Goal: Task Accomplishment & Management: Complete application form

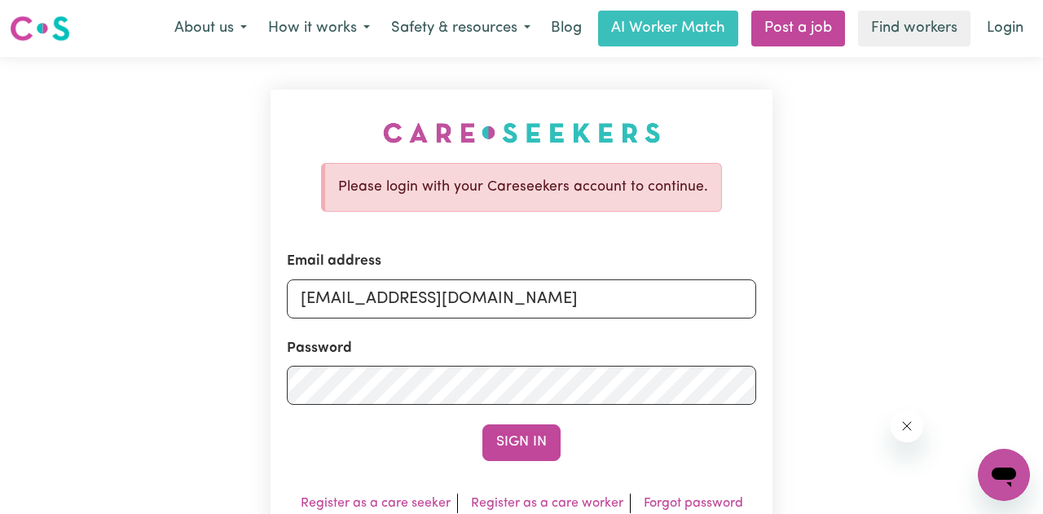
type input "[EMAIL_ADDRESS][DOMAIN_NAME]"
click at [482, 424] on button "Sign In" at bounding box center [521, 442] width 78 height 36
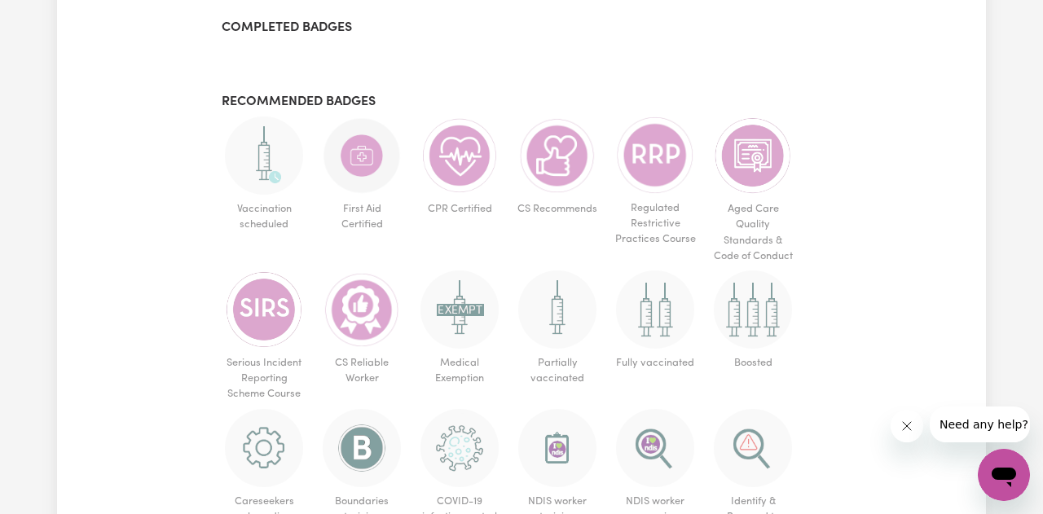
scroll to position [1585, 0]
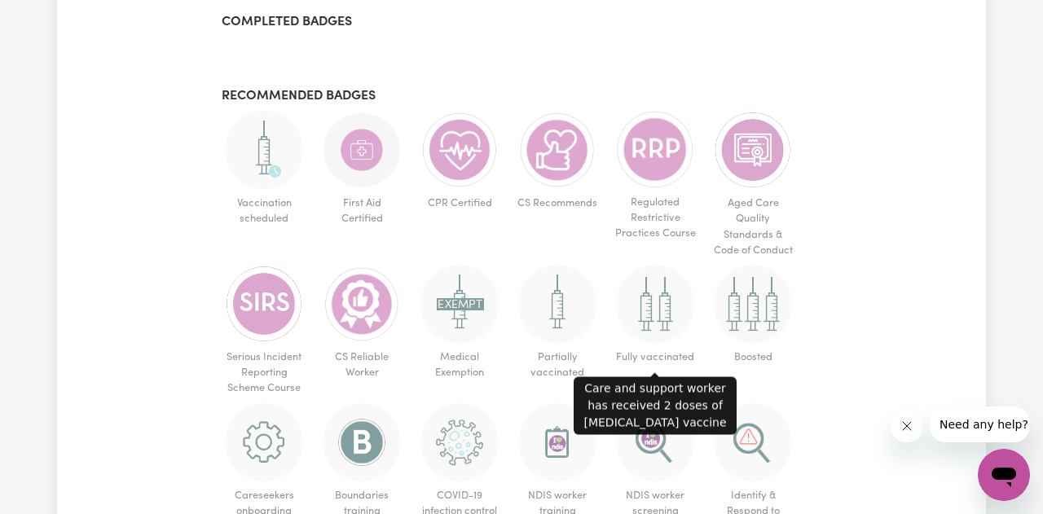
click at [664, 320] on img at bounding box center [655, 304] width 78 height 78
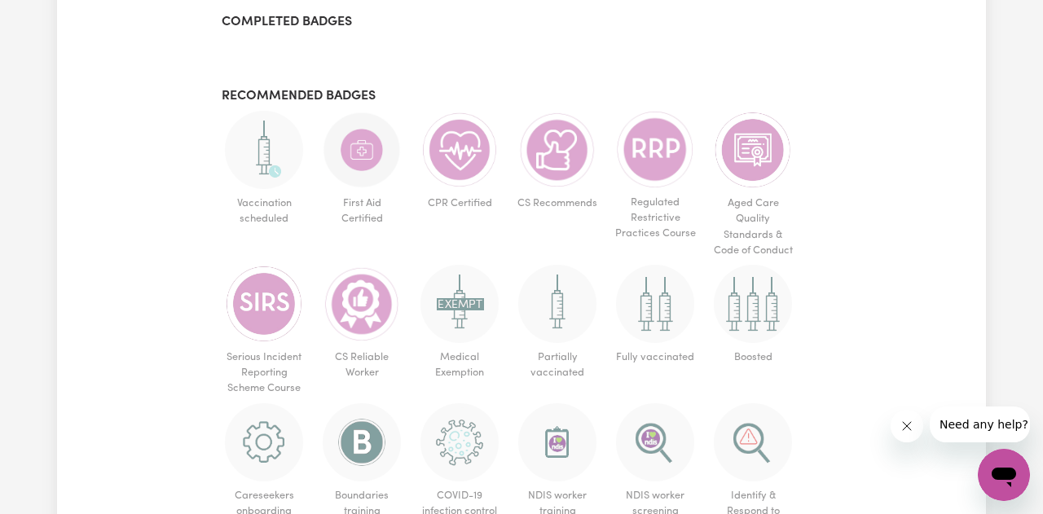
click at [664, 320] on img at bounding box center [655, 304] width 78 height 78
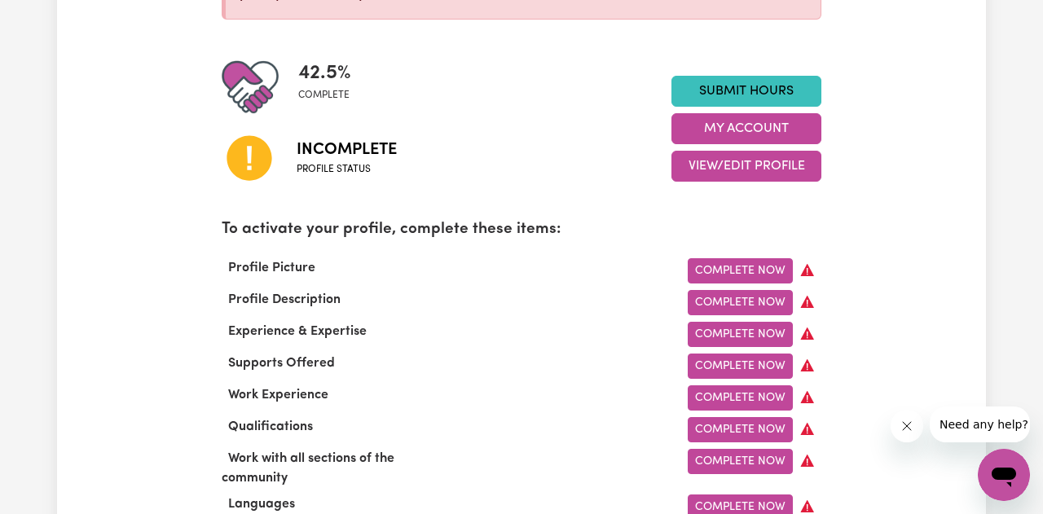
scroll to position [370, 0]
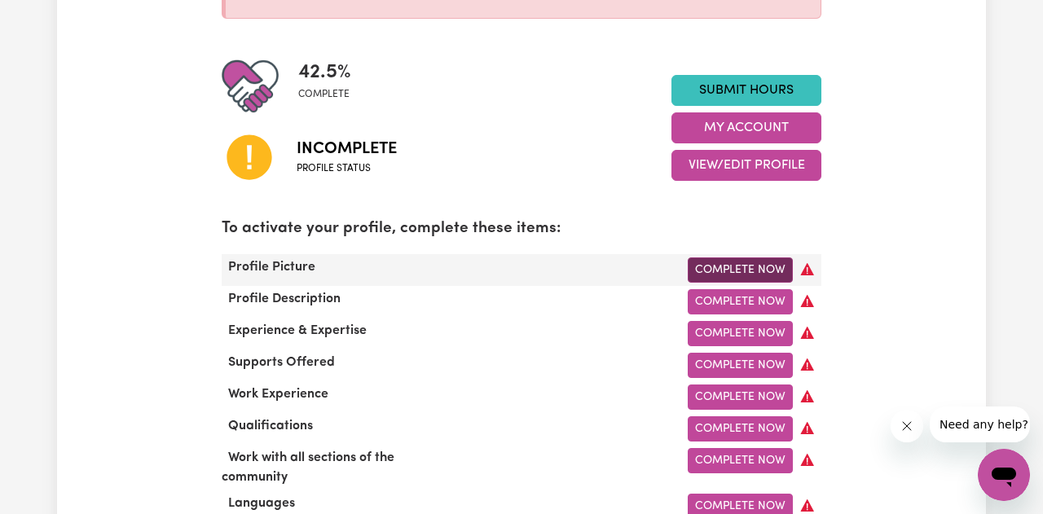
click at [727, 268] on link "Complete Now" at bounding box center [739, 269] width 105 height 25
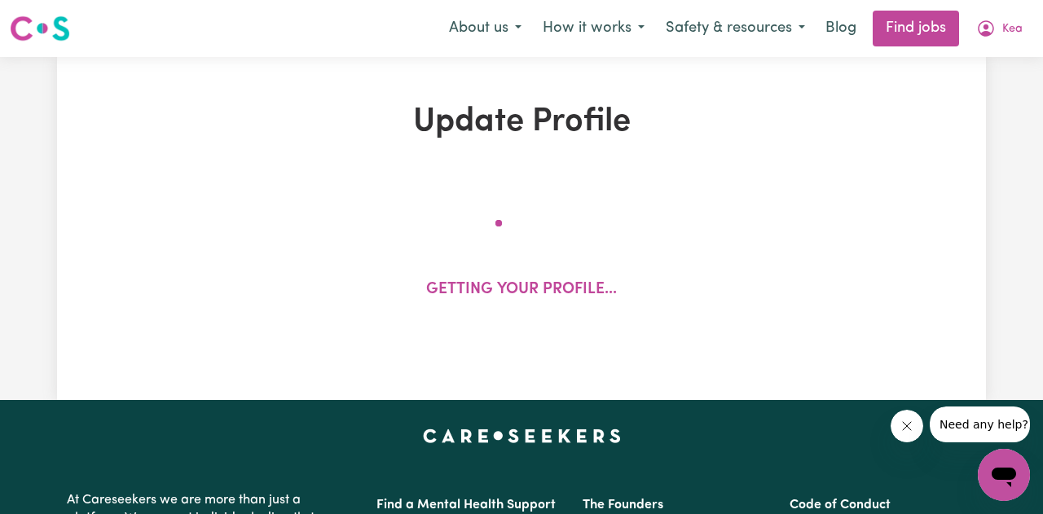
select select "[DEMOGRAPHIC_DATA]"
select select "[DEMOGRAPHIC_DATA] Citizen"
select select "Studying a healthcare related degree or qualification"
select select "65"
select select "90"
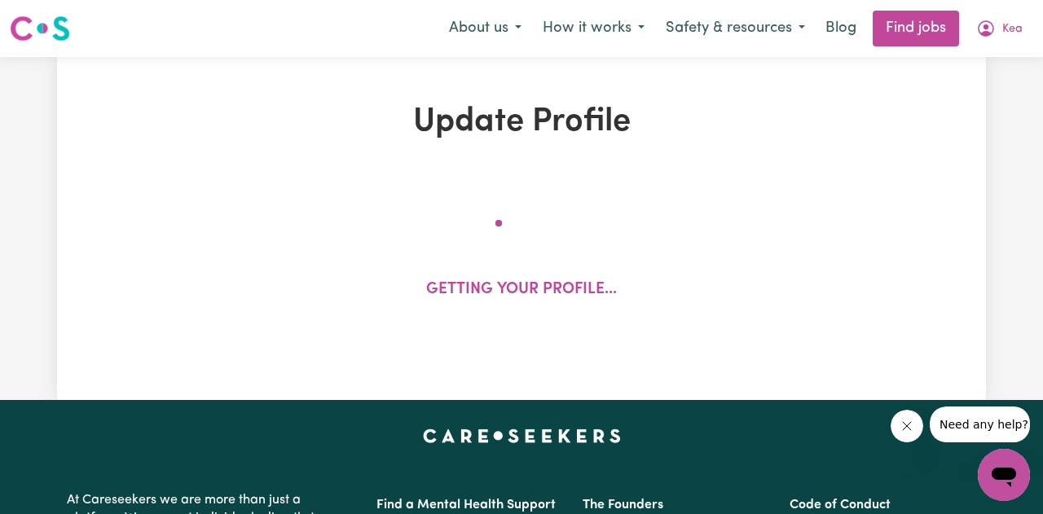
select select "120"
select select "150"
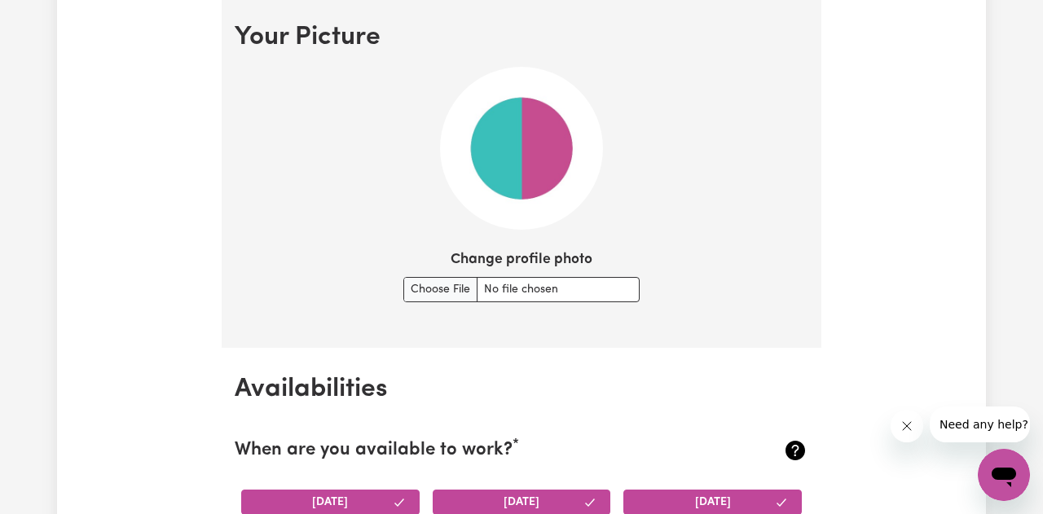
scroll to position [1192, 0]
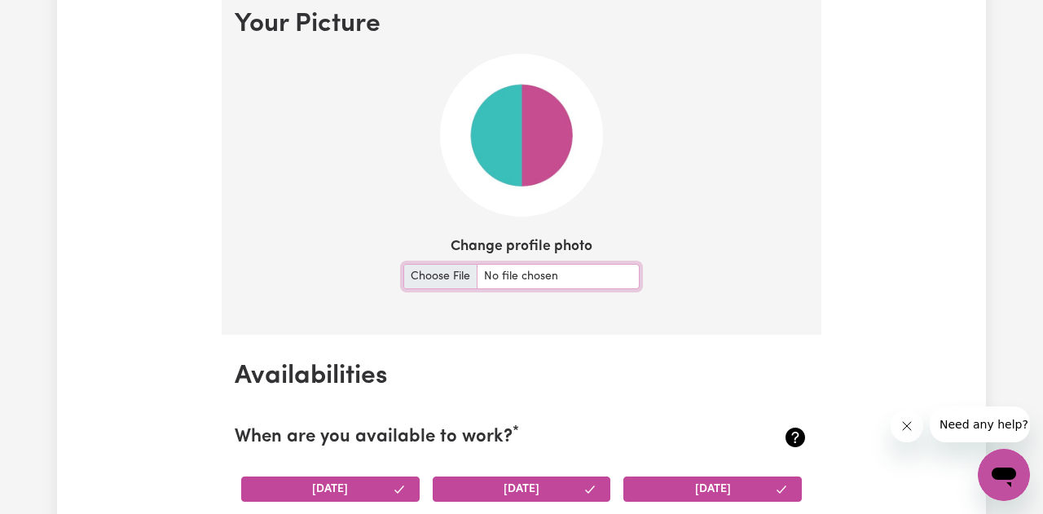
click at [435, 280] on input "Change profile photo" at bounding box center [521, 276] width 236 height 25
click at [441, 279] on input "Change profile photo" at bounding box center [521, 276] width 236 height 25
click at [448, 276] on input "Change profile photo" at bounding box center [521, 276] width 236 height 25
type input "C:\fakepath\FCB10E4C-9EB1-4006-9822-F41D0B5F89B8.jpg"
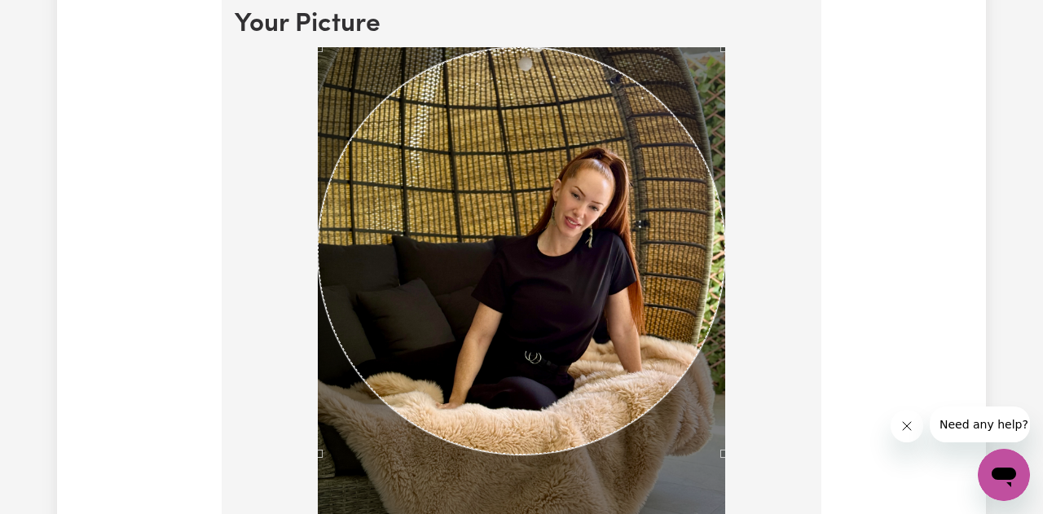
click at [771, 358] on div at bounding box center [521, 322] width 573 height 550
click at [572, 178] on div "Use the arrow keys to move the crop selection area" at bounding box center [521, 250] width 407 height 407
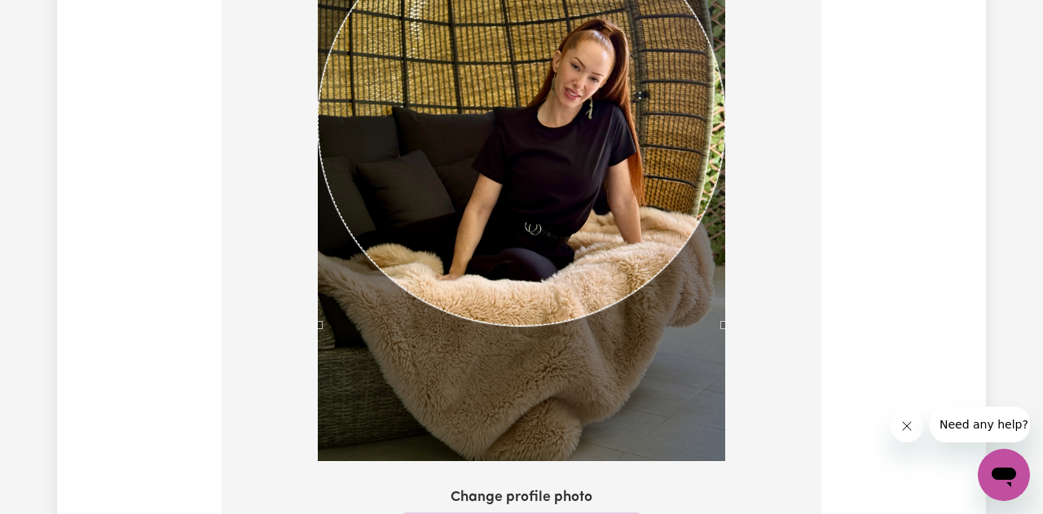
scroll to position [1320, 0]
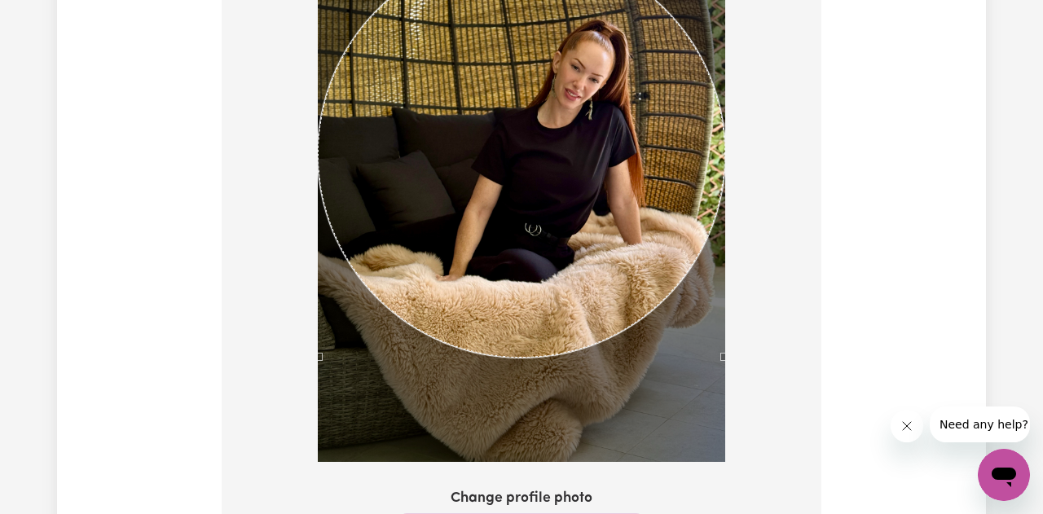
click at [566, 262] on div "Use the arrow keys to move the crop selection area" at bounding box center [521, 153] width 407 height 407
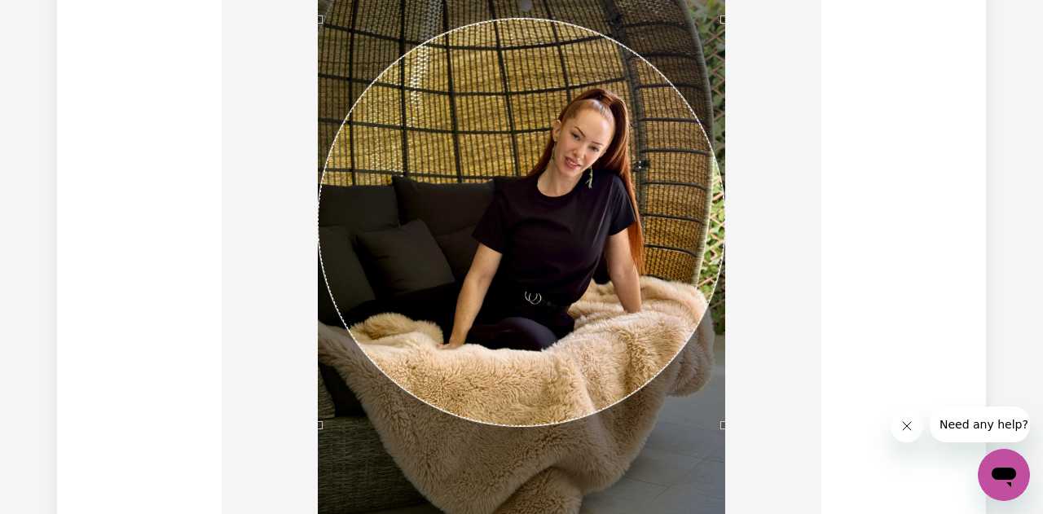
scroll to position [1249, 0]
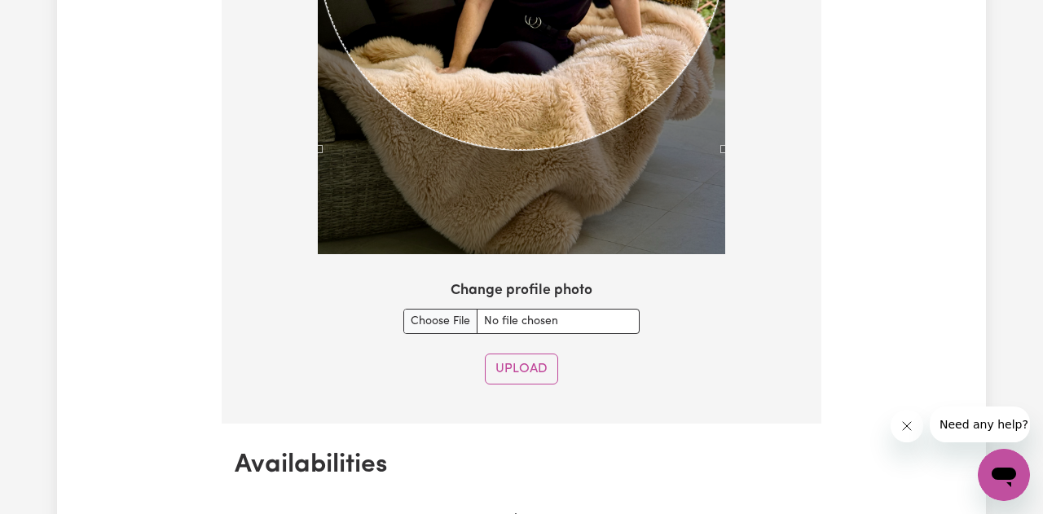
scroll to position [1543, 0]
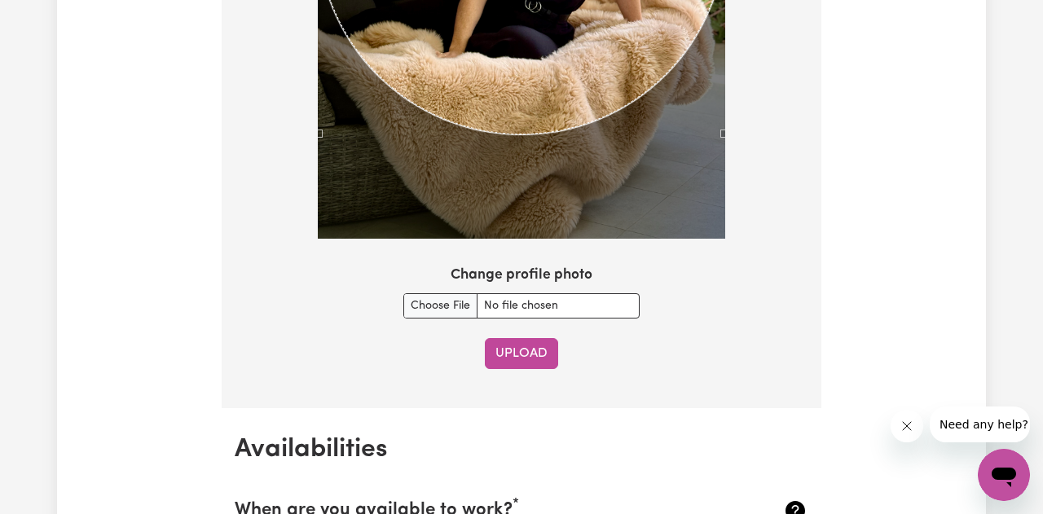
click at [512, 356] on button "Upload" at bounding box center [521, 353] width 73 height 31
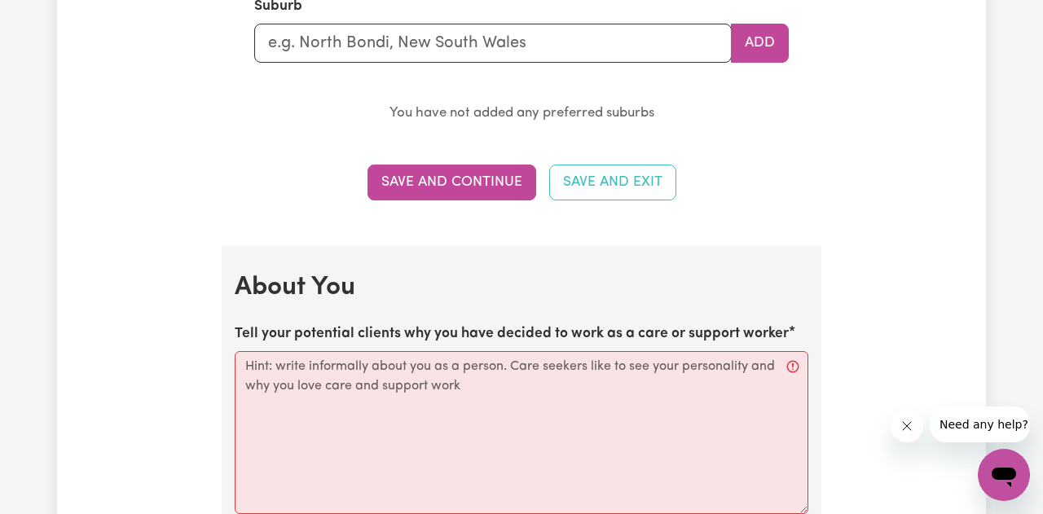
scroll to position [2005, 0]
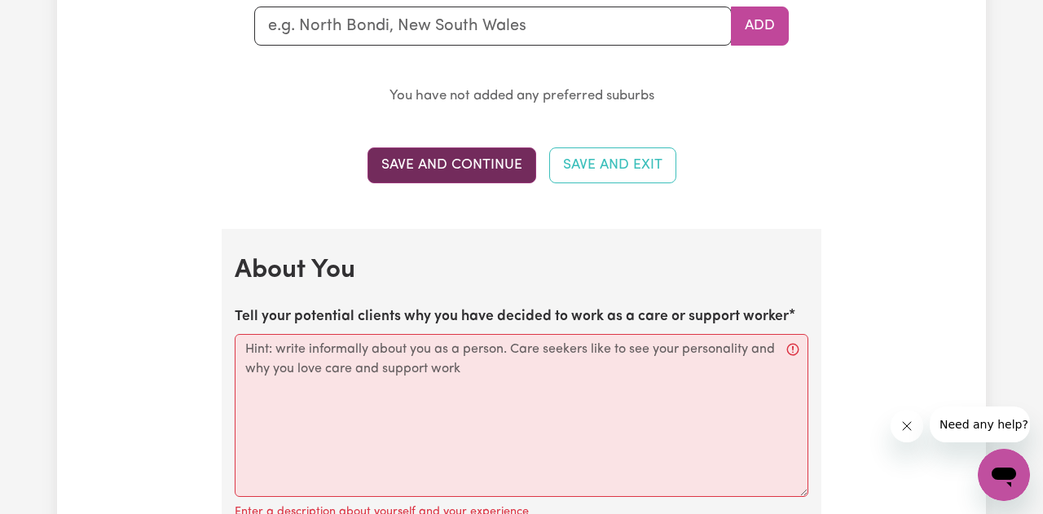
click at [484, 169] on button "Save and Continue" at bounding box center [451, 165] width 169 height 36
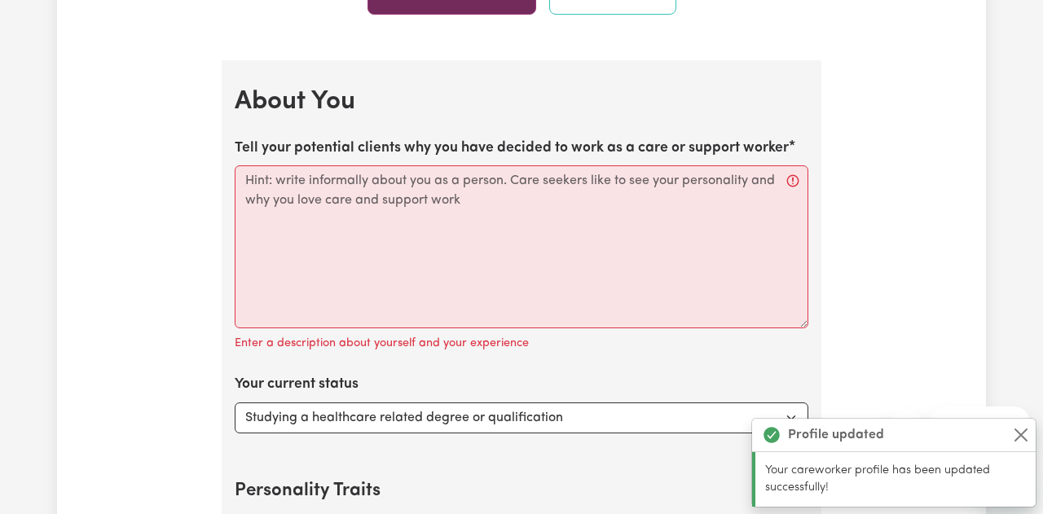
scroll to position [2235, 0]
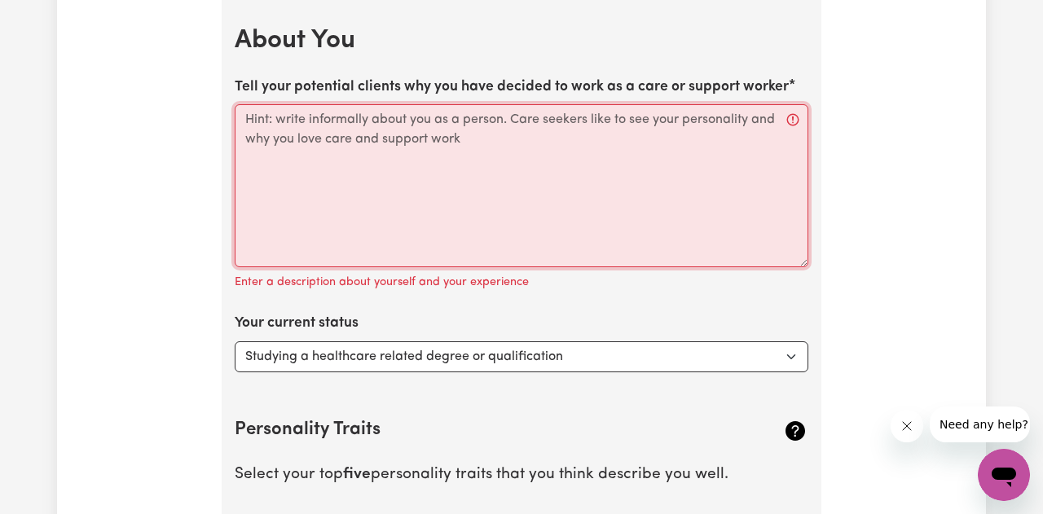
drag, startPoint x: 484, startPoint y: 138, endPoint x: 292, endPoint y: 103, distance: 194.7
click at [293, 103] on div "Tell your potential clients why you have decided to work as a care or support w…" at bounding box center [521, 185] width 573 height 217
drag, startPoint x: 471, startPoint y: 143, endPoint x: 348, endPoint y: 108, distance: 128.1
click at [348, 109] on textarea "Tell your potential clients why you have decided to work as a care or support w…" at bounding box center [521, 185] width 573 height 163
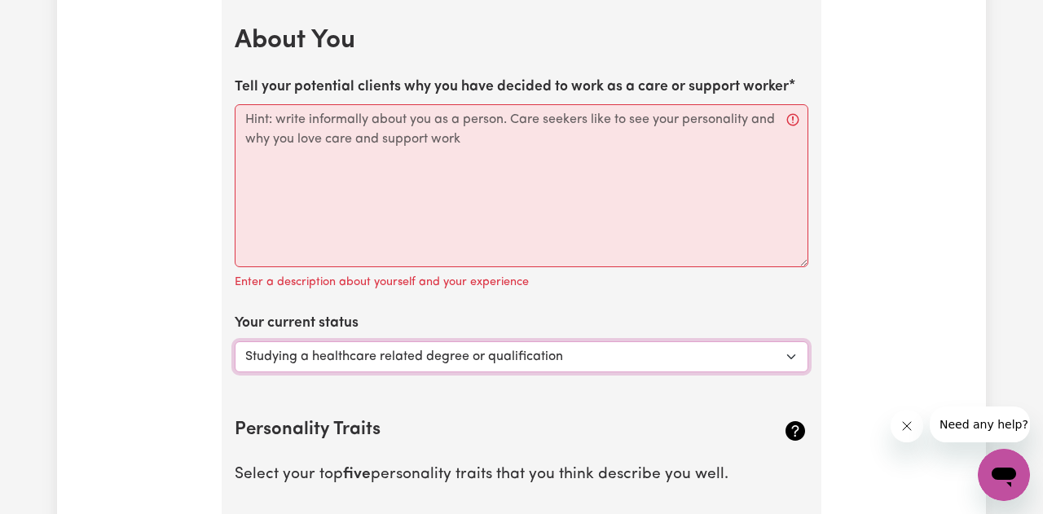
click at [722, 353] on select "Select... Studying a healthcare related degree or qualification Studying a non-…" at bounding box center [521, 356] width 573 height 31
select select "Embarking on a career change into the care industry"
click at [235, 341] on select "Select... Studying a healthcare related degree or qualification Studying a non-…" at bounding box center [521, 356] width 573 height 31
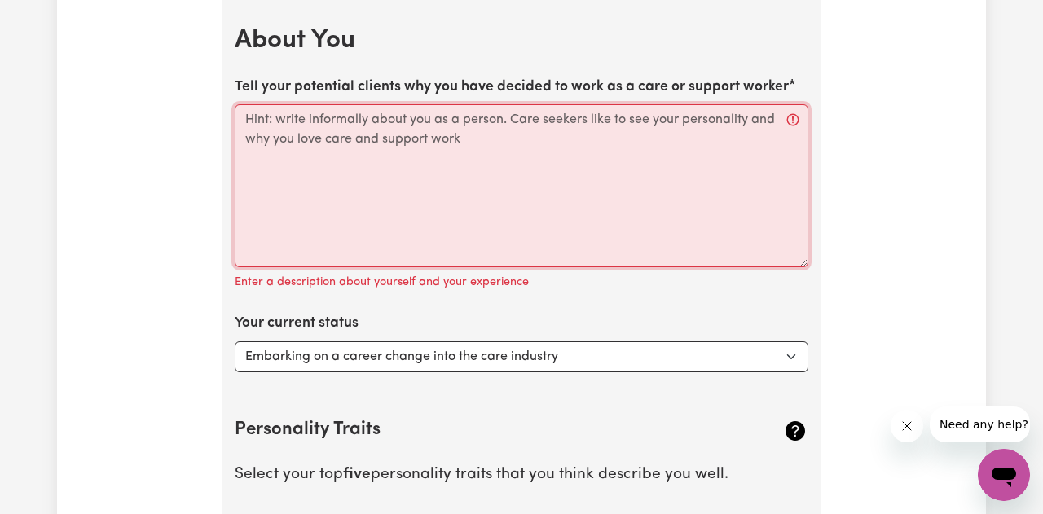
click at [793, 123] on textarea "Tell your potential clients why you have decided to work as a care or support w…" at bounding box center [521, 185] width 573 height 163
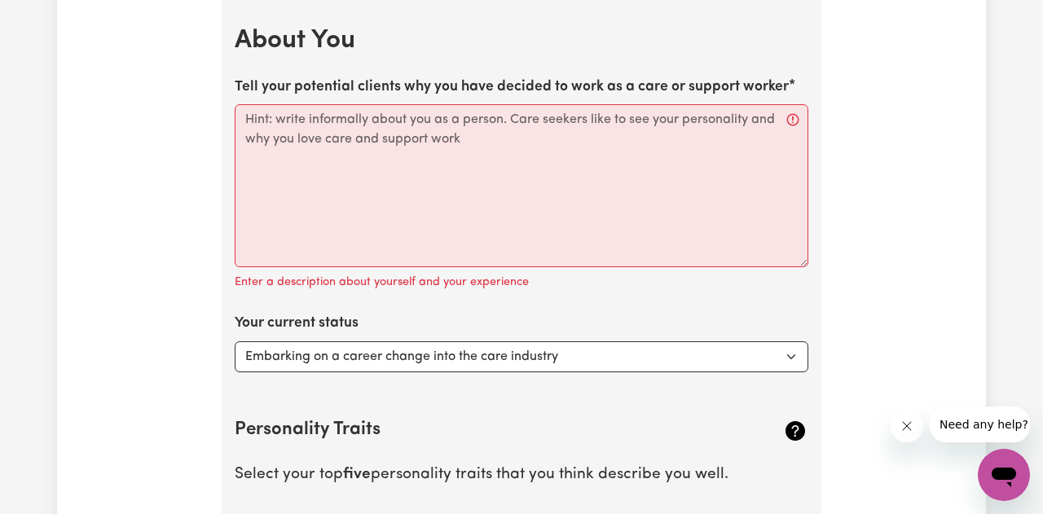
drag, startPoint x: 799, startPoint y: 77, endPoint x: 630, endPoint y: 64, distance: 169.9
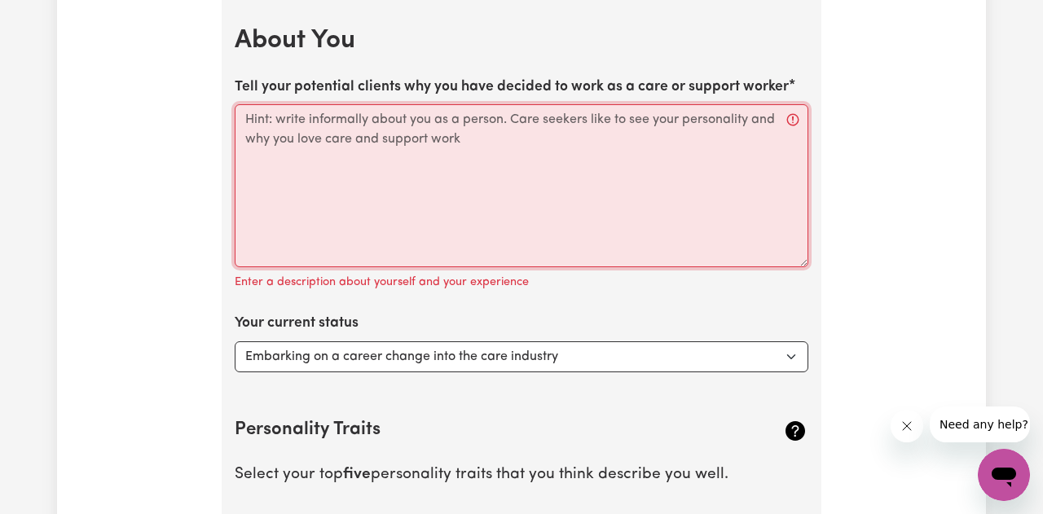
click at [408, 119] on textarea "Tell your potential clients why you have decided to work as a care or support w…" at bounding box center [521, 185] width 573 height 163
paste textarea "Hello there, thank you for stopping by! I first discovered my passion for care …"
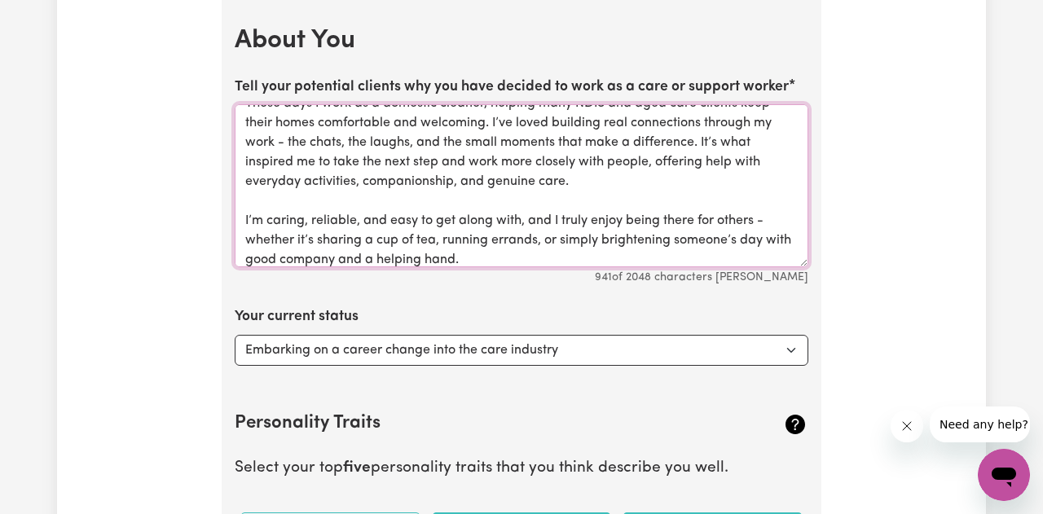
scroll to position [122, 0]
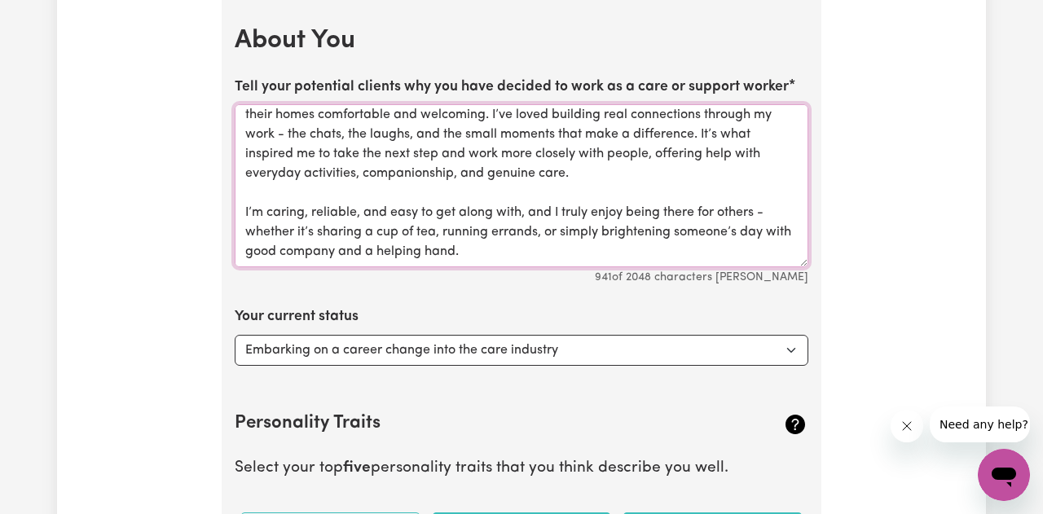
click at [529, 214] on textarea "Hello there, thank you for stopping by! I first discovered my passion for care …" at bounding box center [521, 185] width 573 height 163
click at [760, 216] on textarea "Hello there, thank you for stopping by! I first discovered my passion for care …" at bounding box center [521, 185] width 573 height 163
click at [253, 236] on textarea "Hello there, thank you for stopping by! I first discovered my passion for care …" at bounding box center [521, 185] width 573 height 163
click at [544, 235] on textarea "Hello there, thank you for stopping by! I first discovered my passion for care …" at bounding box center [521, 185] width 573 height 163
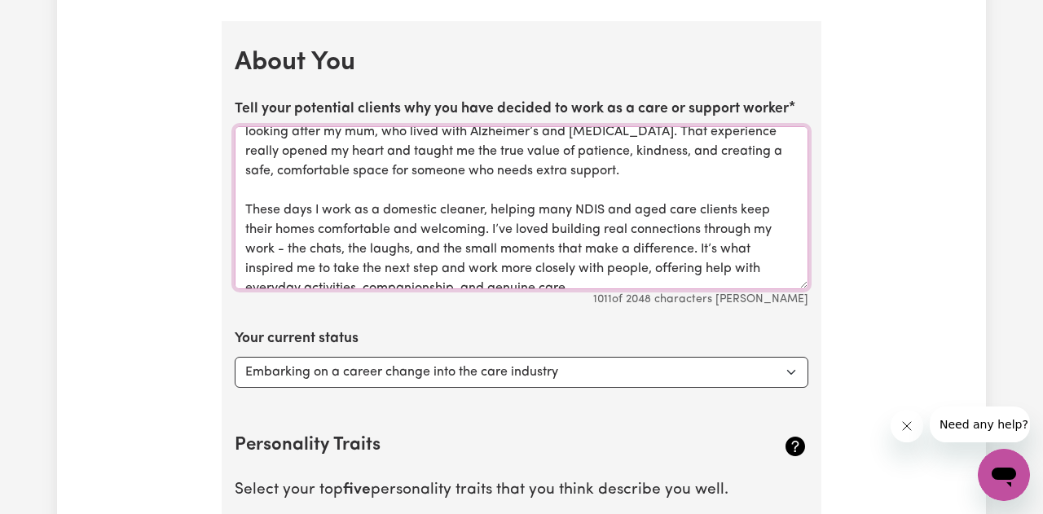
scroll to position [0, 0]
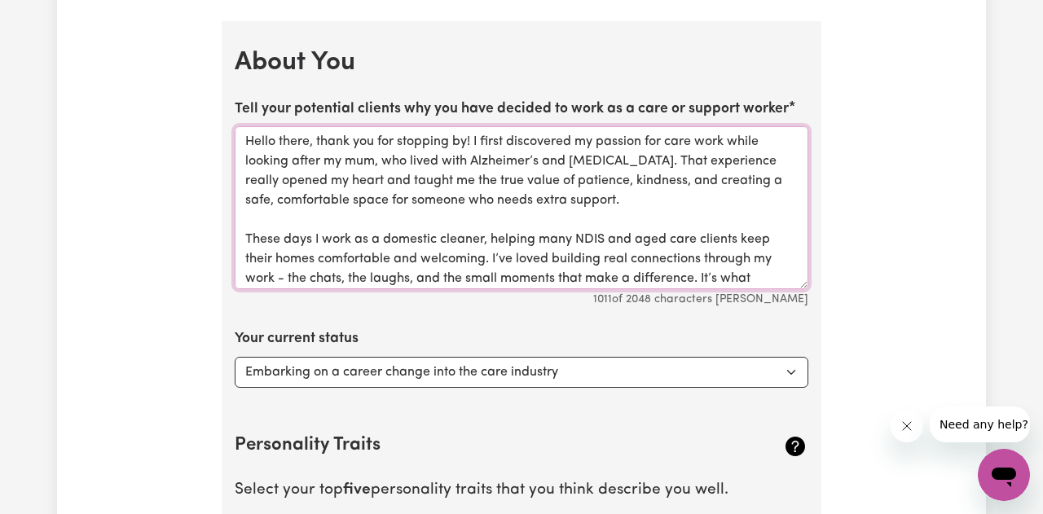
click at [476, 143] on textarea "Hello there, thank you for stopping by! I first discovered my passion for care …" at bounding box center [521, 207] width 573 height 163
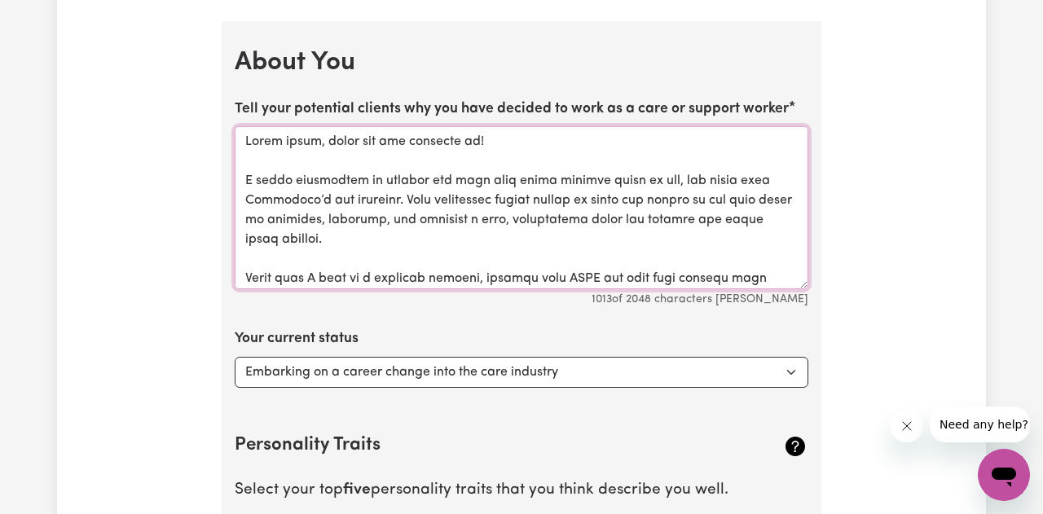
click at [349, 203] on textarea "Tell your potential clients why you have decided to work as a care or support w…" at bounding box center [521, 207] width 573 height 163
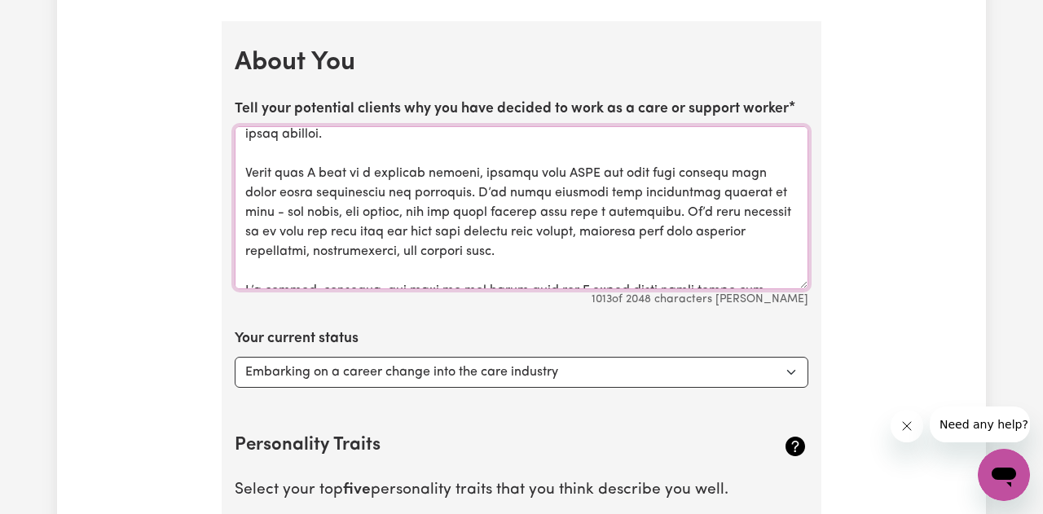
scroll to position [108, 0]
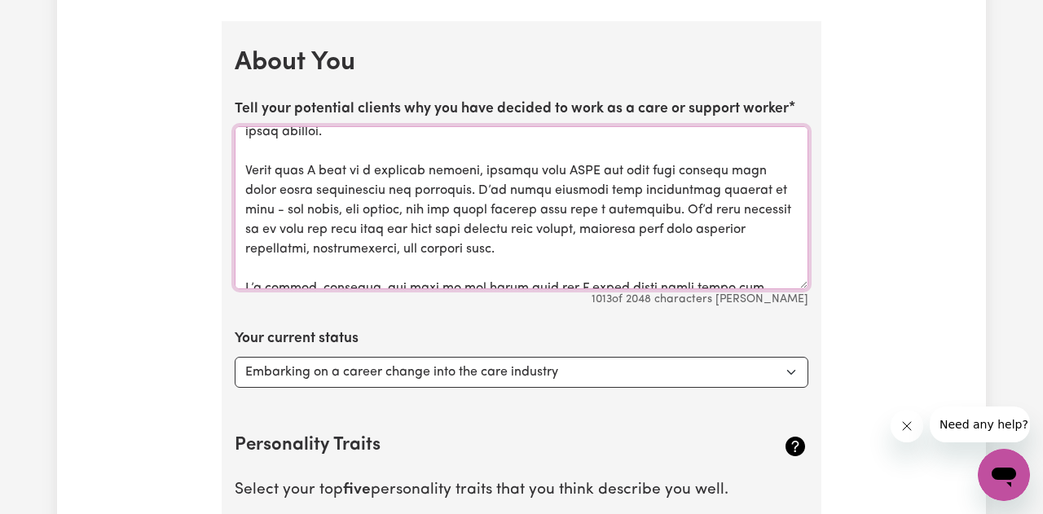
drag, startPoint x: 490, startPoint y: 175, endPoint x: 358, endPoint y: 181, distance: 131.3
click at [358, 181] on textarea "Tell your potential clients why you have decided to work as a care or support w…" at bounding box center [521, 207] width 573 height 163
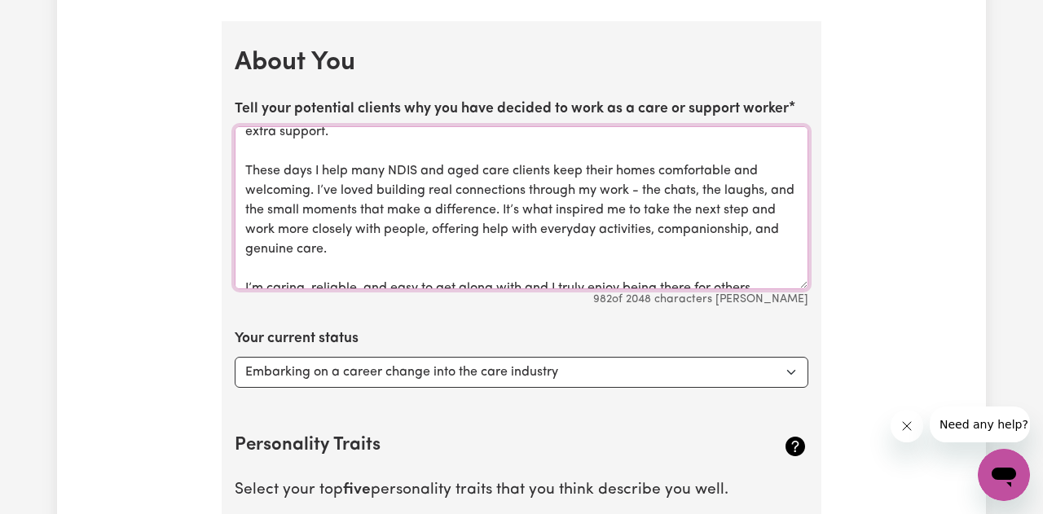
click at [308, 194] on textarea "Hello there, thank you for stopping by! I first discovered my passion for care …" at bounding box center [521, 207] width 573 height 163
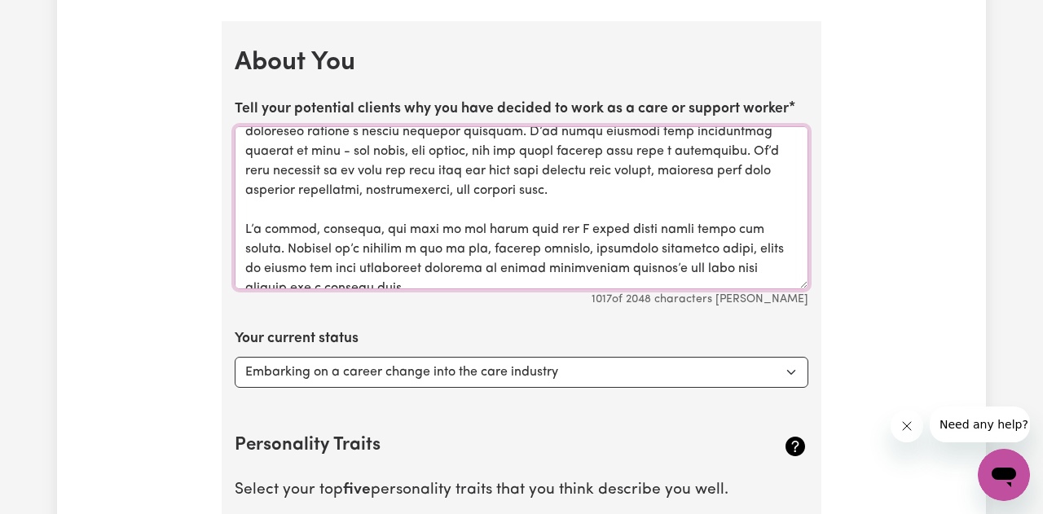
scroll to position [181, 0]
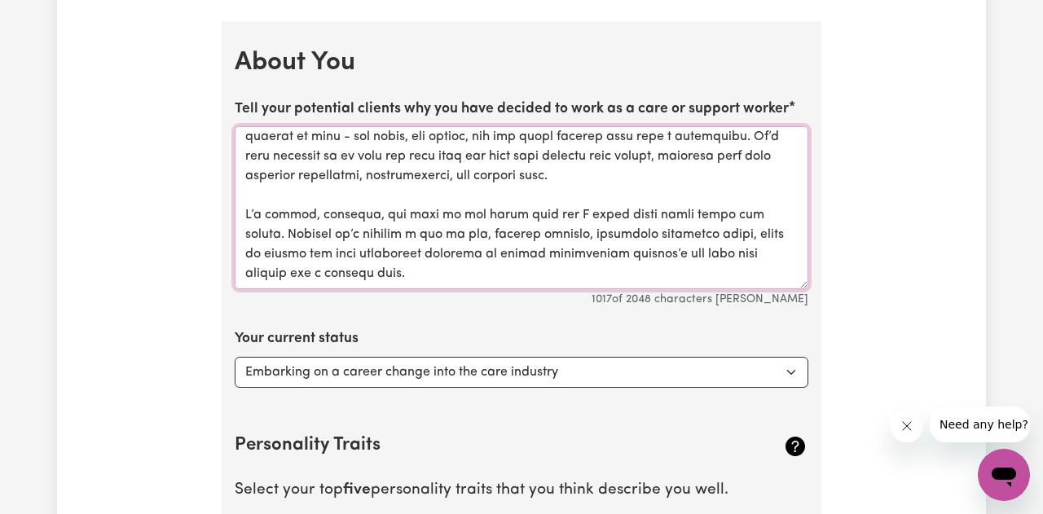
click at [301, 220] on textarea "Tell your potential clients why you have decided to work as a care or support w…" at bounding box center [521, 207] width 573 height 163
click at [398, 218] on textarea "Tell your potential clients why you have decided to work as a care or support w…" at bounding box center [521, 207] width 573 height 163
click at [577, 217] on textarea "Tell your potential clients why you have decided to work as a care or support w…" at bounding box center [521, 207] width 573 height 163
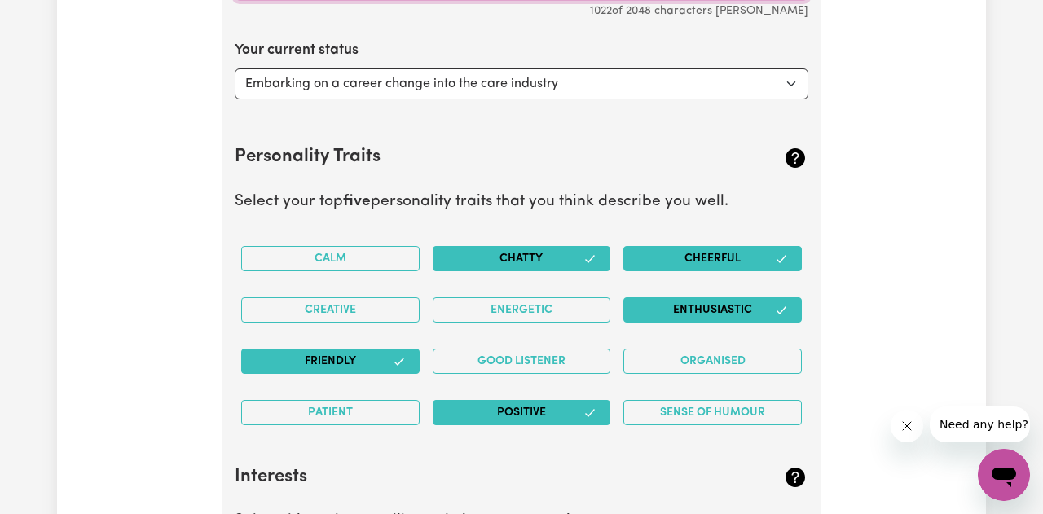
scroll to position [2504, 0]
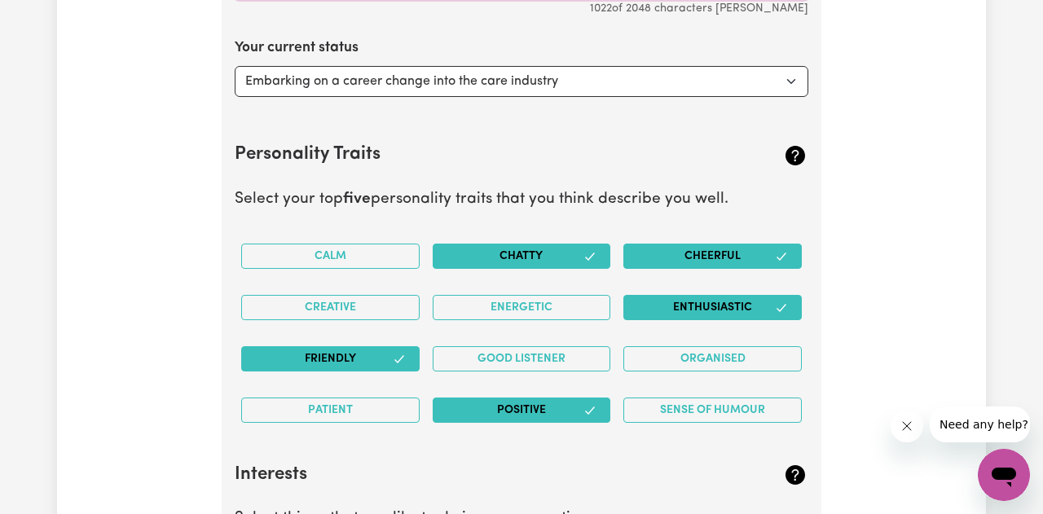
type textarea "Lorem ipsum, dolor sit ame consecte ad! E seddo eiusmodtem in utlabor etd magn …"
click at [485, 250] on button "Chatty" at bounding box center [522, 256] width 178 height 25
click at [758, 253] on button "Cheerful" at bounding box center [712, 256] width 178 height 25
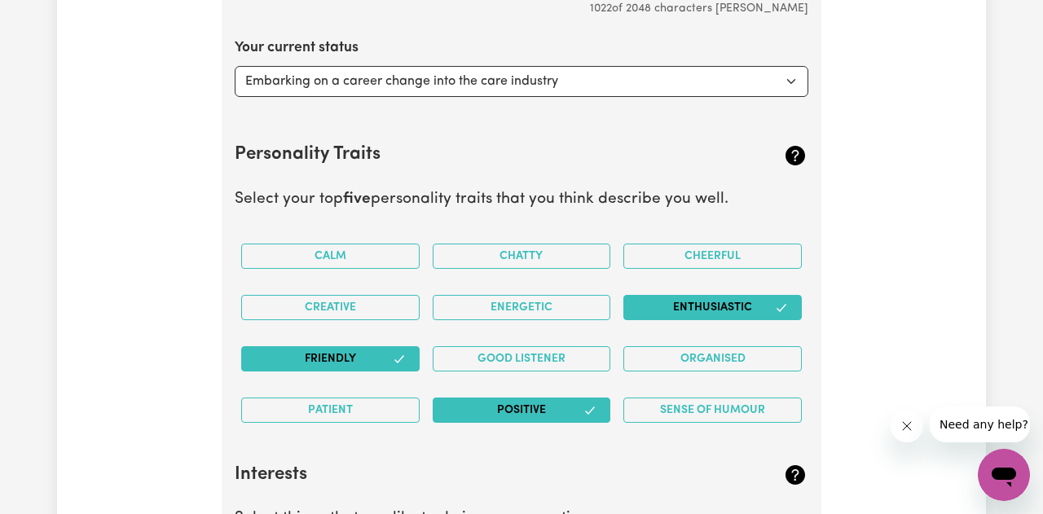
click at [745, 302] on button "Enthusiastic" at bounding box center [712, 307] width 178 height 25
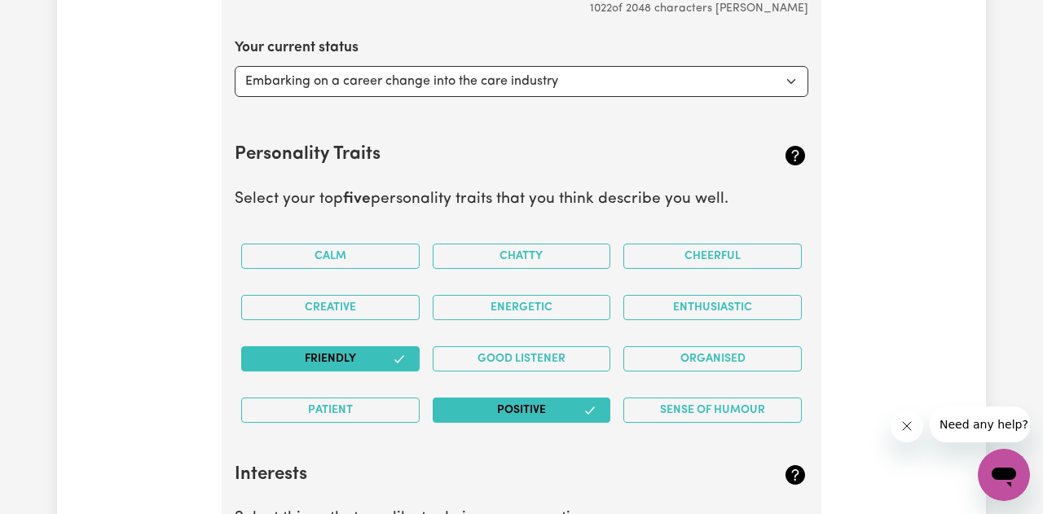
click at [564, 414] on button "Positive" at bounding box center [522, 409] width 178 height 25
click at [363, 360] on button "Friendly" at bounding box center [330, 358] width 178 height 25
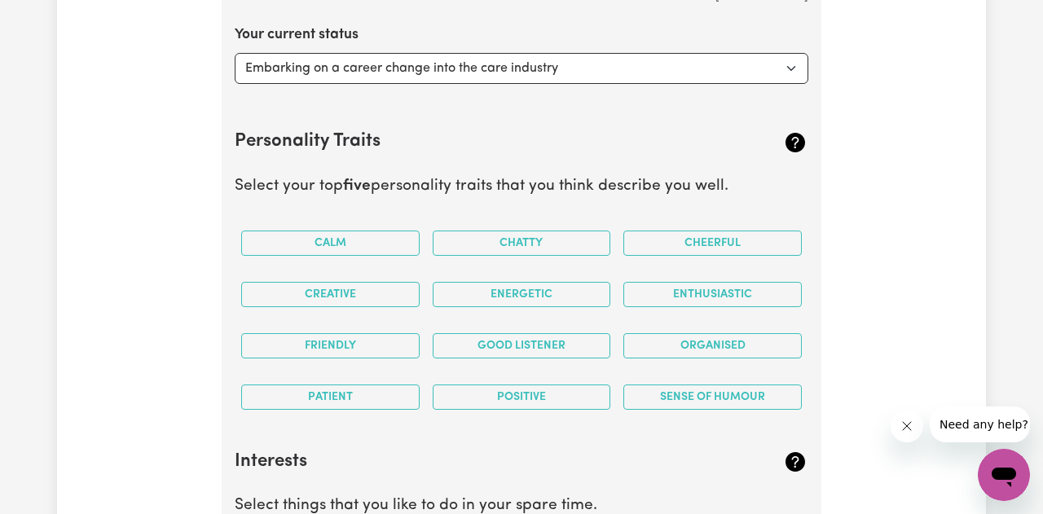
scroll to position [2540, 0]
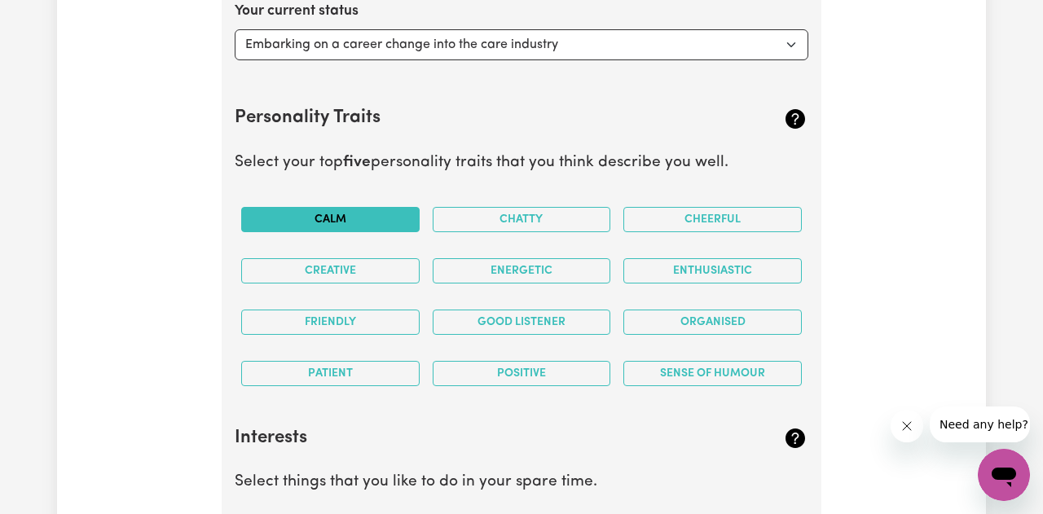
click at [379, 225] on button "Calm" at bounding box center [330, 219] width 178 height 25
click at [383, 321] on button "Friendly" at bounding box center [330, 322] width 178 height 25
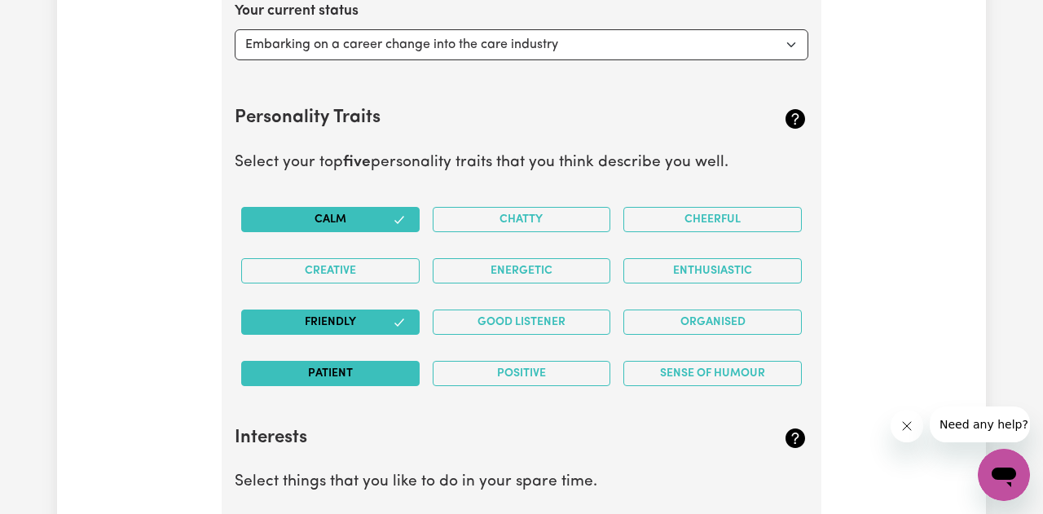
click at [362, 376] on button "Patient" at bounding box center [330, 373] width 178 height 25
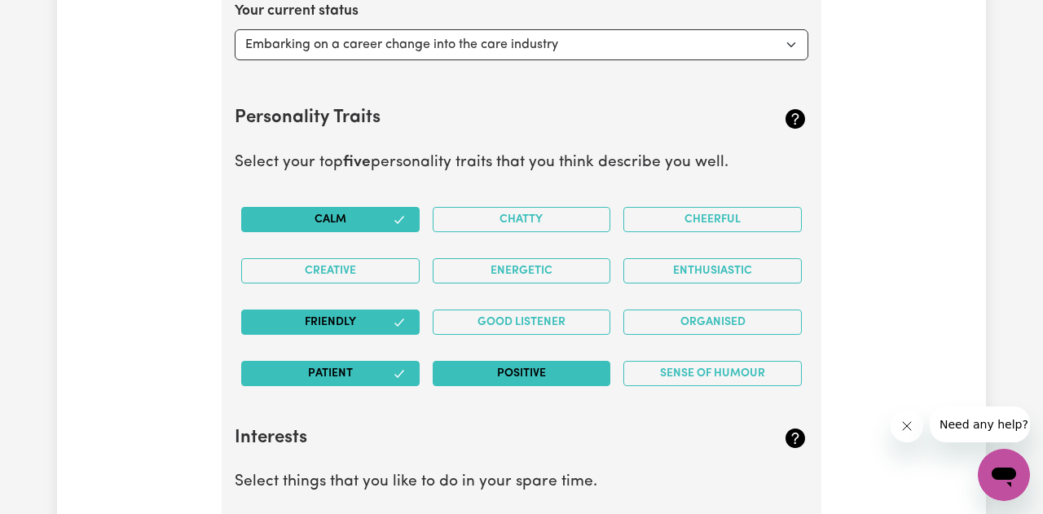
click at [517, 379] on button "Positive" at bounding box center [522, 373] width 178 height 25
click at [389, 225] on button "Calm" at bounding box center [330, 219] width 178 height 25
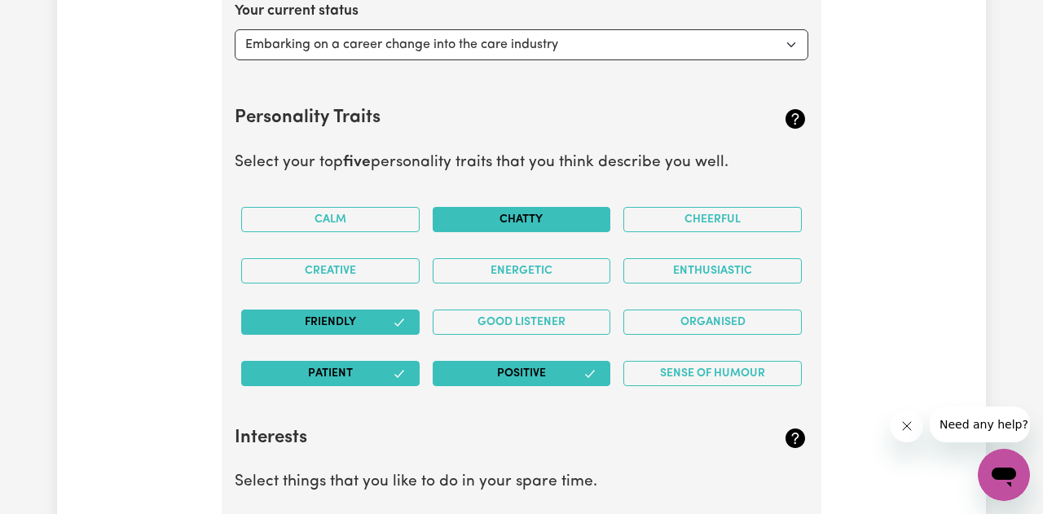
click at [511, 222] on button "Chatty" at bounding box center [522, 219] width 178 height 25
click at [527, 212] on button "Chatty" at bounding box center [522, 219] width 178 height 25
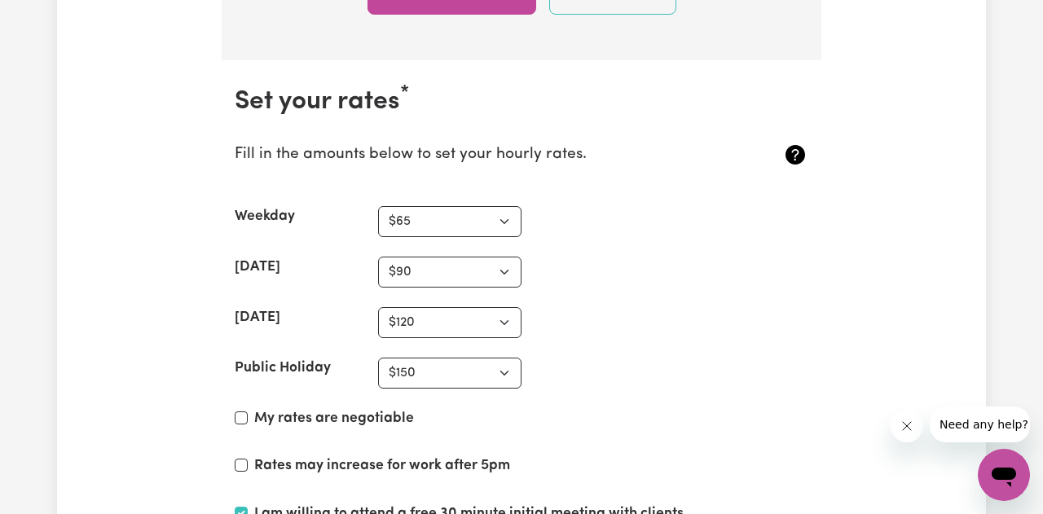
scroll to position [3764, 0]
click at [511, 229] on select "N/A $37 $38 $39 $40 $41 $42 $43 $44 $45 $46 $47 $48 $49 $50 $51 $52 $53 $54 $55…" at bounding box center [449, 222] width 143 height 31
select select "60"
click at [378, 207] on select "N/A $37 $38 $39 $40 $41 $42 $43 $44 $45 $46 $47 $48 $49 $50 $51 $52 $53 $54 $55…" at bounding box center [449, 222] width 143 height 31
click at [431, 271] on select "N/A $37 $38 $39 $40 $41 $42 $43 $44 $45 $46 $47 $48 $49 $50 $51 $52 $53 $54 $55…" at bounding box center [449, 272] width 143 height 31
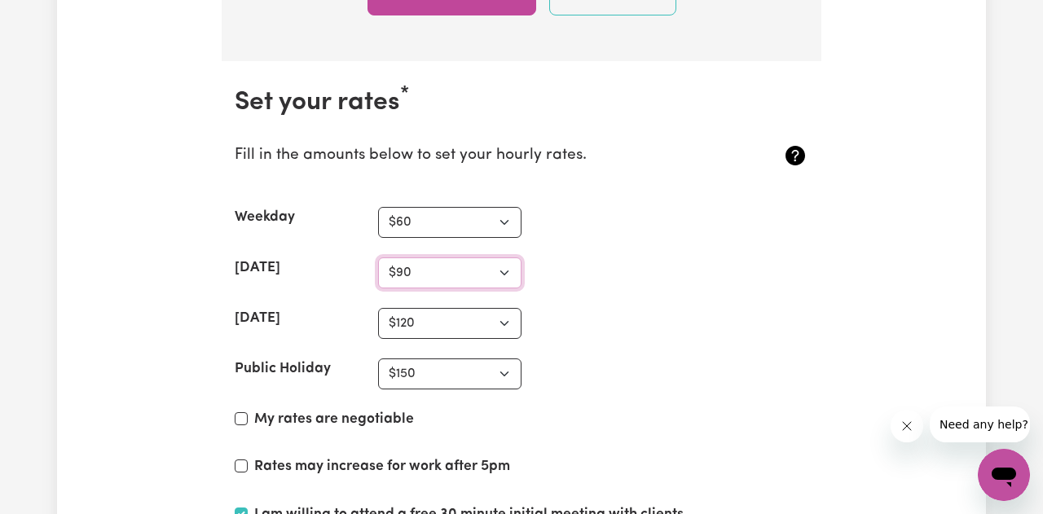
select select "85"
click at [378, 257] on select "N/A $37 $38 $39 $40 $41 $42 $43 $44 $45 $46 $47 $48 $49 $50 $51 $52 $53 $54 $55…" at bounding box center [449, 272] width 143 height 31
click at [485, 316] on select "N/A $37 $38 $39 $40 $41 $42 $43 $44 $45 $46 $47 $48 $49 $50 $51 $52 $53 $54 $55…" at bounding box center [449, 323] width 143 height 31
select select "100"
click at [378, 308] on select "N/A $37 $38 $39 $40 $41 $42 $43 $44 $45 $46 $47 $48 $49 $50 $51 $52 $53 $54 $55…" at bounding box center [449, 323] width 143 height 31
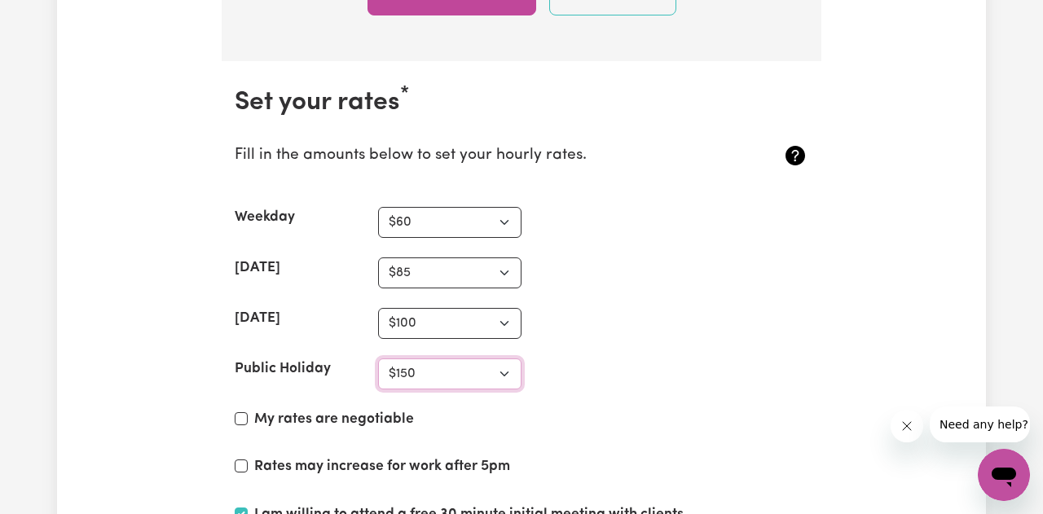
click at [447, 380] on select "N/A $37 $38 $39 $40 $41 $42 $43 $44 $45 $46 $47 $48 $49 $50 $51 $52 $53 $54 $55…" at bounding box center [449, 373] width 143 height 31
select select "120"
click at [378, 358] on select "N/A $37 $38 $39 $40 $41 $42 $43 $44 $45 $46 $47 $48 $49 $50 $51 $52 $53 $54 $55…" at bounding box center [449, 373] width 143 height 31
click at [485, 324] on select "N/A $37 $38 $39 $40 $41 $42 $43 $44 $45 $46 $47 $48 $49 $50 $51 $52 $53 $54 $55…" at bounding box center [449, 323] width 143 height 31
click at [378, 308] on select "N/A $37 $38 $39 $40 $41 $42 $43 $44 $45 $46 $47 $48 $49 $50 $51 $52 $53 $54 $55…" at bounding box center [449, 323] width 143 height 31
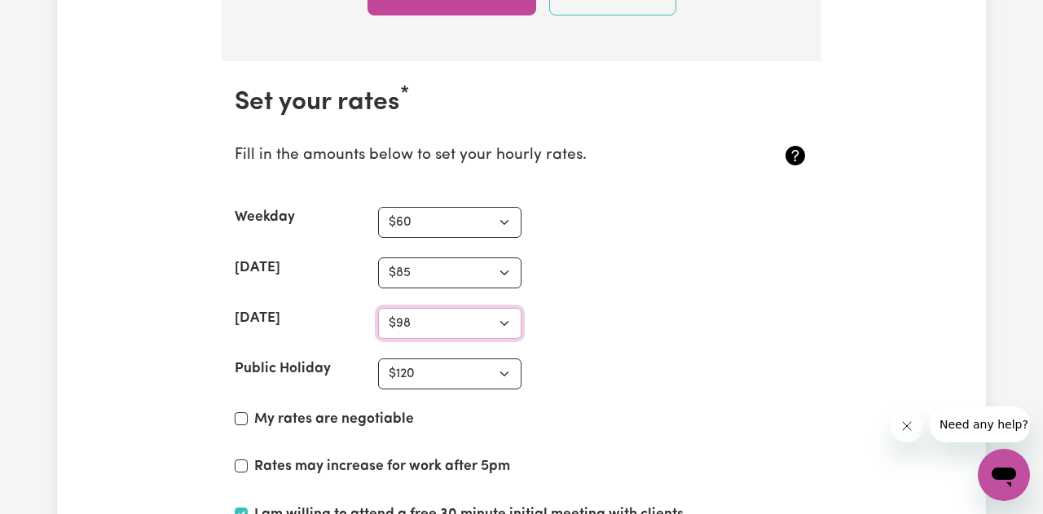
click at [498, 325] on select "N/A $37 $38 $39 $40 $41 $42 $43 $44 $45 $46 $47 $48 $49 $50 $51 $52 $53 $54 $55…" at bounding box center [449, 323] width 143 height 31
click at [378, 308] on select "N/A $37 $38 $39 $40 $41 $42 $43 $44 $45 $46 $47 $48 $49 $50 $51 $52 $53 $54 $55…" at bounding box center [449, 323] width 143 height 31
click at [555, 370] on div "Public Holiday N/A $37 $38 $39 $40 $41 $42 $43 $44 $45 $46 $47 $48 $49 $50 $51 …" at bounding box center [521, 373] width 573 height 31
click at [501, 321] on select "N/A $37 $38 $39 $40 $41 $42 $43 $44 $45 $46 $47 $48 $49 $50 $51 $52 $53 $54 $55…" at bounding box center [449, 323] width 143 height 31
click at [378, 308] on select "N/A $37 $38 $39 $40 $41 $42 $43 $44 $45 $46 $47 $48 $49 $50 $51 $52 $53 $54 $55…" at bounding box center [449, 323] width 143 height 31
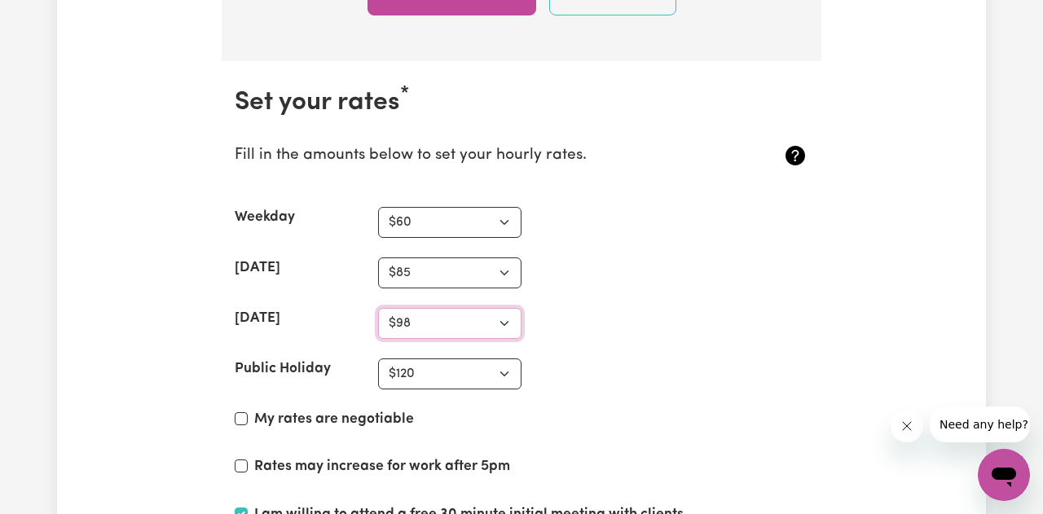
click at [481, 327] on select "N/A $37 $38 $39 $40 $41 $42 $43 $44 $45 $46 $47 $48 $49 $50 $51 $52 $53 $54 $55…" at bounding box center [449, 323] width 143 height 31
select select "110"
click at [378, 308] on select "N/A $37 $38 $39 $40 $41 $42 $43 $44 $45 $46 $47 $48 $49 $50 $51 $52 $53 $54 $55…" at bounding box center [449, 323] width 143 height 31
click at [494, 376] on select "N/A $37 $38 $39 $40 $41 $42 $43 $44 $45 $46 $47 $48 $49 $50 $51 $52 $53 $54 $55…" at bounding box center [449, 373] width 143 height 31
select select "140"
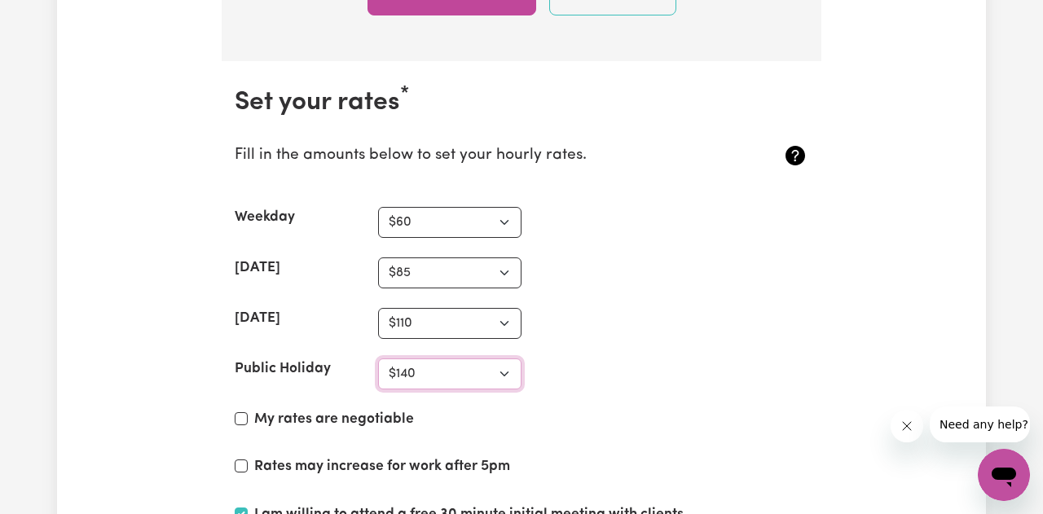
click at [378, 358] on select "N/A $37 $38 $39 $40 $41 $42 $43 $44 $45 $46 $47 $48 $49 $50 $51 $52 $53 $54 $55…" at bounding box center [449, 373] width 143 height 31
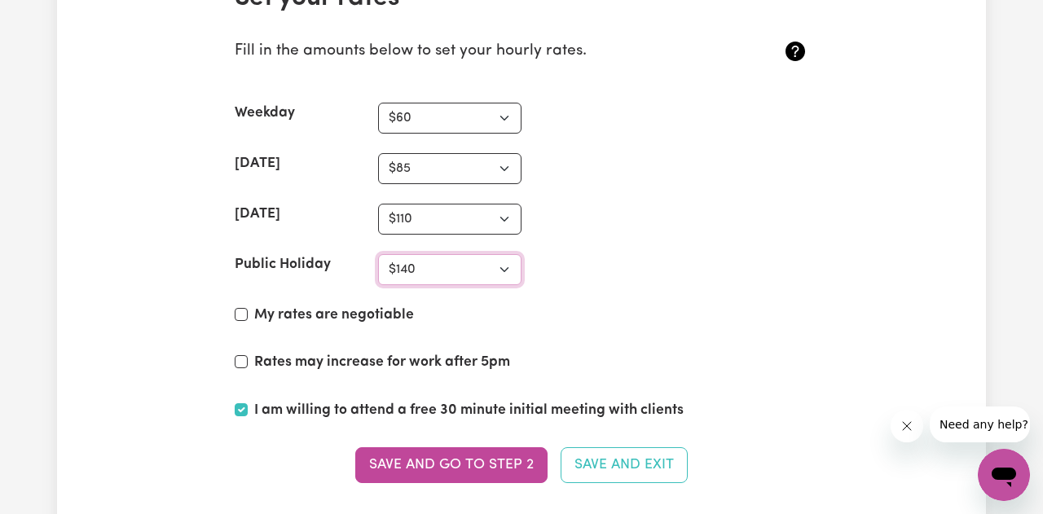
scroll to position [3874, 0]
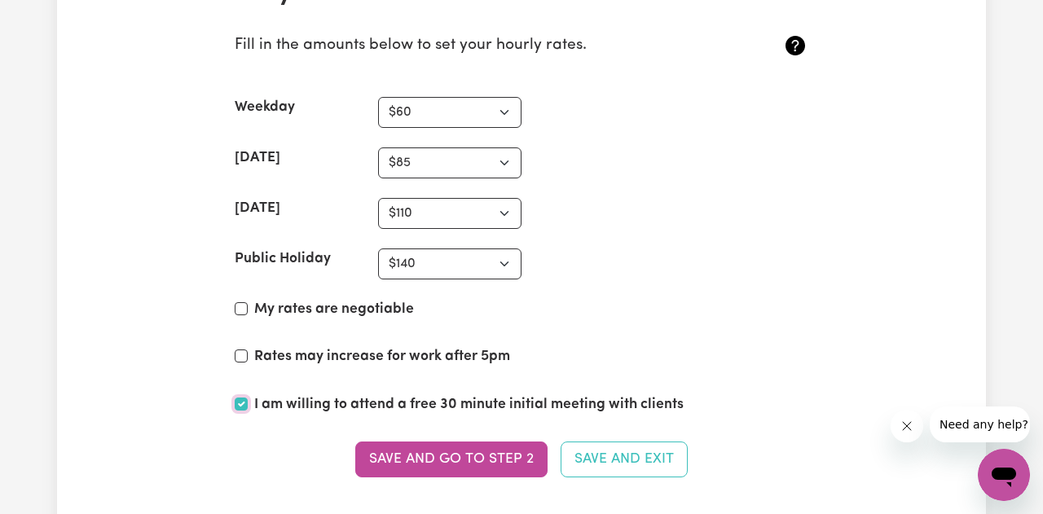
click at [239, 406] on input "I am willing to attend a free 30 minute initial meeting with clients" at bounding box center [241, 403] width 13 height 13
checkbox input "false"
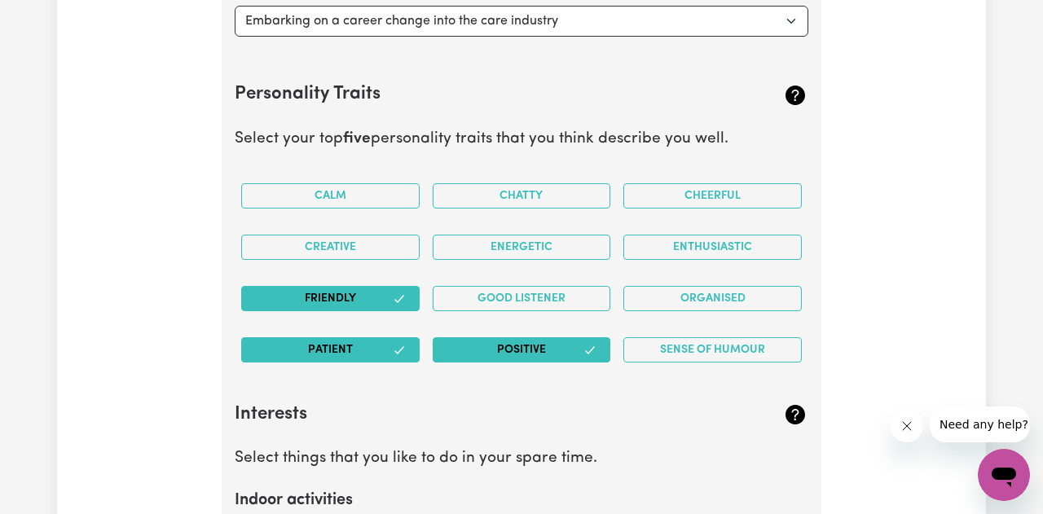
scroll to position [2567, 0]
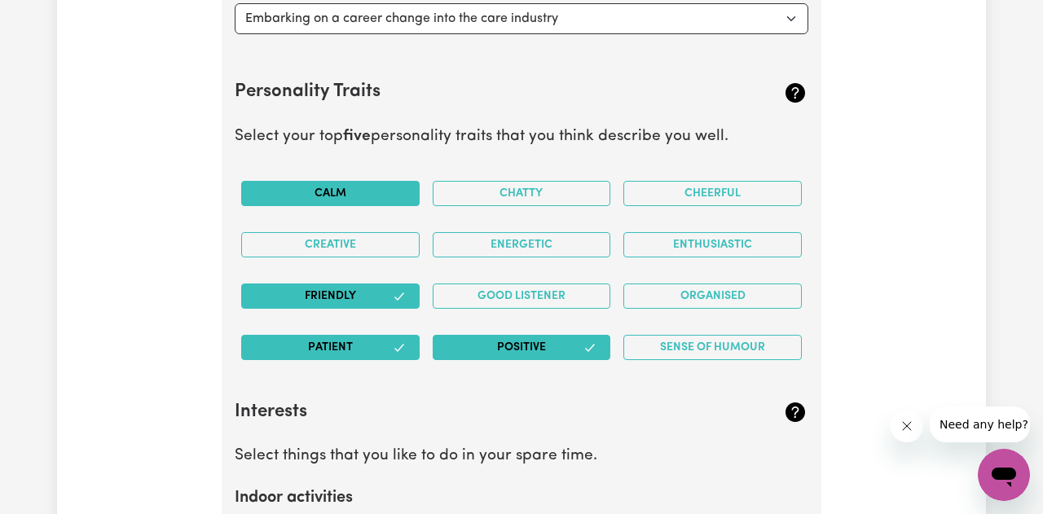
click at [272, 202] on button "Calm" at bounding box center [330, 193] width 178 height 25
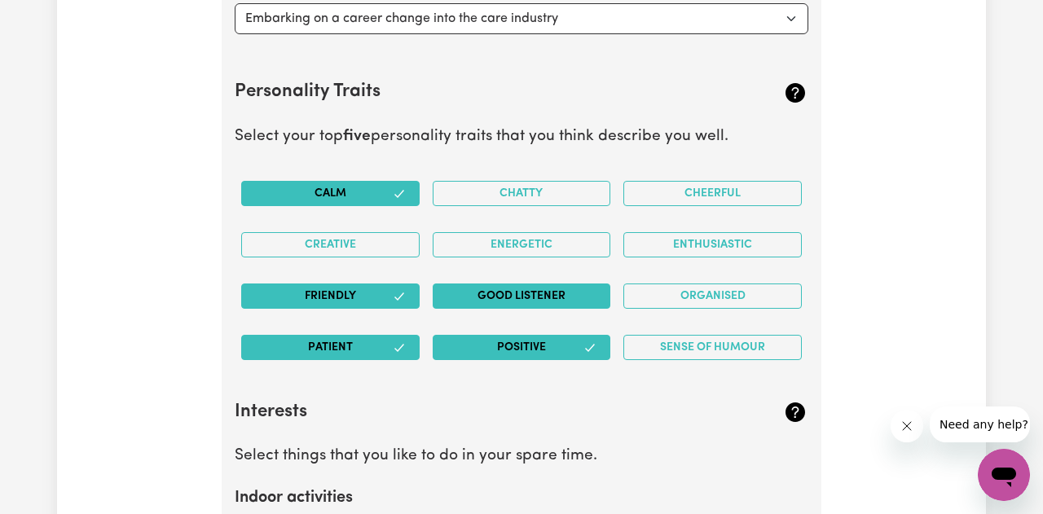
click at [503, 298] on button "Good Listener" at bounding box center [522, 295] width 178 height 25
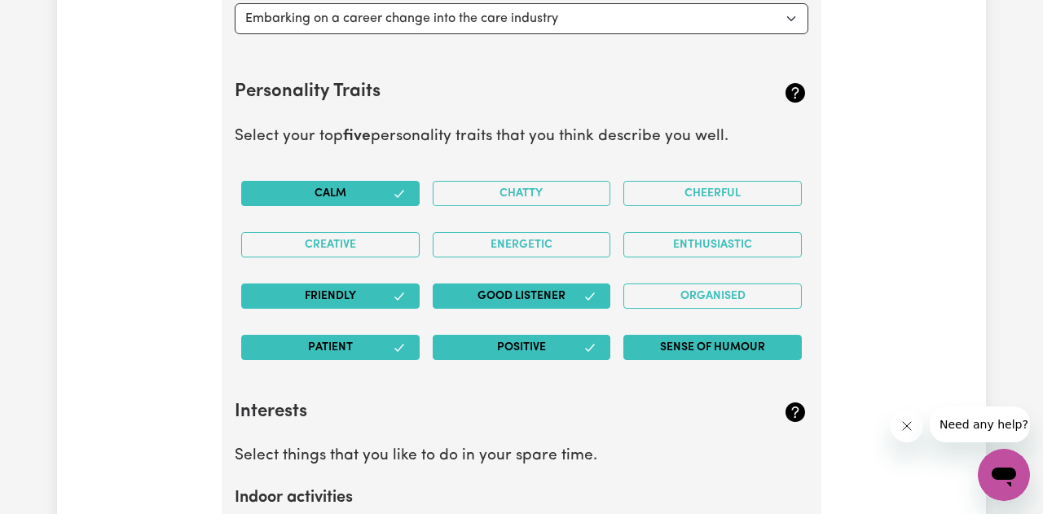
click at [680, 359] on button "Sense of Humour" at bounding box center [712, 347] width 178 height 25
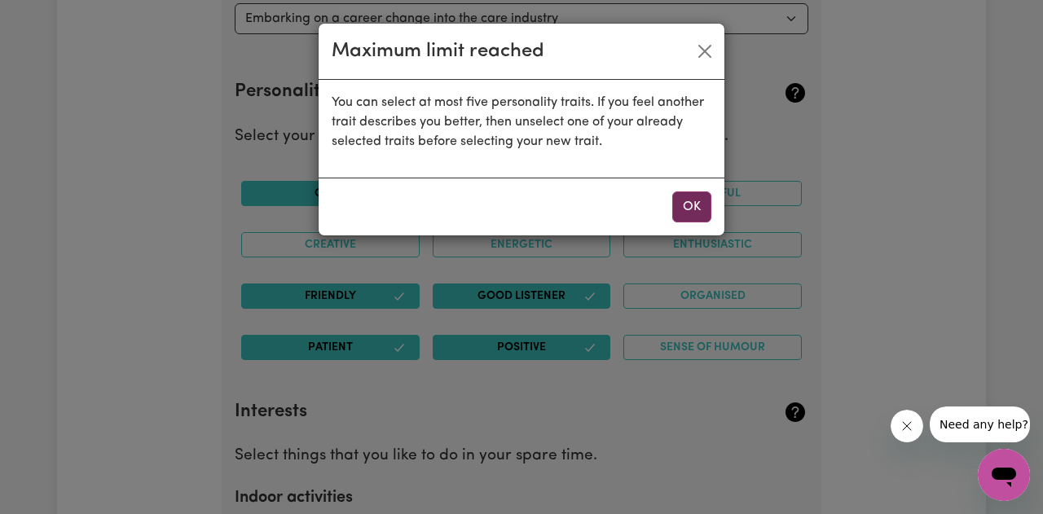
click at [702, 206] on button "OK" at bounding box center [691, 206] width 39 height 31
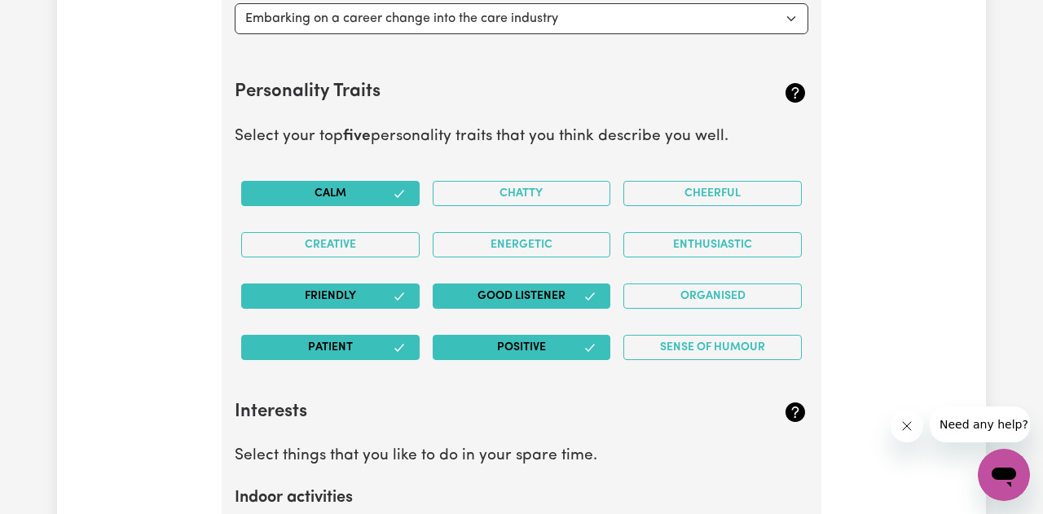
click at [558, 329] on div "Positive" at bounding box center [521, 347] width 191 height 51
click at [560, 347] on button "Positive" at bounding box center [522, 347] width 178 height 25
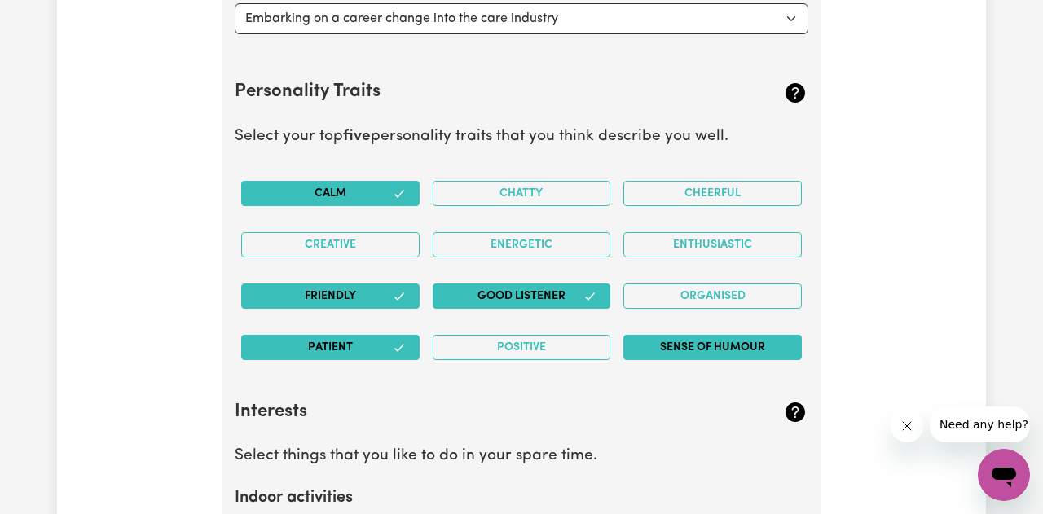
click at [687, 342] on button "Sense of Humour" at bounding box center [712, 347] width 178 height 25
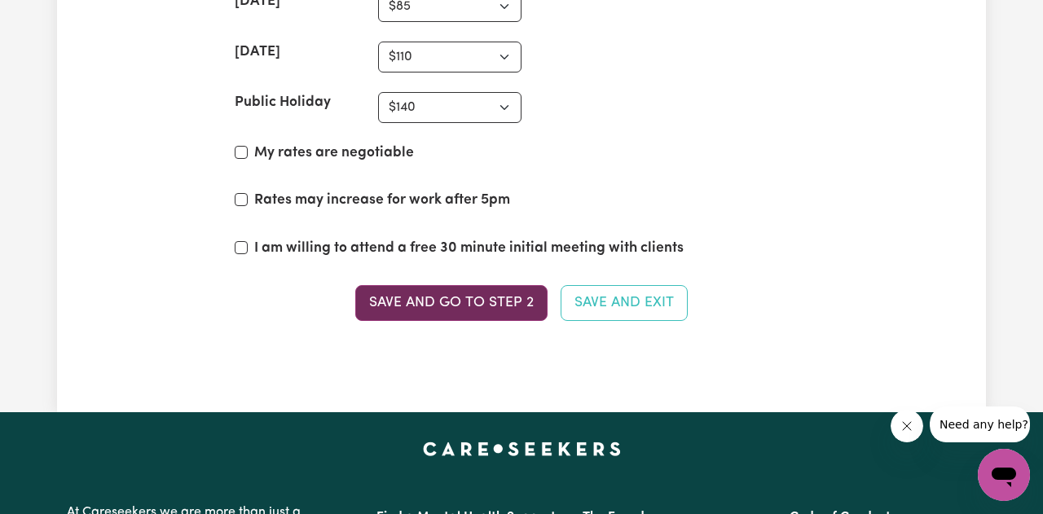
click at [490, 302] on button "Save and go to Step 2" at bounding box center [451, 303] width 192 height 36
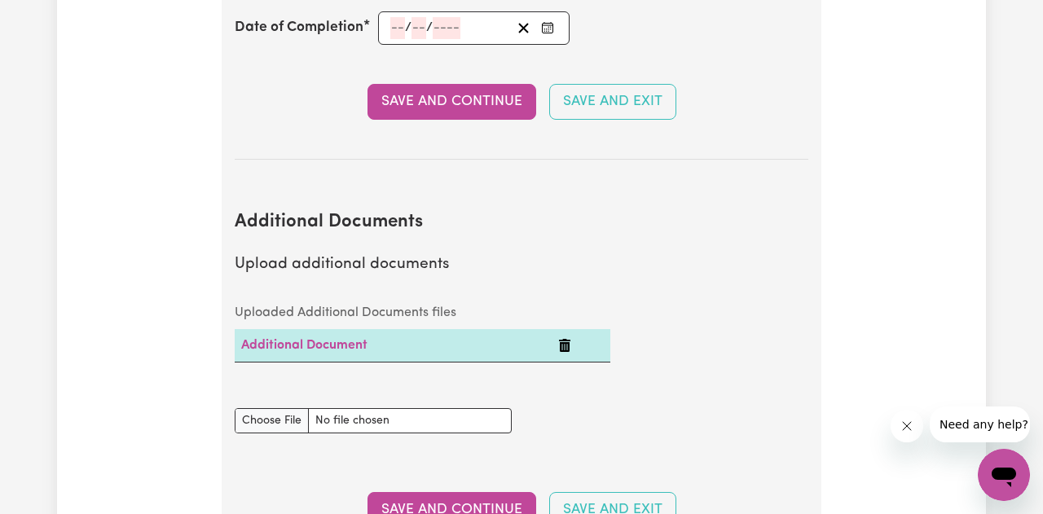
scroll to position [2885, 0]
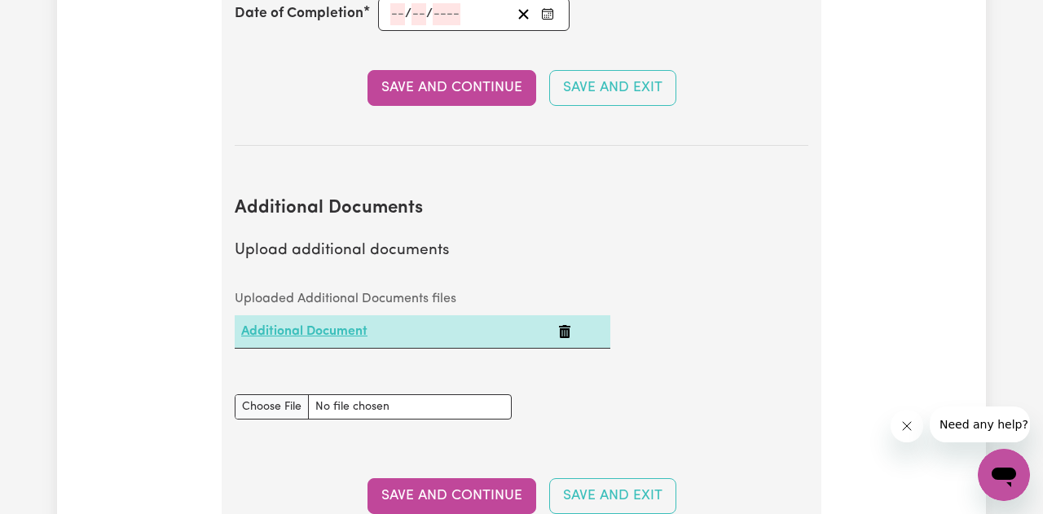
click at [353, 331] on link "Additional Document" at bounding box center [304, 331] width 126 height 13
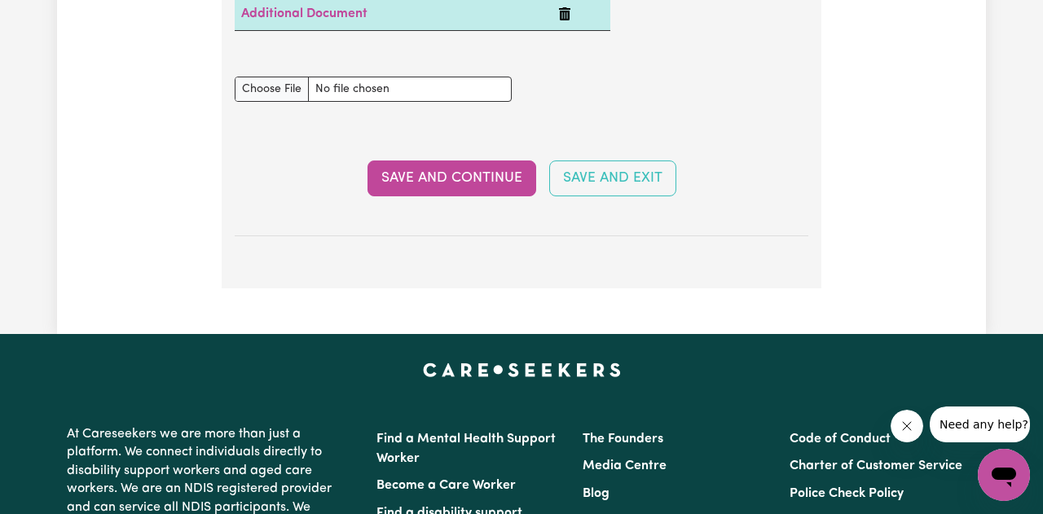
scroll to position [3204, 0]
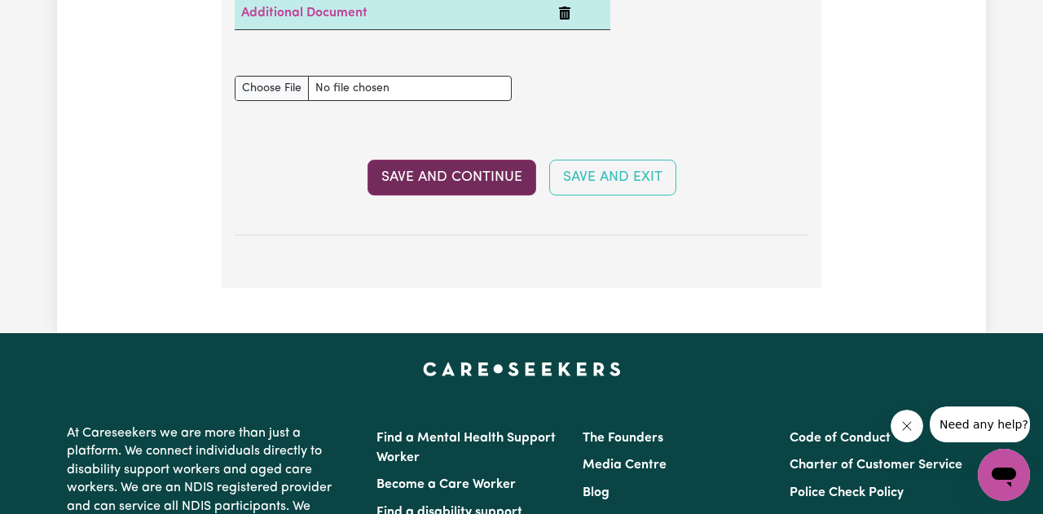
click at [478, 180] on button "Save and Continue" at bounding box center [451, 178] width 169 height 36
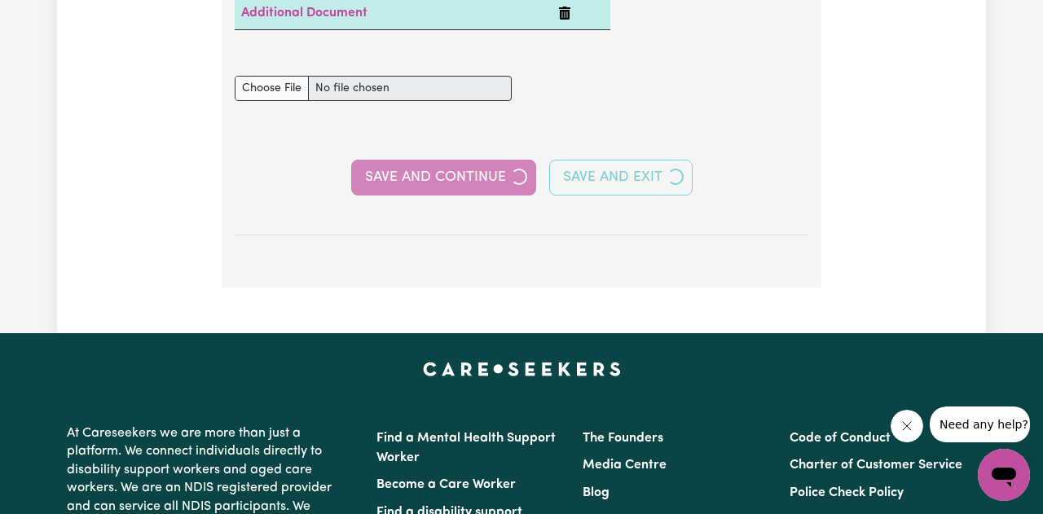
select select "Certificate III (Individual Support)"
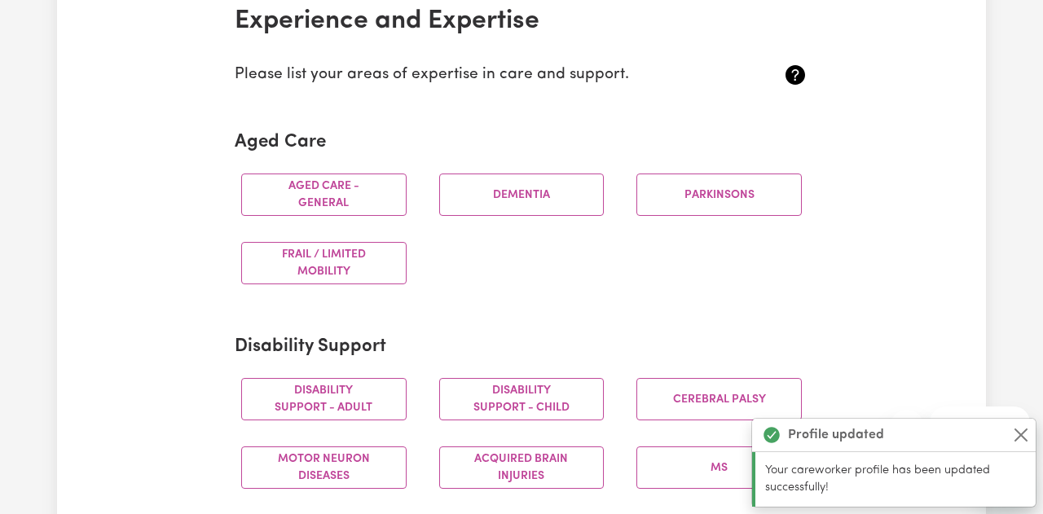
scroll to position [405, 0]
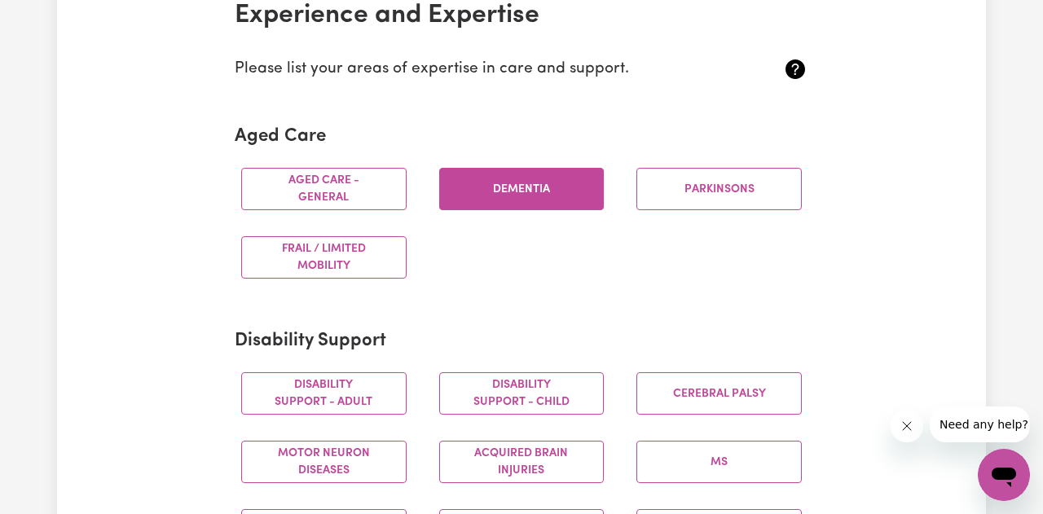
click at [563, 182] on button "Dementia" at bounding box center [521, 189] width 165 height 42
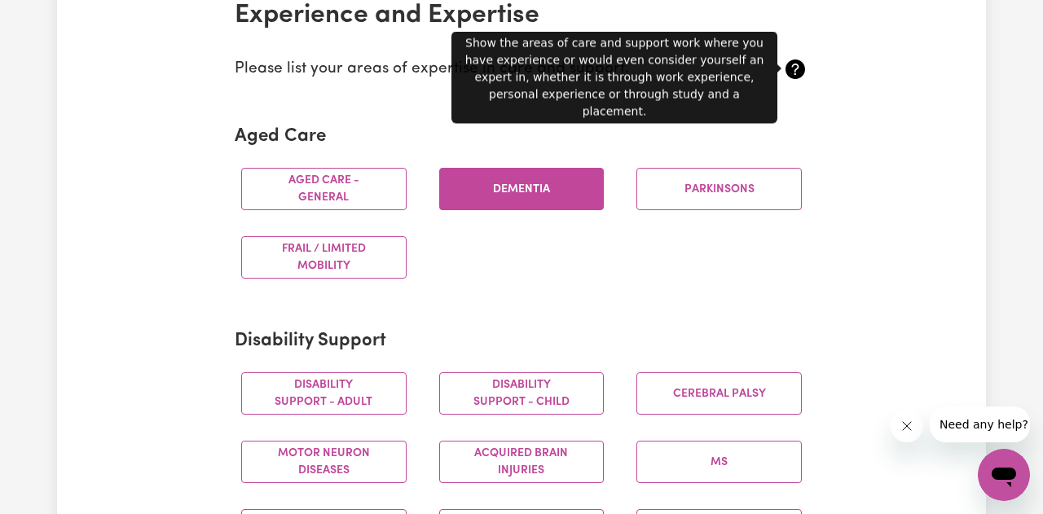
click at [790, 73] on icon at bounding box center [795, 69] width 20 height 20
click at [792, 66] on icon at bounding box center [795, 69] width 26 height 26
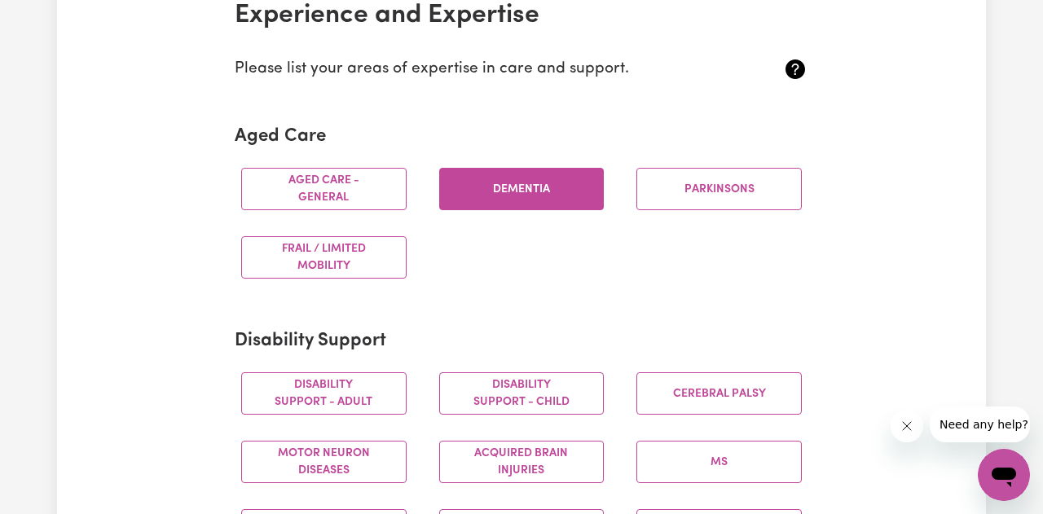
click at [792, 66] on icon at bounding box center [795, 69] width 26 height 26
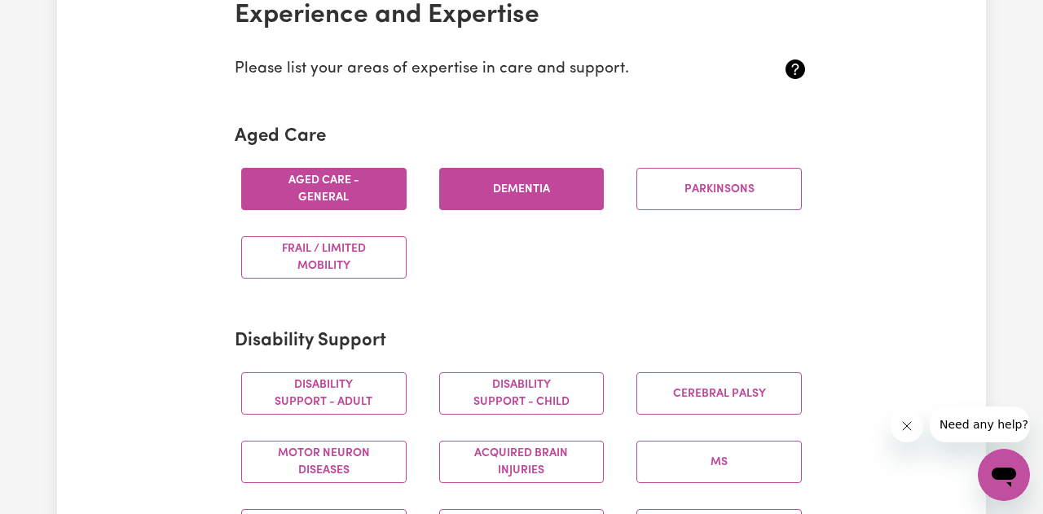
click at [384, 195] on button "Aged care - General" at bounding box center [323, 189] width 165 height 42
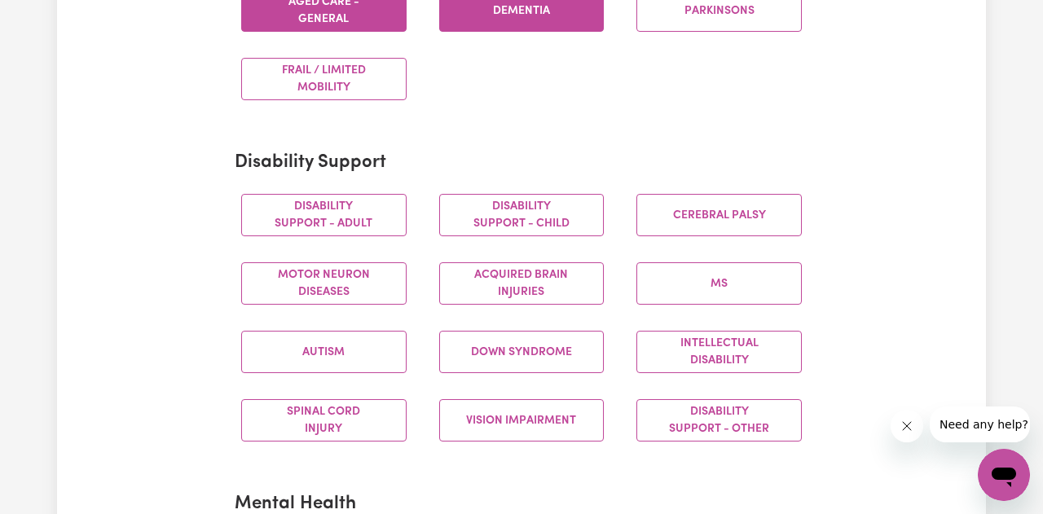
scroll to position [584, 0]
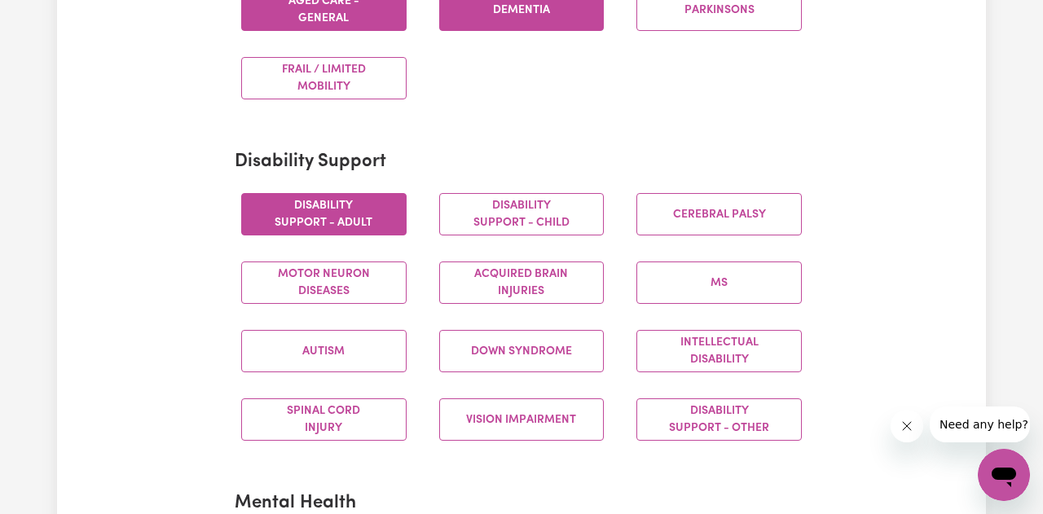
click at [380, 226] on button "Disability support - Adult" at bounding box center [323, 214] width 165 height 42
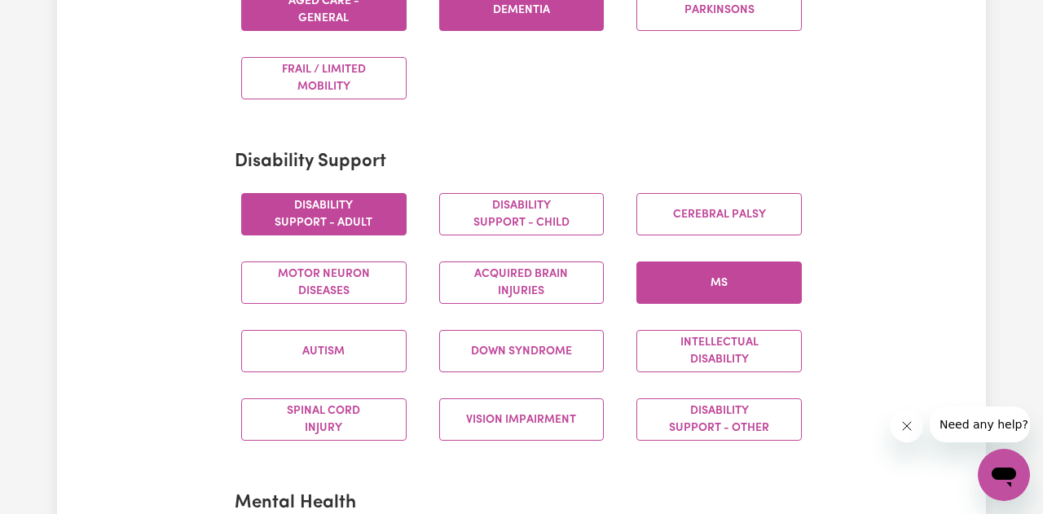
click at [679, 279] on button "MS" at bounding box center [718, 282] width 165 height 42
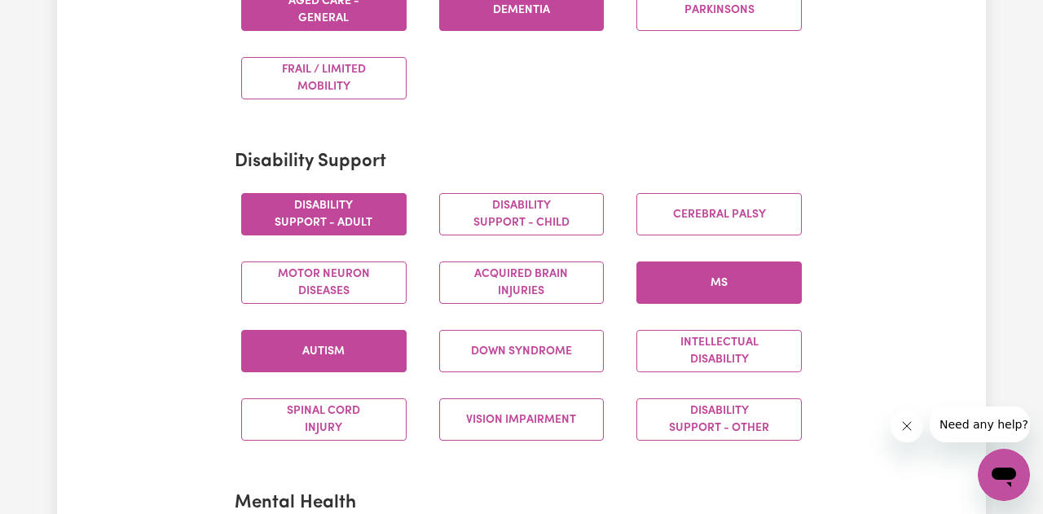
click at [362, 344] on button "Autism" at bounding box center [323, 351] width 165 height 42
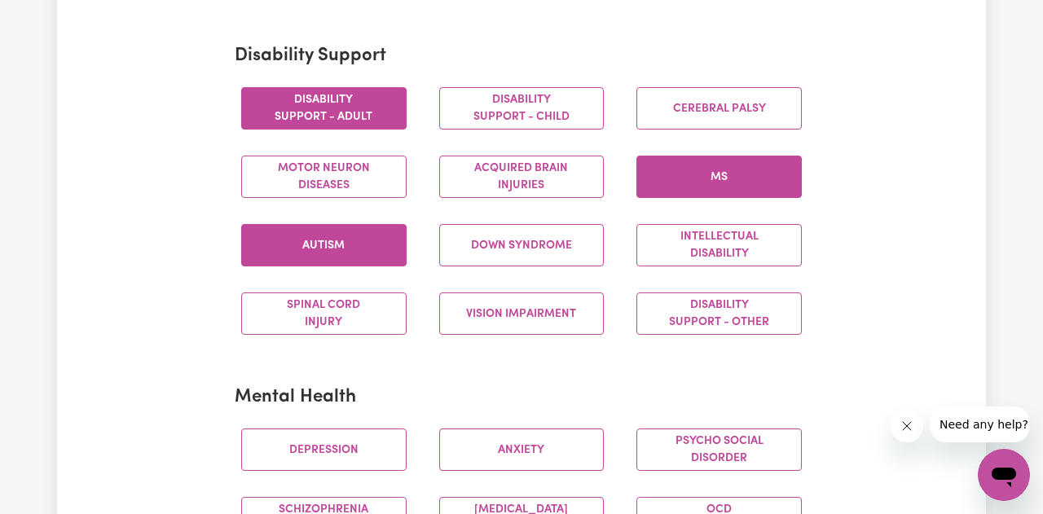
scroll to position [699, 0]
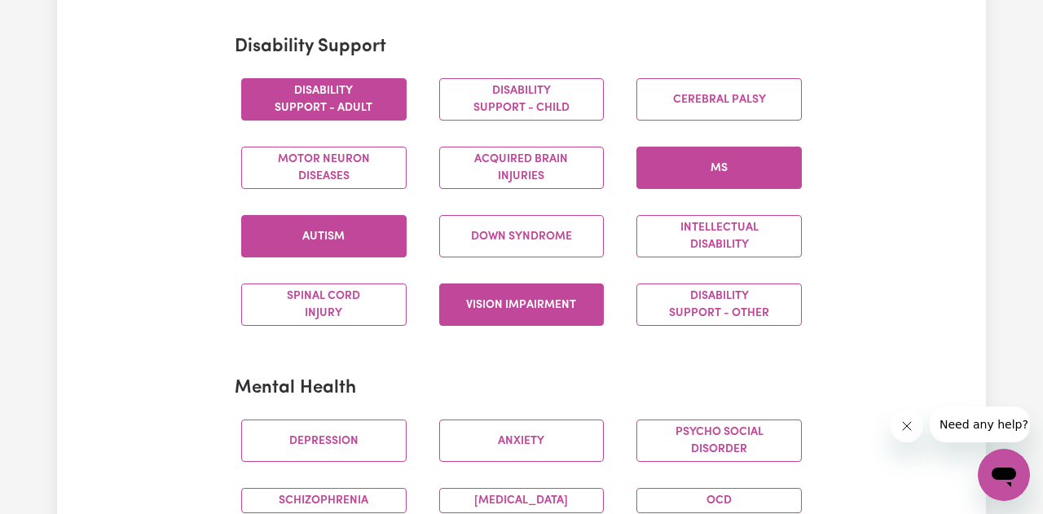
click at [544, 314] on button "Vision impairment" at bounding box center [521, 304] width 165 height 42
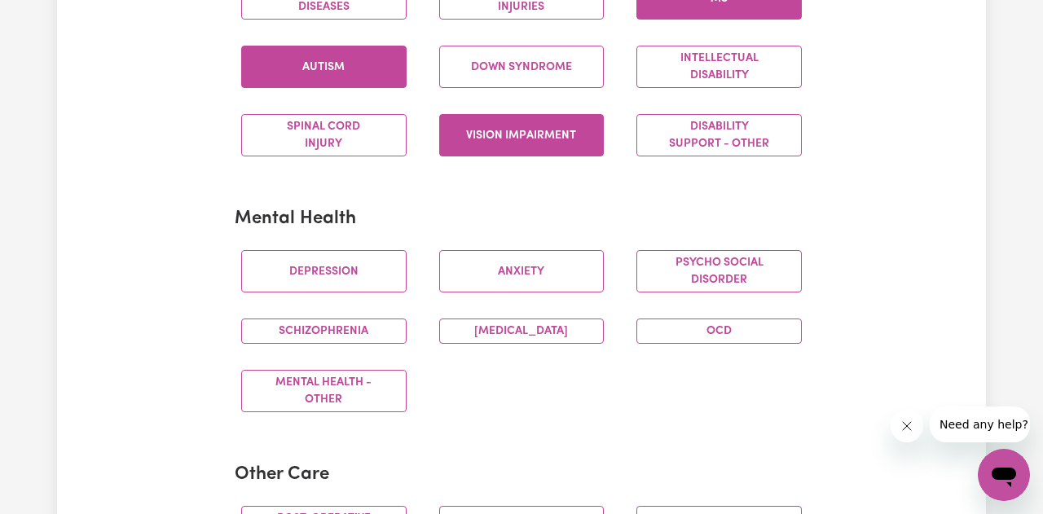
scroll to position [877, 0]
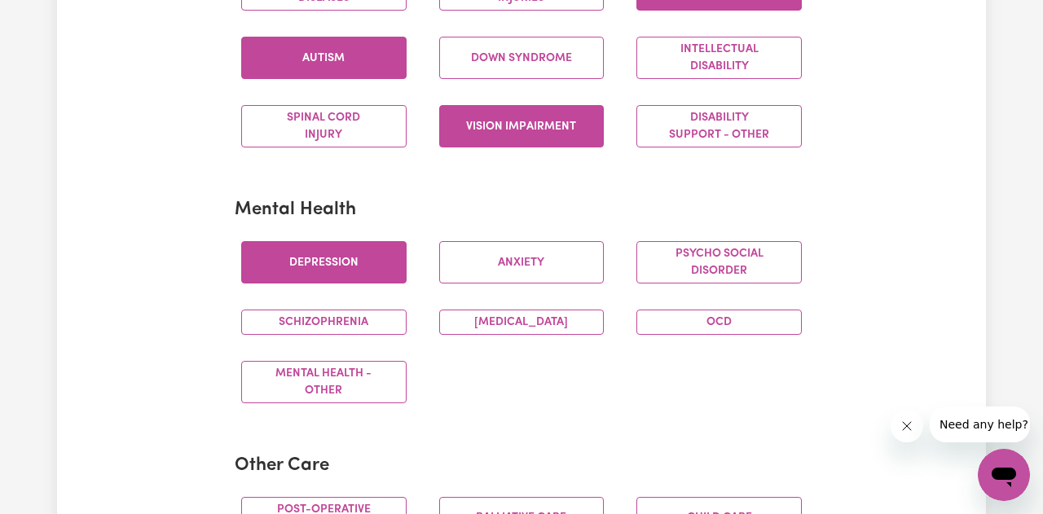
click at [336, 266] on button "Depression" at bounding box center [323, 262] width 165 height 42
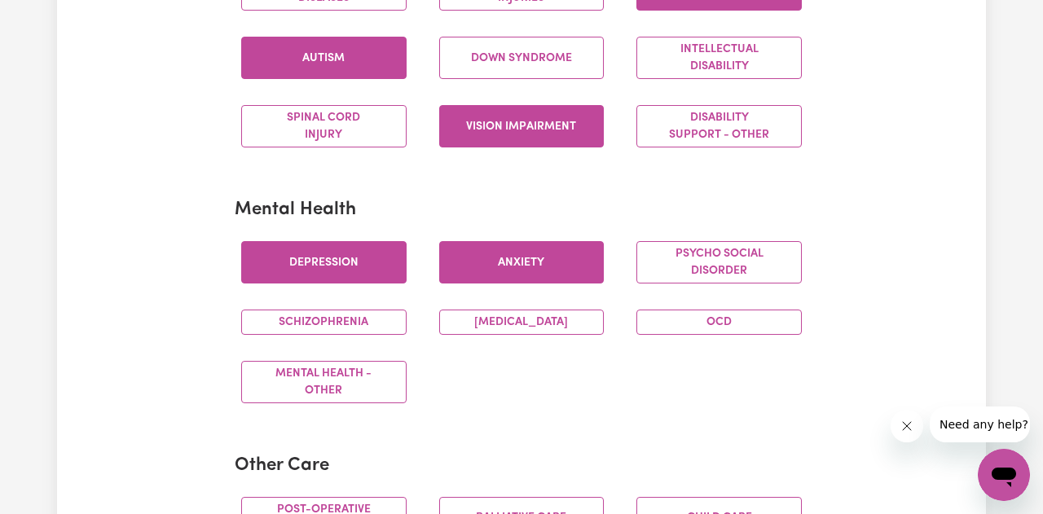
click at [506, 261] on button "Anxiety" at bounding box center [521, 262] width 165 height 42
click at [691, 318] on button "OCD" at bounding box center [718, 322] width 165 height 25
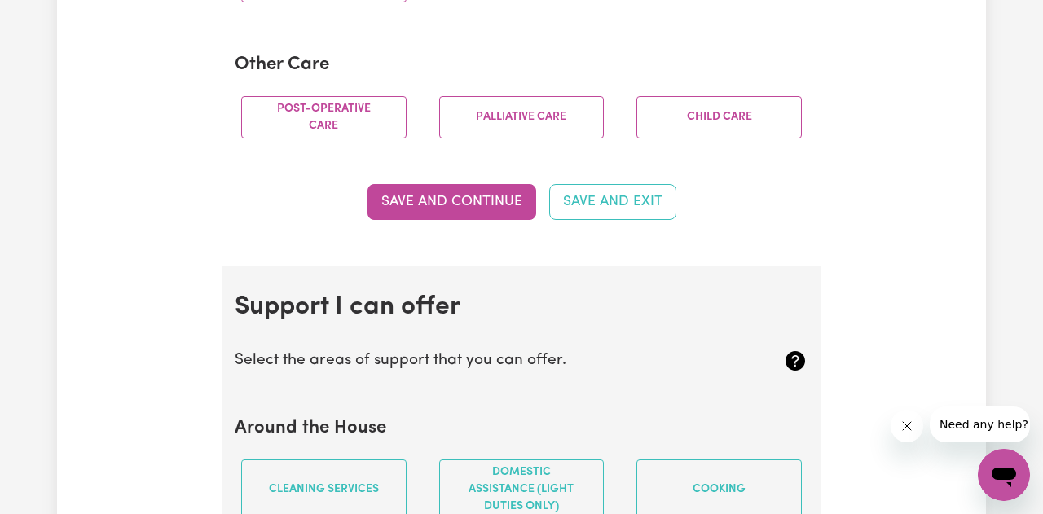
scroll to position [1279, 0]
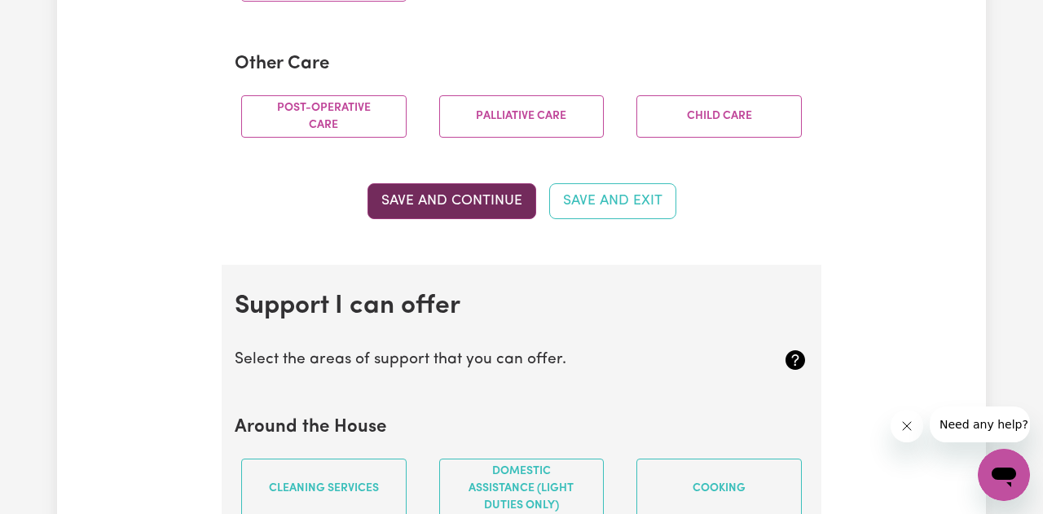
click at [451, 194] on button "Save and Continue" at bounding box center [451, 201] width 169 height 36
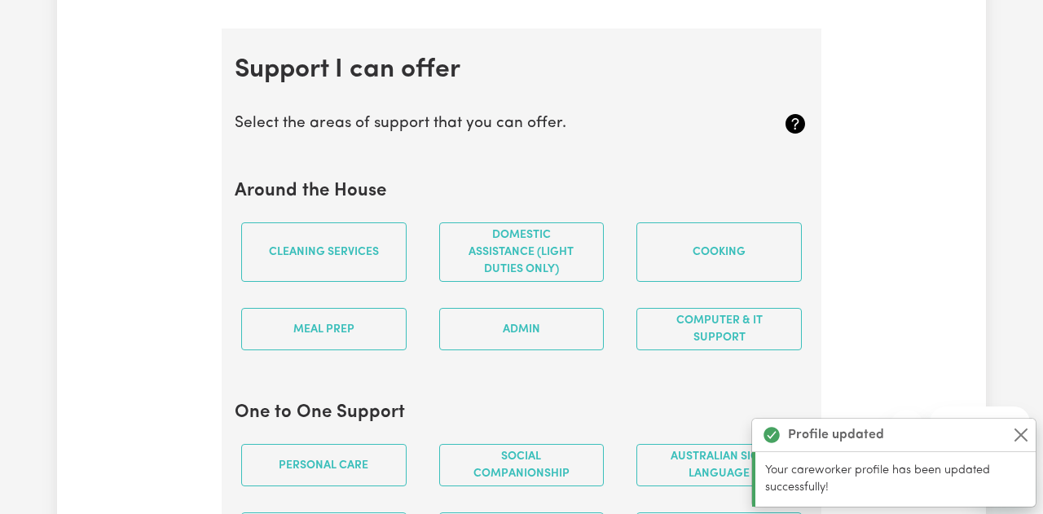
scroll to position [1544, 0]
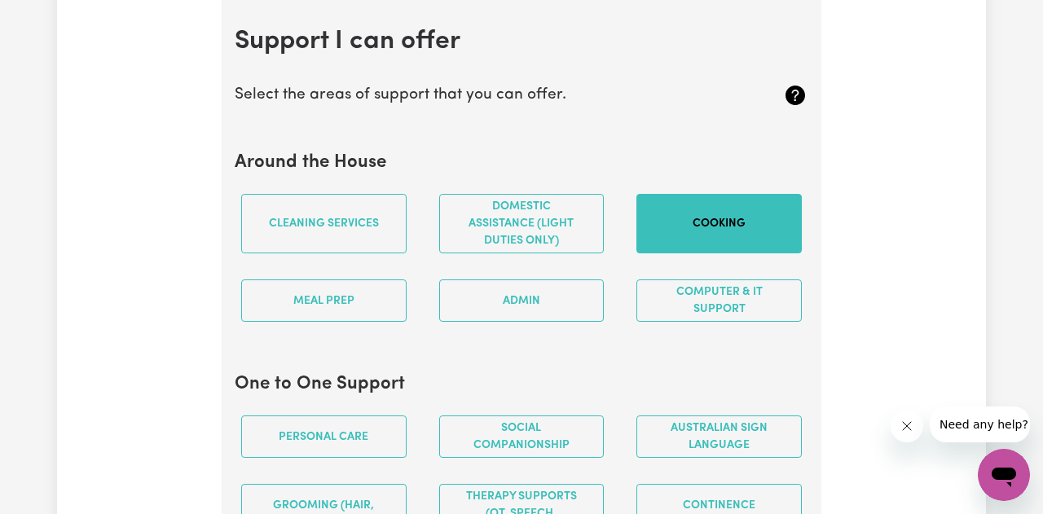
click at [730, 219] on button "Cooking" at bounding box center [718, 223] width 165 height 59
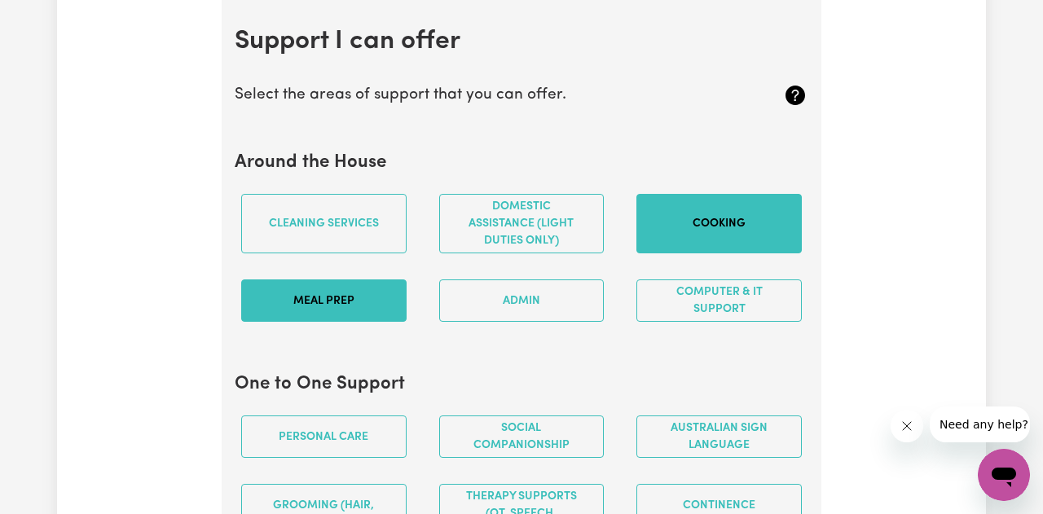
click at [360, 299] on button "Meal prep" at bounding box center [323, 300] width 165 height 42
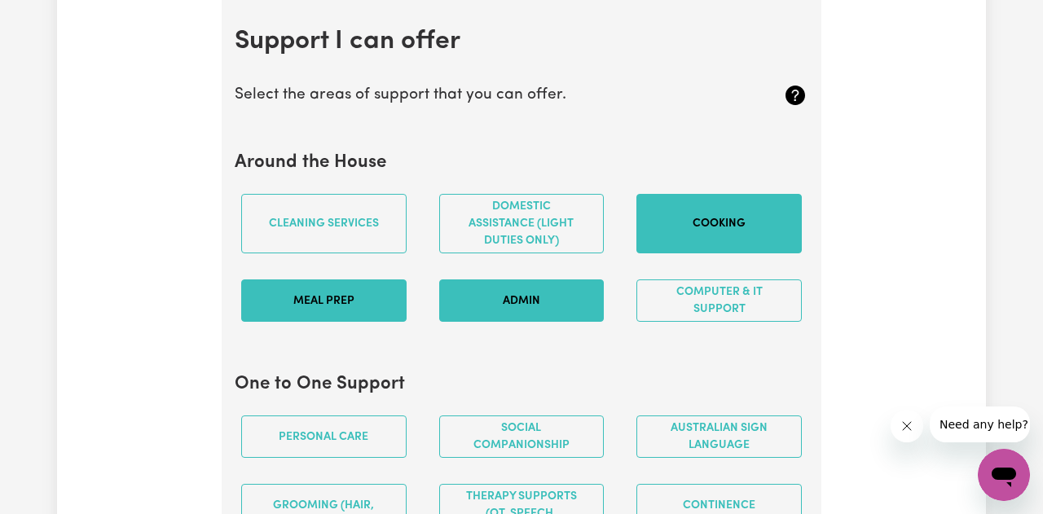
click at [520, 296] on button "Admin" at bounding box center [521, 300] width 165 height 42
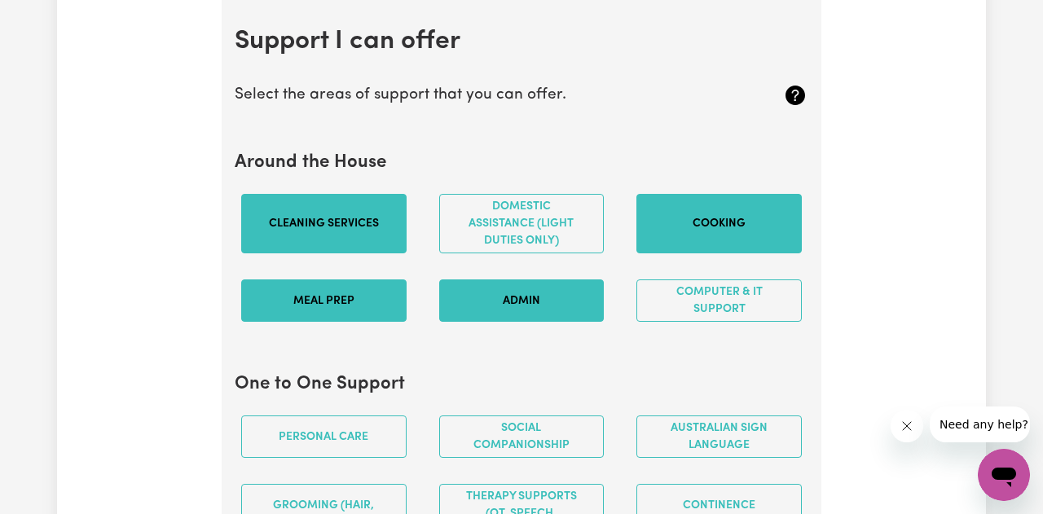
click at [343, 228] on button "Cleaning services" at bounding box center [323, 223] width 165 height 59
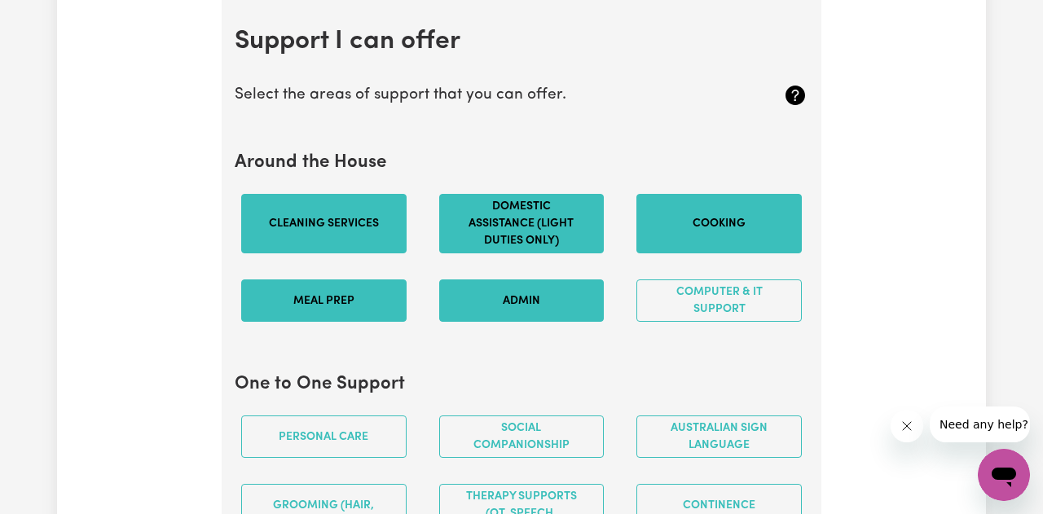
click at [530, 222] on button "Domestic assistance (light duties only)" at bounding box center [521, 223] width 165 height 59
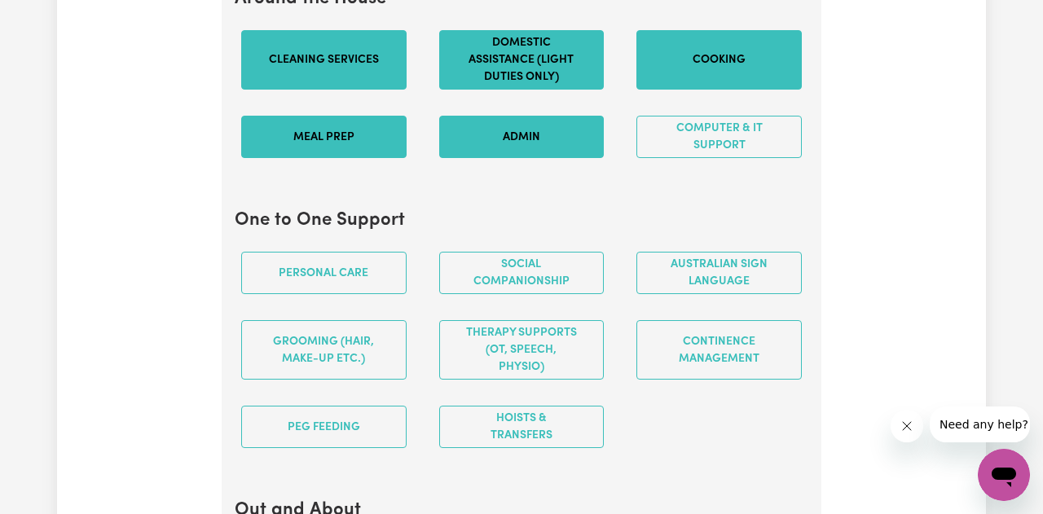
scroll to position [1724, 0]
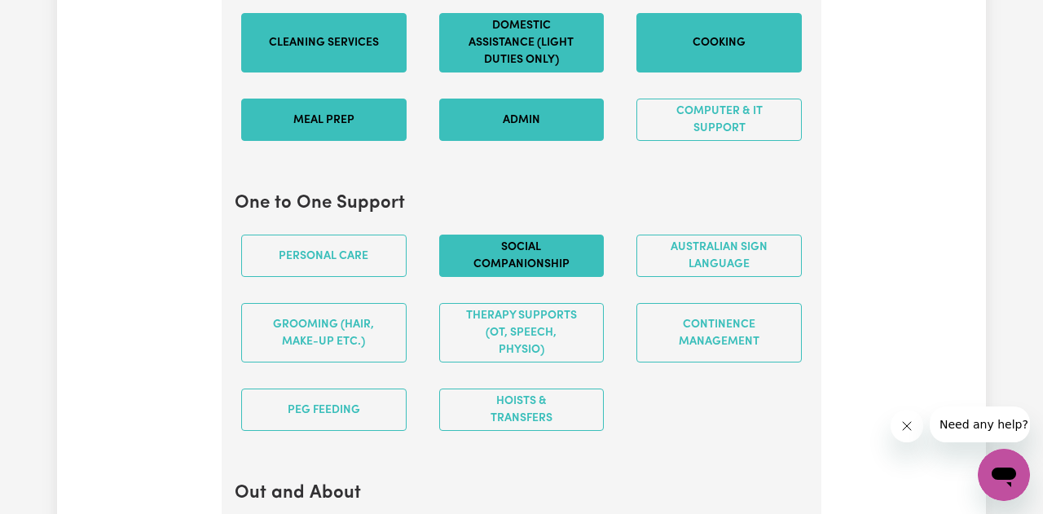
click at [528, 258] on button "Social companionship" at bounding box center [521, 256] width 165 height 42
click at [347, 40] on button "Cleaning services" at bounding box center [323, 42] width 165 height 59
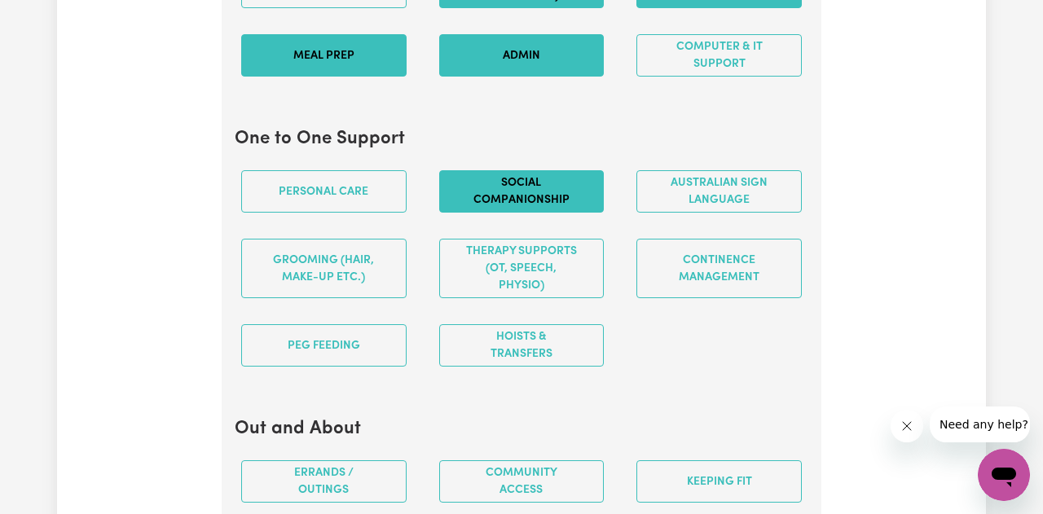
scroll to position [1794, 0]
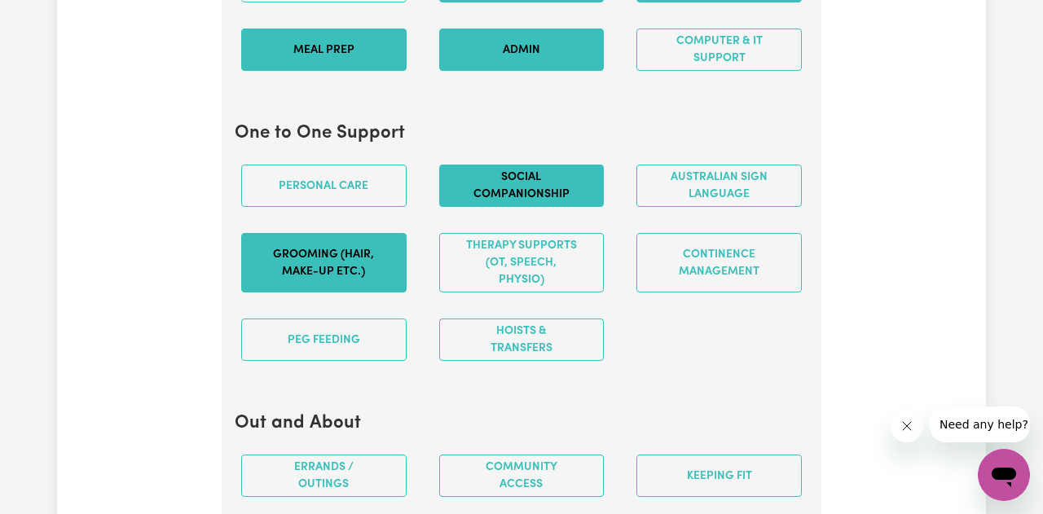
click at [324, 273] on button "Grooming (hair, make-up etc.)" at bounding box center [323, 262] width 165 height 59
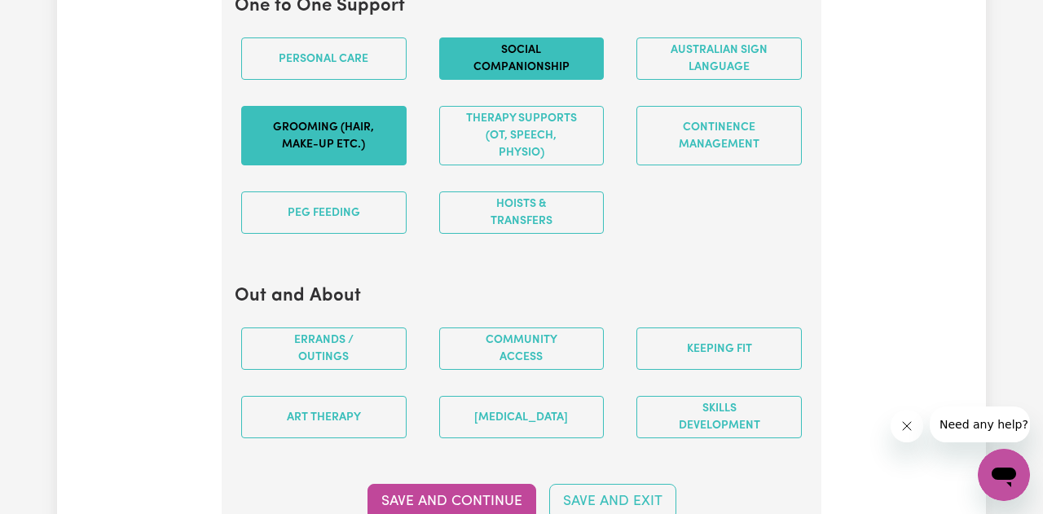
scroll to position [1922, 0]
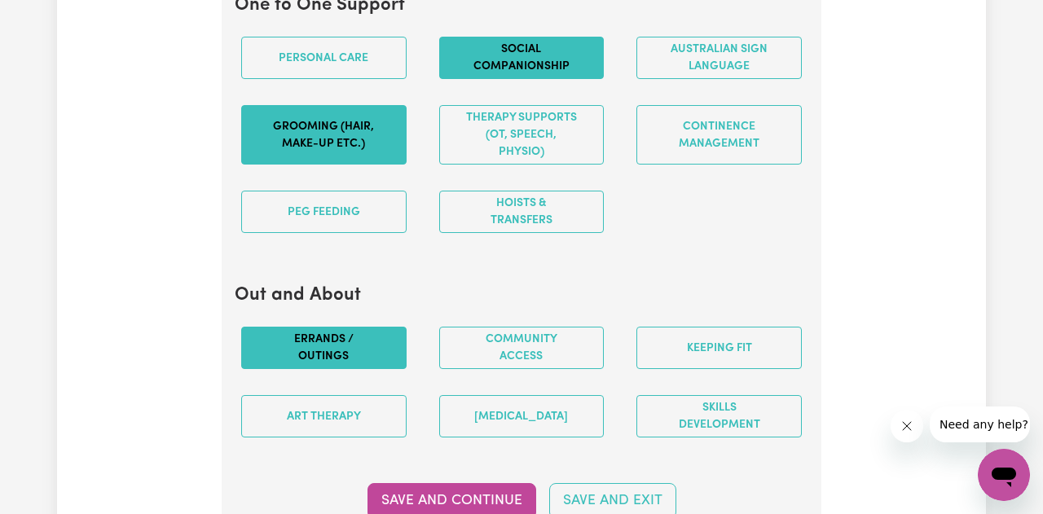
click at [337, 362] on button "Errands / Outings" at bounding box center [323, 348] width 165 height 42
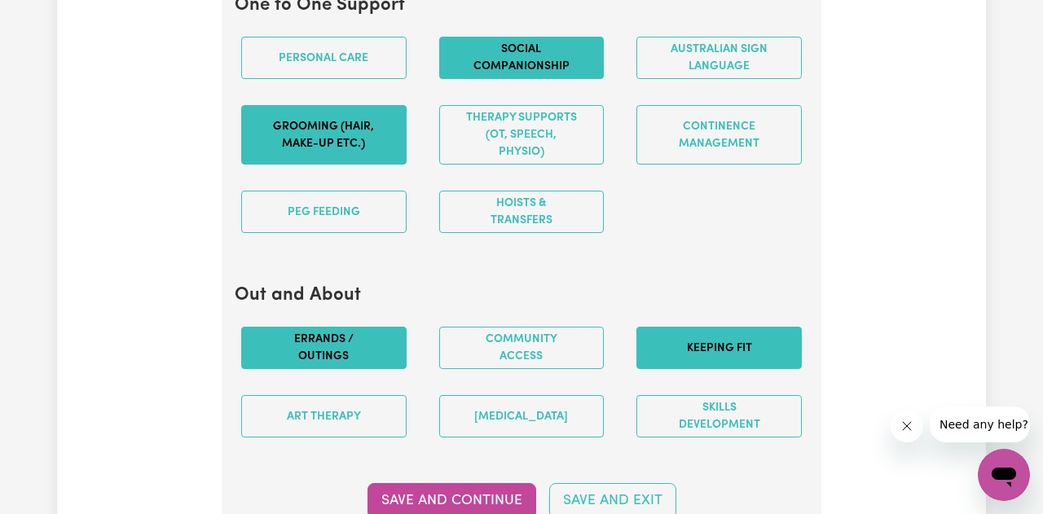
click at [752, 343] on button "Keeping fit" at bounding box center [718, 348] width 165 height 42
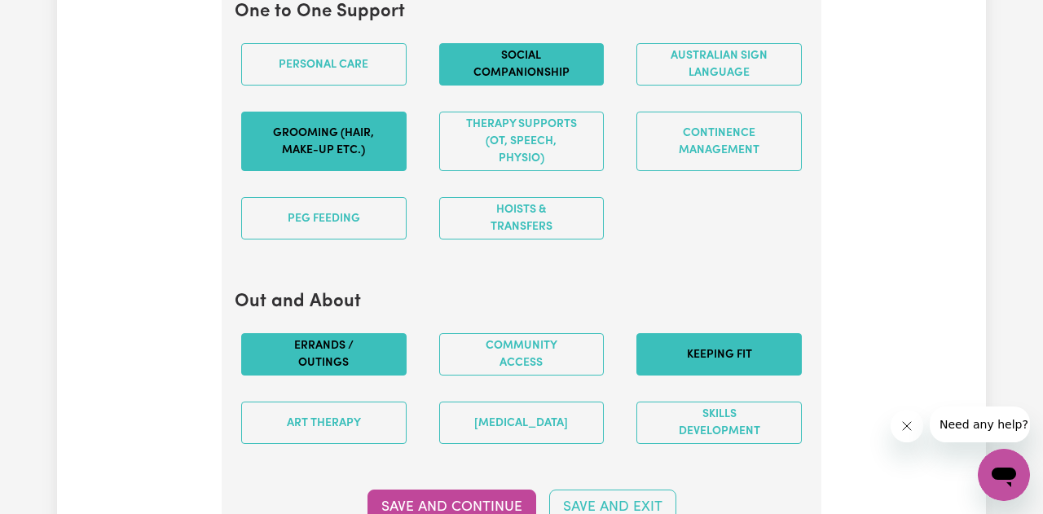
scroll to position [1910, 0]
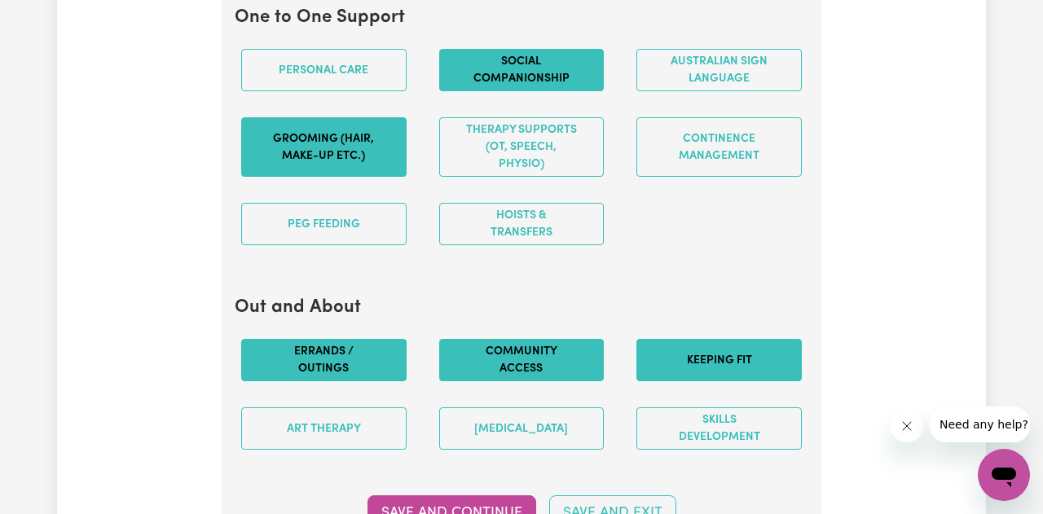
click at [524, 367] on button "Community access" at bounding box center [521, 360] width 165 height 42
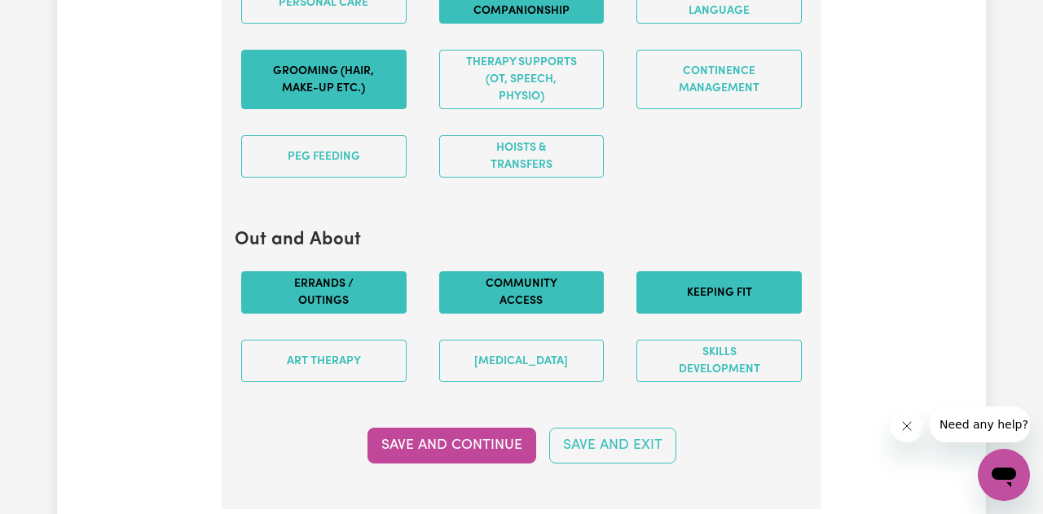
scroll to position [1980, 0]
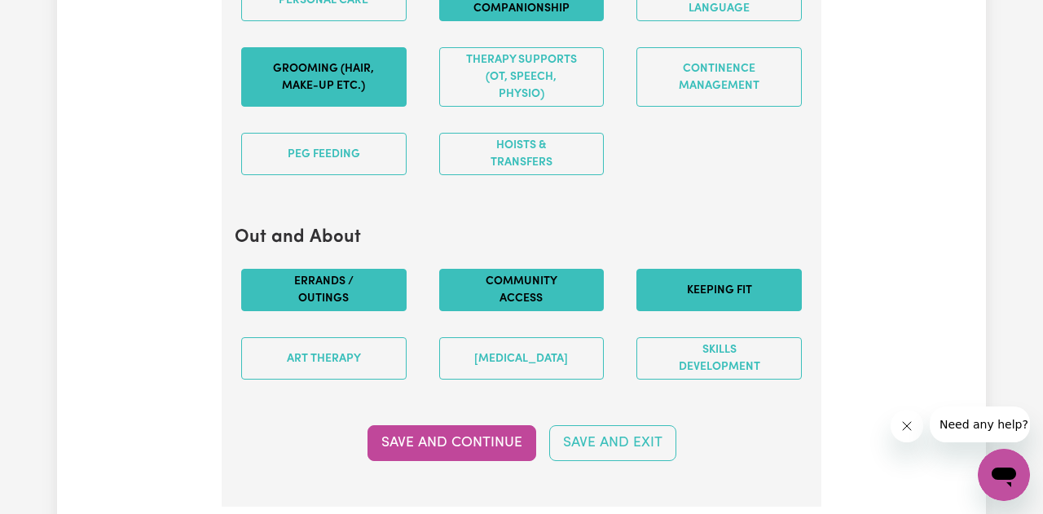
drag, startPoint x: 796, startPoint y: 290, endPoint x: 719, endPoint y: 290, distance: 76.6
click at [783, 290] on button "Keeping fit" at bounding box center [718, 290] width 165 height 42
click at [726, 297] on button "Keeping fit" at bounding box center [718, 290] width 165 height 42
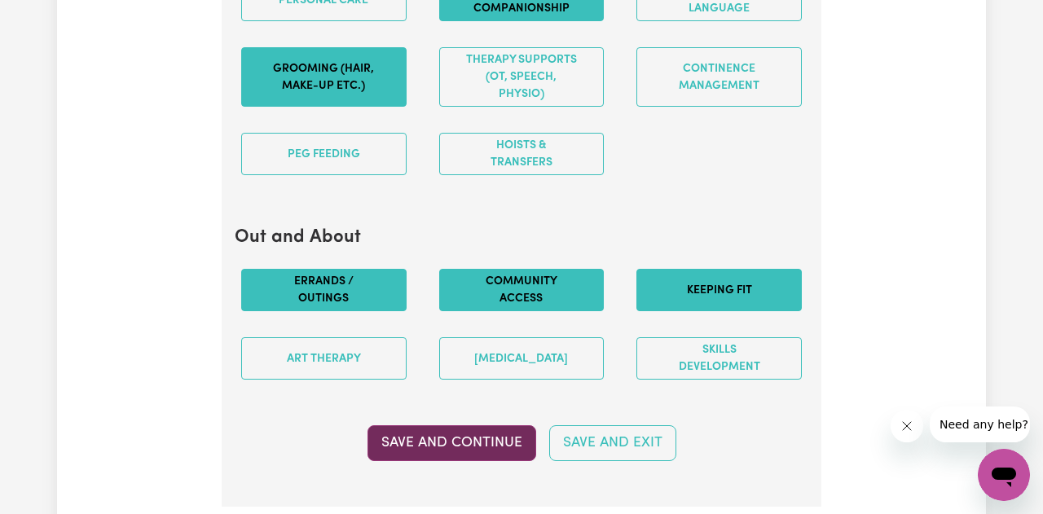
click at [455, 444] on button "Save and Continue" at bounding box center [451, 443] width 169 height 36
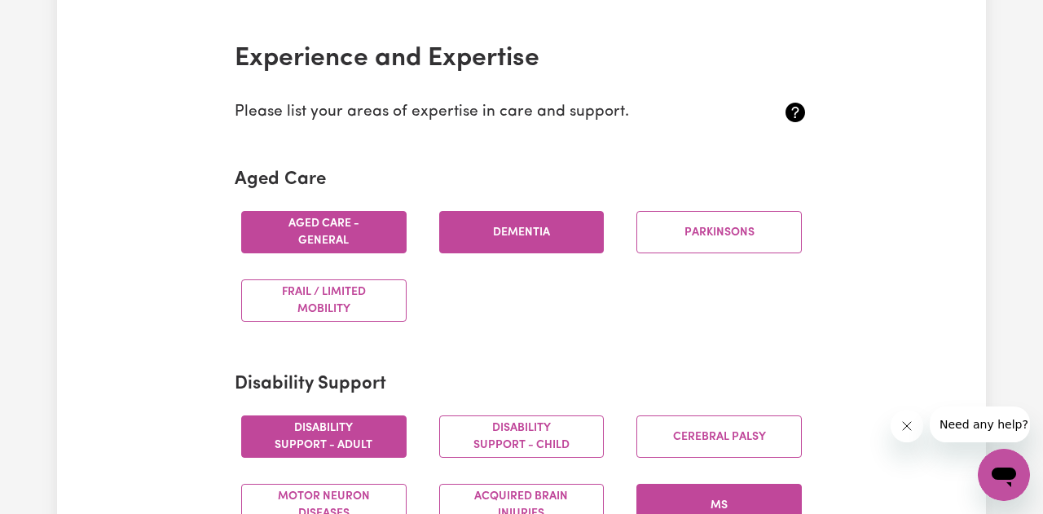
scroll to position [366, 0]
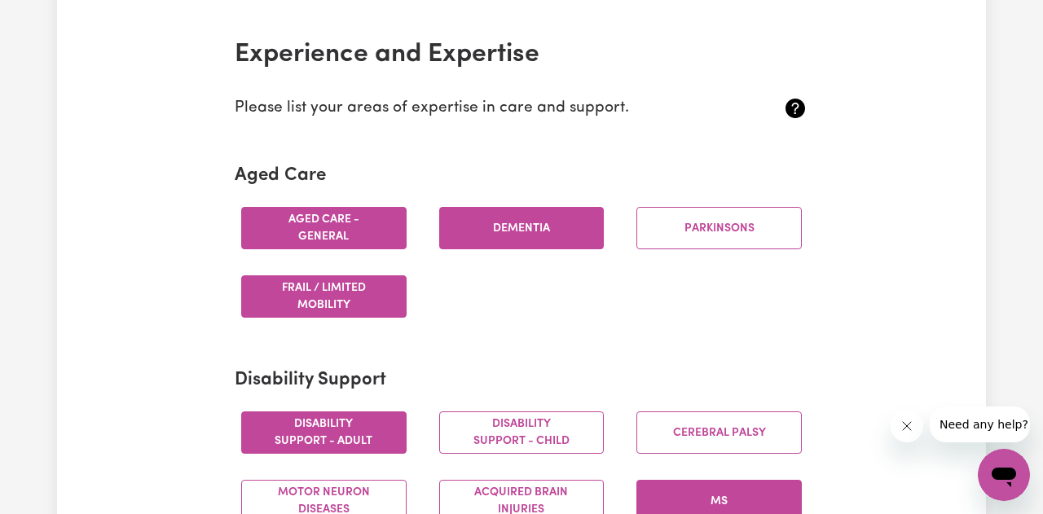
click at [320, 301] on button "Frail / limited mobility" at bounding box center [323, 296] width 165 height 42
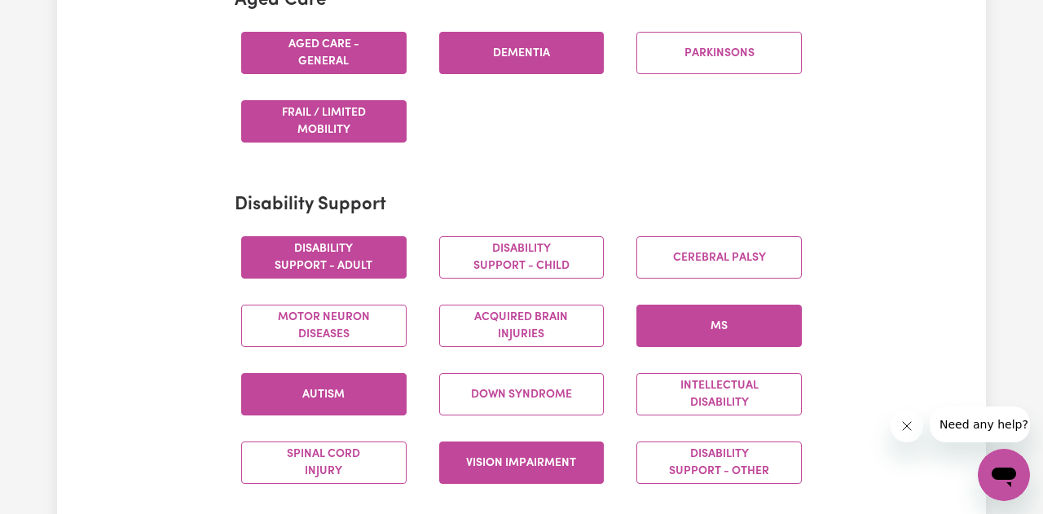
scroll to position [544, 0]
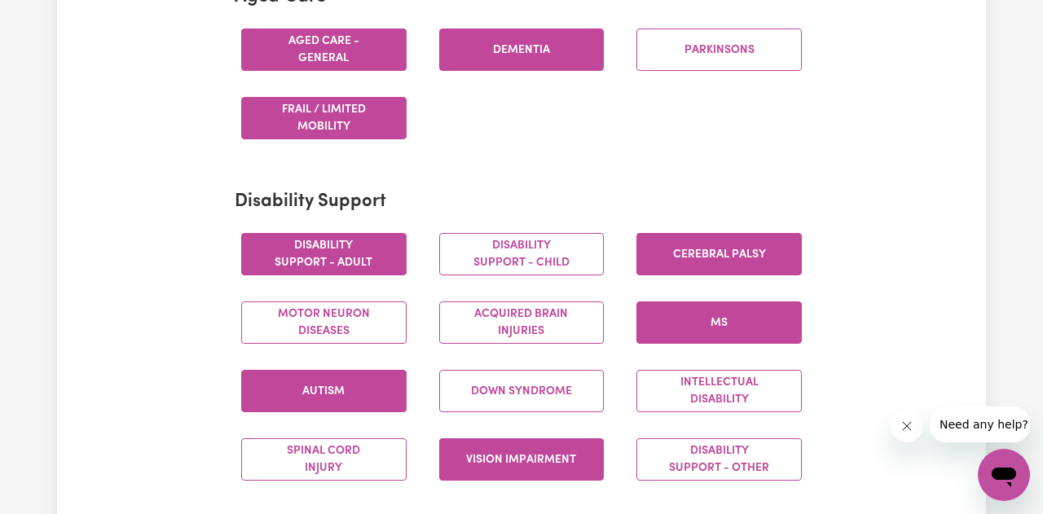
click at [781, 261] on button "Cerebral Palsy" at bounding box center [718, 254] width 165 height 42
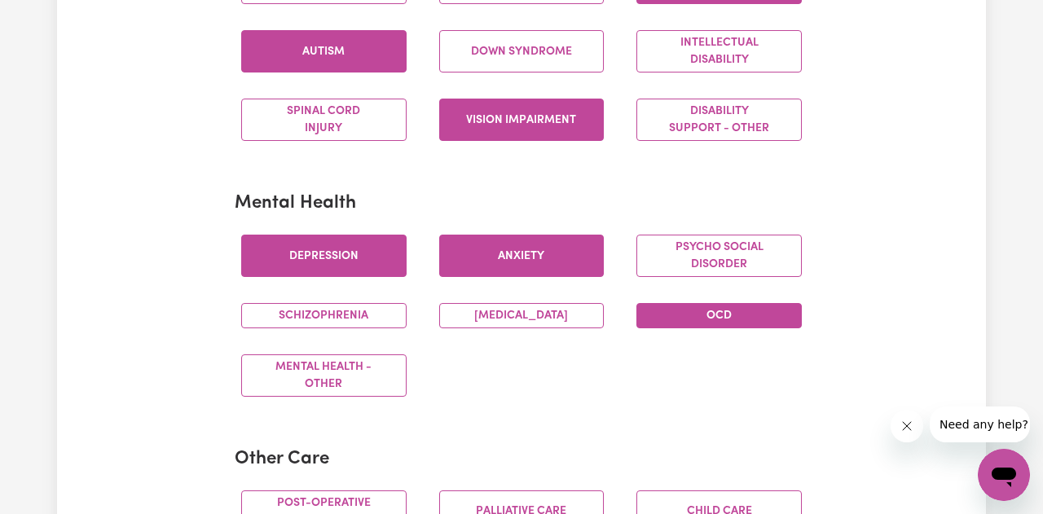
scroll to position [885, 0]
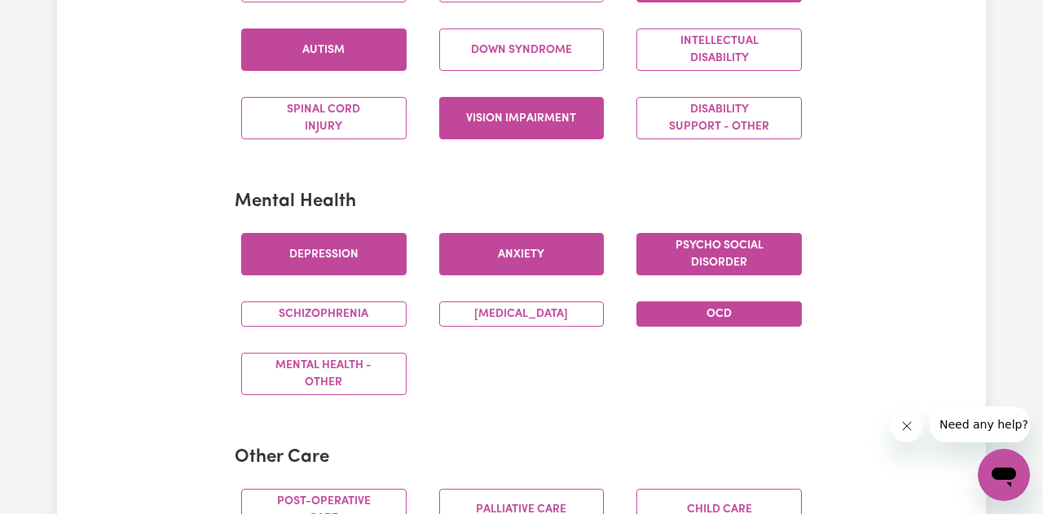
click at [773, 261] on button "Psycho social disorder" at bounding box center [718, 254] width 165 height 42
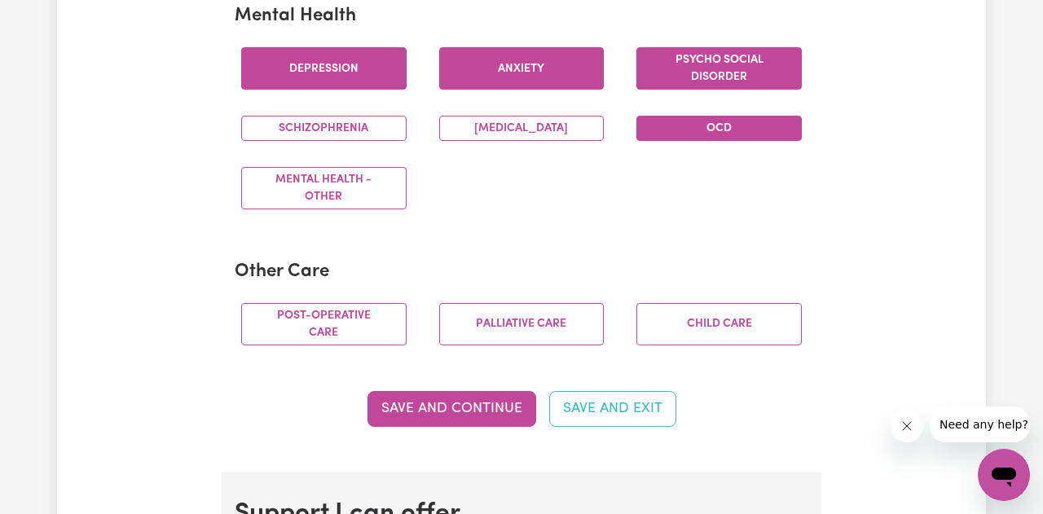
scroll to position [1074, 0]
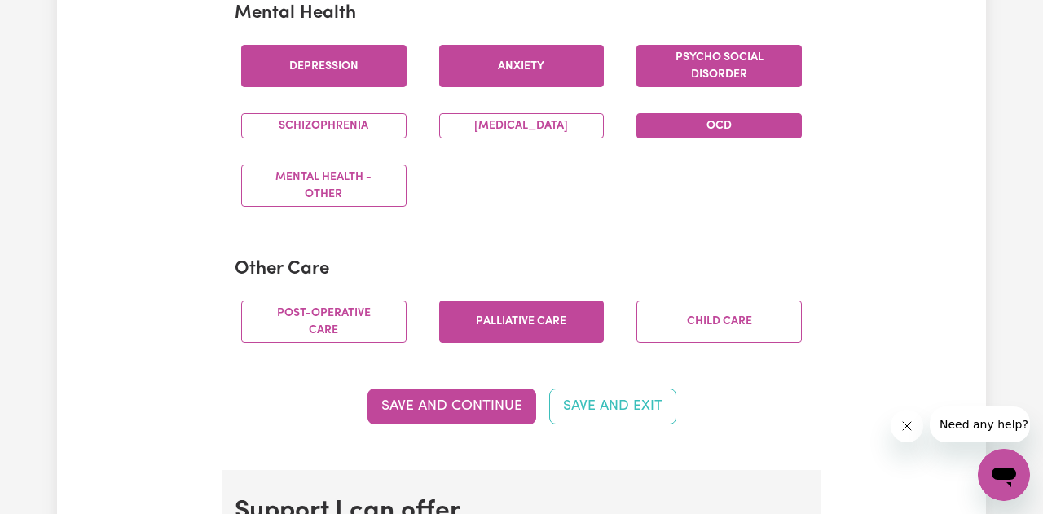
click at [539, 313] on button "Palliative care" at bounding box center [521, 322] width 165 height 42
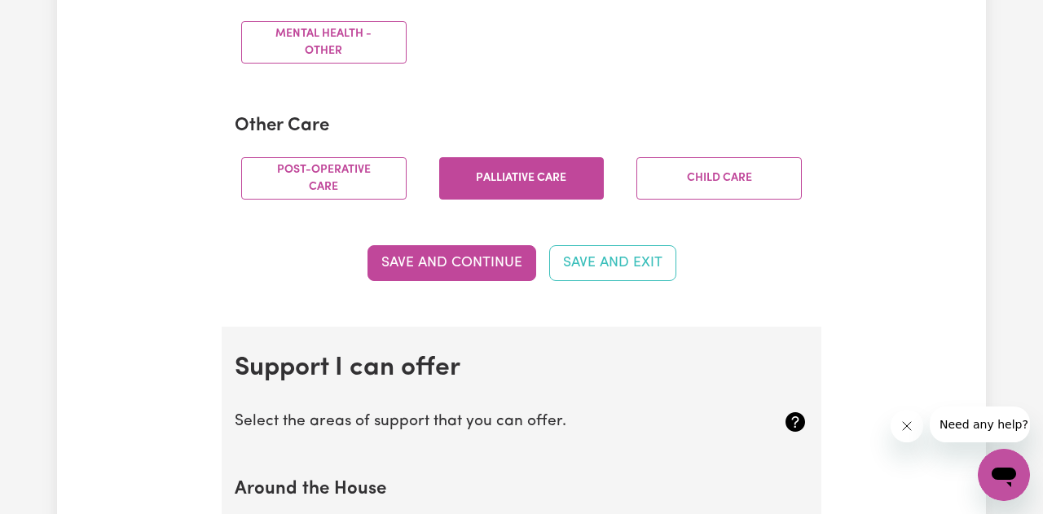
scroll to position [1216, 0]
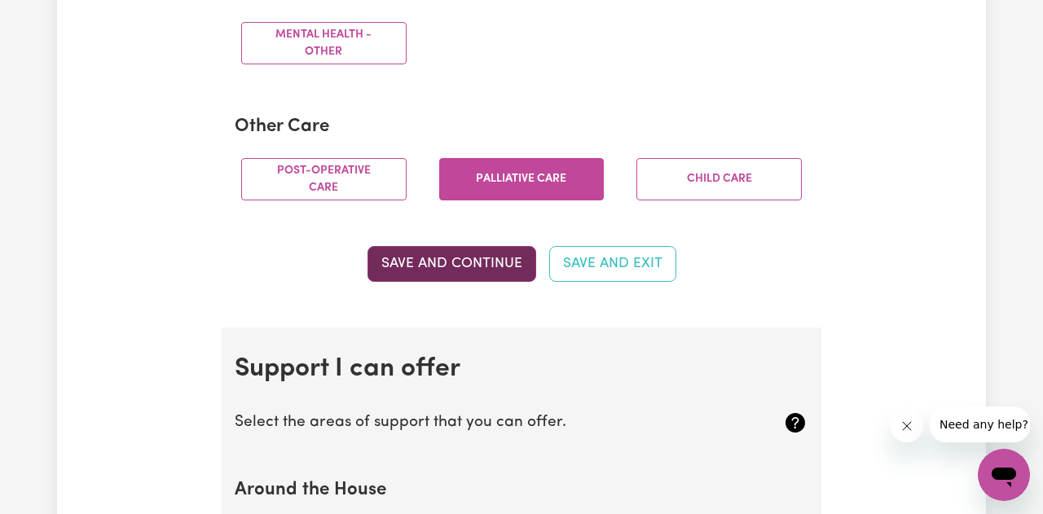
click at [485, 268] on button "Save and Continue" at bounding box center [451, 264] width 169 height 36
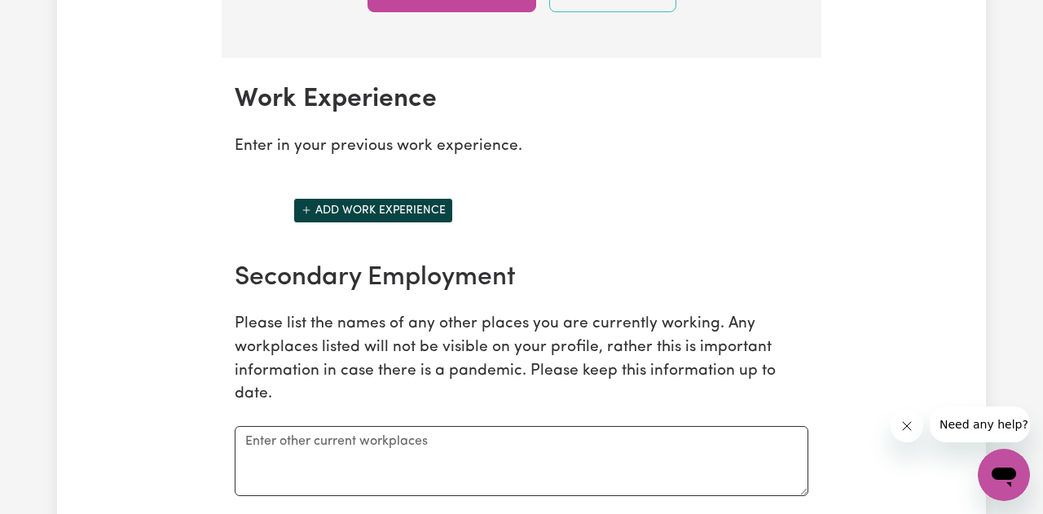
scroll to position [2451, 0]
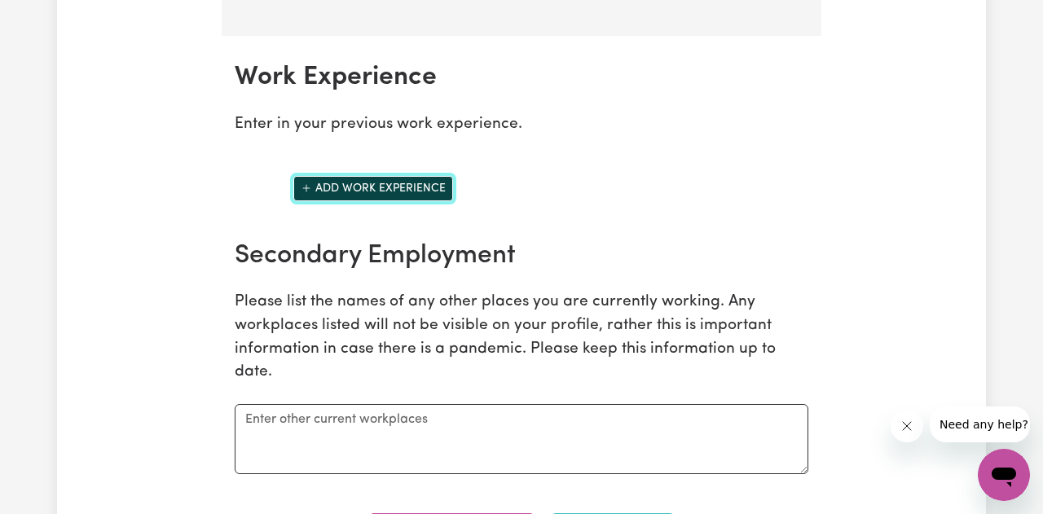
click at [354, 190] on button "Add work experience" at bounding box center [373, 188] width 160 height 25
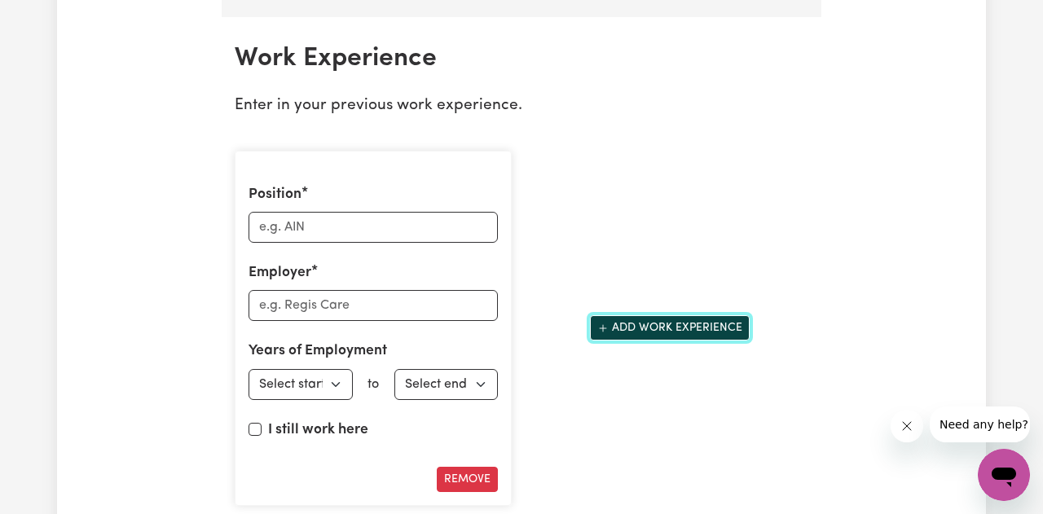
scroll to position [2466, 0]
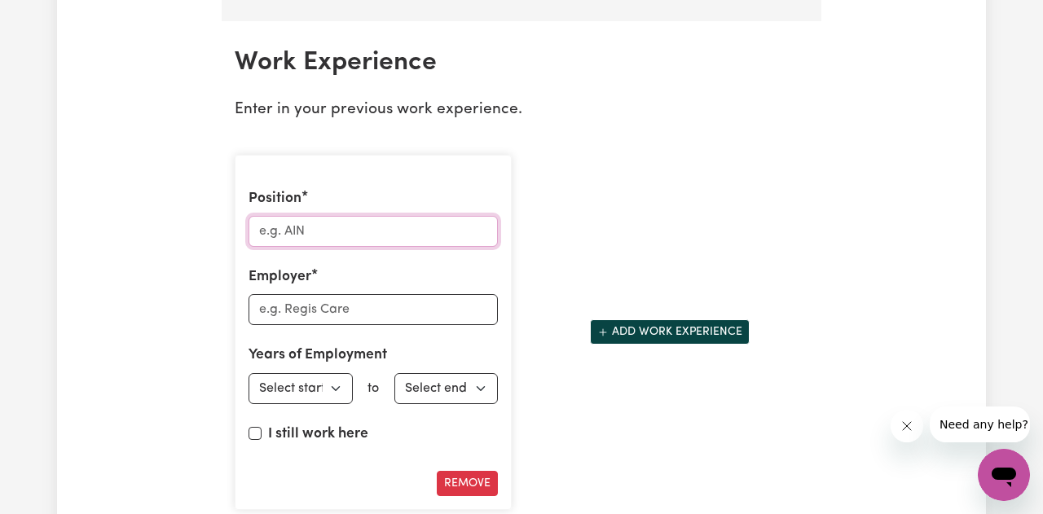
click at [340, 233] on input "Position" at bounding box center [372, 231] width 249 height 31
type input "Cuddle Therapist"
click at [345, 315] on input "Employer" at bounding box center [372, 309] width 249 height 31
type input "Cuddle Therapy [GEOGRAPHIC_DATA]"
click at [313, 384] on select "Select start year [DATE] 1952 1953 1954 1955 1956 1957 1958 1959 1960 1961 1962…" at bounding box center [300, 388] width 104 height 31
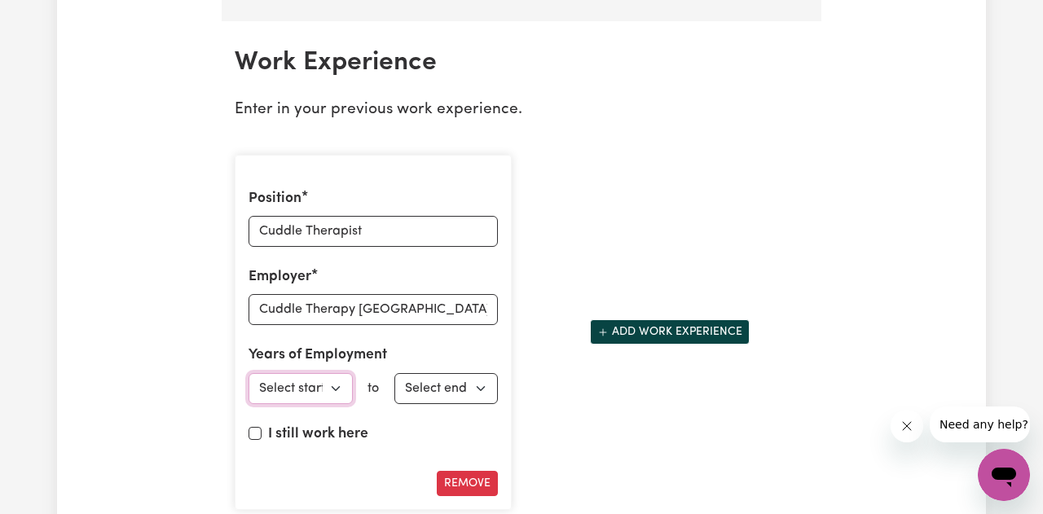
select select "2024"
click at [248, 373] on select "Select start year [DATE] 1952 1953 1954 1955 1956 1957 1958 1959 1960 1961 1962…" at bounding box center [300, 388] width 104 height 31
click at [457, 389] on select "Select end year [DATE] 1952 1953 1954 1955 1956 1957 1958 1959 1960 1961 1962 1…" at bounding box center [446, 388] width 104 height 31
select select "2025"
click at [394, 373] on select "Select end year [DATE] 1952 1953 1954 1955 1956 1957 1958 1959 1960 1961 1962 1…" at bounding box center [446, 388] width 104 height 31
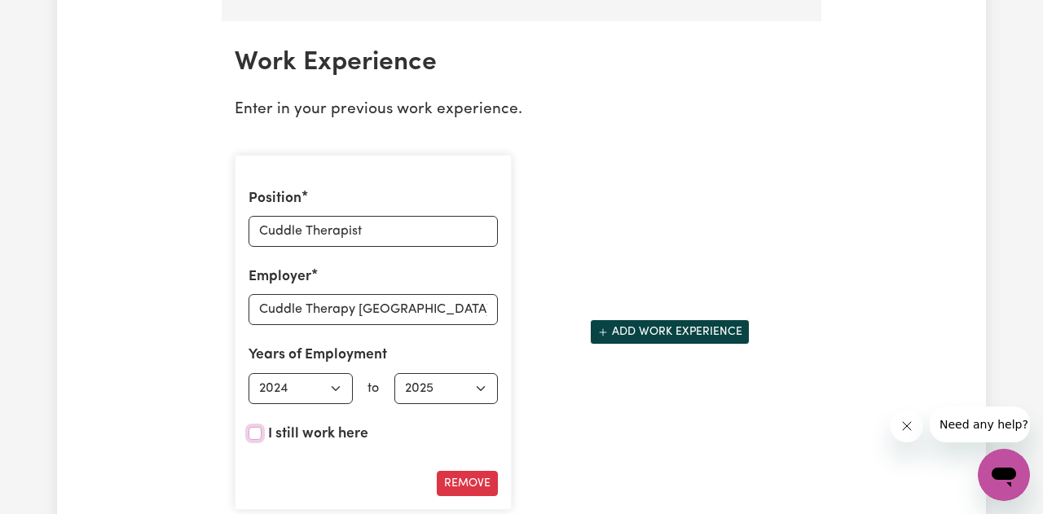
click at [257, 434] on input "I still work here" at bounding box center [254, 433] width 13 height 13
checkbox input "true"
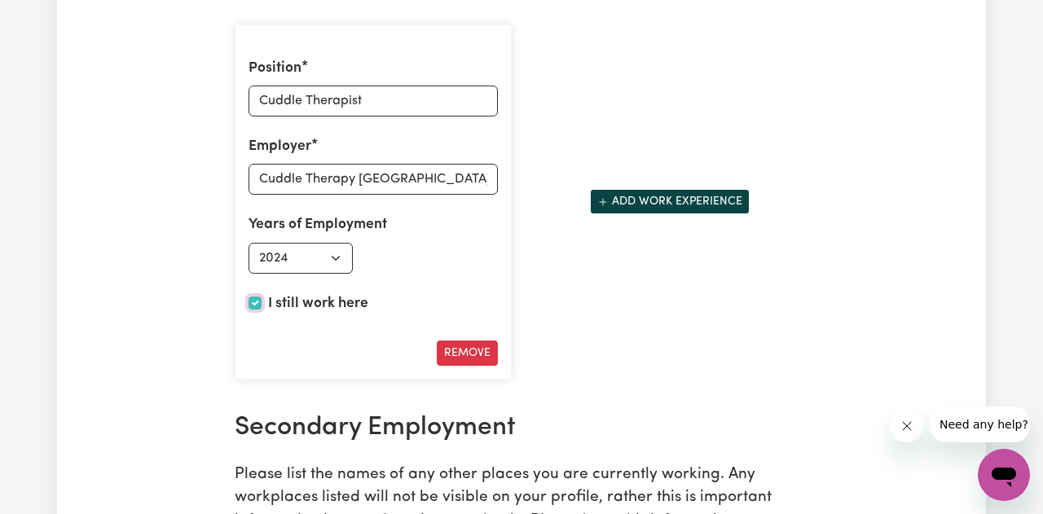
scroll to position [2601, 0]
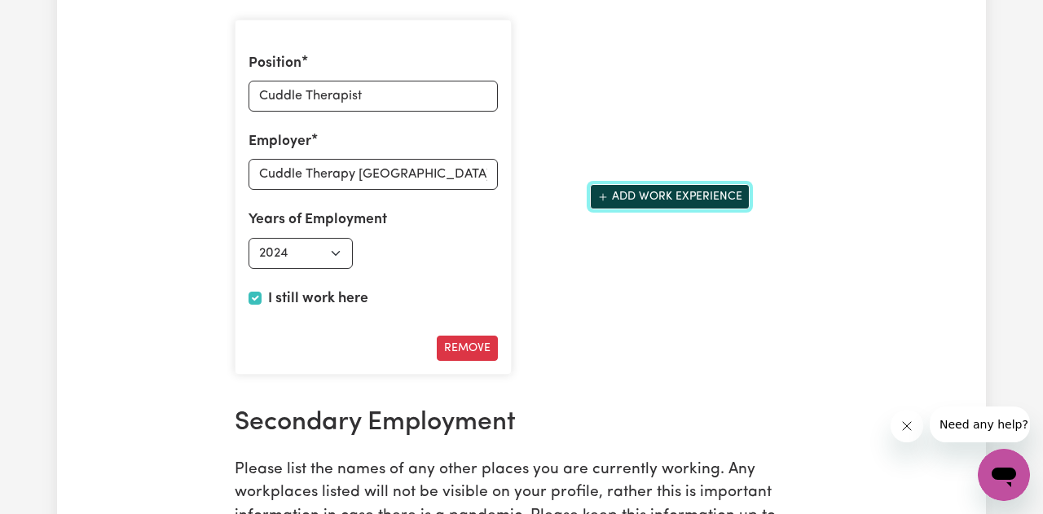
click at [634, 201] on button "Add work experience" at bounding box center [670, 196] width 160 height 25
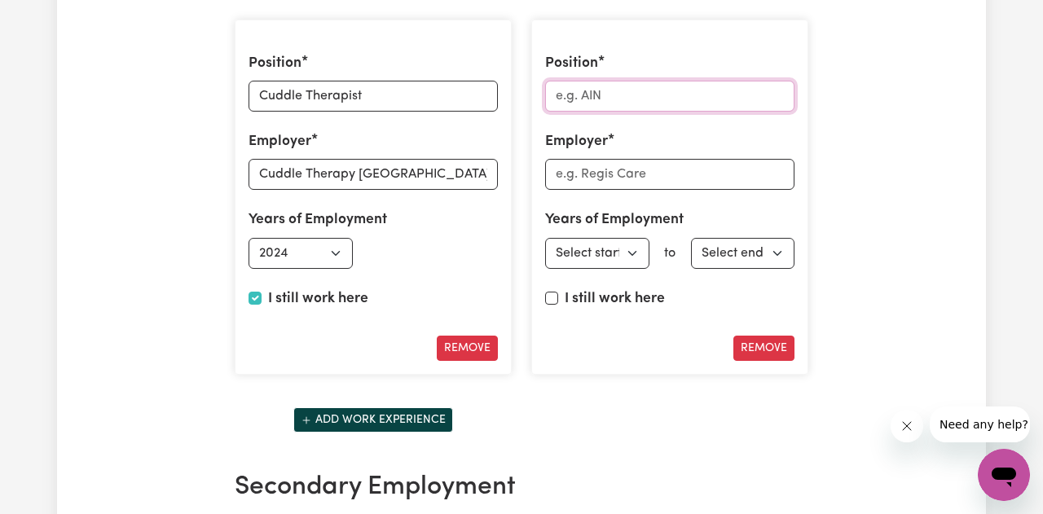
click at [609, 95] on input "Position" at bounding box center [669, 96] width 249 height 31
type input "Domestic Cleaner"
click at [631, 176] on input "Employer" at bounding box center [669, 174] width 249 height 31
type input "Maid2Match"
click at [625, 253] on select "Select start year [DATE] 1952 1953 1954 1955 1956 1957 1958 1959 1960 1961 1962…" at bounding box center [597, 253] width 104 height 31
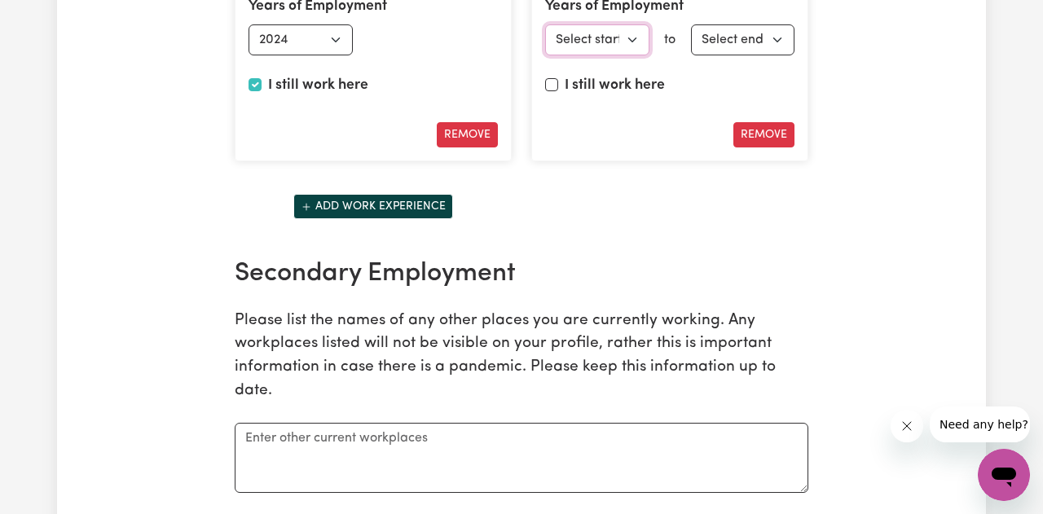
scroll to position [2719, 0]
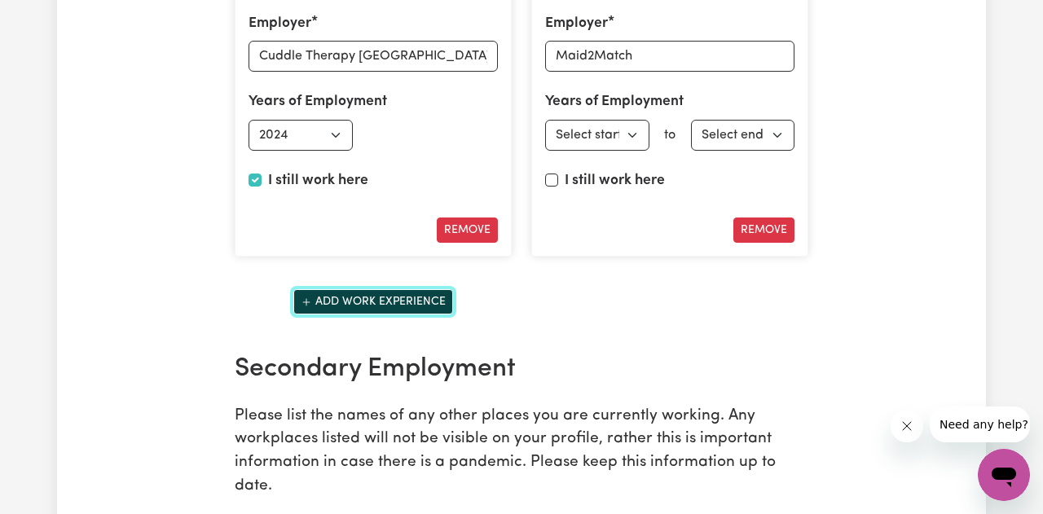
click at [412, 306] on button "Add work experience" at bounding box center [373, 301] width 160 height 25
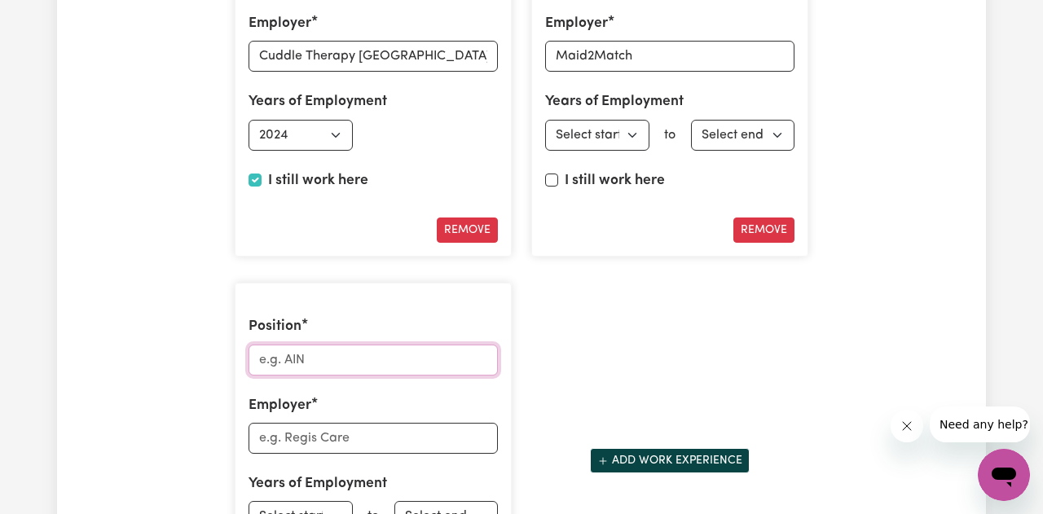
click at [371, 370] on input "Position" at bounding box center [372, 360] width 249 height 31
type input "Chauffeur Driver"
click at [318, 437] on input "Employer" at bounding box center [372, 438] width 249 height 31
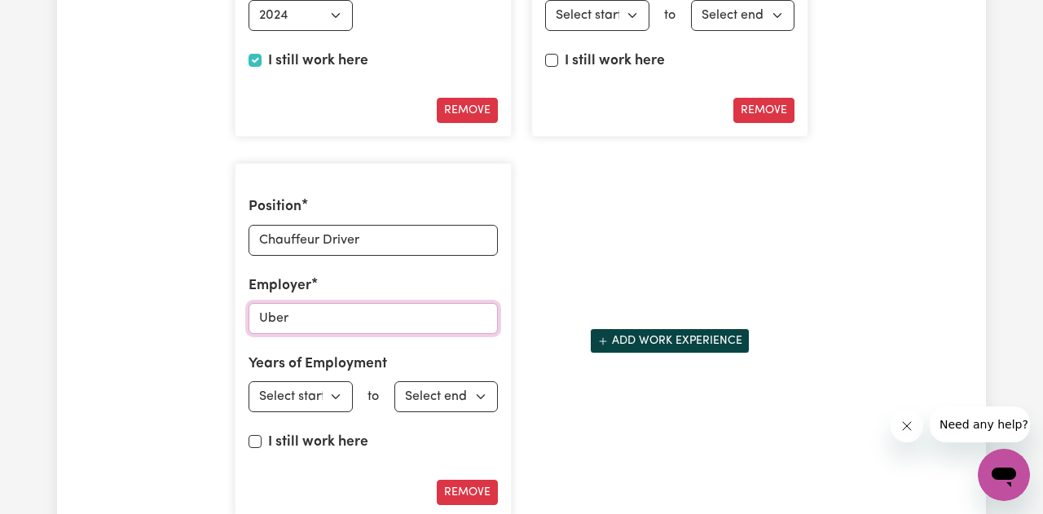
scroll to position [2844, 0]
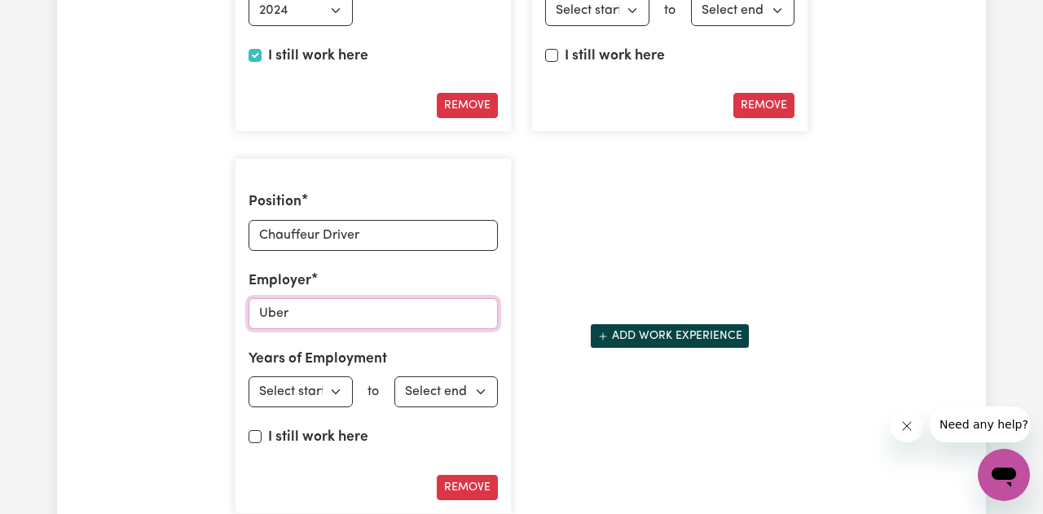
type input "Uber"
click at [308, 390] on select "Select start year [DATE] 1952 1953 1954 1955 1956 1957 1958 1959 1960 1961 1962…" at bounding box center [300, 391] width 104 height 31
select select "2025"
click at [248, 376] on select "Select start year [DATE] 1952 1953 1954 1955 1956 1957 1958 1959 1960 1961 1962…" at bounding box center [300, 391] width 104 height 31
click at [460, 393] on select "Select end year [DATE] 1952 1953 1954 1955 1956 1957 1958 1959 1960 1961 1962 1…" at bounding box center [446, 391] width 104 height 31
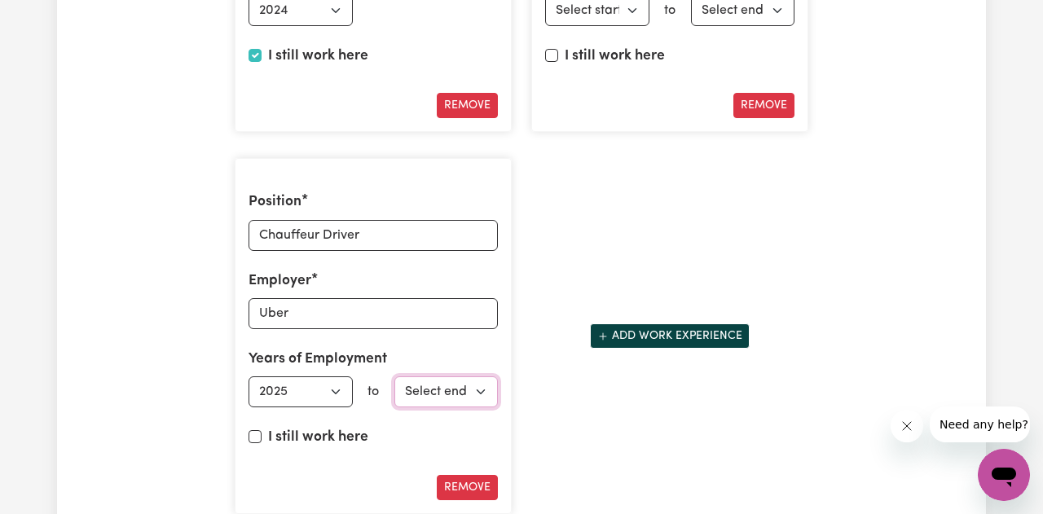
select select "2025"
click at [394, 376] on select "Select end year [DATE] 1952 1953 1954 1955 1956 1957 1958 1959 1960 1961 1962 1…" at bounding box center [446, 391] width 104 height 31
click at [257, 437] on input "I still work here" at bounding box center [254, 436] width 13 height 13
checkbox input "true"
click at [551, 424] on div "Position Cuddle Therapist Employer Cuddle Therapy [GEOGRAPHIC_DATA] Years of Em…" at bounding box center [521, 145] width 593 height 763
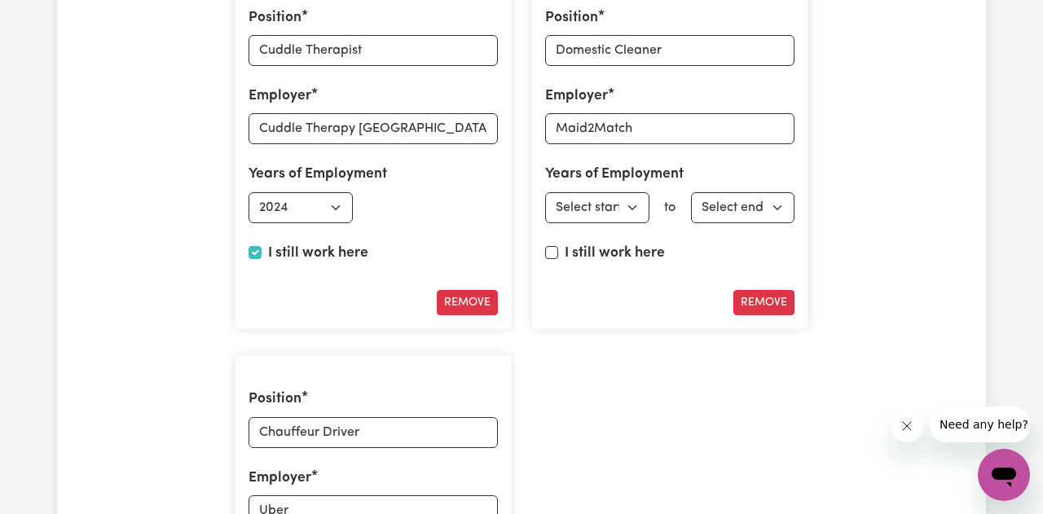
scroll to position [2640, 0]
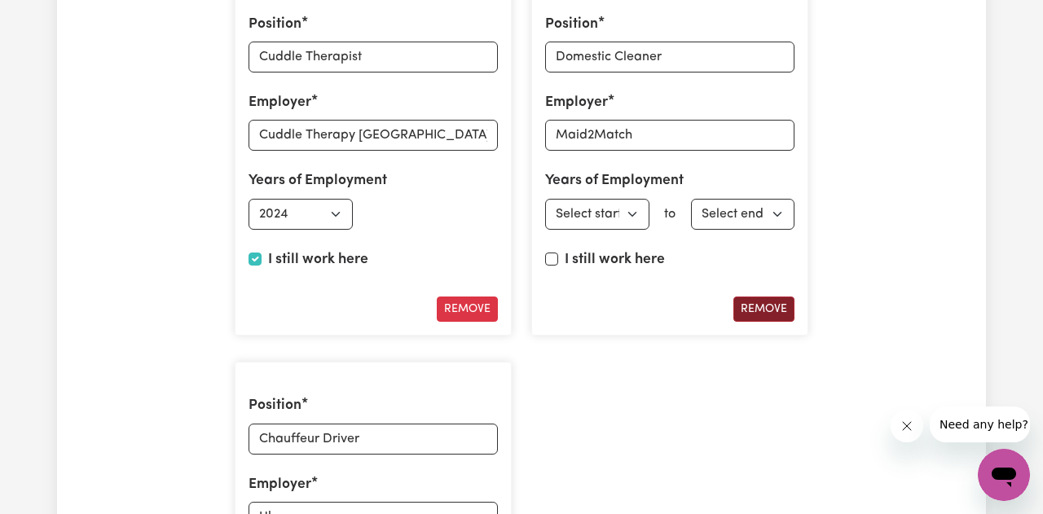
click at [754, 306] on button "Remove" at bounding box center [763, 308] width 61 height 25
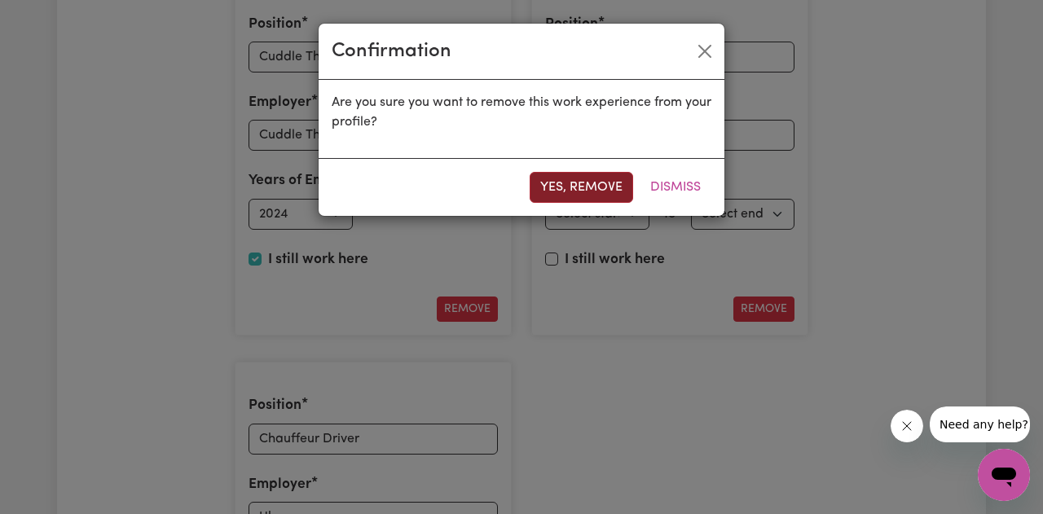
click at [588, 182] on button "Yes, remove" at bounding box center [580, 187] width 103 height 31
type input "Chauffeur Driver"
type input "Uber"
select select "2025"
checkbox input "true"
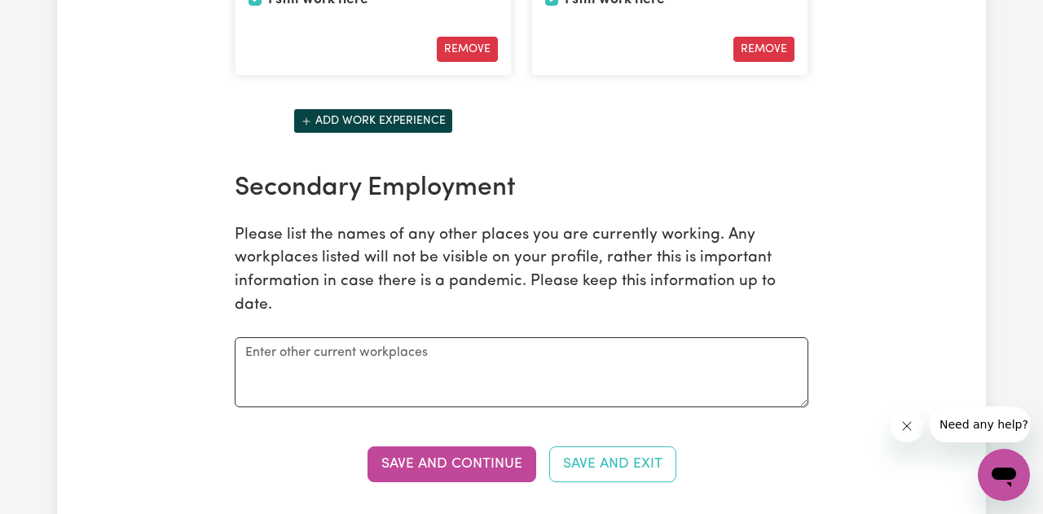
scroll to position [2901, 0]
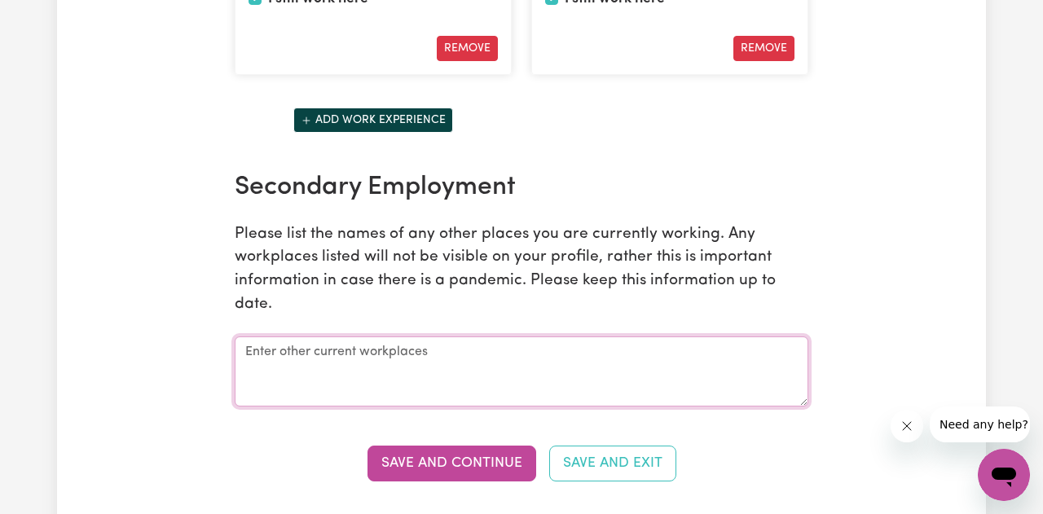
click at [542, 353] on textarea at bounding box center [521, 371] width 573 height 70
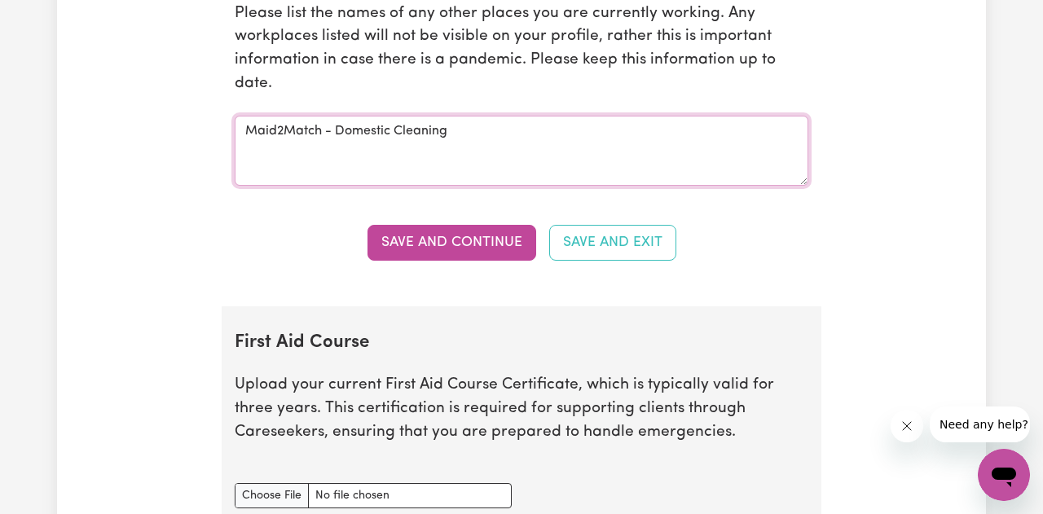
scroll to position [3129, 0]
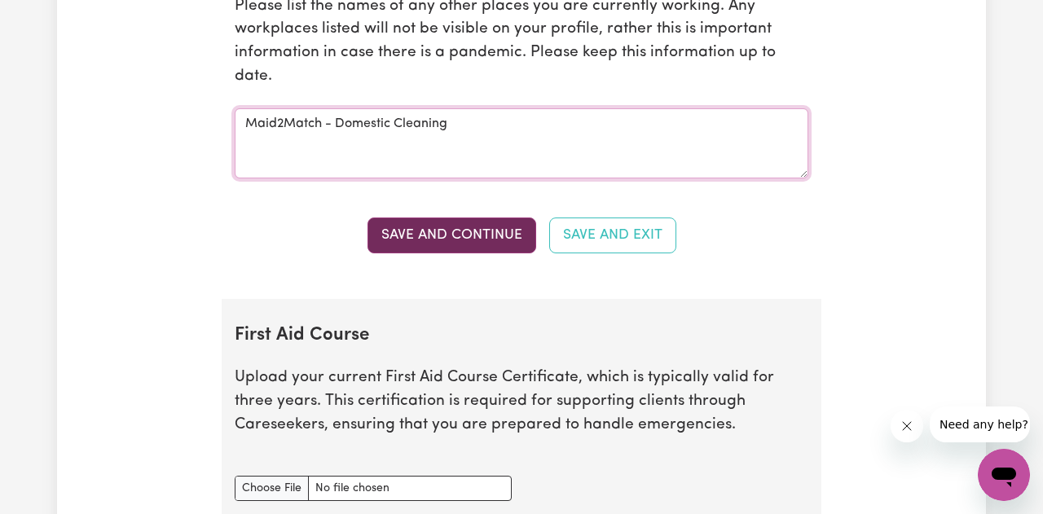
type textarea "Maid2Match - Domestic Cleaning"
click at [456, 245] on button "Save and Continue" at bounding box center [451, 235] width 169 height 36
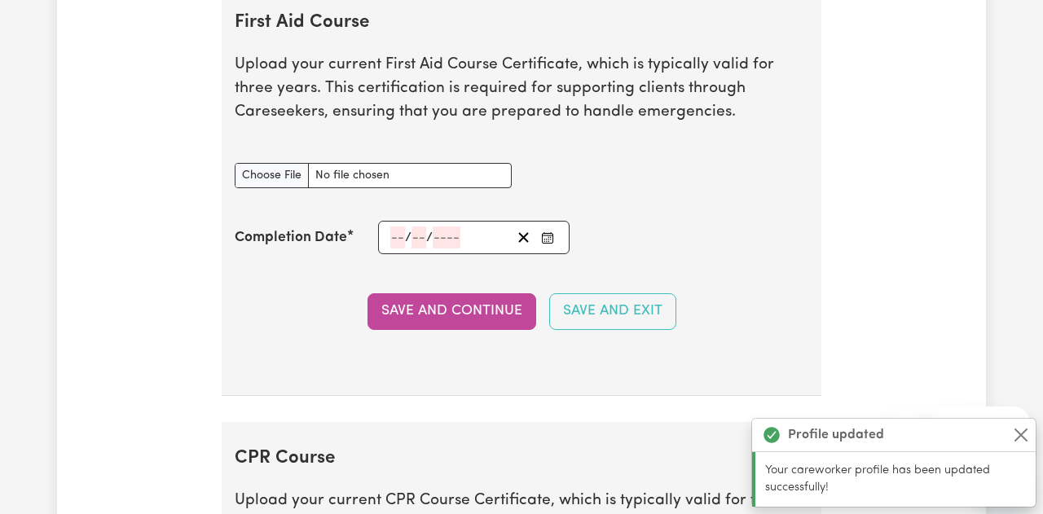
scroll to position [3400, 0]
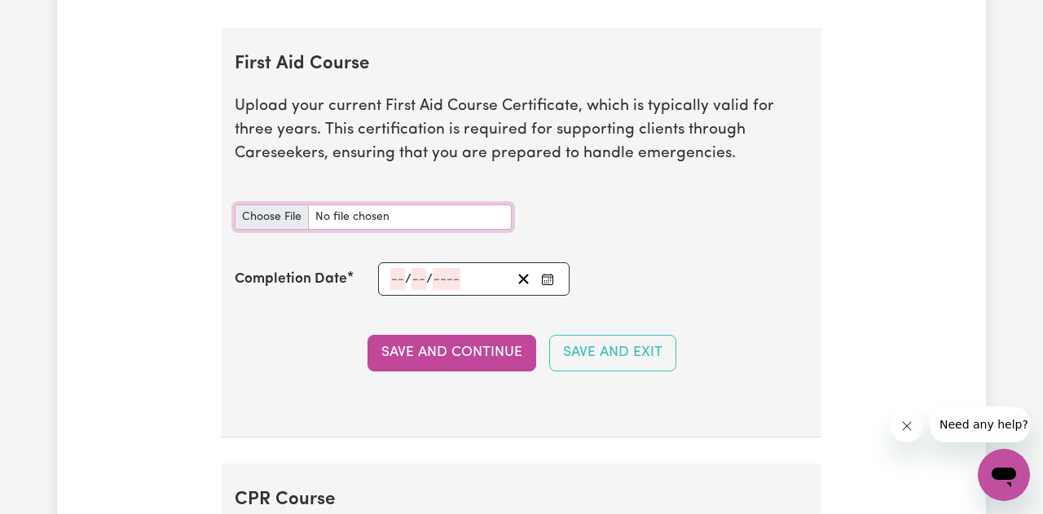
click at [266, 216] on input "First Aid Course document" at bounding box center [373, 216] width 277 height 25
type input "C:\fakepath\57426_1760013161234_certificate_3747636.pdf"
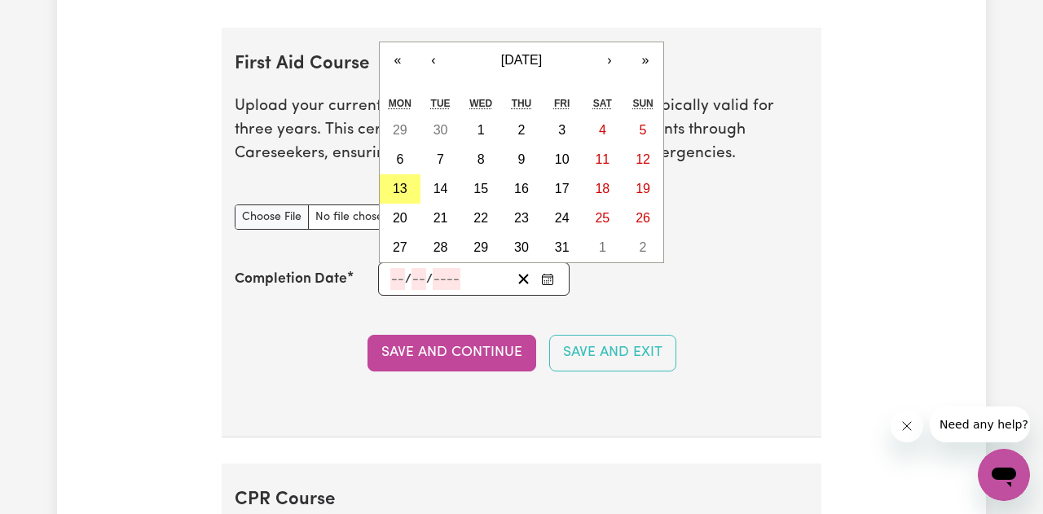
click at [394, 282] on input "number" at bounding box center [397, 279] width 15 height 22
type input "24"
type input "07"
type input "202"
type input "[DATE]"
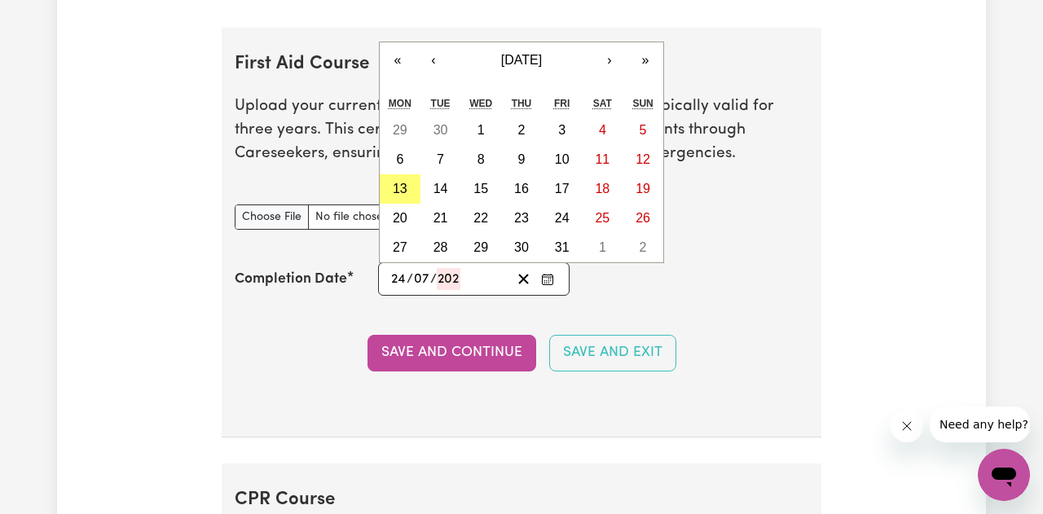
type input "7"
type input "2025"
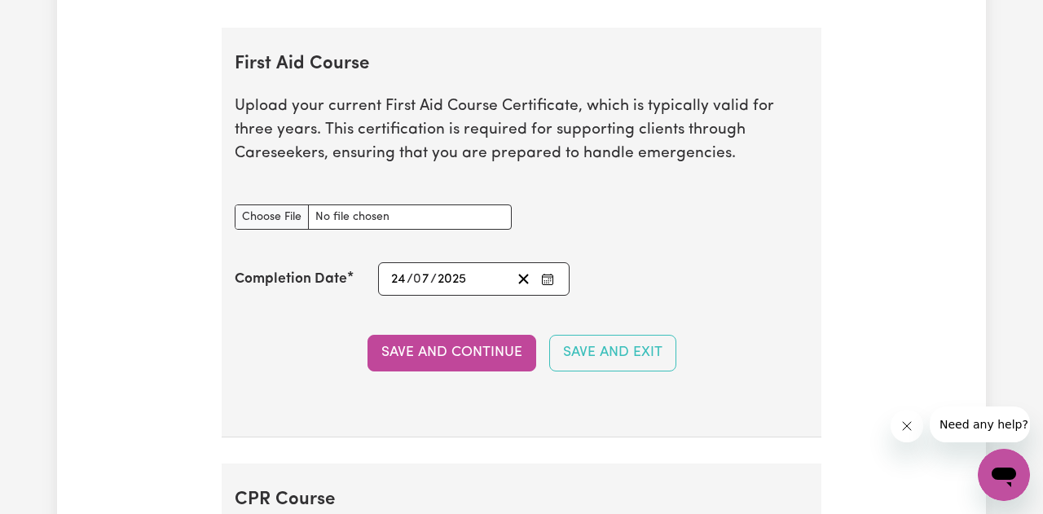
click at [725, 330] on section "First Aid Course Upload your current First Aid Course Certificate, which is typ…" at bounding box center [521, 233] width 599 height 410
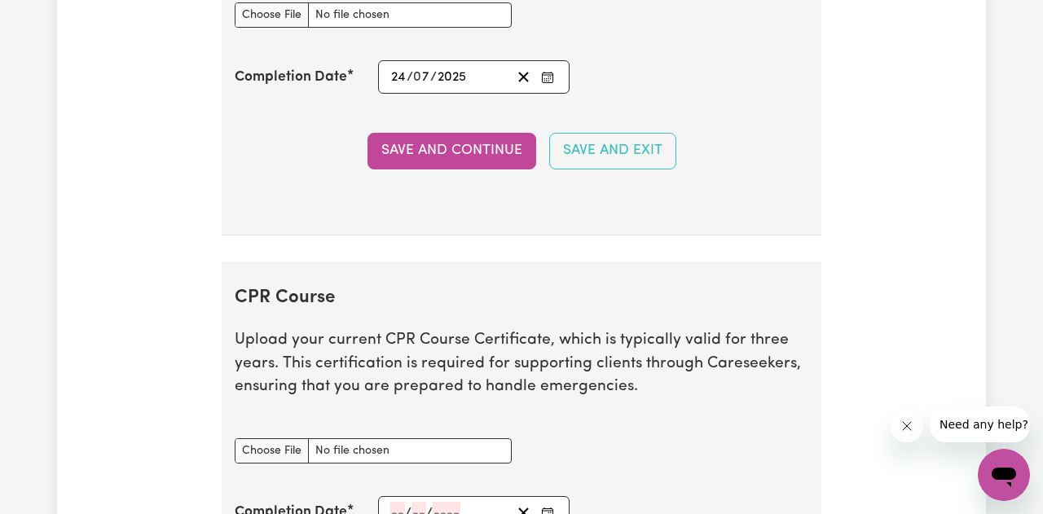
scroll to position [3609, 0]
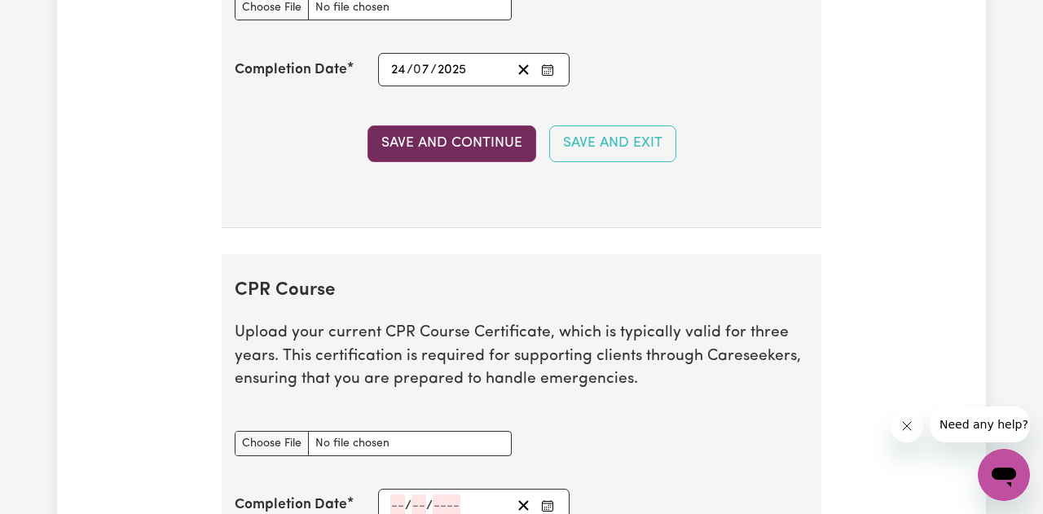
click at [469, 149] on button "Save and Continue" at bounding box center [451, 143] width 169 height 36
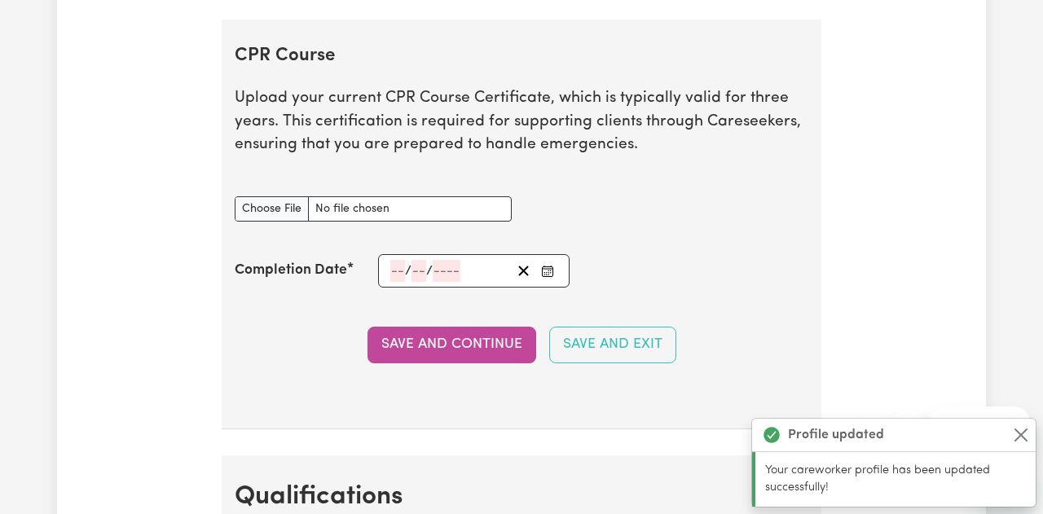
scroll to position [3863, 0]
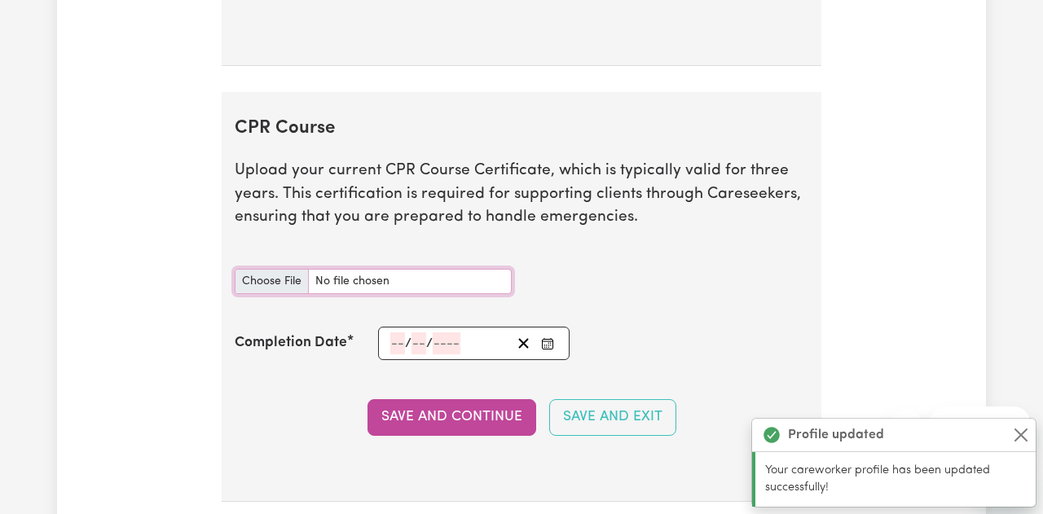
click at [276, 278] on input "CPR Course document" at bounding box center [373, 281] width 277 height 25
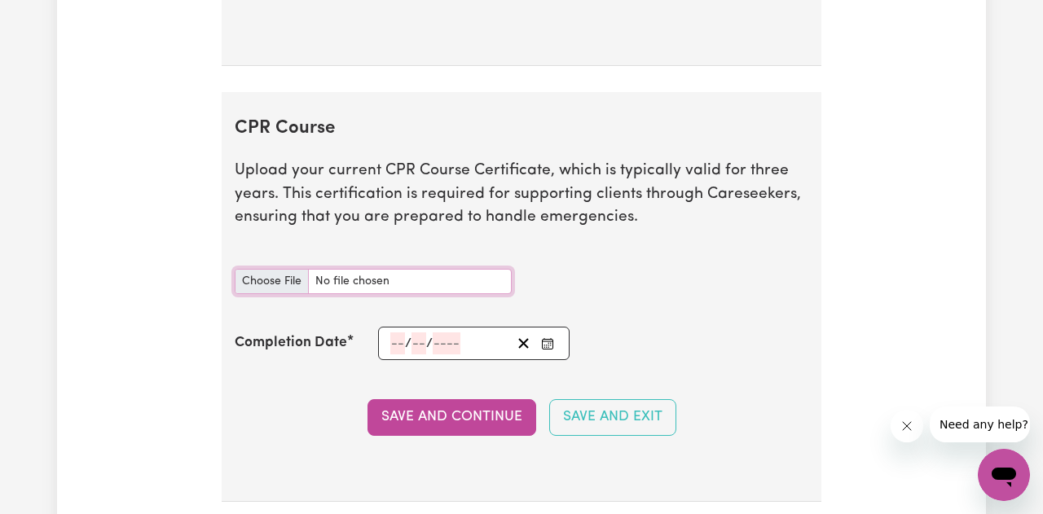
type input "C:\fakepath\57426_1760013161234_certificate_3747636.pdf"
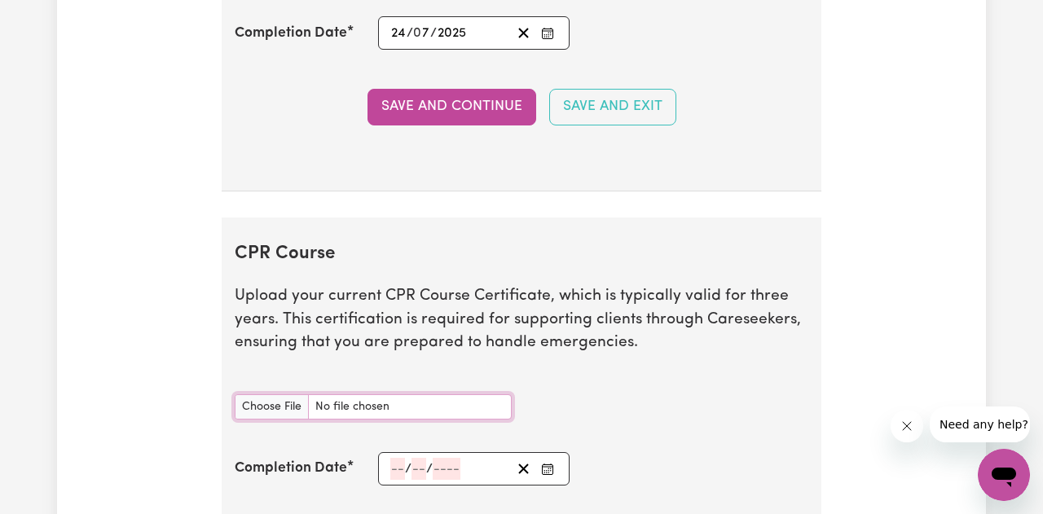
scroll to position [3772, 0]
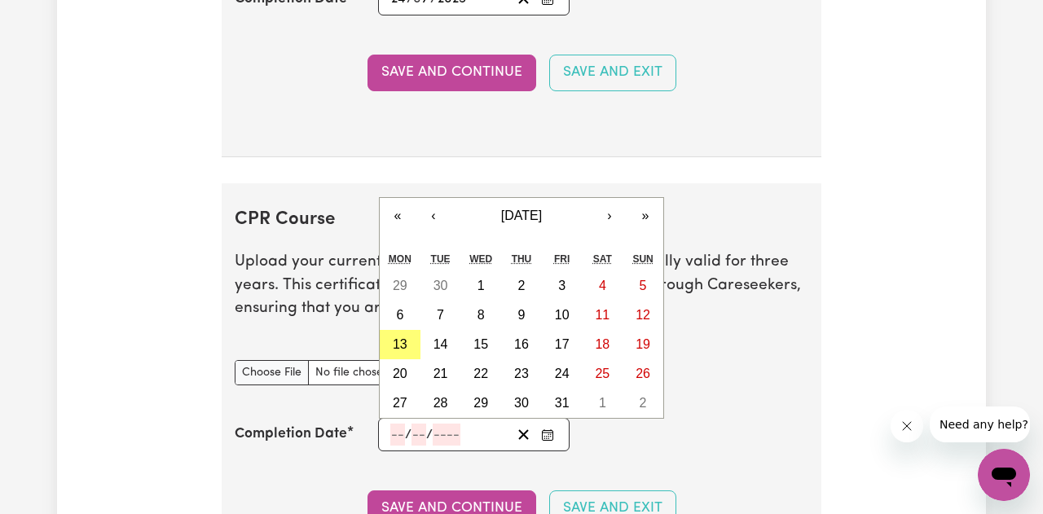
click at [397, 433] on input "number" at bounding box center [397, 435] width 15 height 22
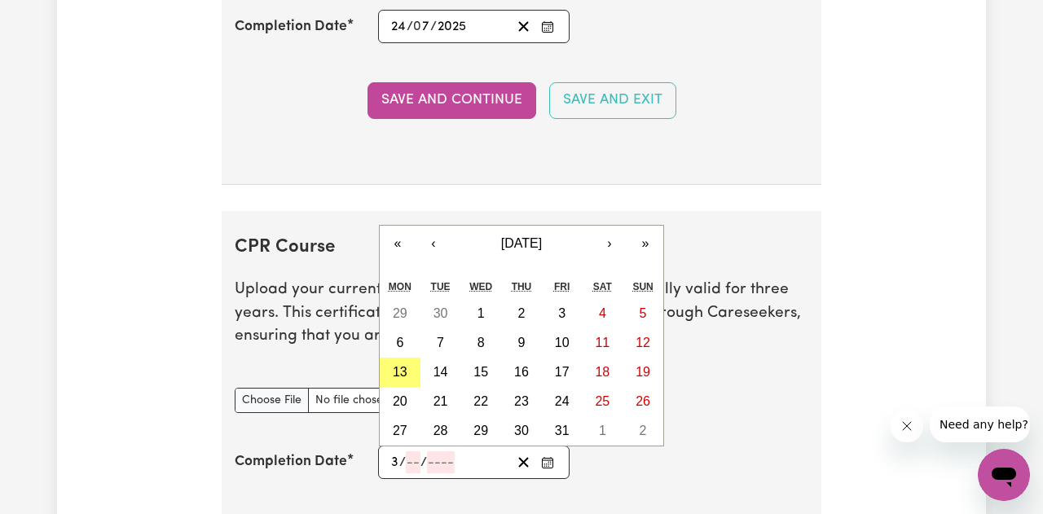
scroll to position [3751, 0]
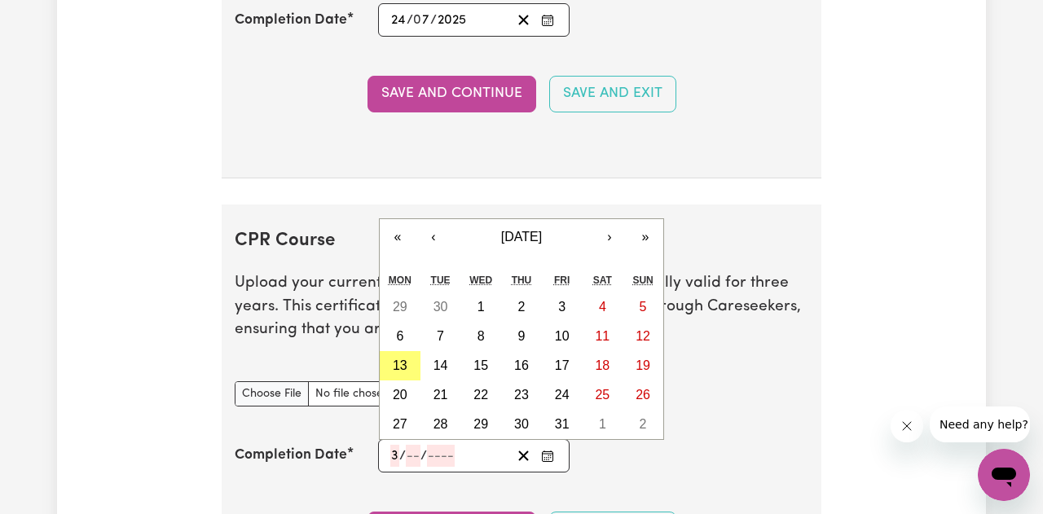
type input "32"
type input "4"
click at [402, 459] on input "32" at bounding box center [397, 456] width 15 height 22
type input "24"
type input "07"
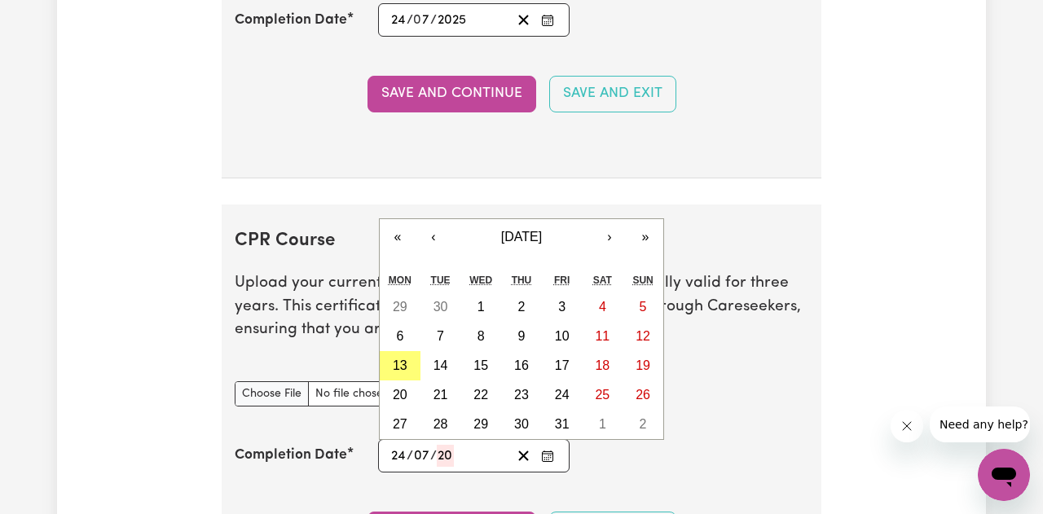
type input "202"
type input "[DATE]"
type input "7"
type input "2025"
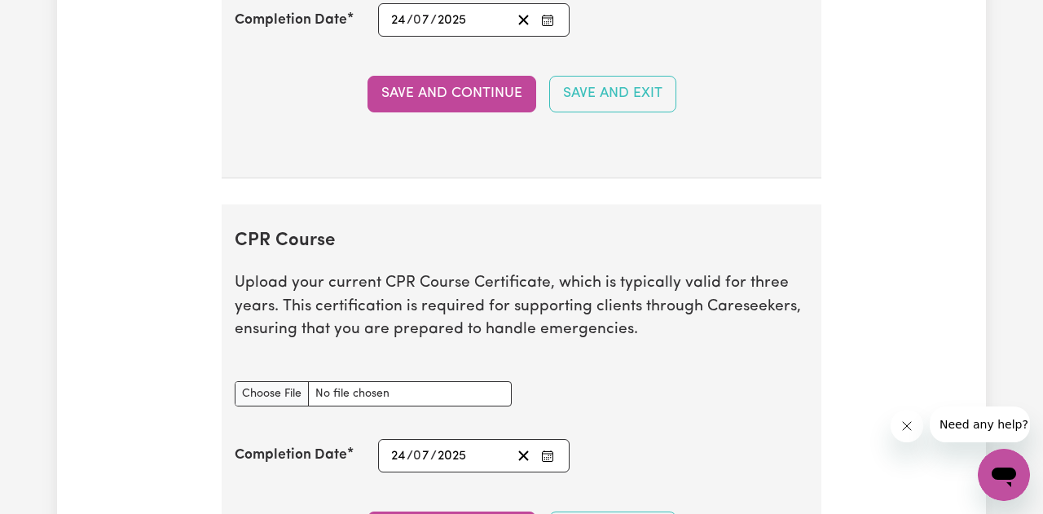
click at [766, 445] on div "Completion Date [DATE] 24 / 0 7 / 2025 « ‹ [DATE] › » Mon Tue Wed Thu Fri Sat S…" at bounding box center [521, 455] width 573 height 33
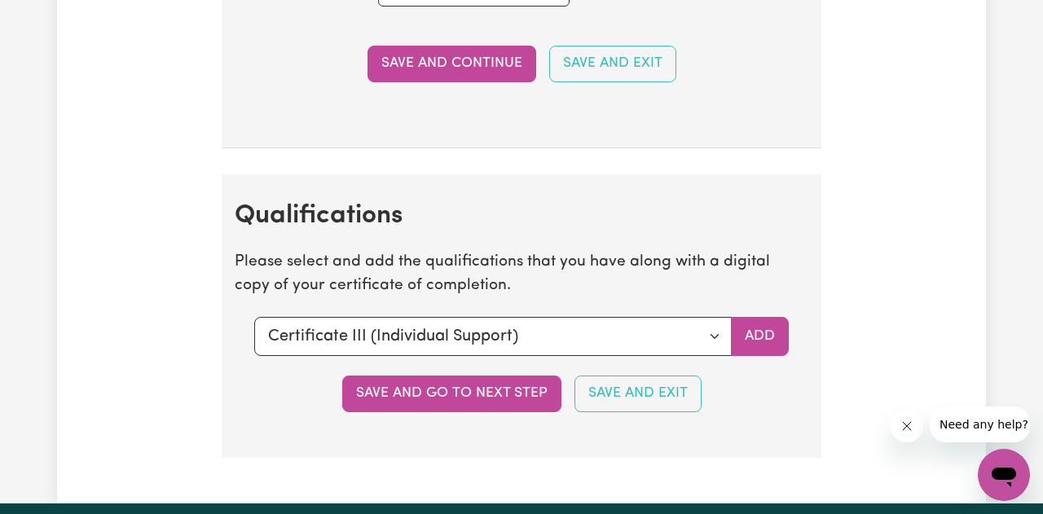
scroll to position [4221, 0]
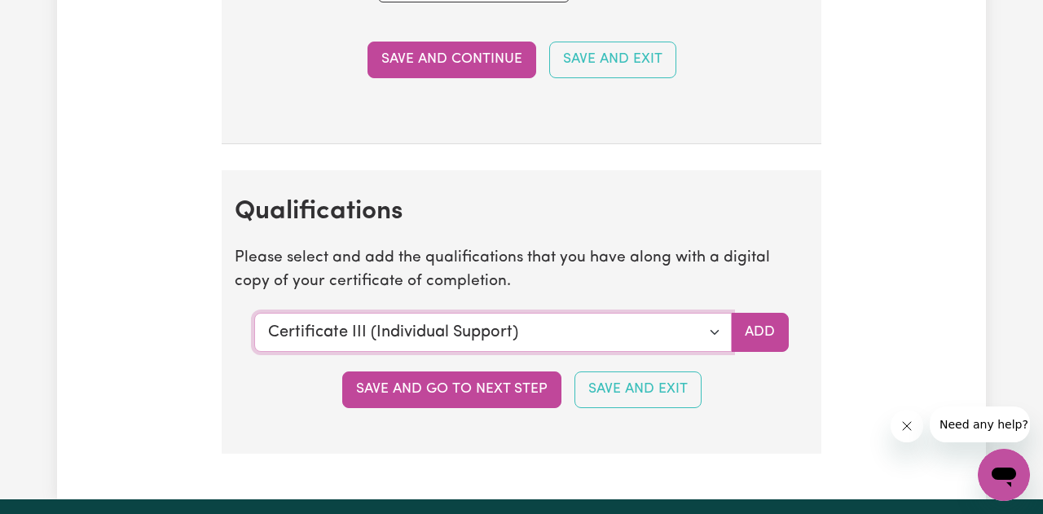
click at [713, 339] on select "Select a qualification to add... Certificate III (Individual Support) Certifica…" at bounding box center [492, 332] width 477 height 39
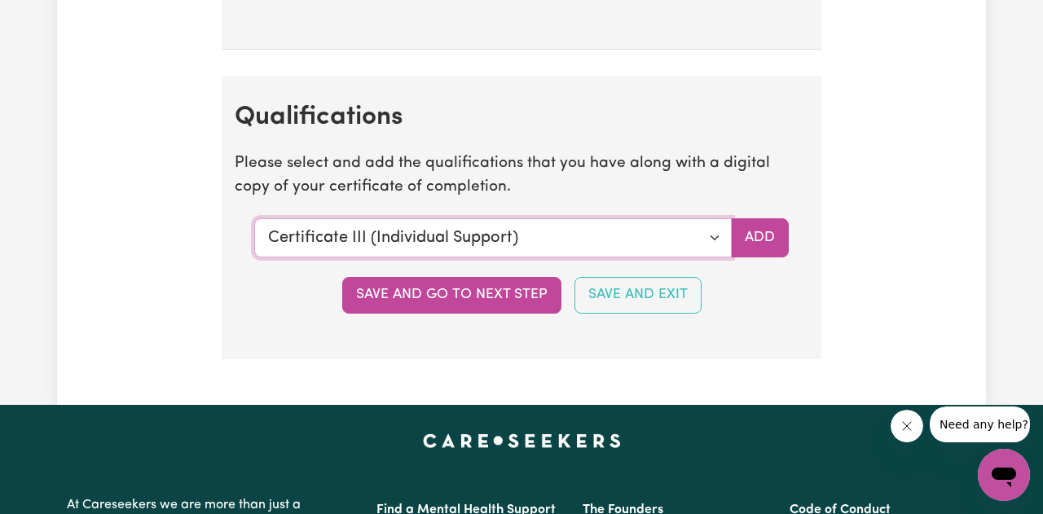
scroll to position [4326, 0]
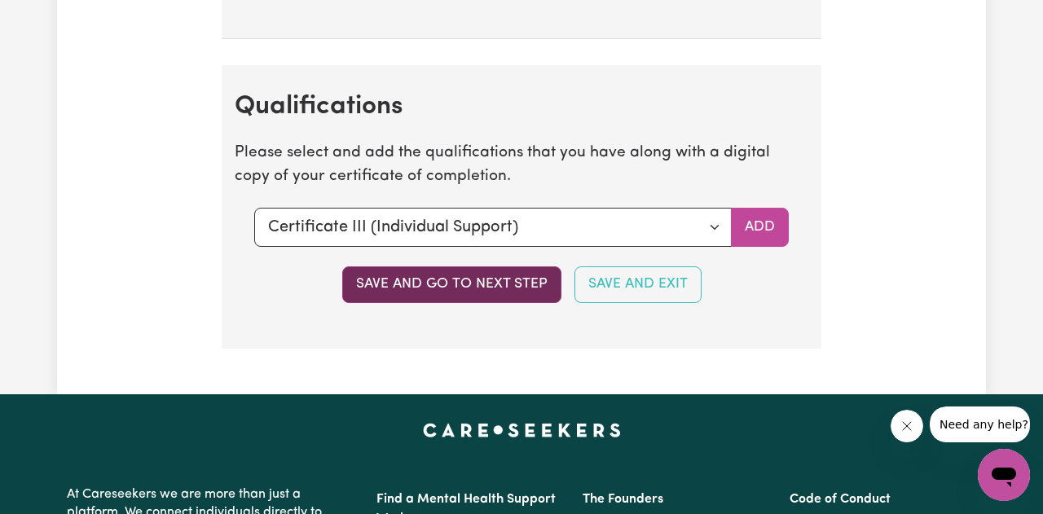
click at [520, 283] on button "Save and go to next step" at bounding box center [451, 284] width 219 height 36
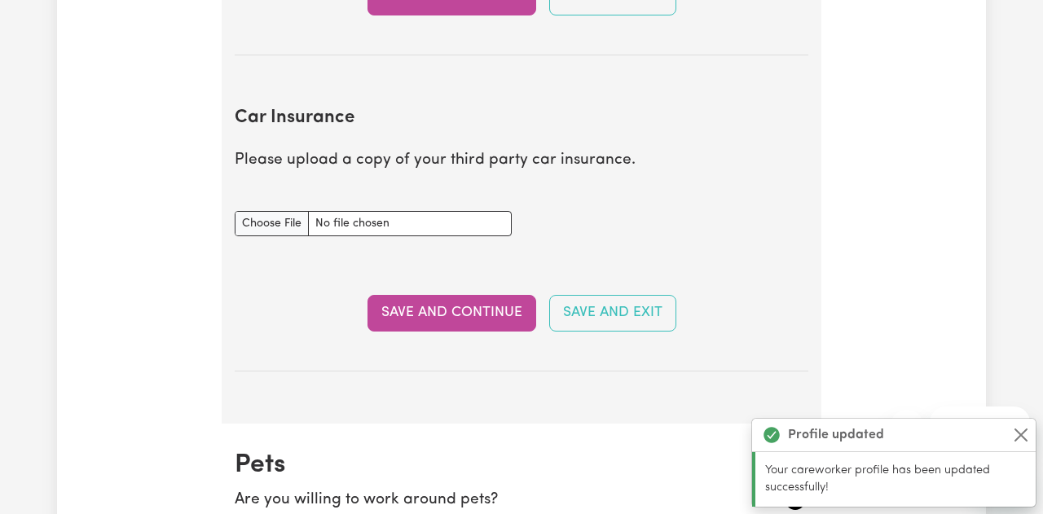
scroll to position [1035, 0]
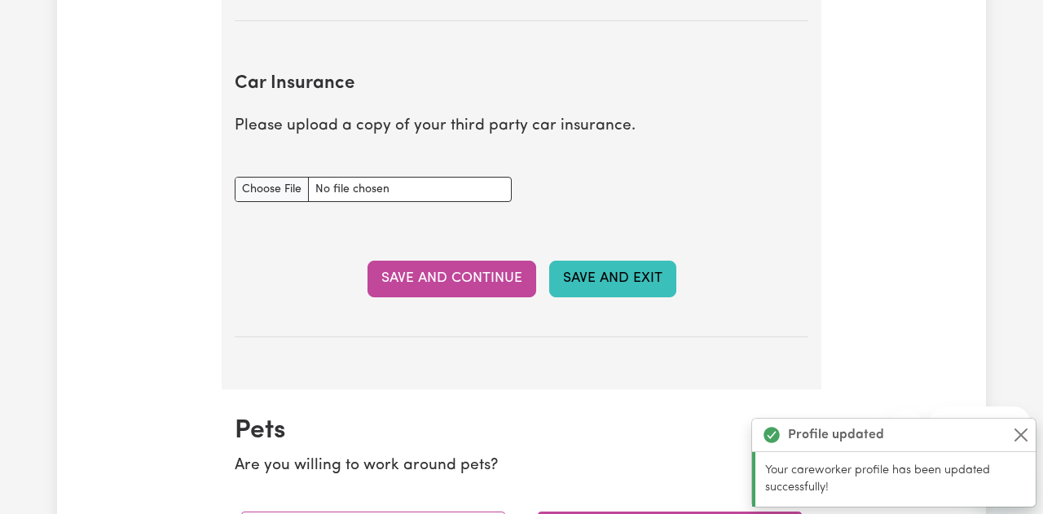
click at [616, 270] on button "Save and Exit" at bounding box center [612, 279] width 127 height 36
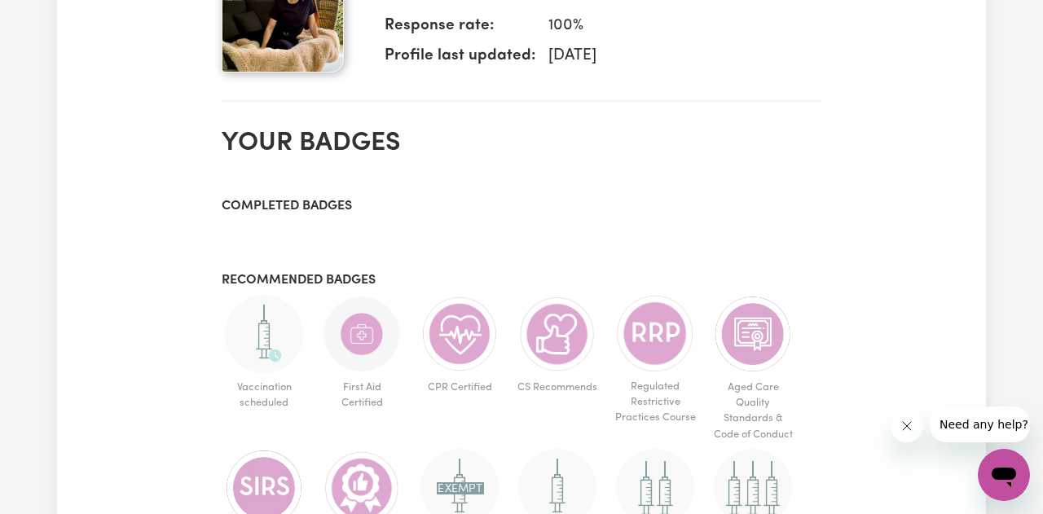
scroll to position [341, 0]
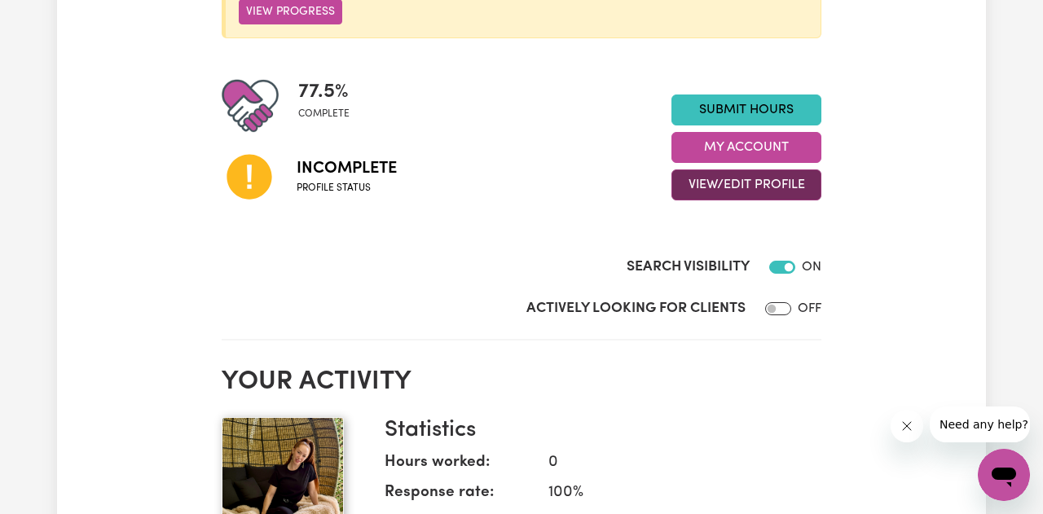
click at [759, 189] on button "View/Edit Profile" at bounding box center [746, 184] width 150 height 31
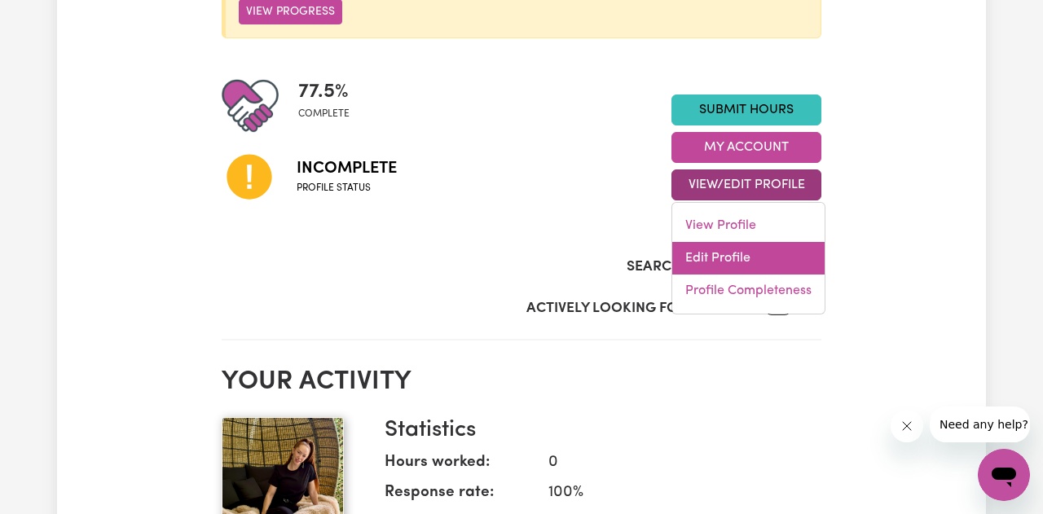
click at [714, 261] on link "Edit Profile" at bounding box center [748, 258] width 152 height 33
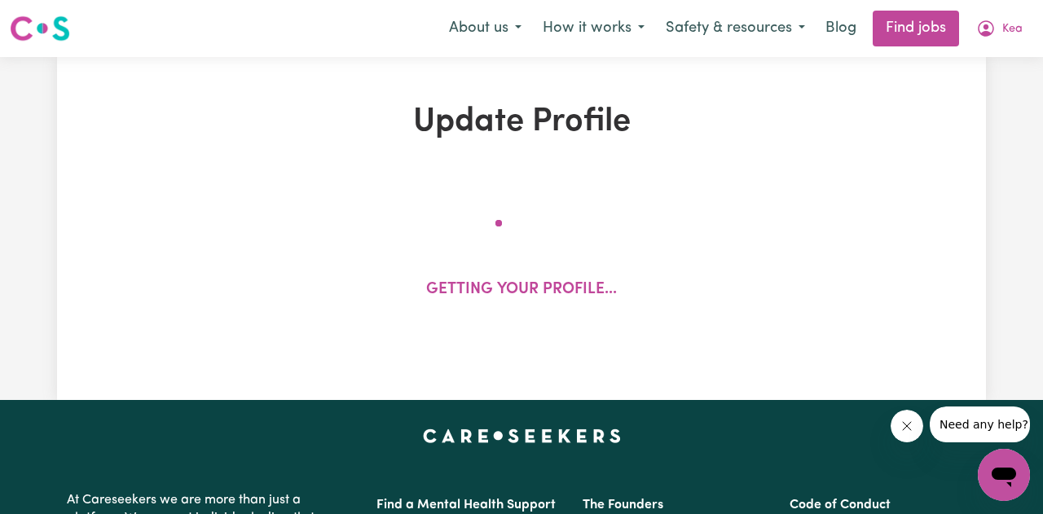
select select "[DEMOGRAPHIC_DATA]"
select select "[DEMOGRAPHIC_DATA] Citizen"
select select "Studying a healthcare related degree or qualification"
select select "60"
select select "85"
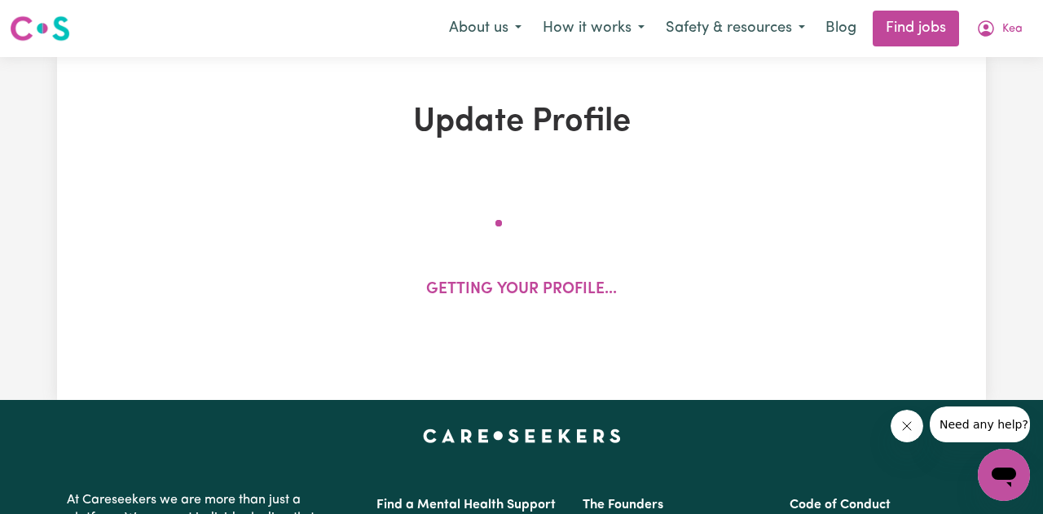
select select "110"
select select "140"
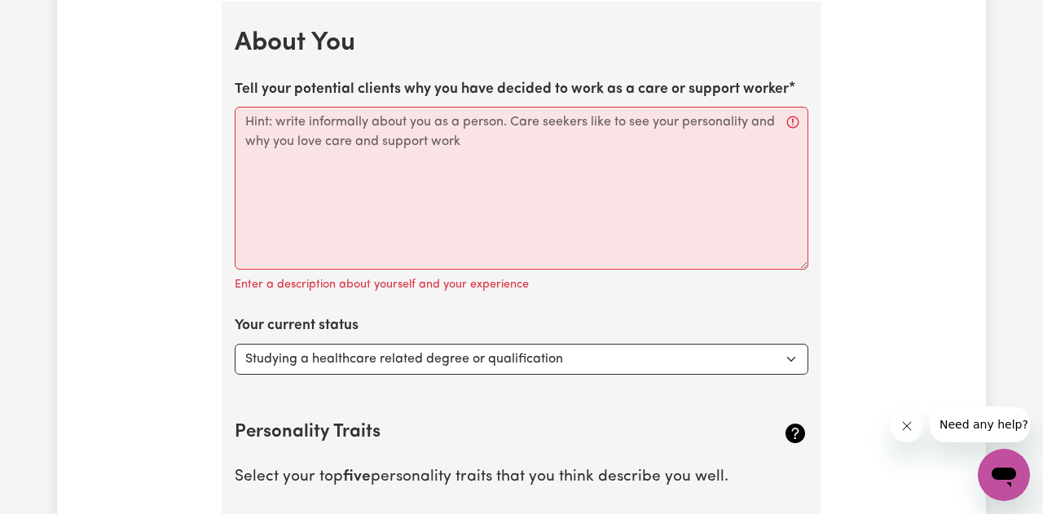
scroll to position [2231, 0]
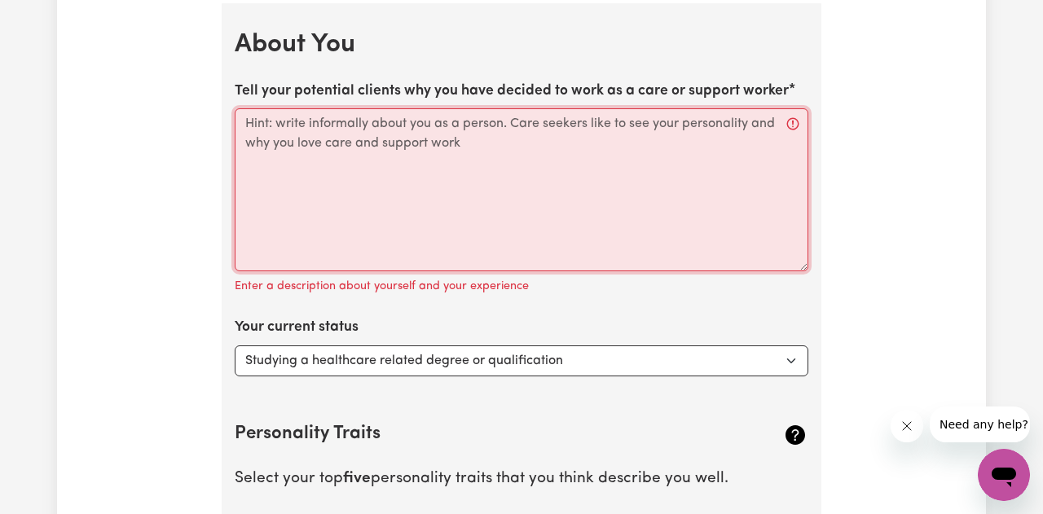
click at [598, 135] on textarea "Tell your potential clients why you have decided to work as a care or support w…" at bounding box center [521, 189] width 573 height 163
paste textarea "ello there, thank you for stopping by! I first discovered my passion for care w…"
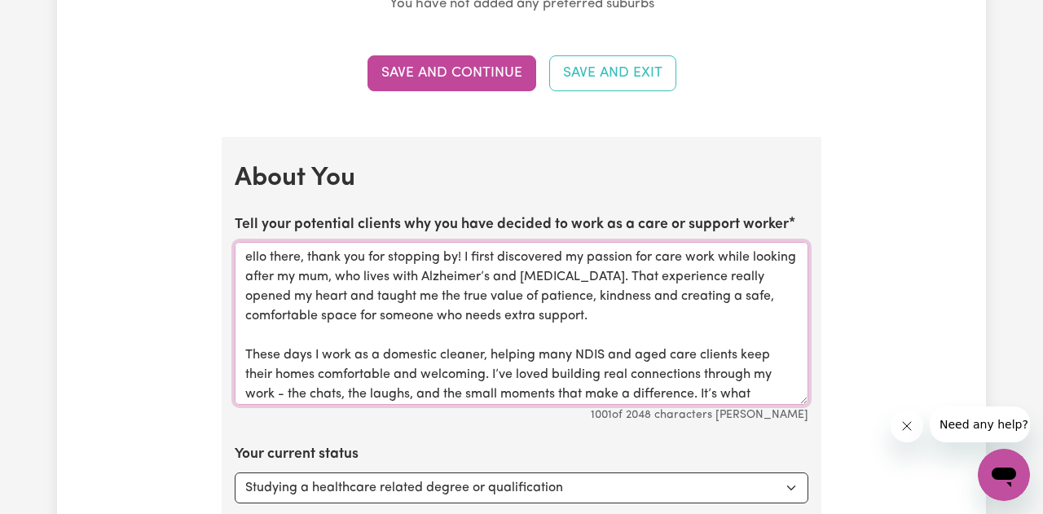
scroll to position [2108, 0]
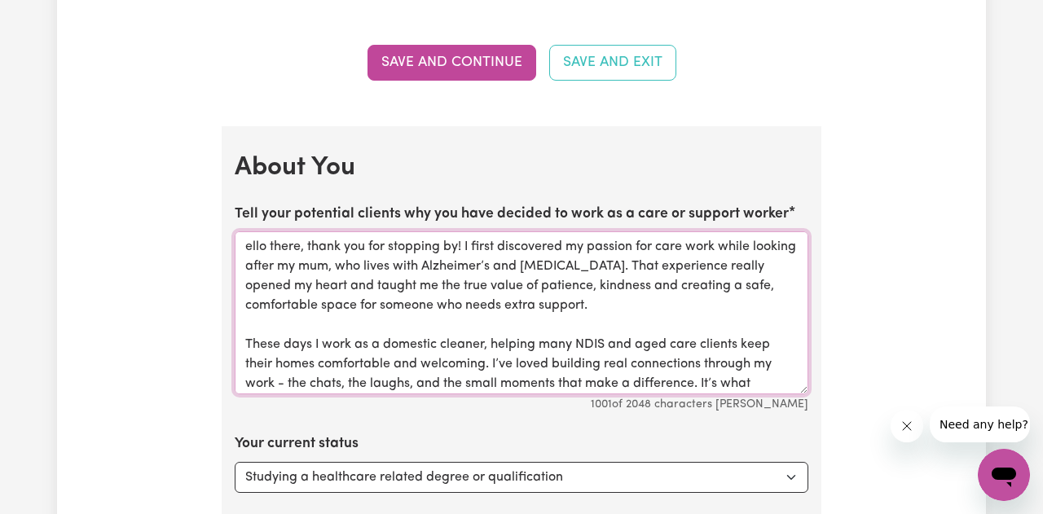
click at [246, 250] on textarea "ello there, thank you for stopping by! I first discovered my passion for care w…" at bounding box center [521, 312] width 573 height 163
click at [476, 247] on textarea "Hello there, thank you for stopping by! I first discovered my passion for care …" at bounding box center [521, 312] width 573 height 163
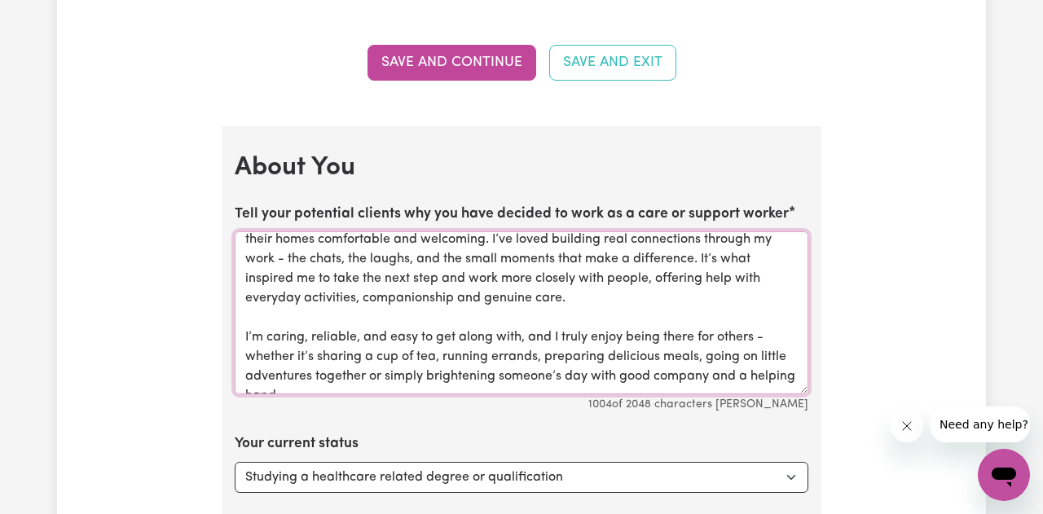
scroll to position [152, 0]
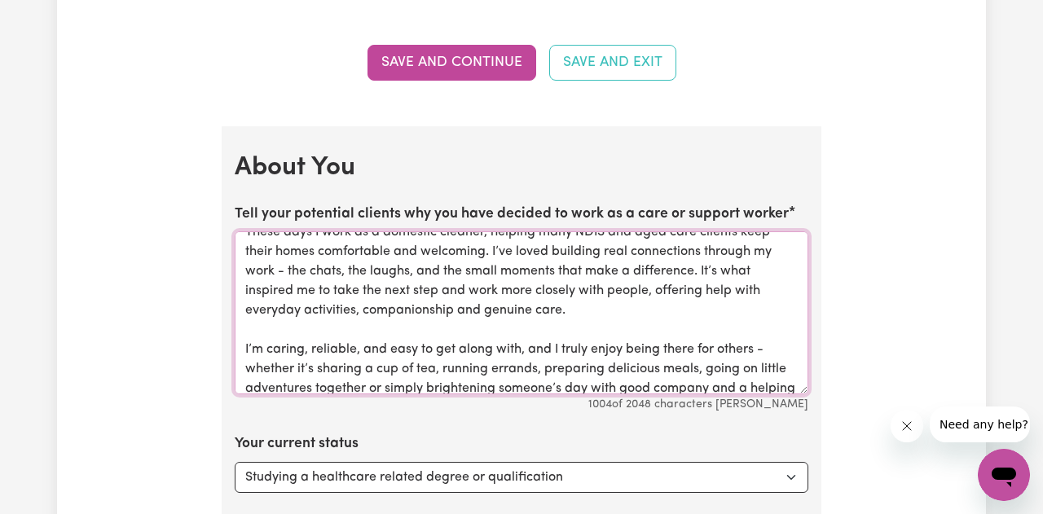
click at [415, 274] on textarea "Hello there, thank you for stopping by! I first discovered my passion for care …" at bounding box center [521, 312] width 573 height 163
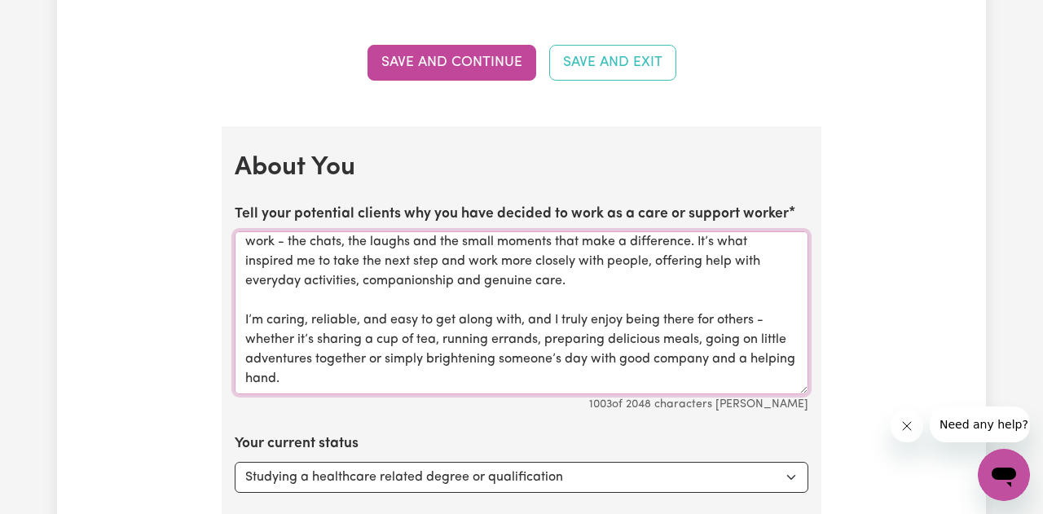
click at [525, 321] on textarea "Hello there, thank you for stopping by! I first discovered my passion for care …" at bounding box center [521, 312] width 573 height 163
click at [751, 323] on textarea "Hello there, thank you for stopping by! I first discovered my passion for care …" at bounding box center [521, 312] width 573 height 163
click at [253, 343] on textarea "Hello there, thank you for stopping by! I first discovered my passion for care …" at bounding box center [521, 312] width 573 height 163
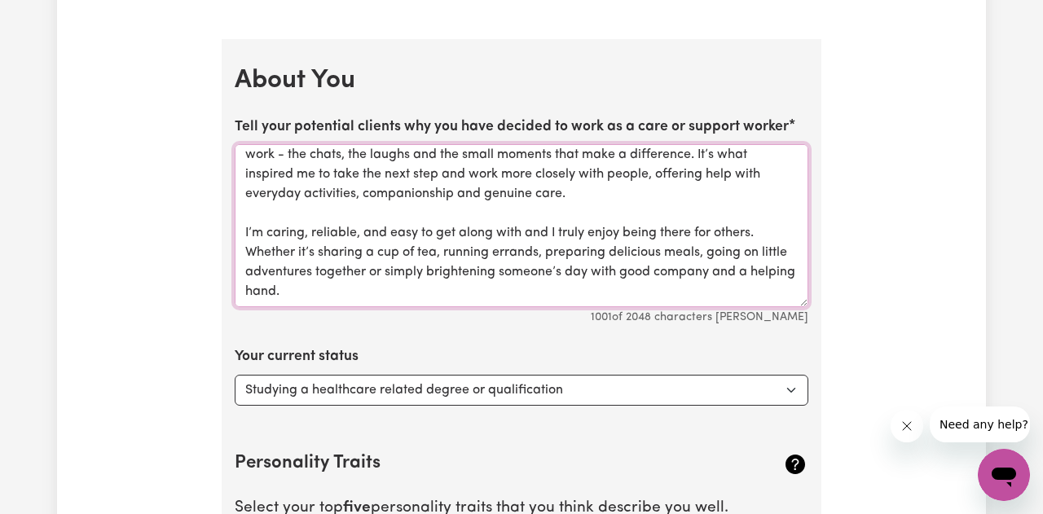
scroll to position [2200, 0]
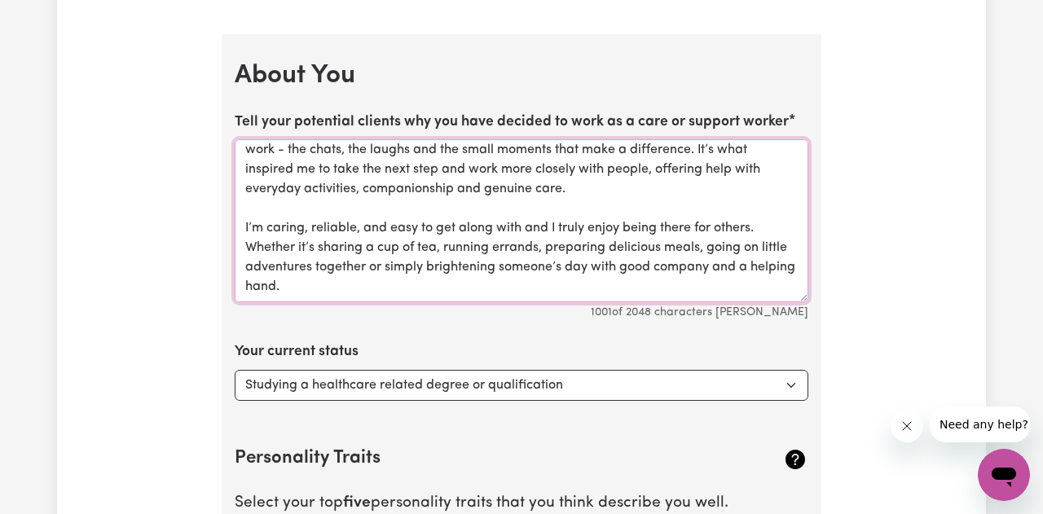
type textarea "Hello there, thank you for stopping by! I first discovered my passion for care …"
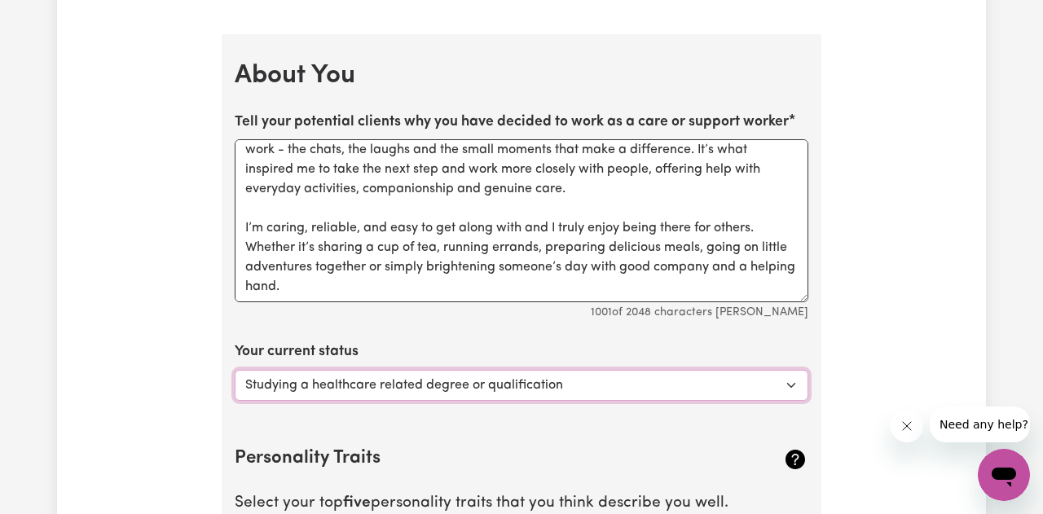
click at [592, 399] on select "Select... Studying a healthcare related degree or qualification Studying a non-…" at bounding box center [521, 385] width 573 height 31
select select "Embarking on a career change into the care industry"
click at [235, 370] on select "Select... Studying a healthcare related degree or qualification Studying a non-…" at bounding box center [521, 385] width 573 height 31
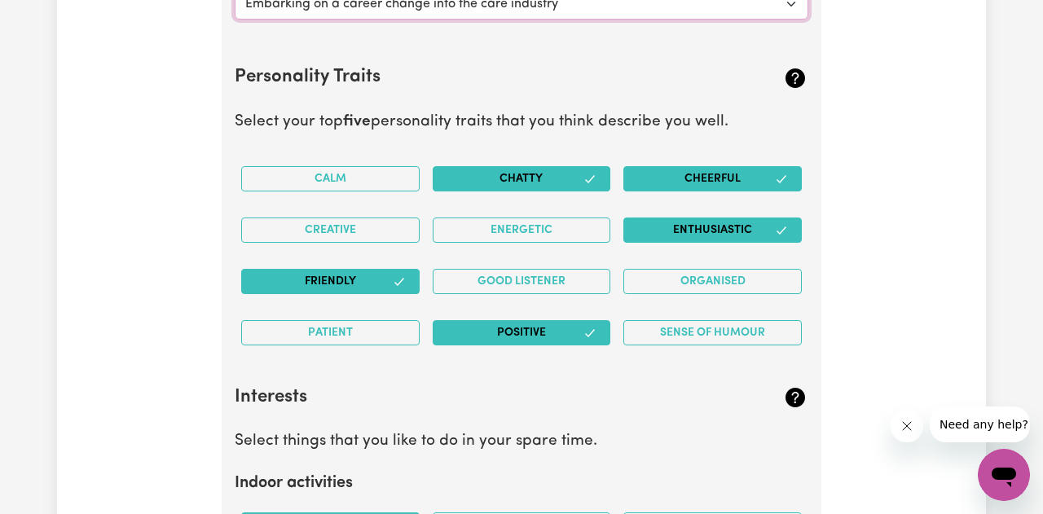
scroll to position [2583, 0]
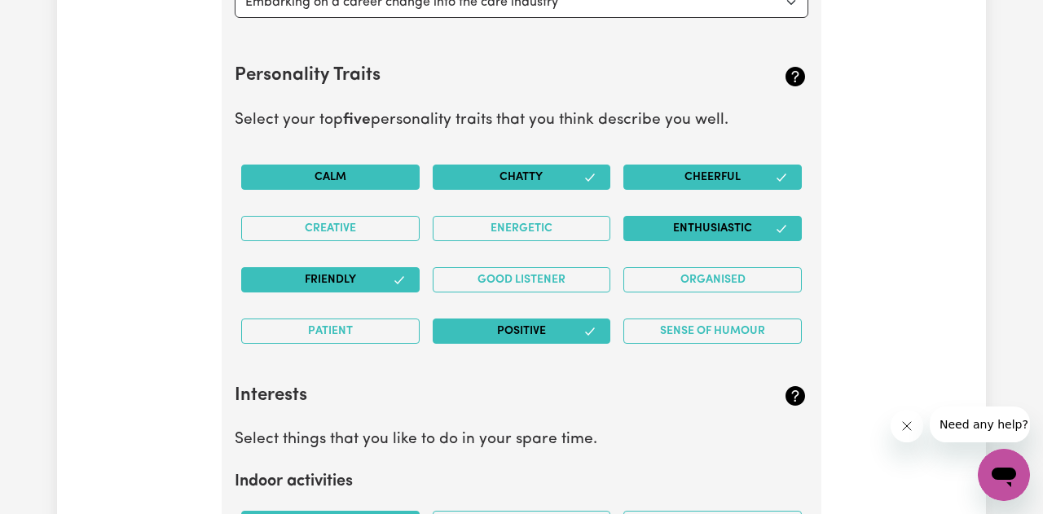
click at [373, 174] on button "Calm" at bounding box center [330, 177] width 178 height 25
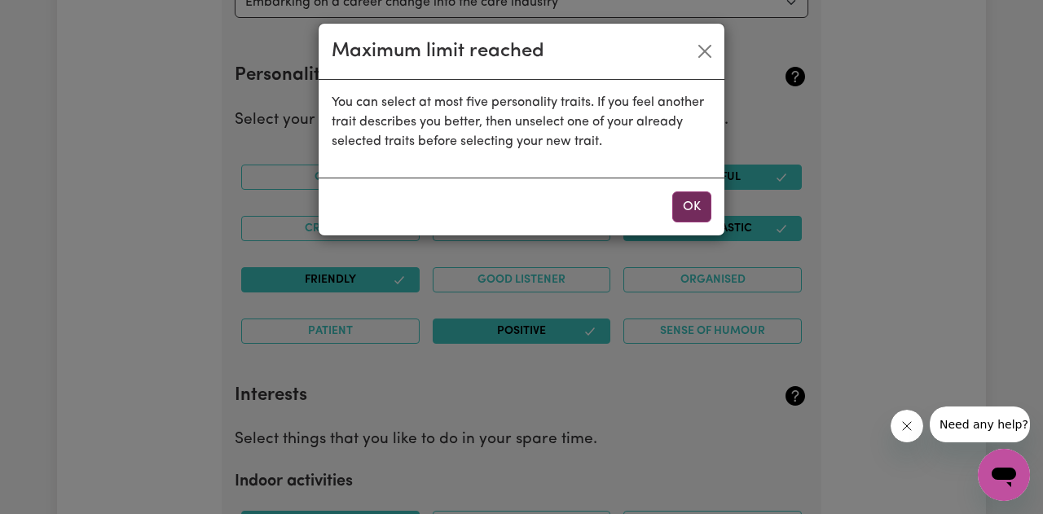
click at [674, 206] on button "OK" at bounding box center [691, 206] width 39 height 31
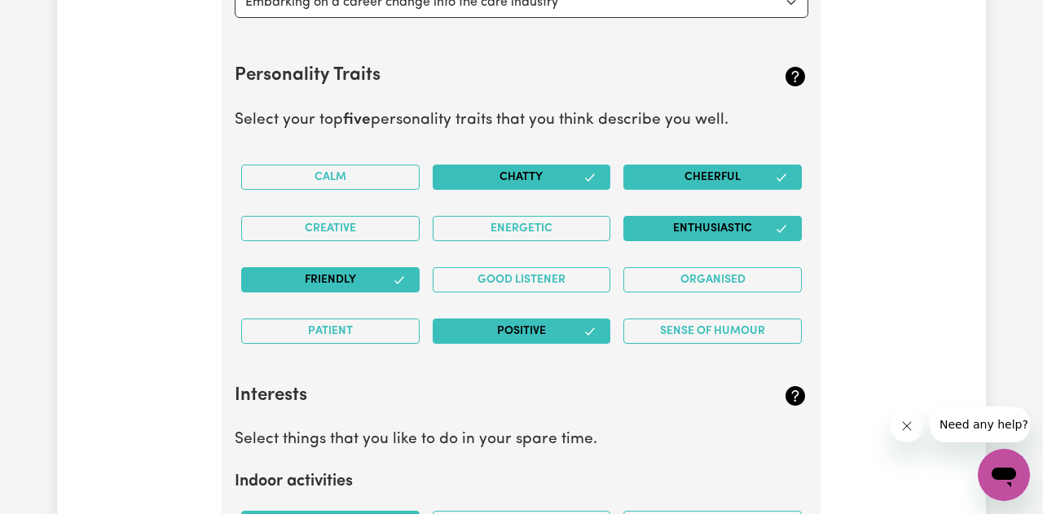
click at [573, 181] on button "Chatty" at bounding box center [522, 177] width 178 height 25
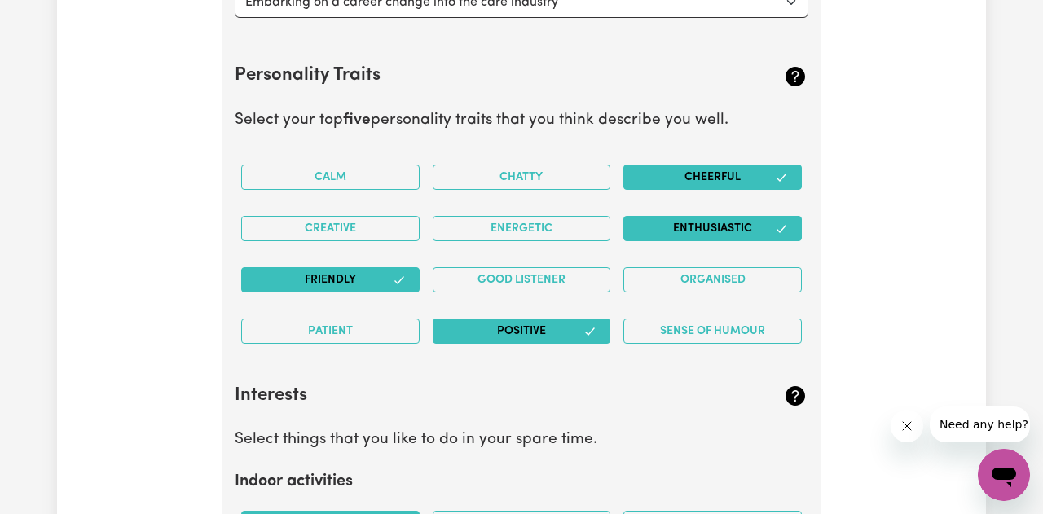
click at [692, 172] on button "Cheerful" at bounding box center [712, 177] width 178 height 25
click at [696, 220] on button "Enthusiastic" at bounding box center [712, 228] width 178 height 25
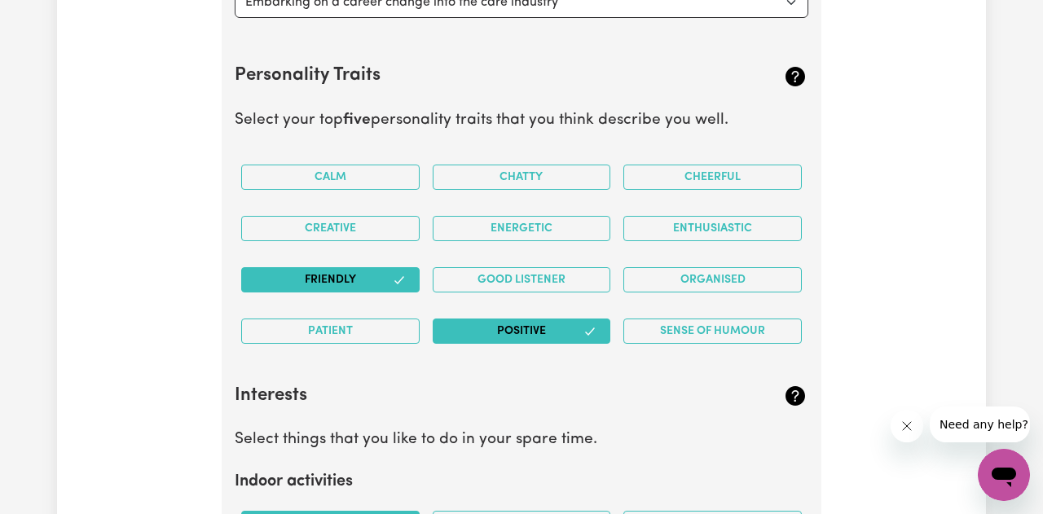
click at [557, 333] on button "Positive" at bounding box center [522, 330] width 178 height 25
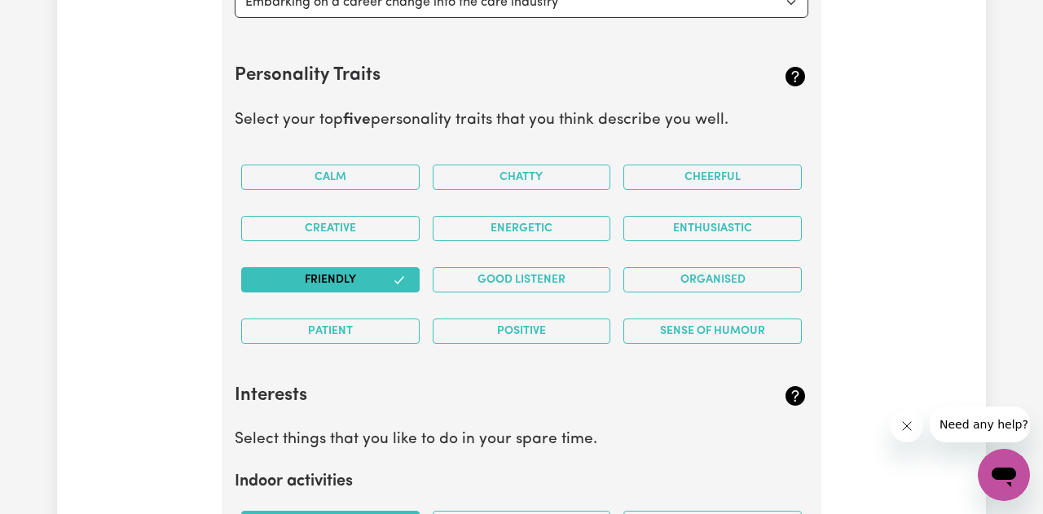
click at [400, 283] on icon "button" at bounding box center [399, 280] width 13 height 13
click at [522, 283] on button "Good Listener" at bounding box center [522, 279] width 178 height 25
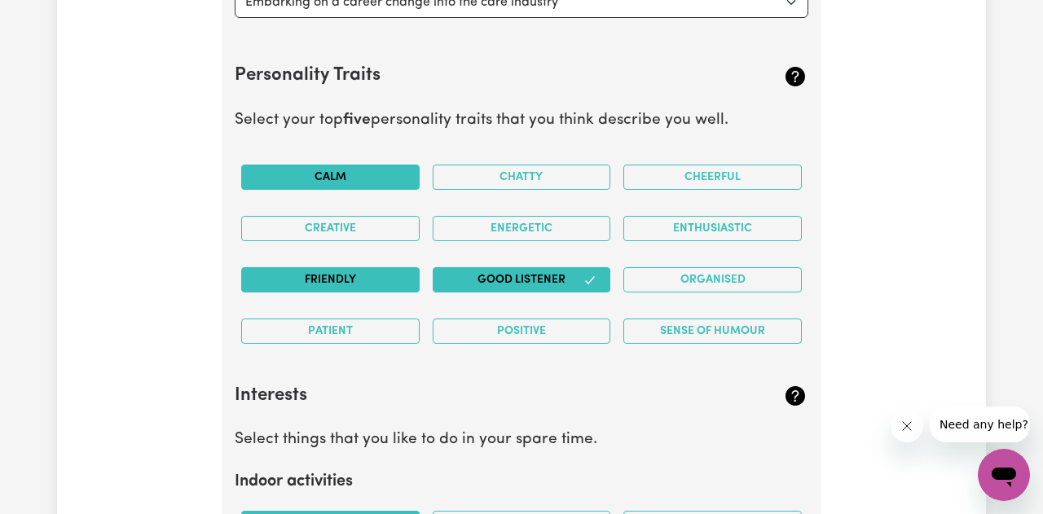
click at [401, 172] on button "Calm" at bounding box center [330, 177] width 178 height 25
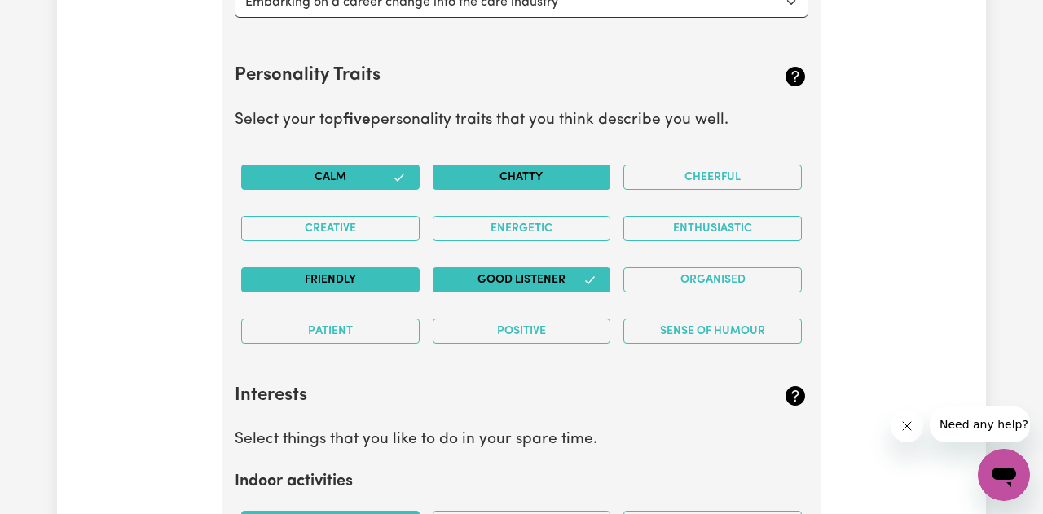
click at [507, 172] on button "Chatty" at bounding box center [522, 177] width 178 height 25
click at [704, 276] on button "Organised" at bounding box center [712, 279] width 178 height 25
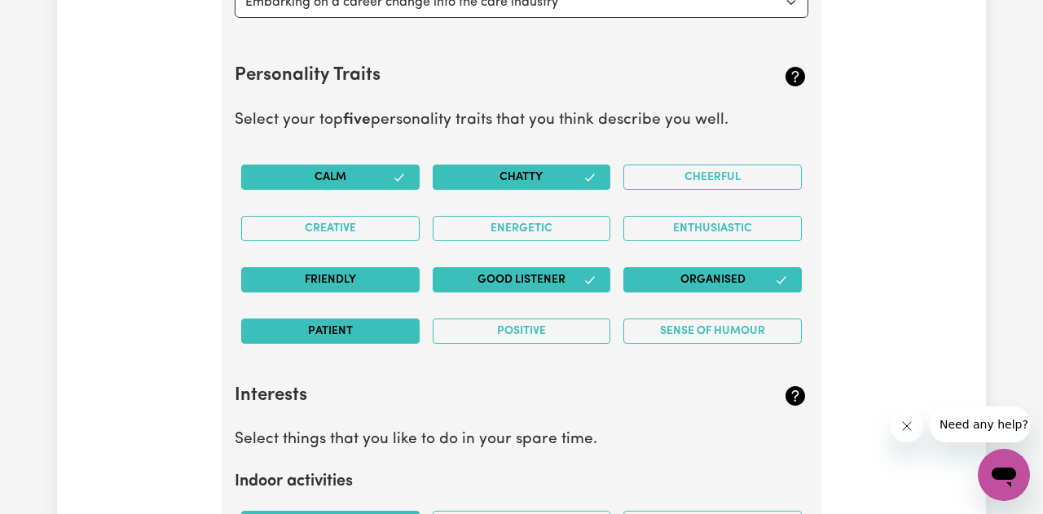
click at [322, 338] on button "Patient" at bounding box center [330, 330] width 178 height 25
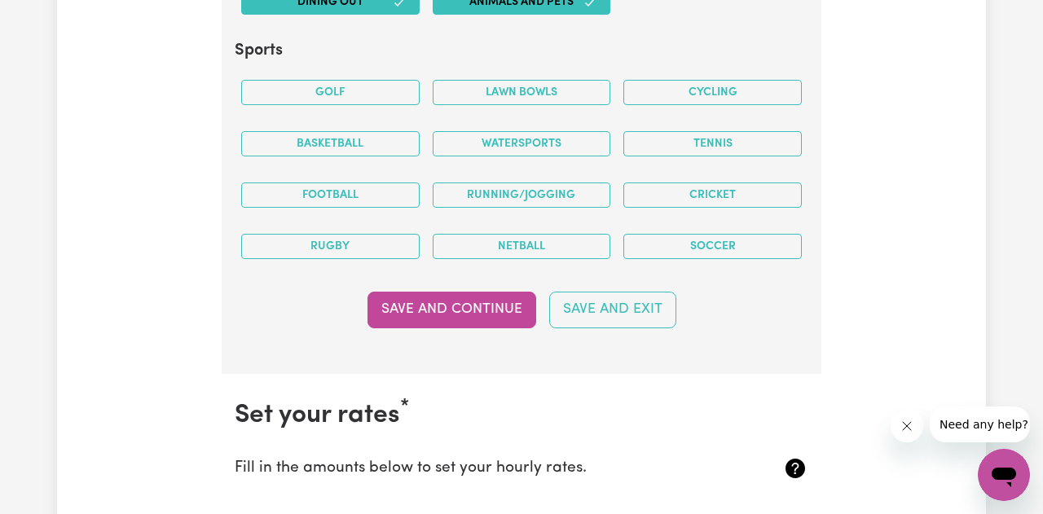
scroll to position [3453, 0]
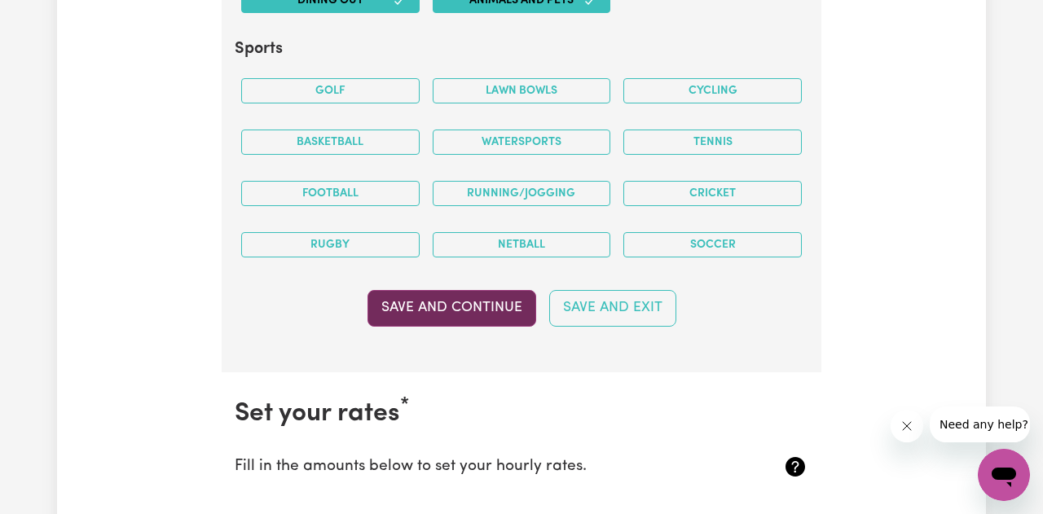
click at [481, 308] on button "Save and Continue" at bounding box center [451, 308] width 169 height 36
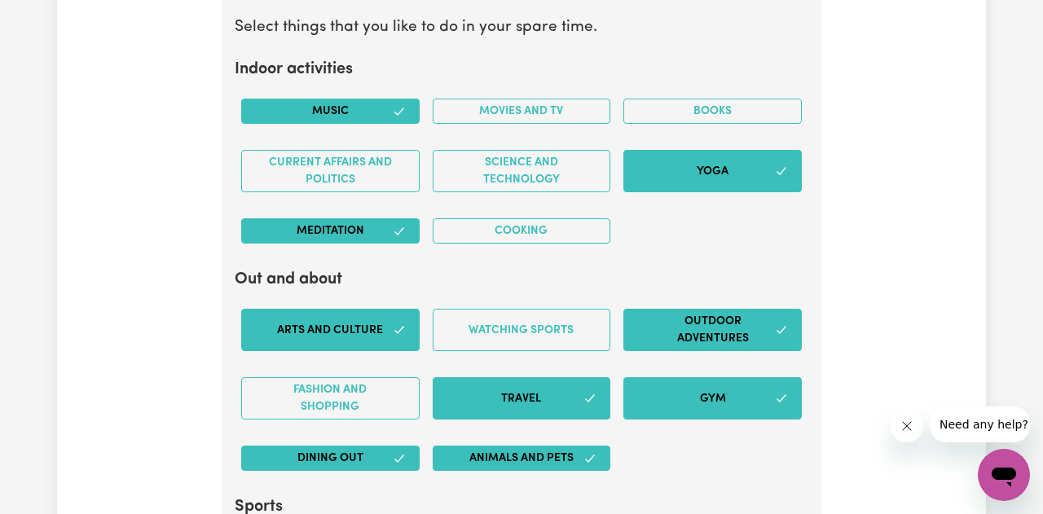
scroll to position [3012, 0]
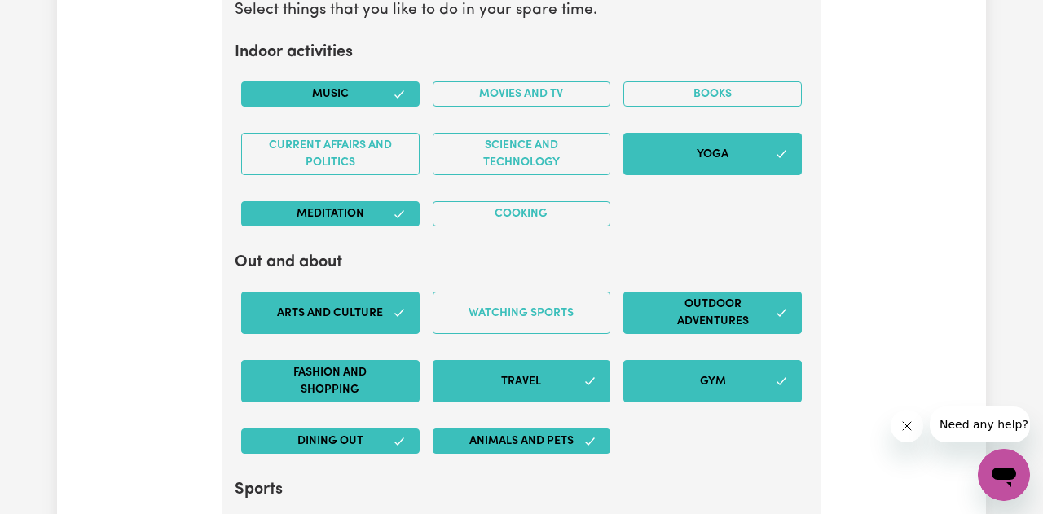
click at [354, 377] on button "Fashion and shopping" at bounding box center [330, 381] width 178 height 42
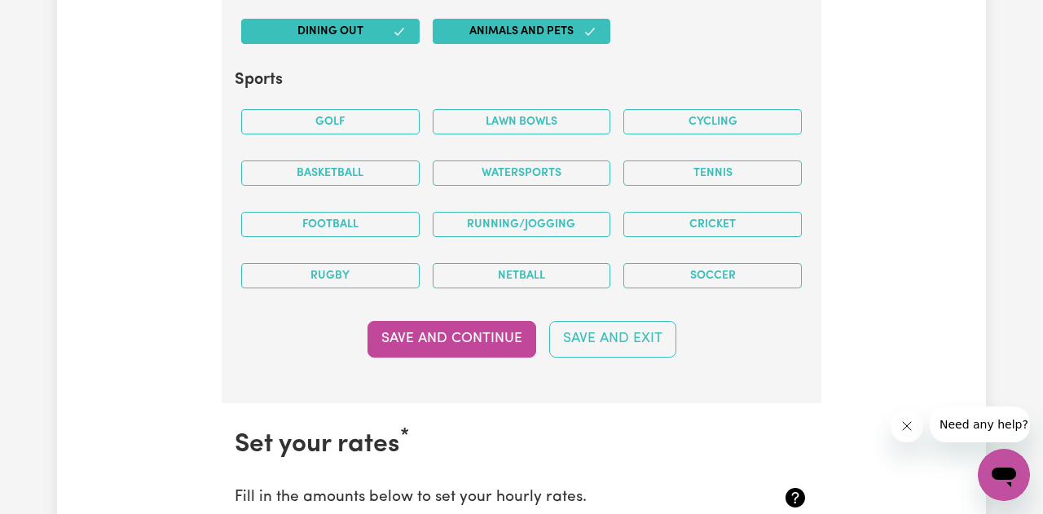
scroll to position [3430, 0]
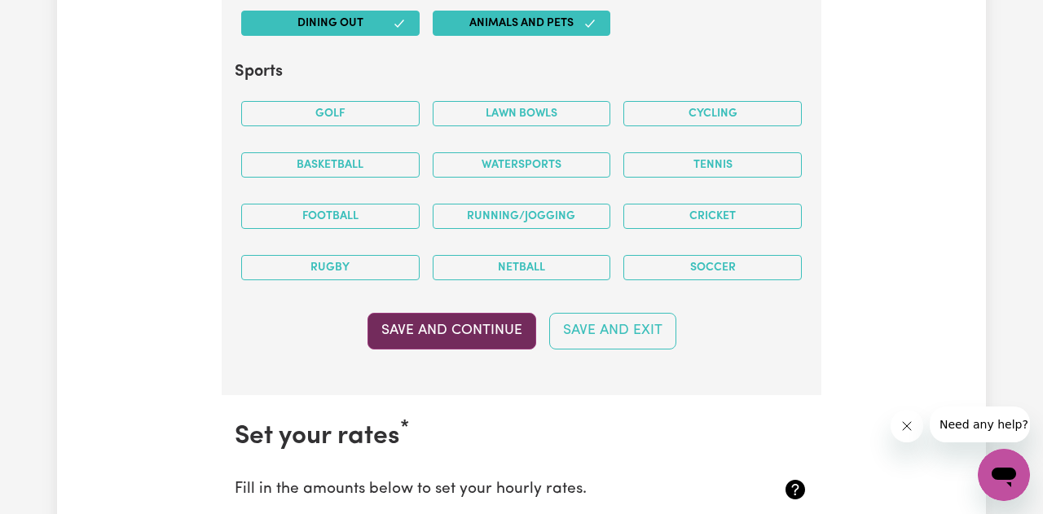
click at [492, 340] on button "Save and Continue" at bounding box center [451, 331] width 169 height 36
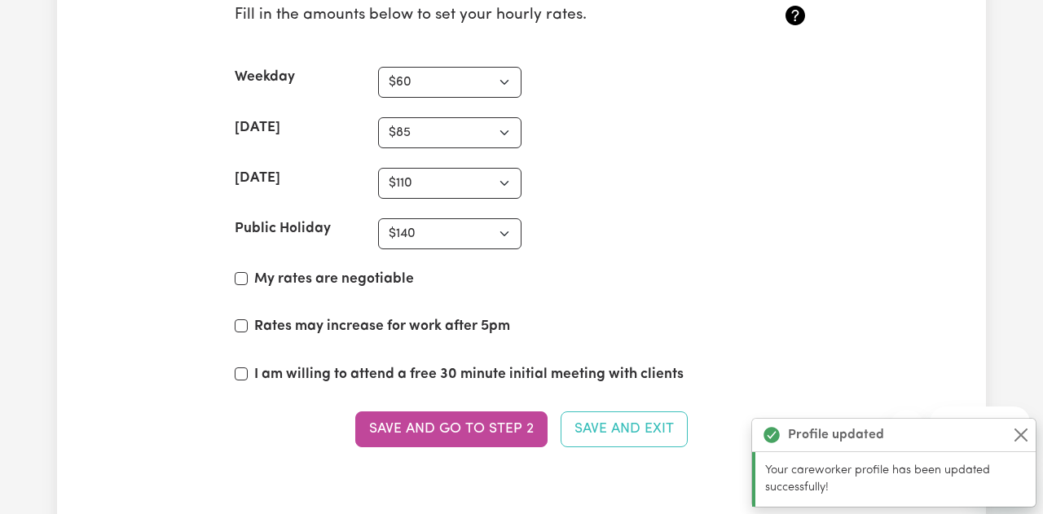
scroll to position [3930, 0]
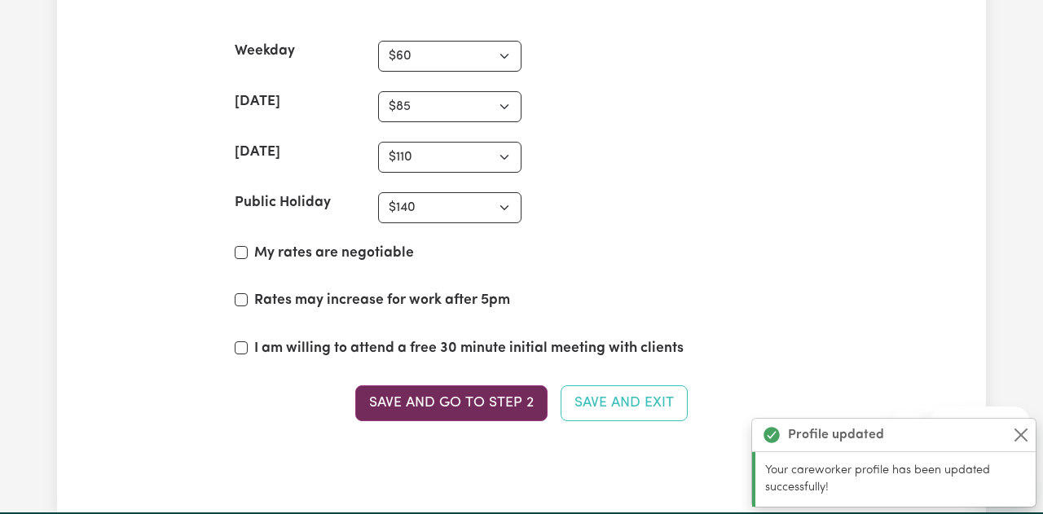
click at [410, 409] on button "Save and go to Step 2" at bounding box center [451, 403] width 192 height 36
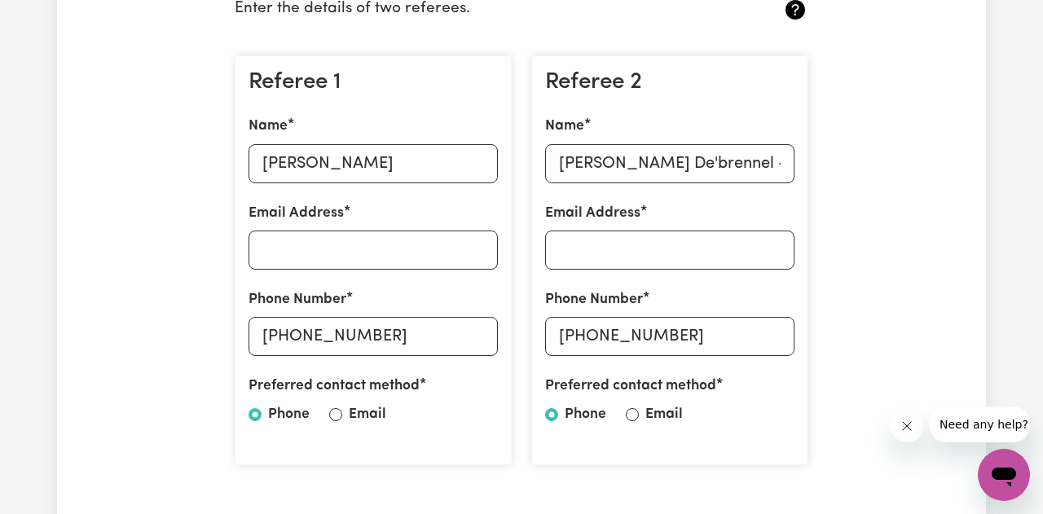
scroll to position [438, 0]
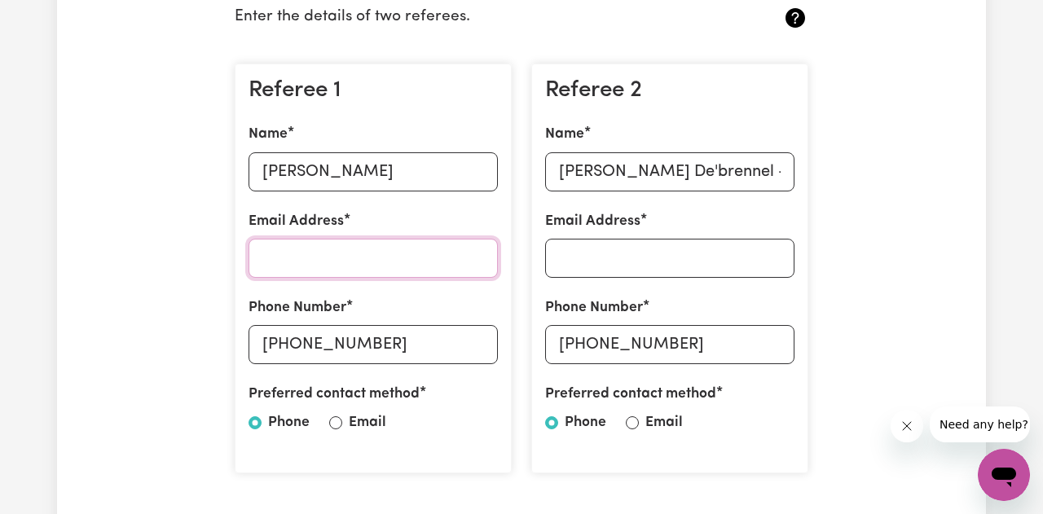
click at [404, 266] on input "Email Address" at bounding box center [372, 258] width 249 height 39
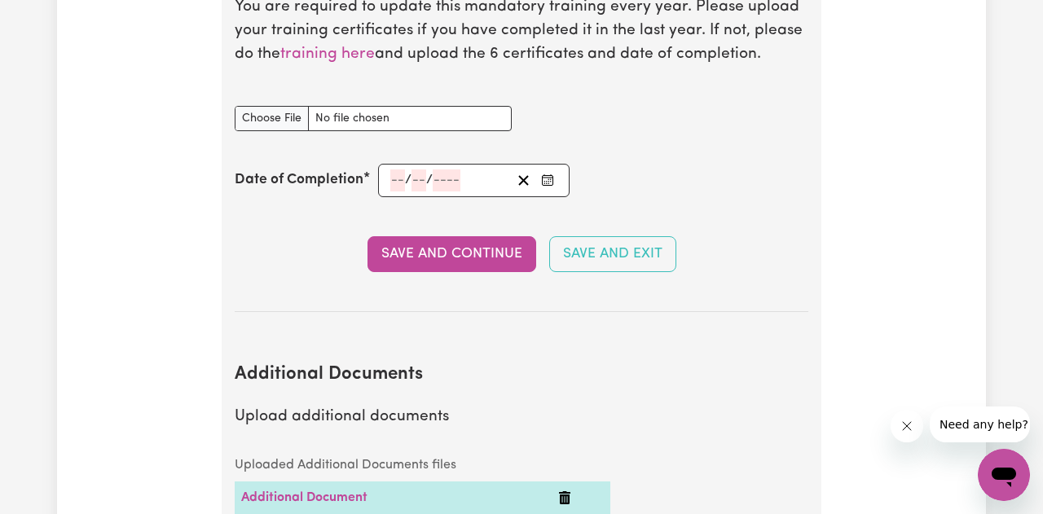
scroll to position [2715, 0]
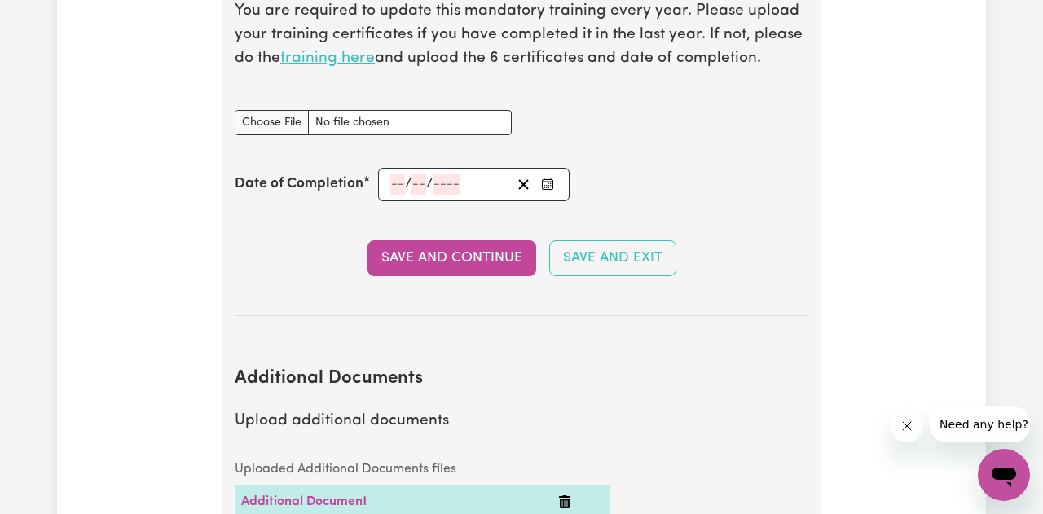
click at [345, 60] on link "training here" at bounding box center [327, 58] width 94 height 15
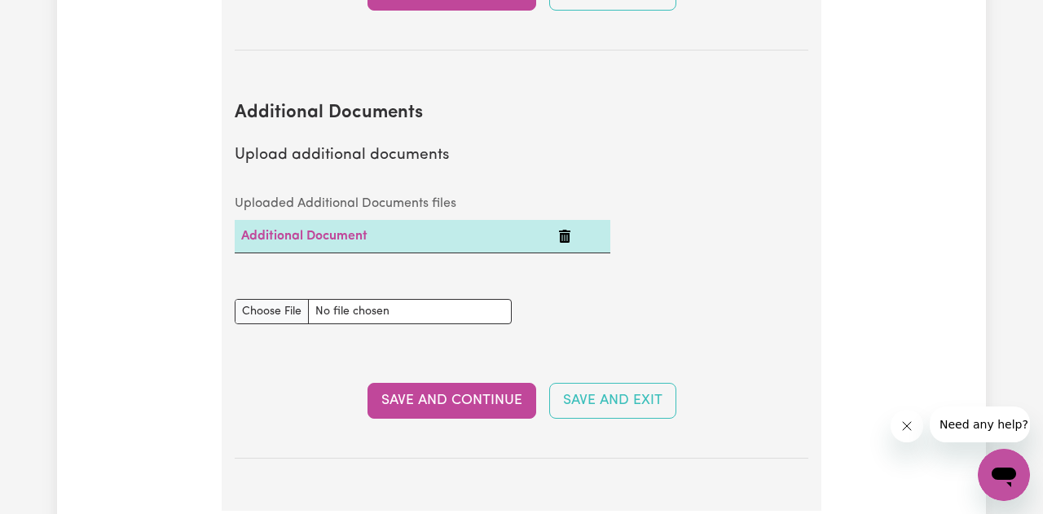
scroll to position [2982, 0]
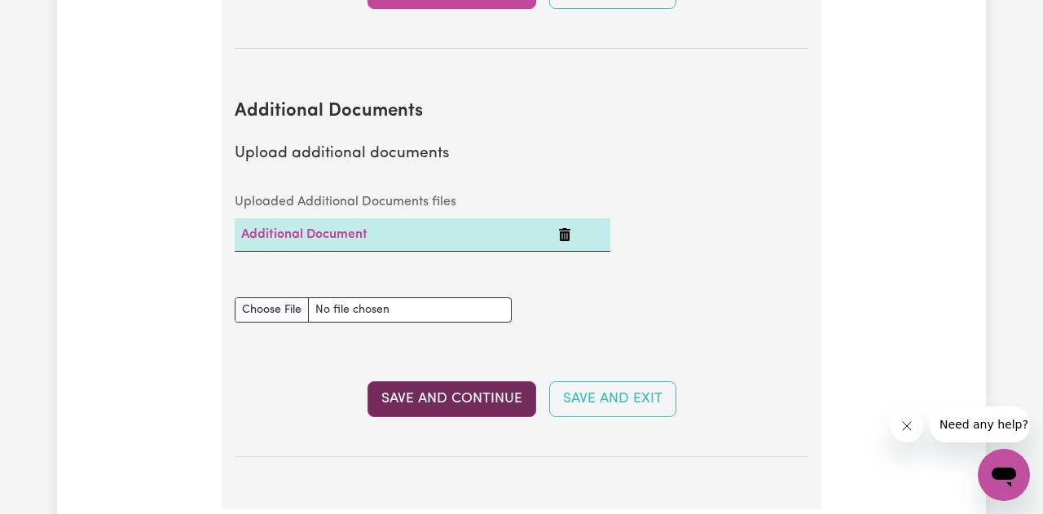
click at [492, 397] on button "Save and Continue" at bounding box center [451, 399] width 169 height 36
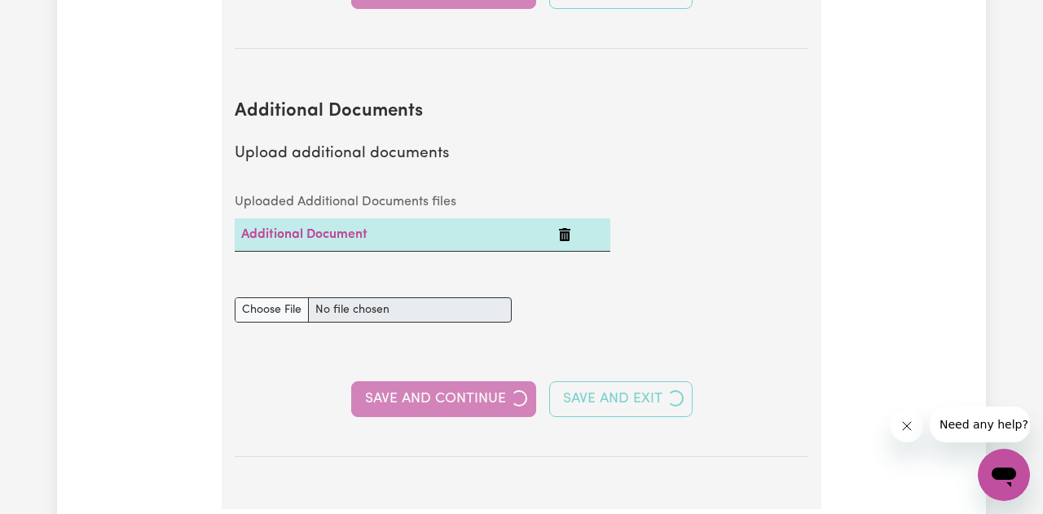
select select "2024"
select select "2025"
select select "Certificate III (Individual Support)"
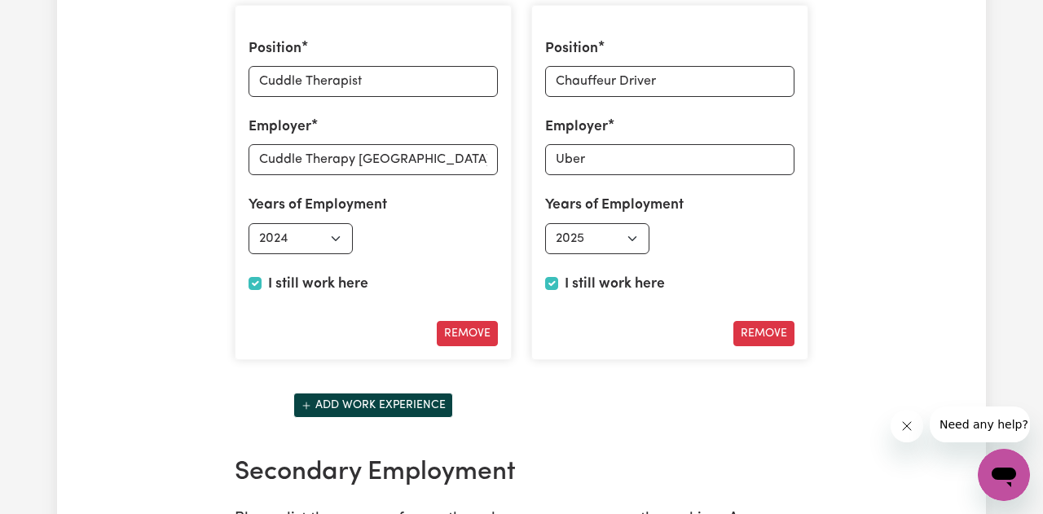
scroll to position [2619, 0]
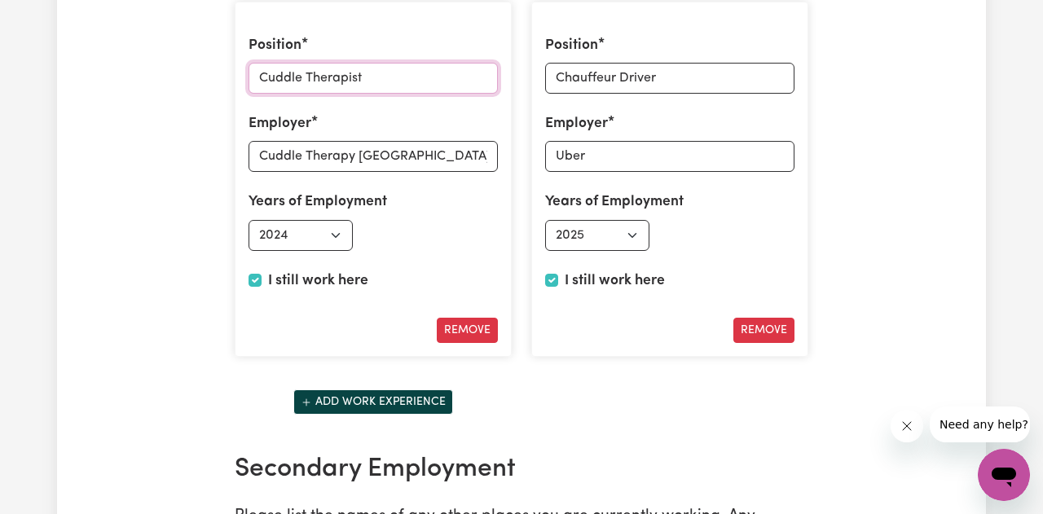
click at [377, 79] on input "Cuddle Therapist" at bounding box center [372, 78] width 249 height 31
drag, startPoint x: 384, startPoint y: 77, endPoint x: 239, endPoint y: 74, distance: 144.2
click at [241, 74] on div "Position Cuddle Therapist Employer Cuddle Therapy [GEOGRAPHIC_DATA] Years of Em…" at bounding box center [373, 180] width 277 height 356
type input "Digital Marketing"
click at [433, 149] on input "Cuddle Therapy [GEOGRAPHIC_DATA]" at bounding box center [372, 156] width 249 height 31
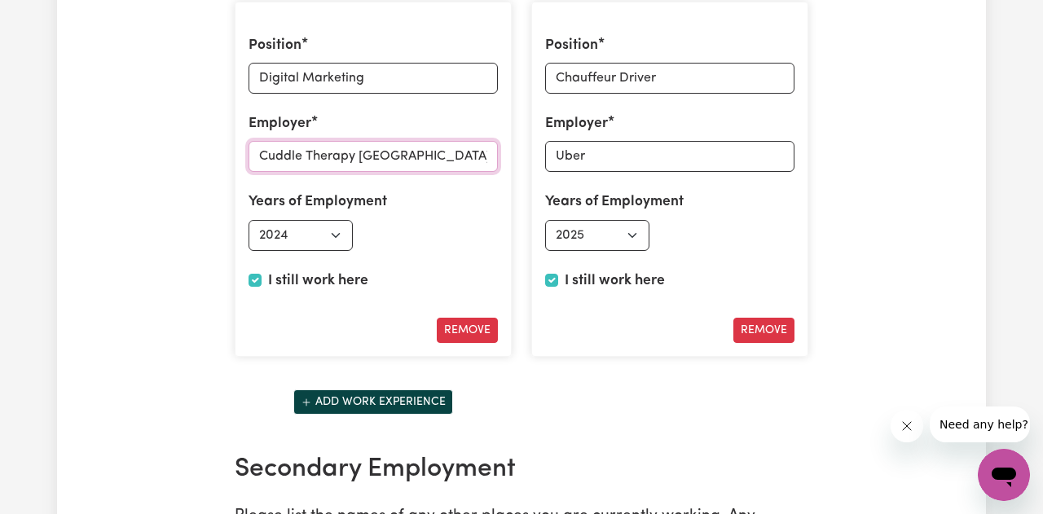
drag, startPoint x: 433, startPoint y: 149, endPoint x: 226, endPoint y: 147, distance: 207.7
click at [226, 149] on div "Position Digital Marketing Employer Cuddle Therapy [GEOGRAPHIC_DATA] Years of E…" at bounding box center [373, 180] width 296 height 382
click at [336, 157] on input "5th Avenue solutions" at bounding box center [372, 156] width 249 height 31
type input "5th Avenue Solutions"
click at [248, 283] on input "I still work here" at bounding box center [254, 280] width 13 height 13
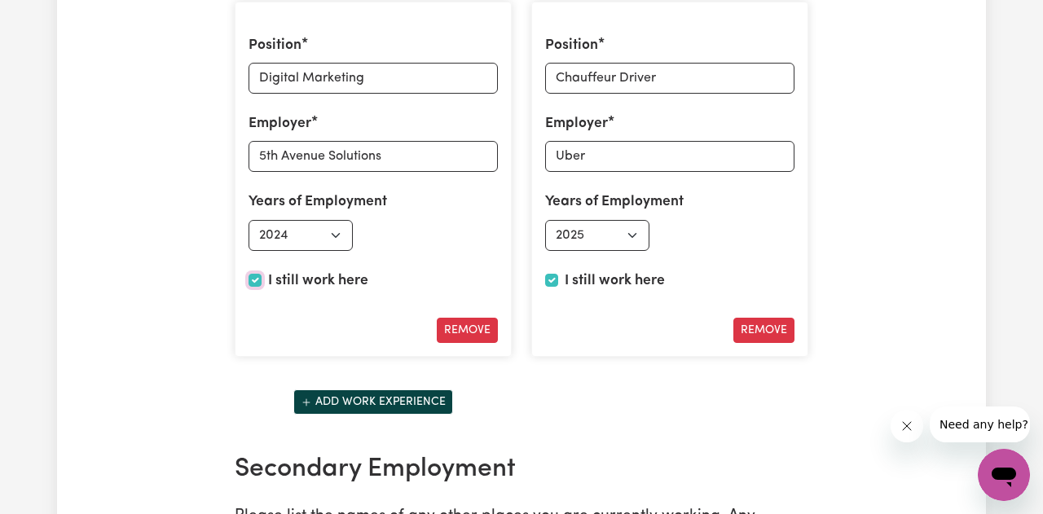
checkbox input "false"
select select "2025"
click at [302, 234] on select "Select start year [DATE] 1952 1953 1954 1955 1956 1957 1958 1959 1960 1961 1962…" at bounding box center [300, 235] width 104 height 31
select select "2017"
click at [248, 220] on select "Select start year [DATE] 1952 1953 1954 1955 1956 1957 1958 1959 1960 1961 1962…" at bounding box center [300, 235] width 104 height 31
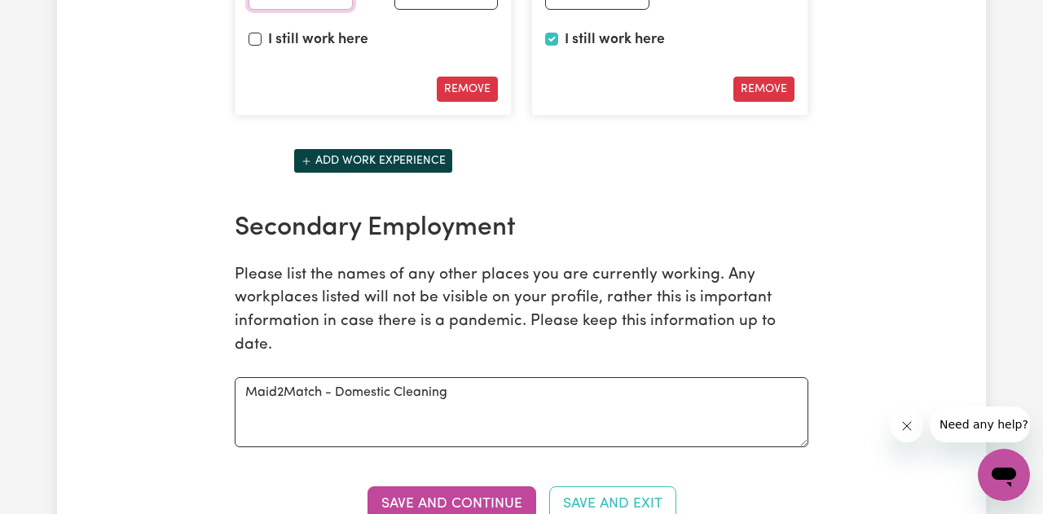
scroll to position [2868, 0]
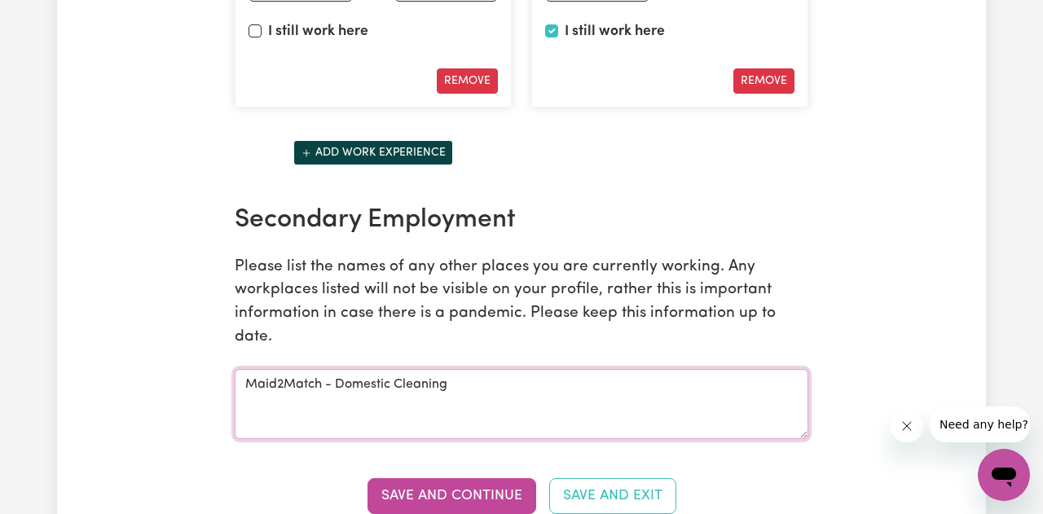
click at [472, 388] on textarea "Maid2Match - Domestic Cleaning" at bounding box center [521, 404] width 573 height 70
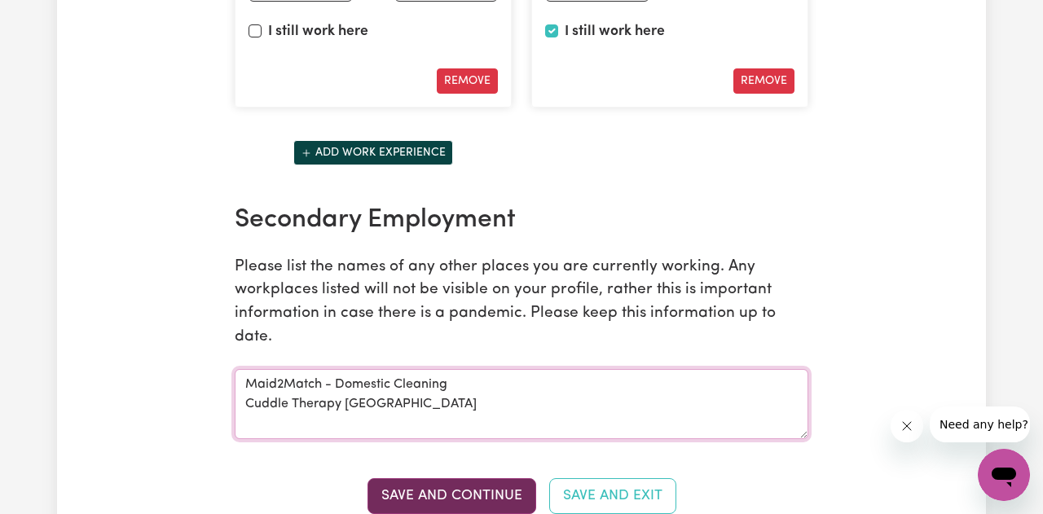
type textarea "Maid2Match - Domestic Cleaning Cuddle Therapy [GEOGRAPHIC_DATA]"
click at [463, 488] on button "Save and Continue" at bounding box center [451, 496] width 169 height 36
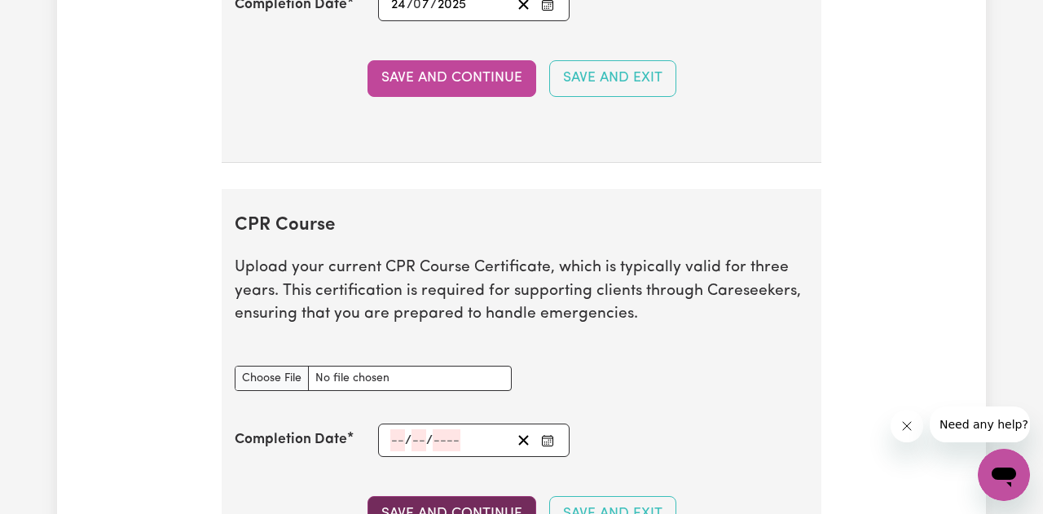
scroll to position [3761, 0]
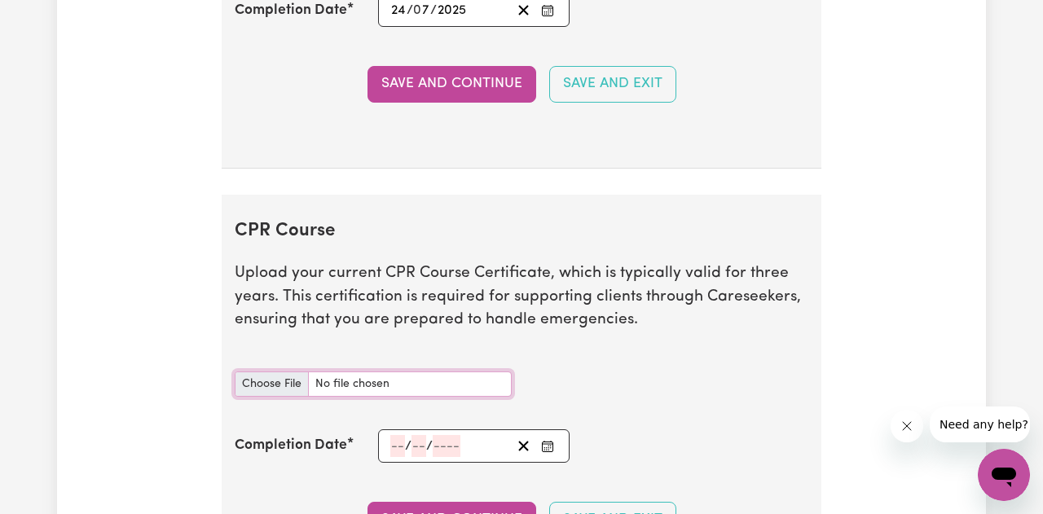
click at [282, 381] on input "CPR Course document" at bounding box center [373, 383] width 277 height 25
type input "C:\fakepath\57426_1760013161234_certificate_3747636.pdf"
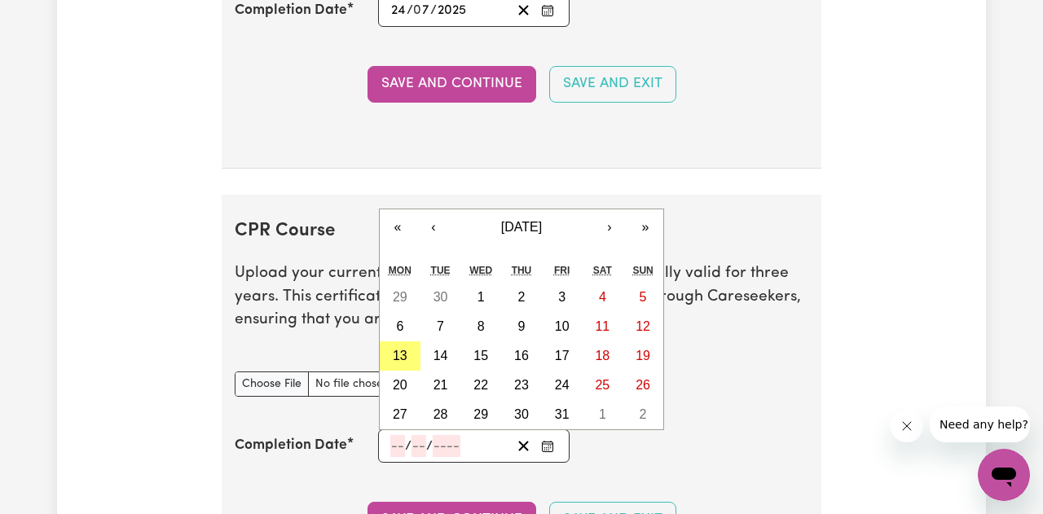
click at [394, 447] on input "number" at bounding box center [397, 446] width 15 height 22
type input "24"
type input "07"
type input "202"
type input "[DATE]"
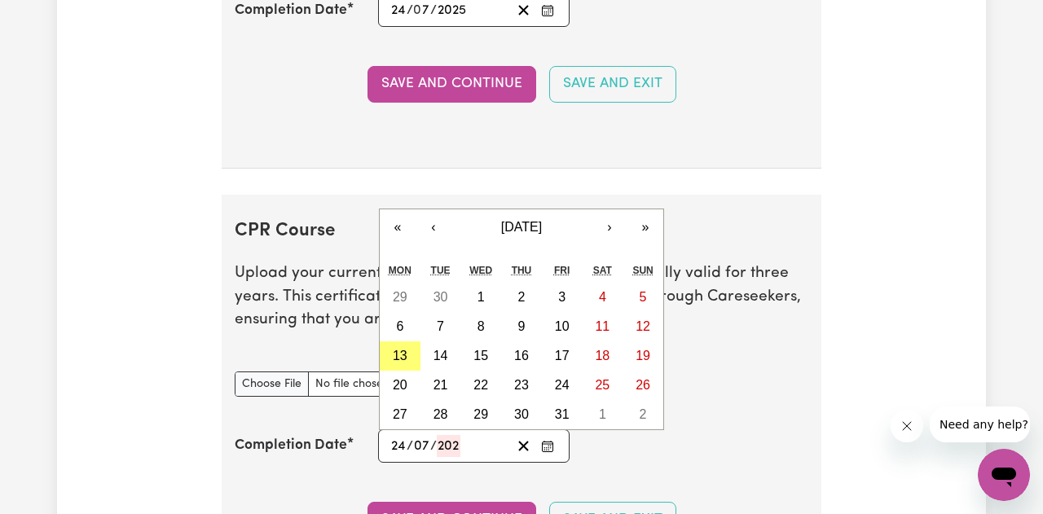
type input "7"
type input "2025"
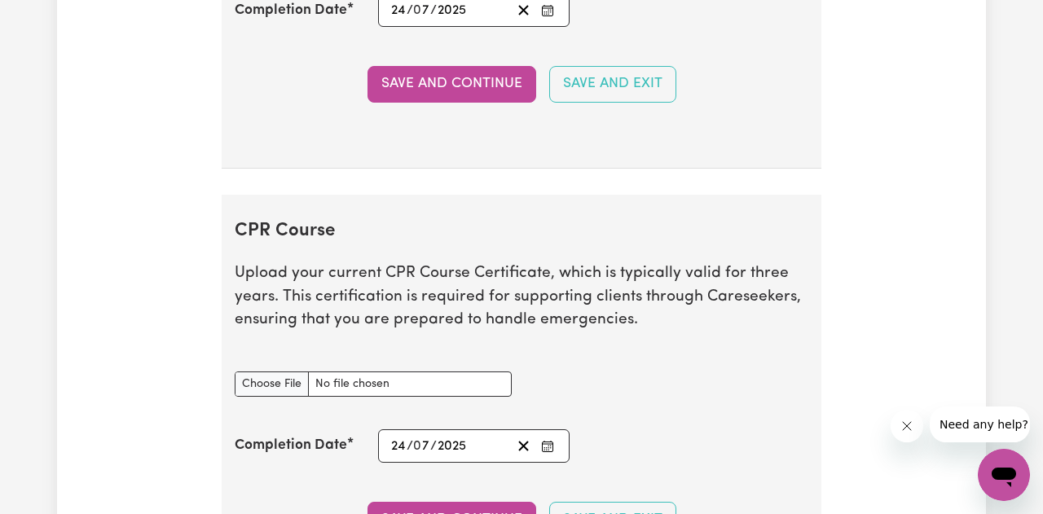
click at [610, 463] on section "CPR Course Upload your current CPR Course Certificate, which is typically valid…" at bounding box center [521, 400] width 599 height 410
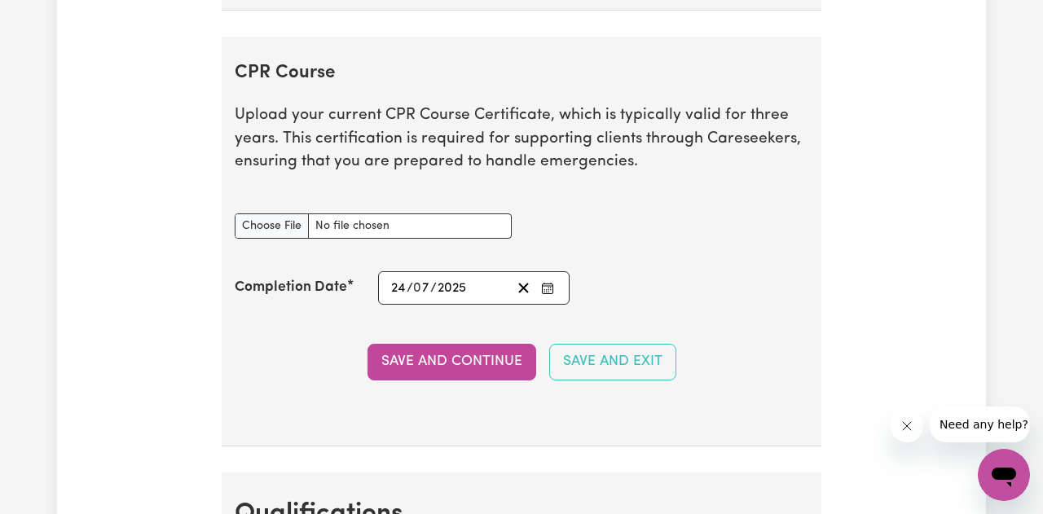
scroll to position [3919, 0]
click at [498, 367] on button "Save and Continue" at bounding box center [451, 361] width 169 height 36
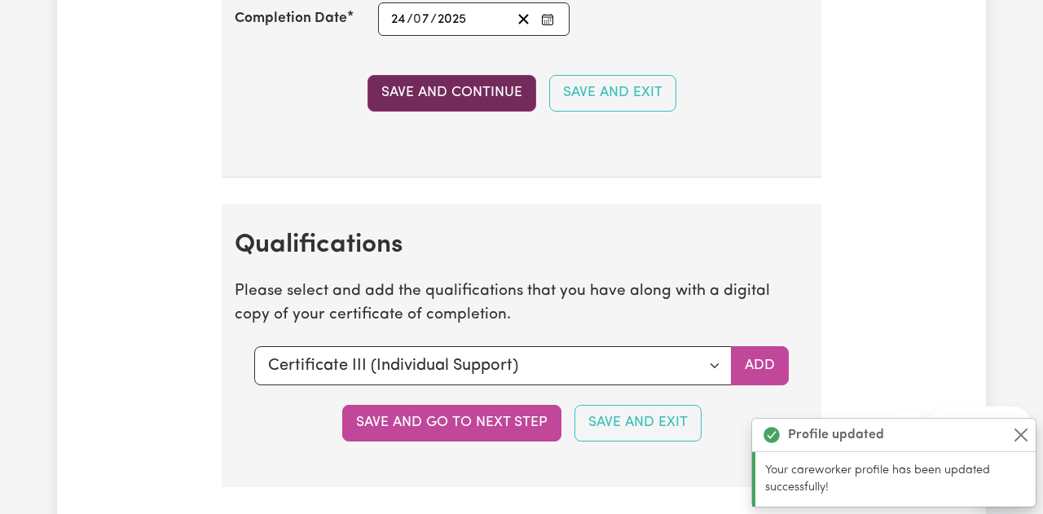
scroll to position [4391, 0]
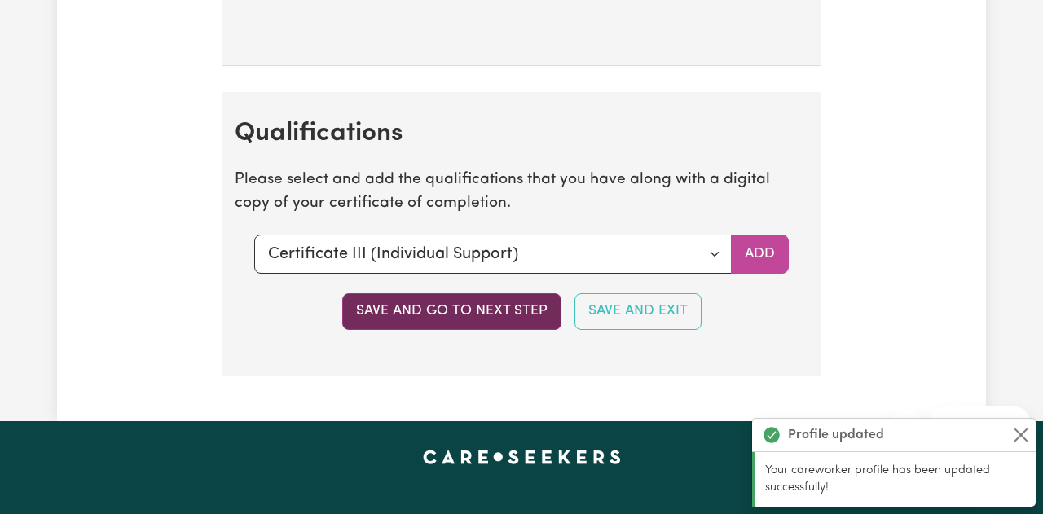
click at [494, 314] on button "Save and go to next step" at bounding box center [451, 311] width 219 height 36
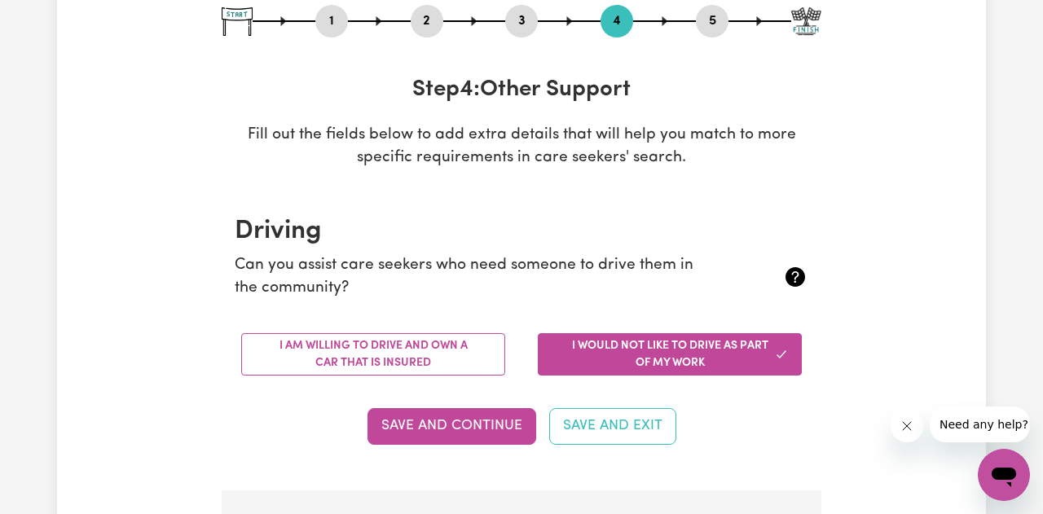
scroll to position [187, 0]
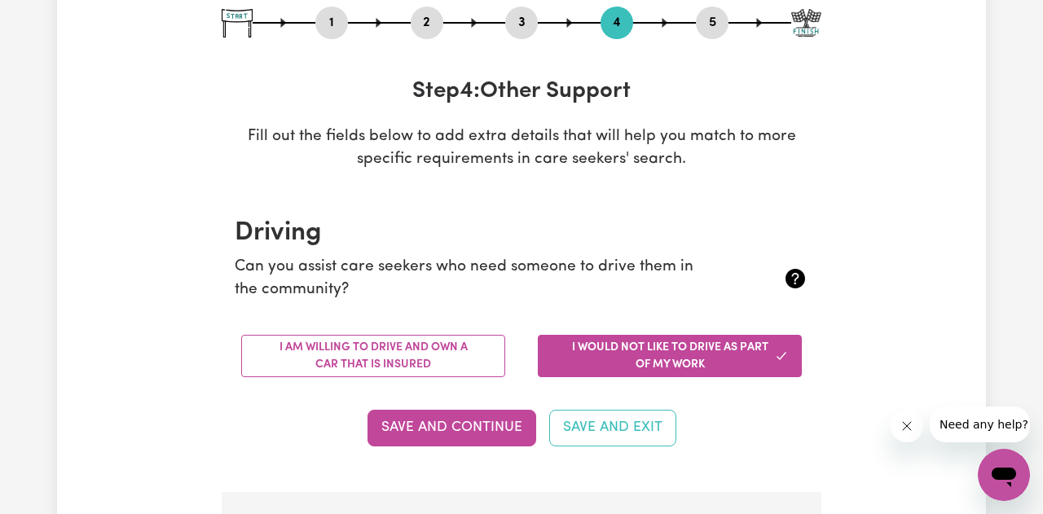
click at [428, 25] on button "2" at bounding box center [427, 22] width 33 height 21
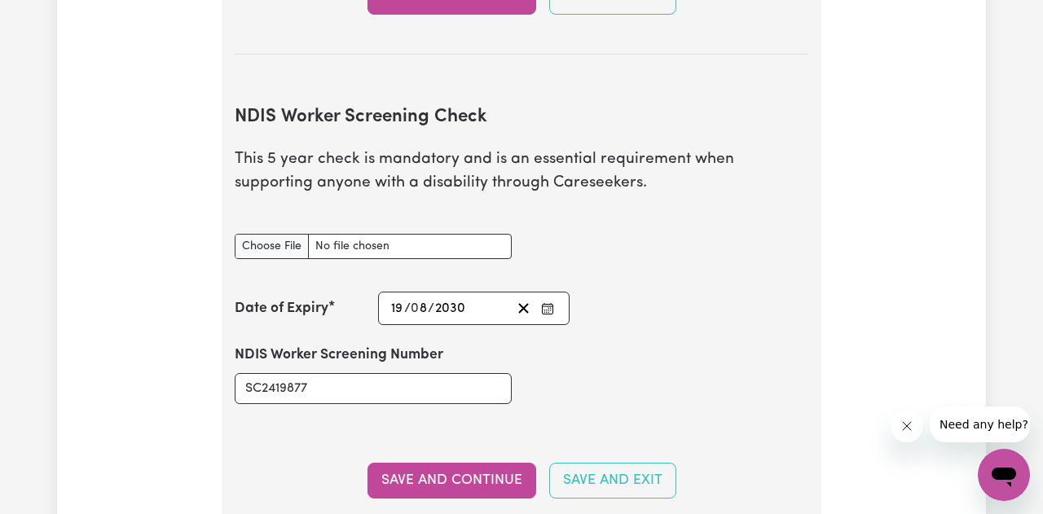
scroll to position [2132, 0]
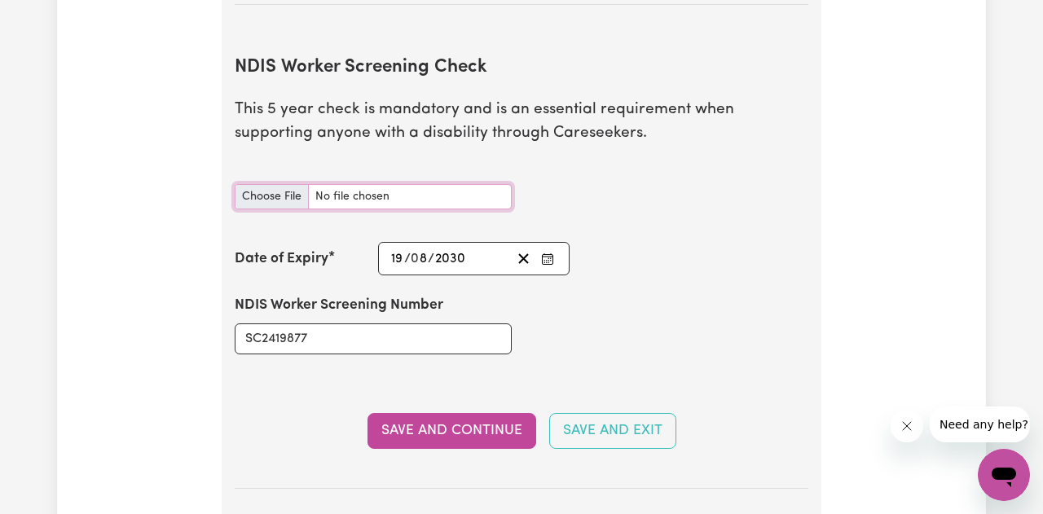
click at [279, 191] on input "NDIS Worker Screening Check document" at bounding box center [373, 196] width 277 height 25
type input "C:\fakepath\NDIS_Worker_Orientation_Completion_Certificate.pdf"
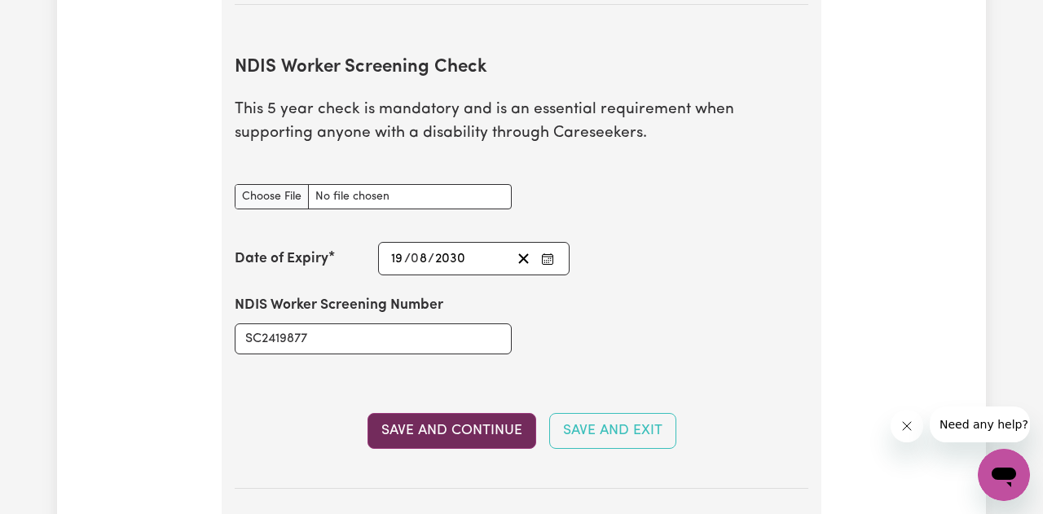
click at [456, 430] on button "Save and Continue" at bounding box center [451, 431] width 169 height 36
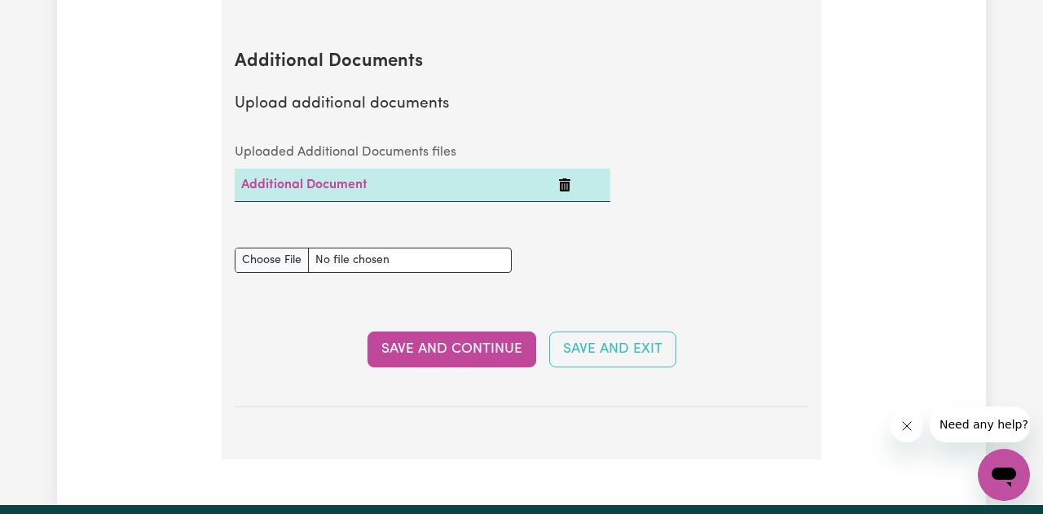
scroll to position [3128, 0]
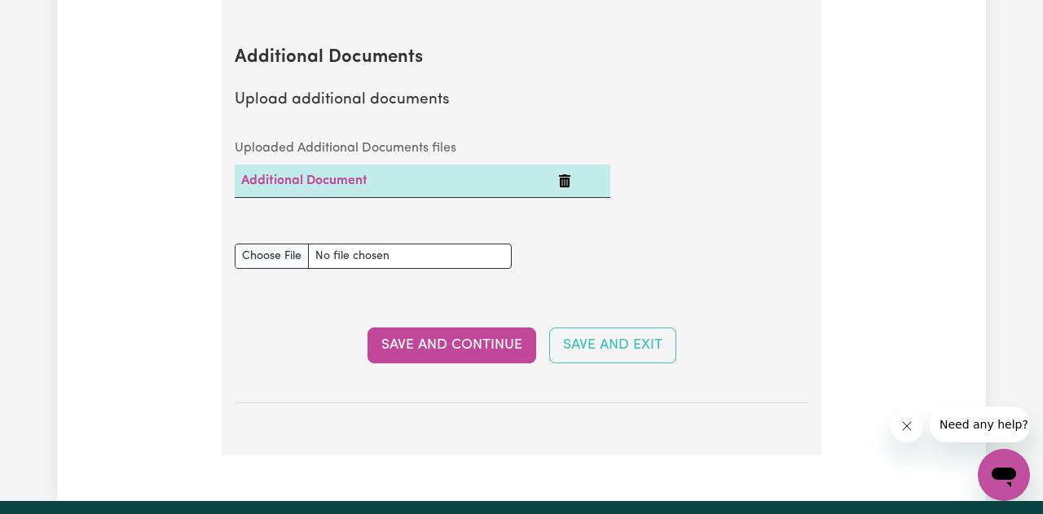
click at [563, 182] on icon "Delete Additional Document" at bounding box center [564, 180] width 11 height 13
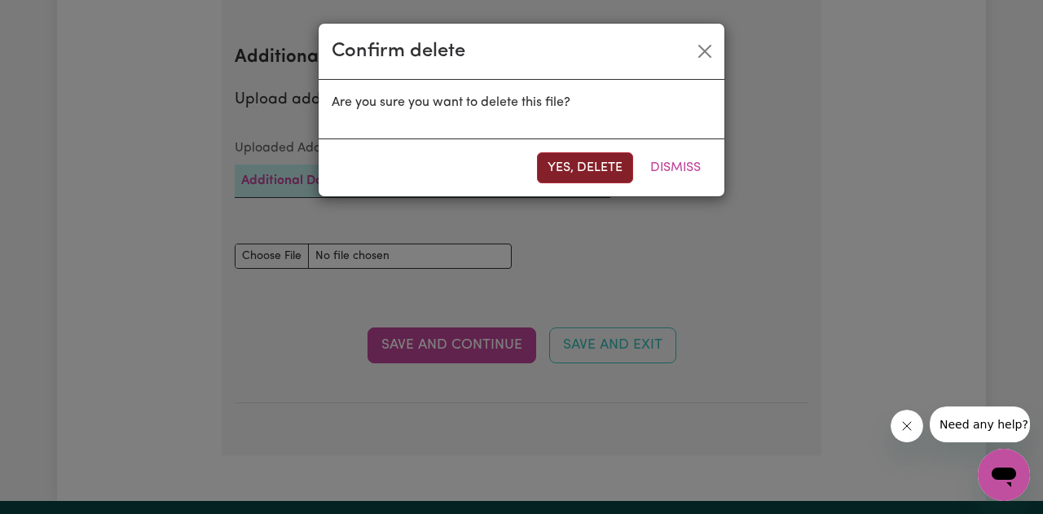
click at [564, 178] on button "Yes, delete" at bounding box center [585, 167] width 96 height 31
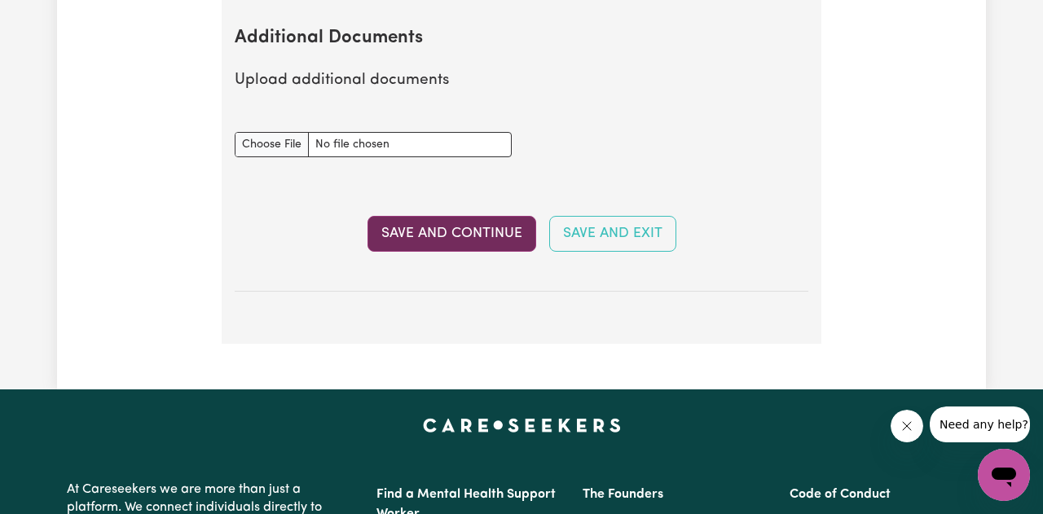
scroll to position [3151, 0]
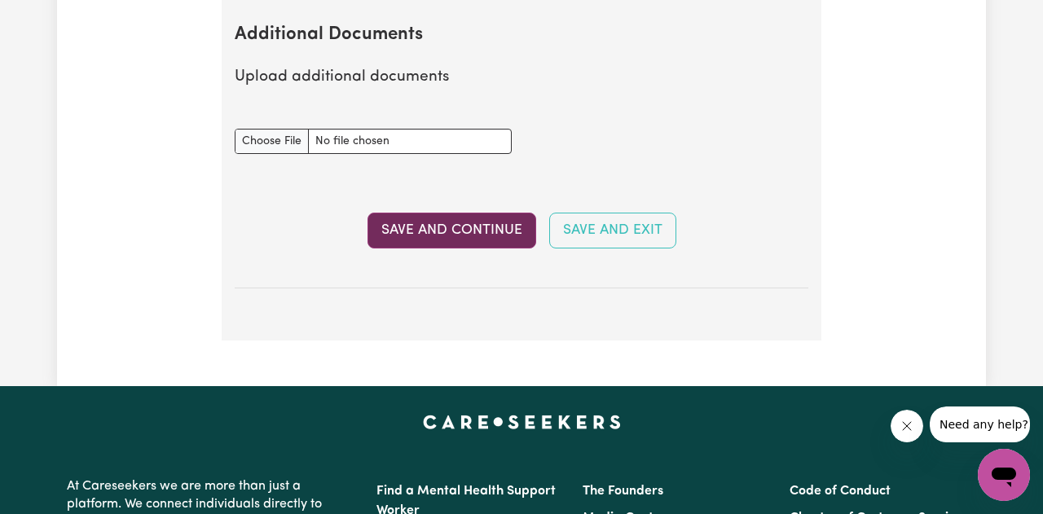
click at [485, 224] on button "Save and Continue" at bounding box center [451, 231] width 169 height 36
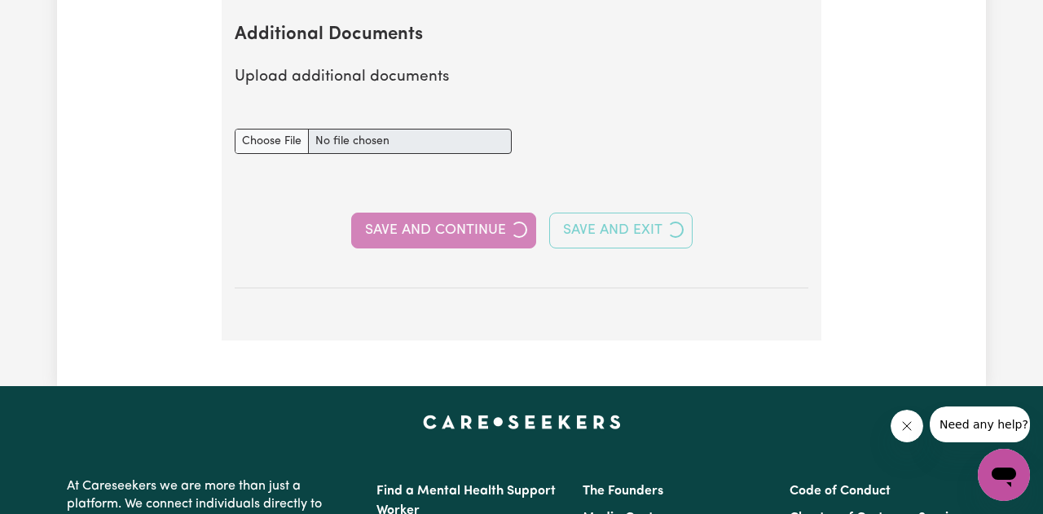
select select "2017"
select select "2025"
select select "Certificate III (Individual Support)"
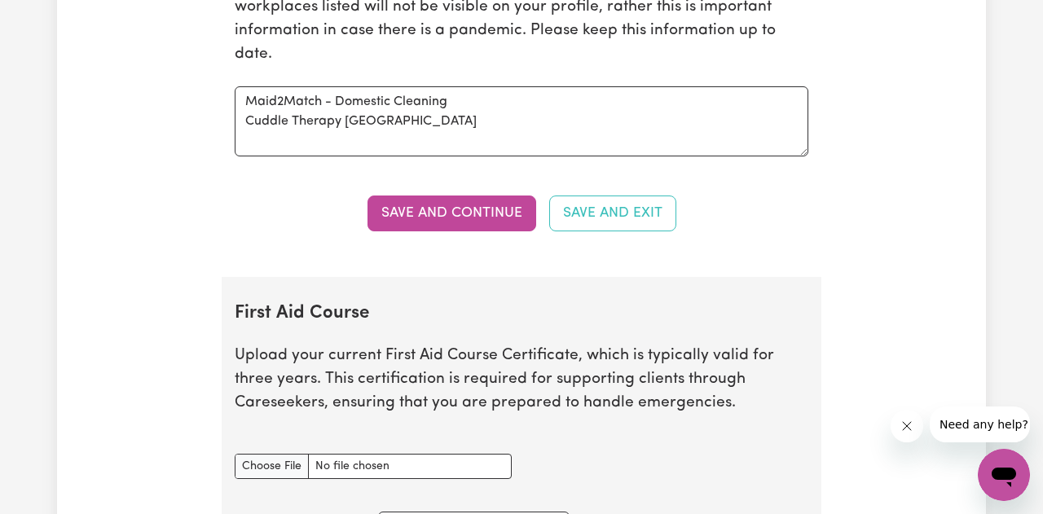
scroll to position [0, 0]
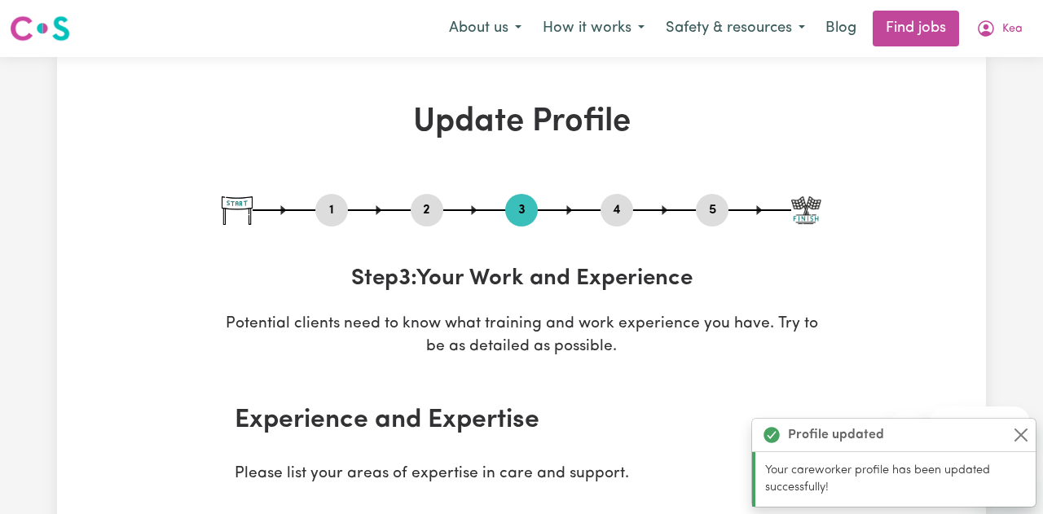
click at [609, 207] on button "4" at bounding box center [616, 210] width 33 height 21
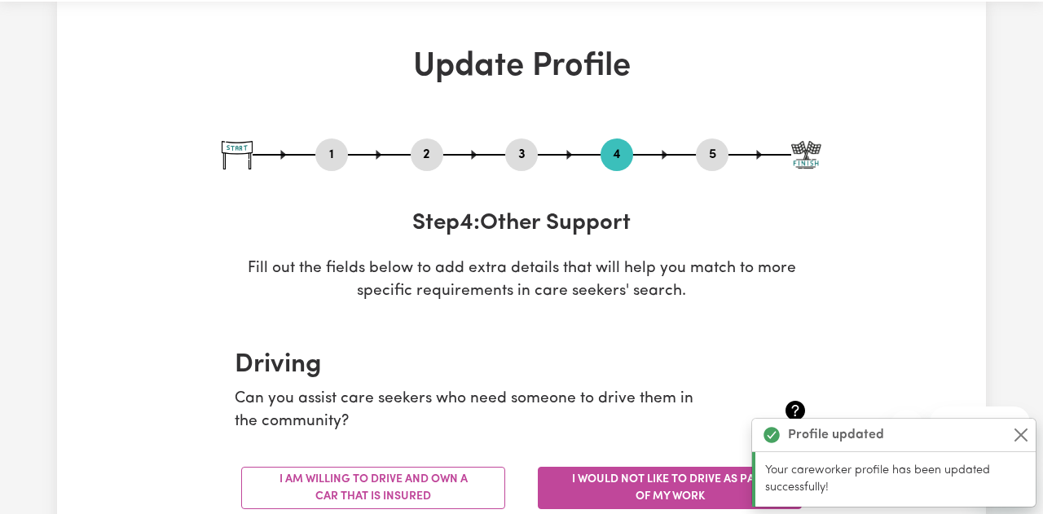
scroll to position [14, 0]
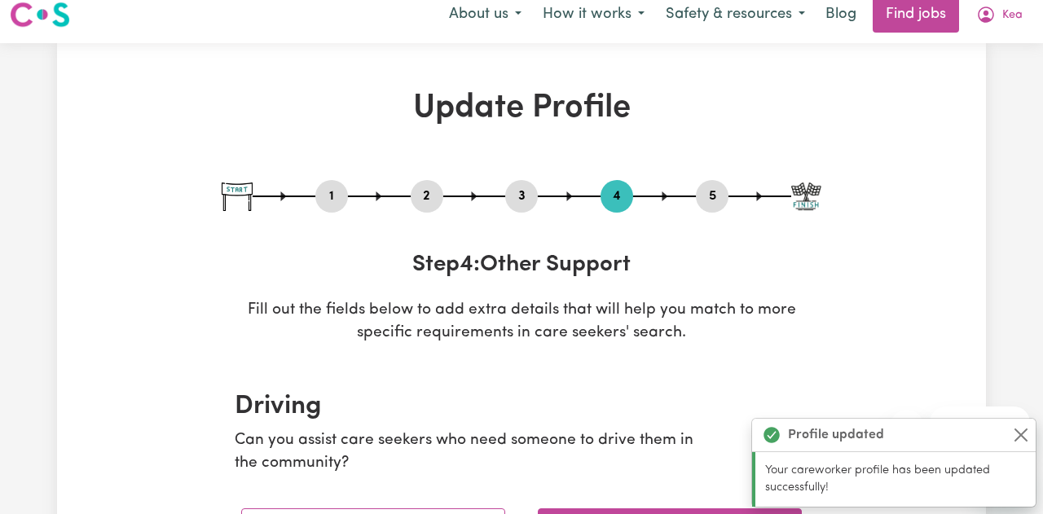
click at [524, 196] on button "3" at bounding box center [521, 196] width 33 height 21
select select "2017"
select select "2025"
select select "Certificate III (Individual Support)"
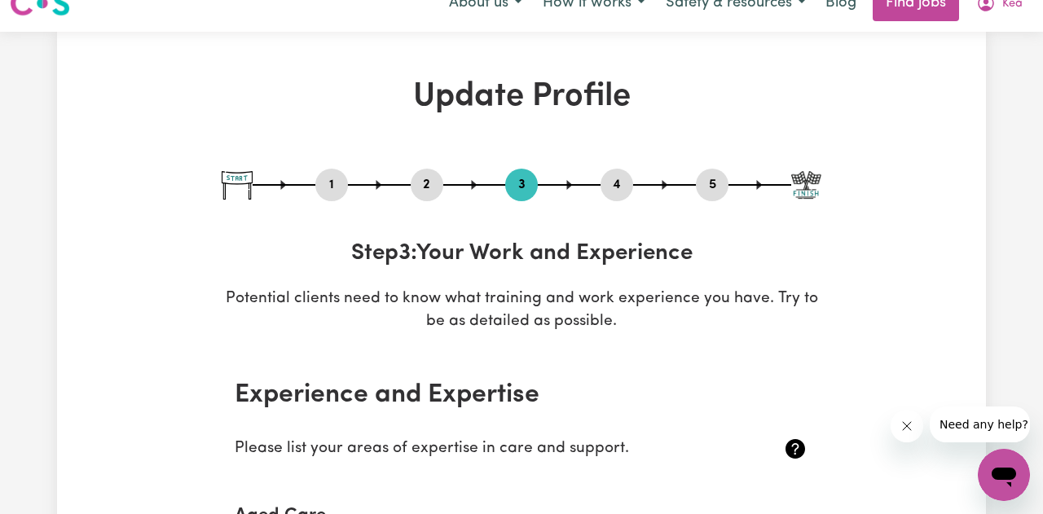
scroll to position [0, 0]
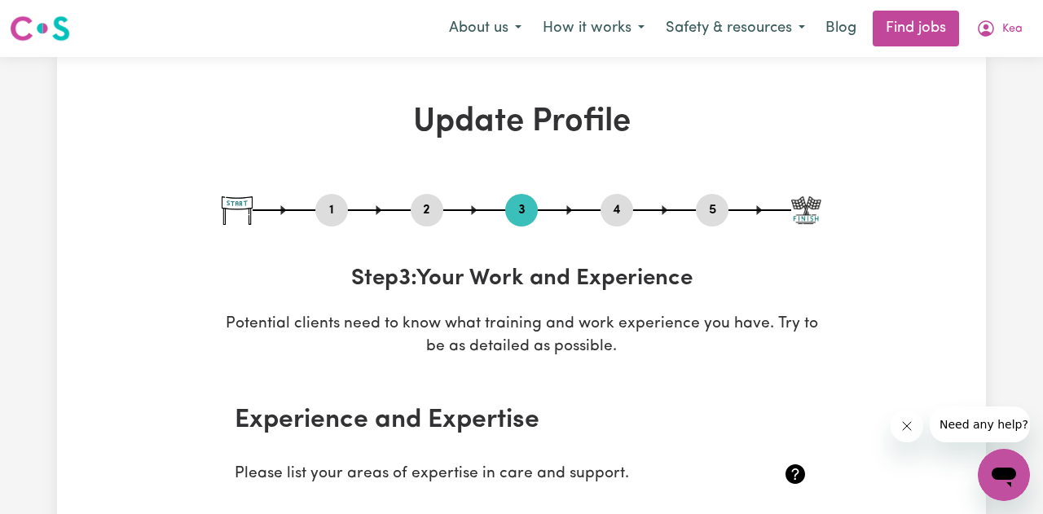
click at [614, 213] on button "4" at bounding box center [616, 210] width 33 height 21
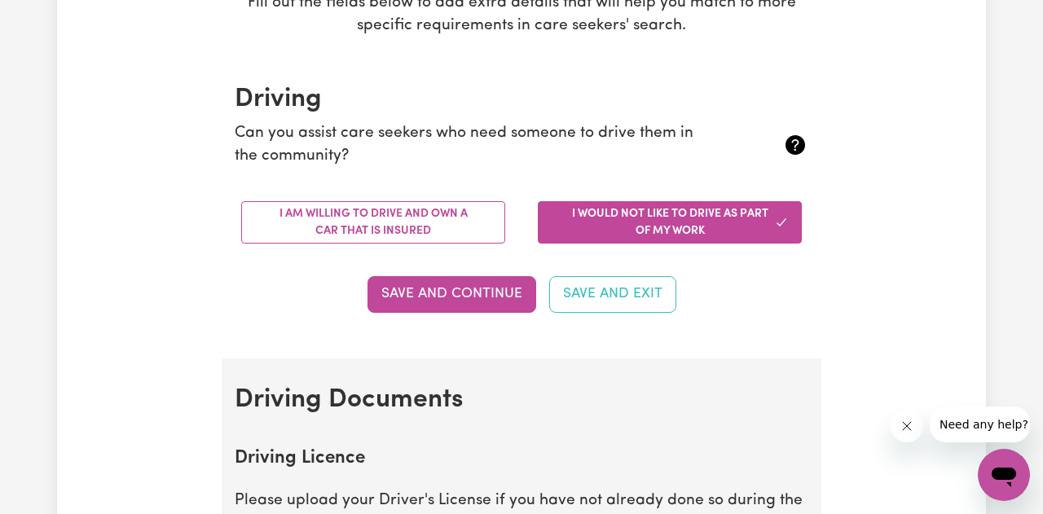
scroll to position [324, 0]
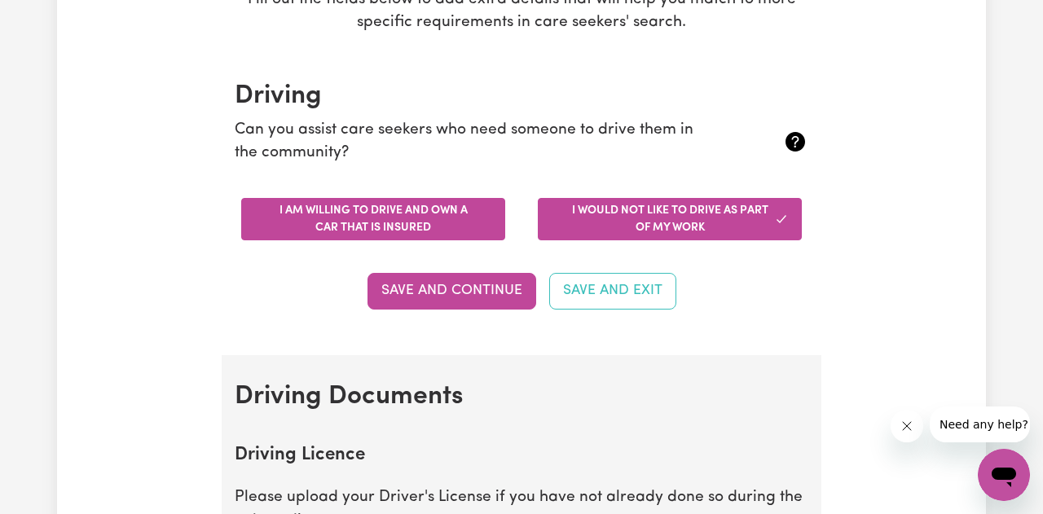
click at [317, 227] on button "I am willing to drive and own a car that is insured" at bounding box center [373, 219] width 264 height 42
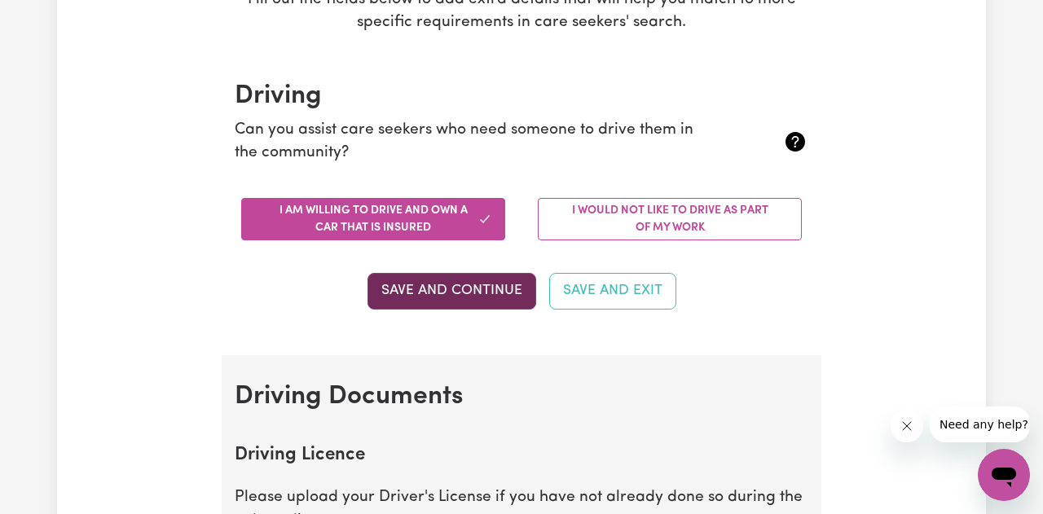
click at [443, 292] on button "Save and Continue" at bounding box center [451, 291] width 169 height 36
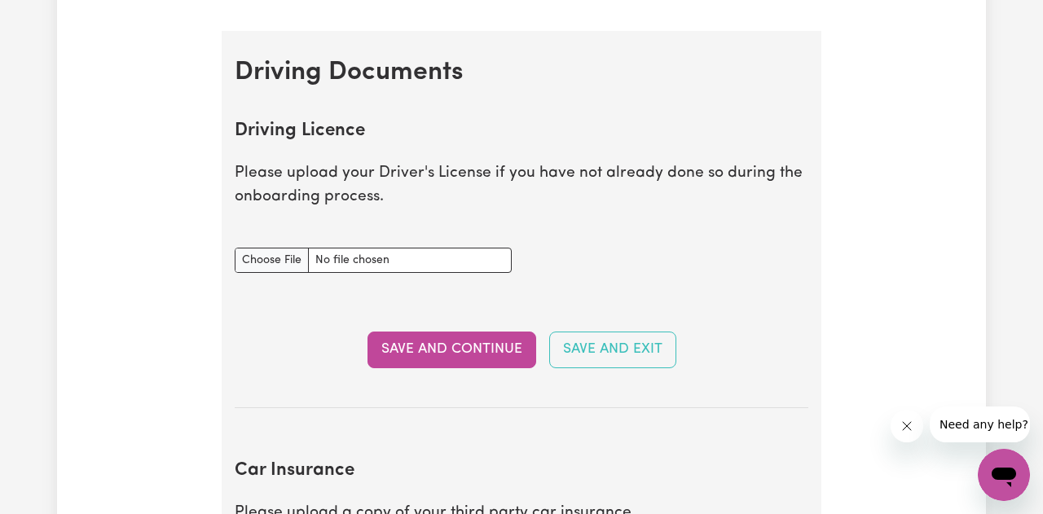
scroll to position [654, 0]
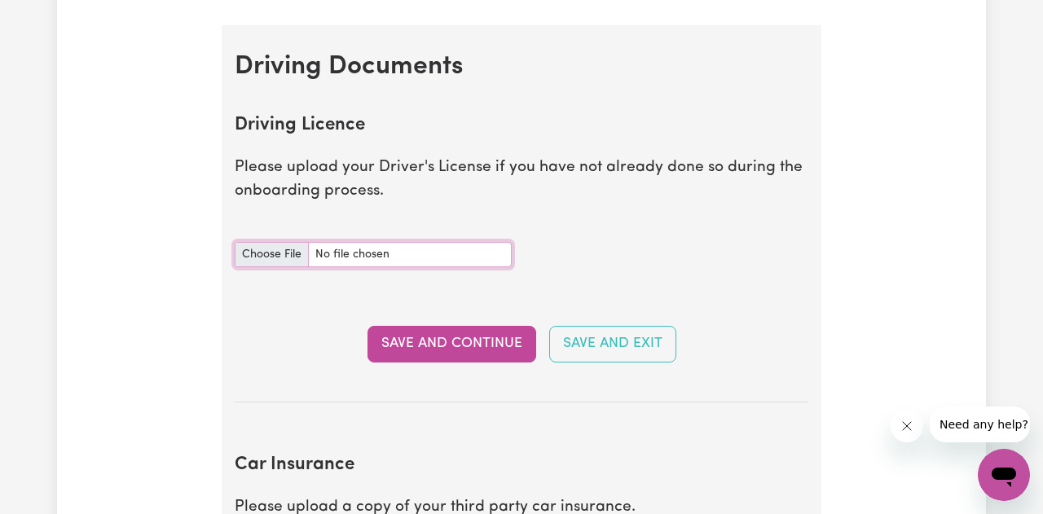
click at [267, 257] on input "Driving Licence document" at bounding box center [373, 254] width 277 height 25
click at [288, 257] on input "Driving Licence document" at bounding box center [373, 254] width 277 height 25
type input "C:\fakepath\IMG_8434.JPG"
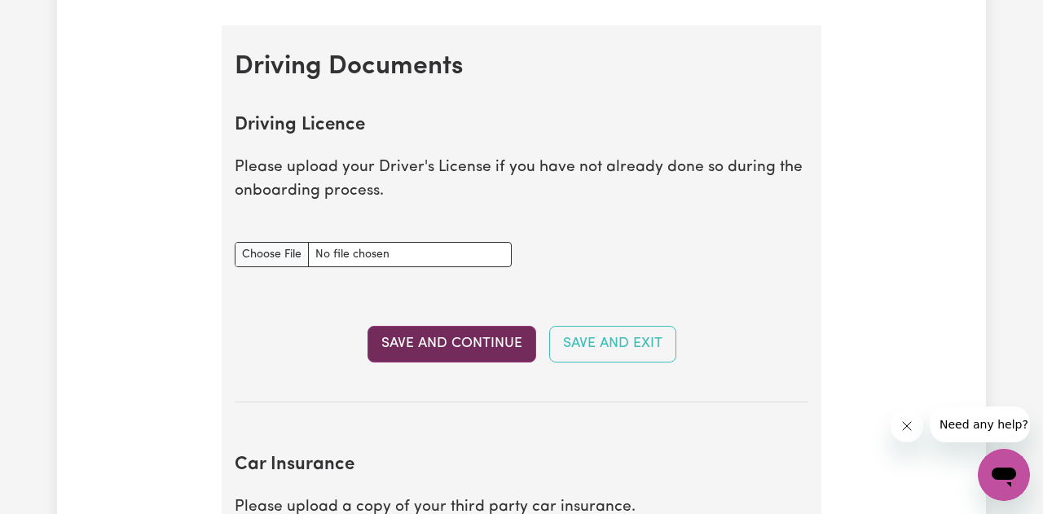
click at [451, 340] on button "Save and Continue" at bounding box center [451, 344] width 169 height 36
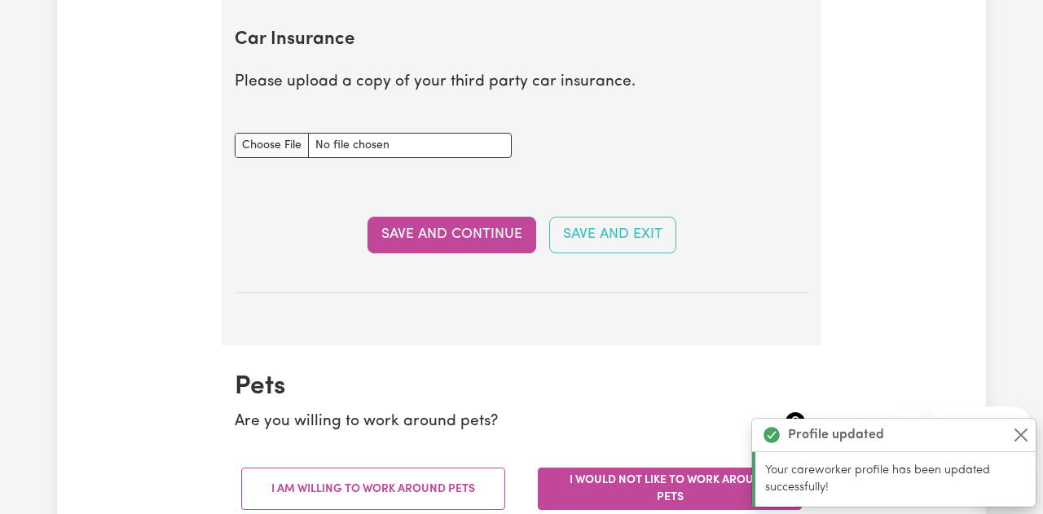
scroll to position [1175, 0]
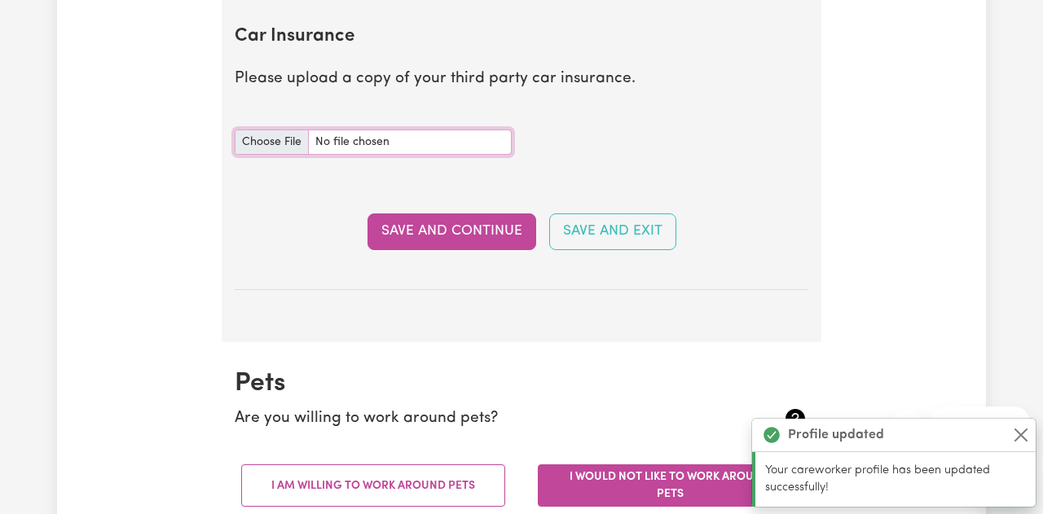
click at [280, 146] on input "Car Insurance document" at bounding box center [373, 142] width 277 height 25
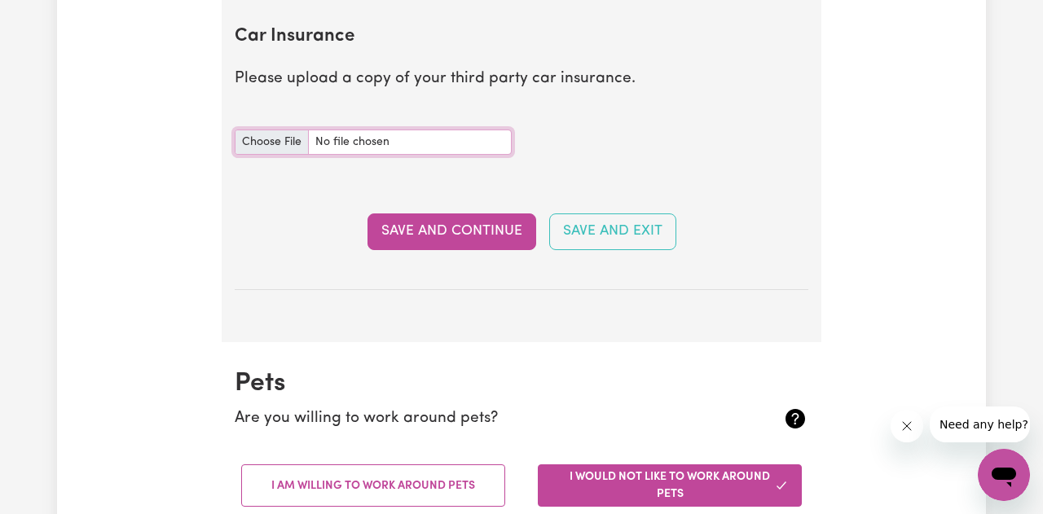
click at [278, 141] on input "Car Insurance document" at bounding box center [373, 142] width 277 height 25
type input "C:\fakepath\AAMI Car Certificate of Currency MPA157347555.pdf"
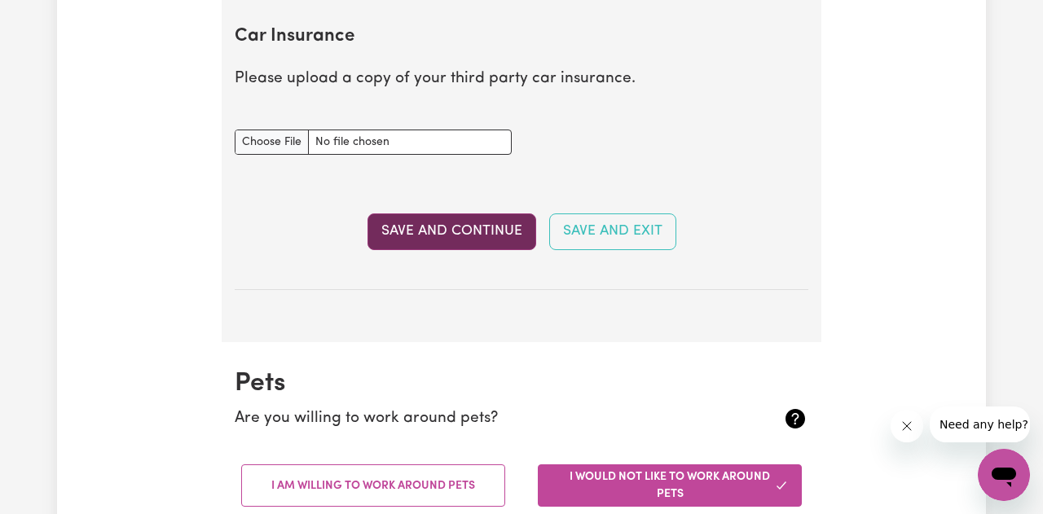
click at [489, 226] on button "Save and Continue" at bounding box center [451, 231] width 169 height 36
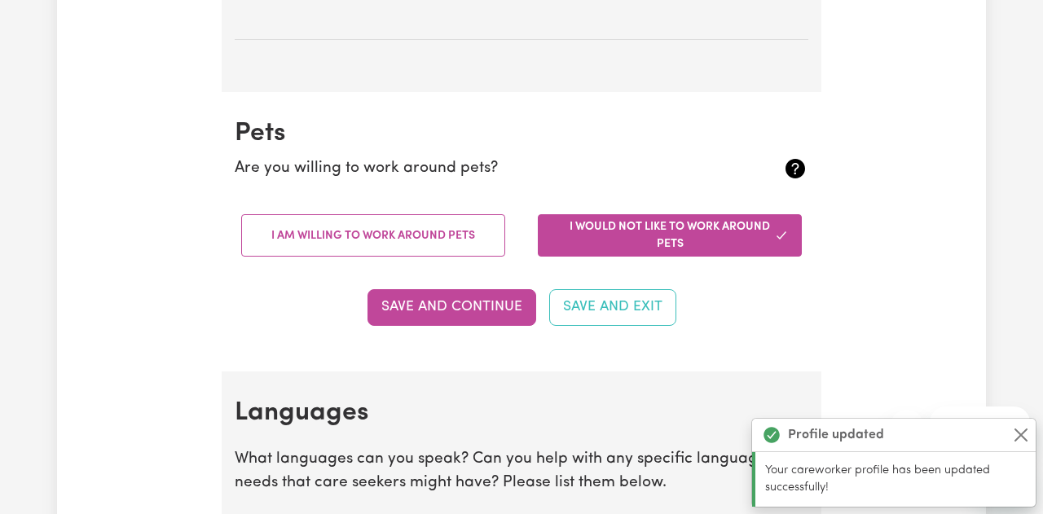
scroll to position [1609, 0]
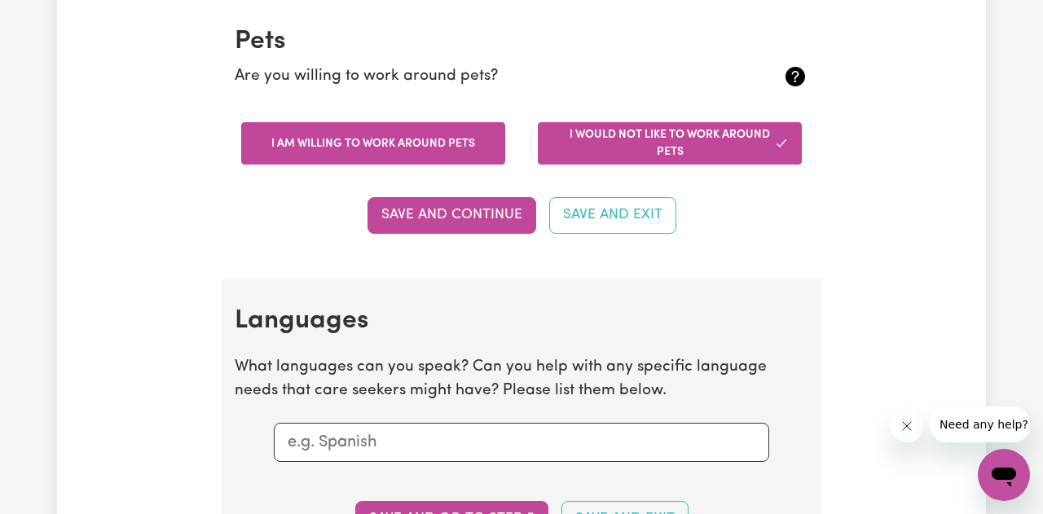
click at [400, 144] on button "I am willing to work around pets" at bounding box center [373, 143] width 264 height 42
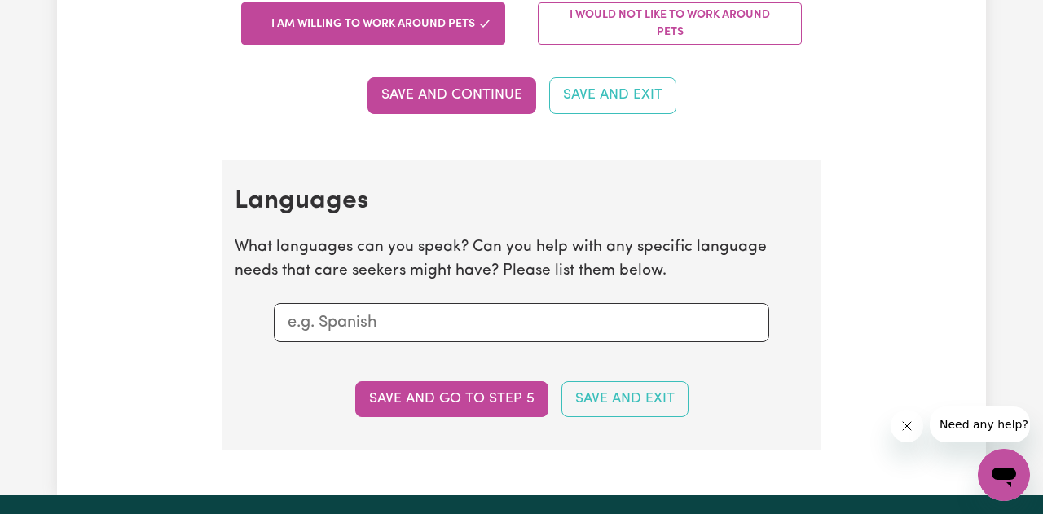
scroll to position [1741, 0]
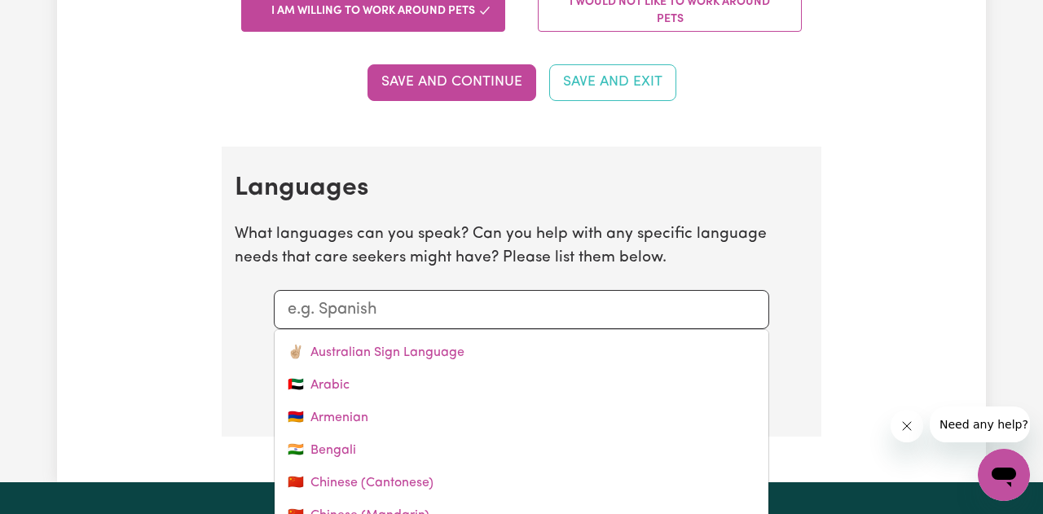
click at [411, 305] on input "text" at bounding box center [522, 309] width 468 height 24
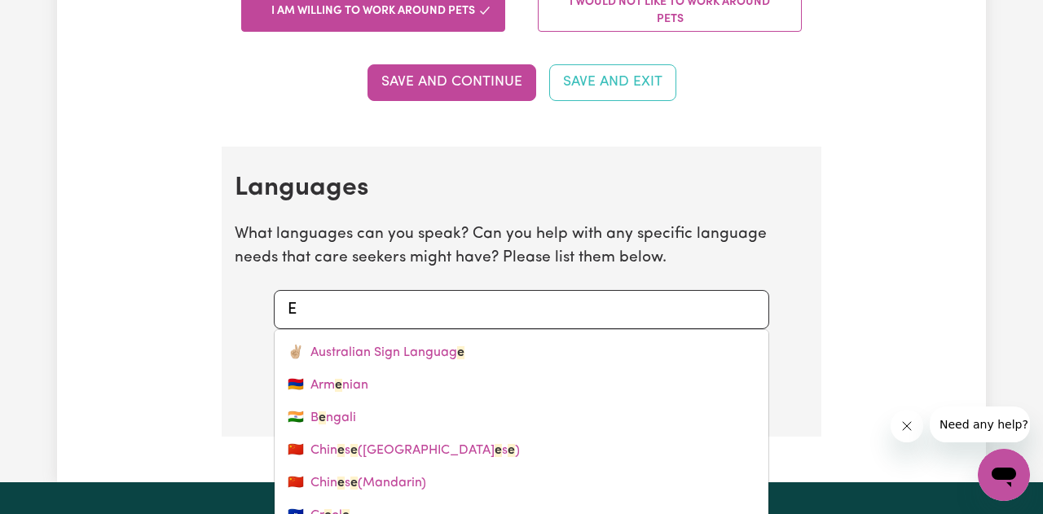
type input "En"
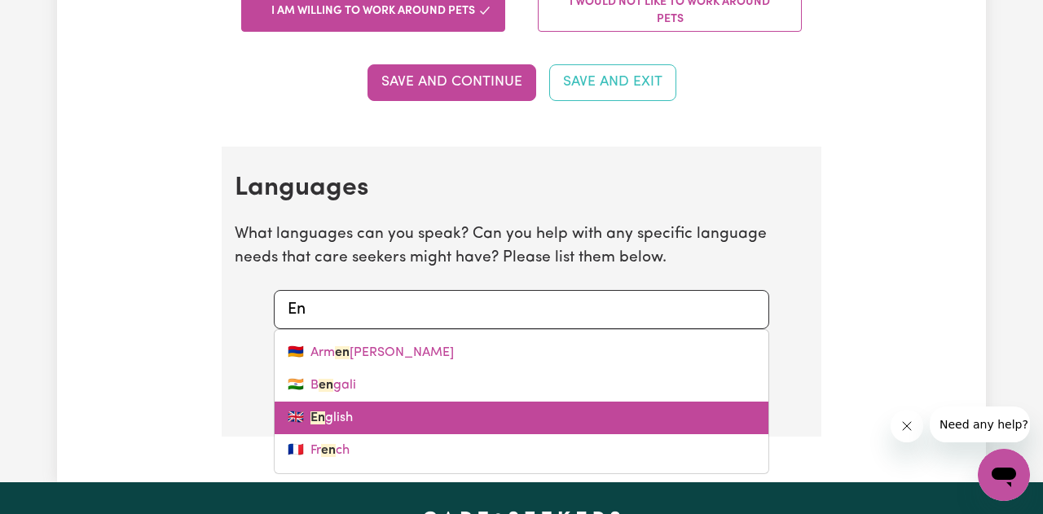
click at [347, 422] on link "🇬🇧 En glish" at bounding box center [521, 418] width 494 height 33
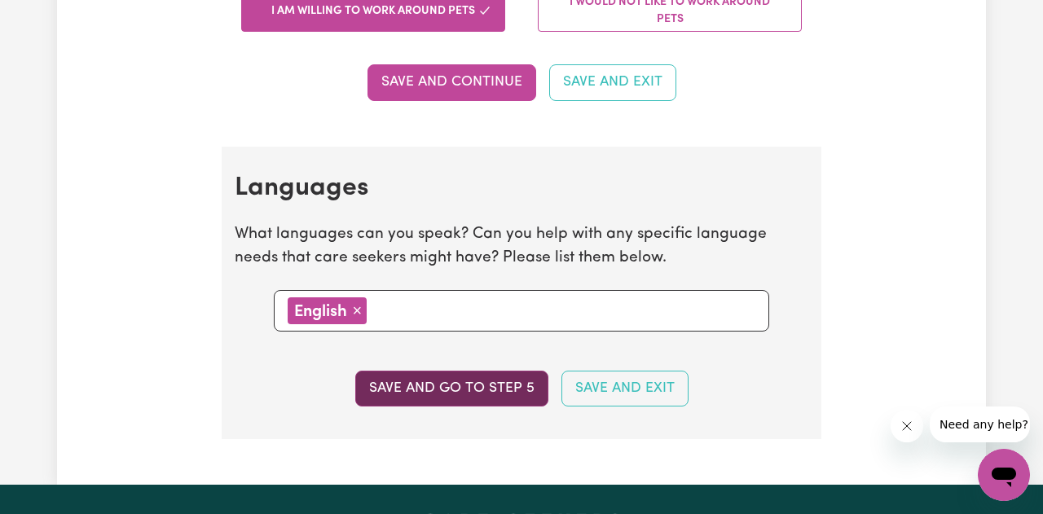
click at [428, 394] on button "Save and go to step 5" at bounding box center [451, 389] width 193 height 36
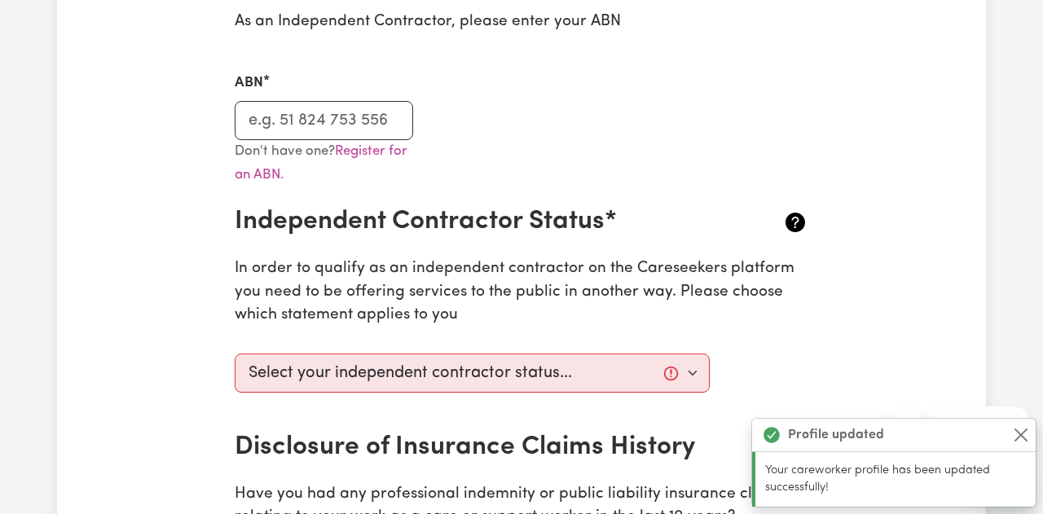
scroll to position [447, 0]
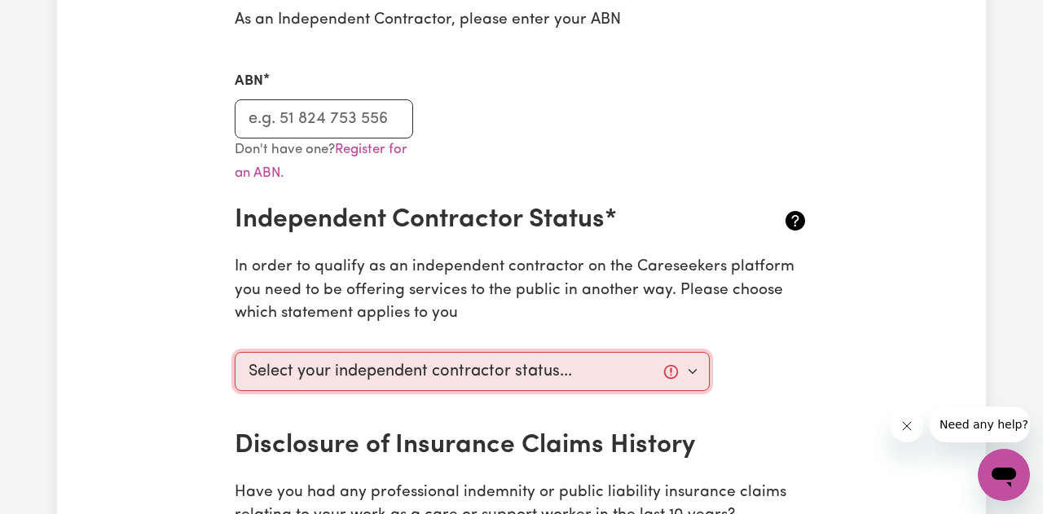
click at [690, 365] on select "Select your independent contractor status... I am providing services through an…" at bounding box center [472, 371] width 475 height 39
select select "I am working in another industry"
click at [235, 352] on select "Select your independent contractor status... I am providing services through an…" at bounding box center [472, 371] width 475 height 39
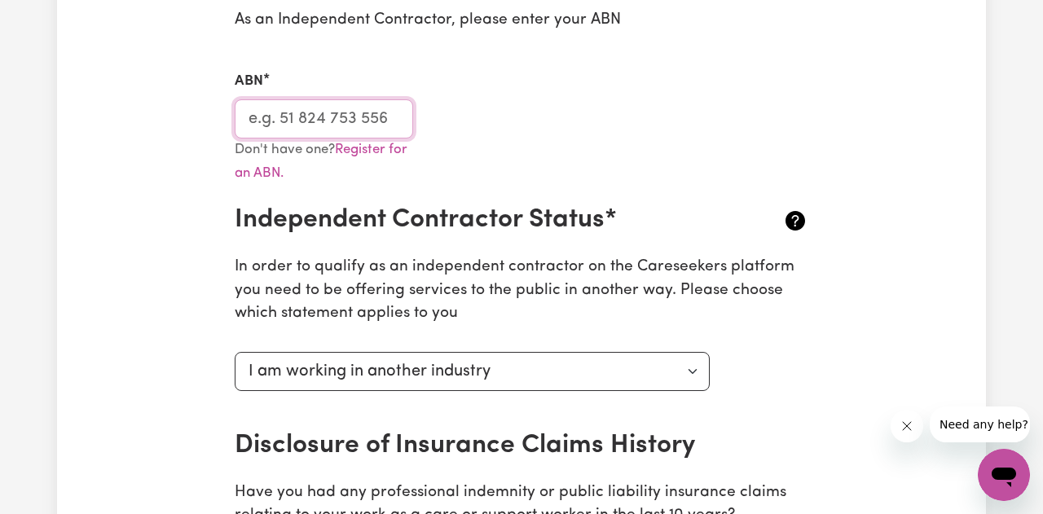
click at [375, 117] on input "ABN" at bounding box center [324, 118] width 178 height 39
type input "46405953434"
click at [520, 161] on div "Don't have one? Register for an ABN." at bounding box center [521, 171] width 593 height 67
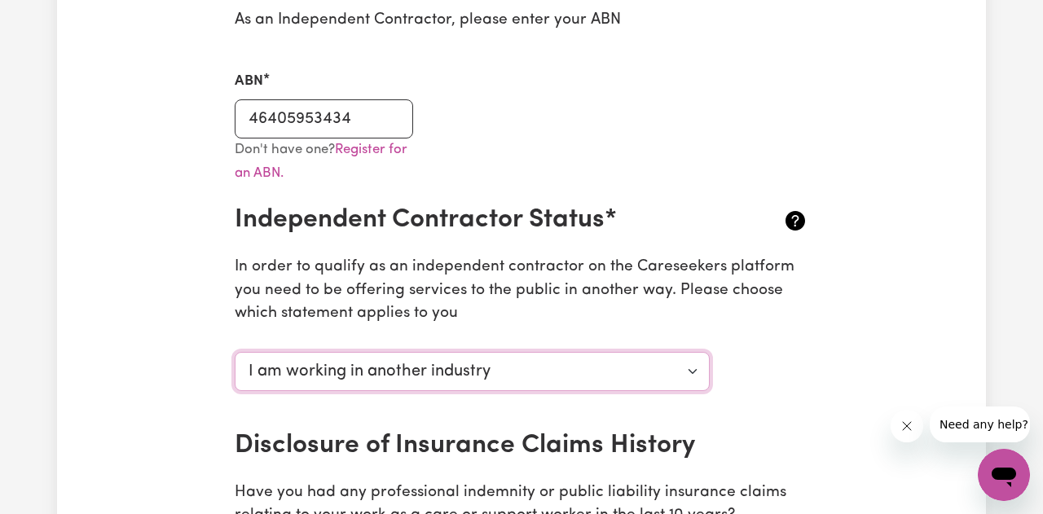
click at [692, 373] on select "Select your independent contractor status... I am providing services through an…" at bounding box center [472, 371] width 475 height 39
click at [235, 352] on select "Select your independent contractor status... I am providing services through an…" at bounding box center [472, 371] width 475 height 39
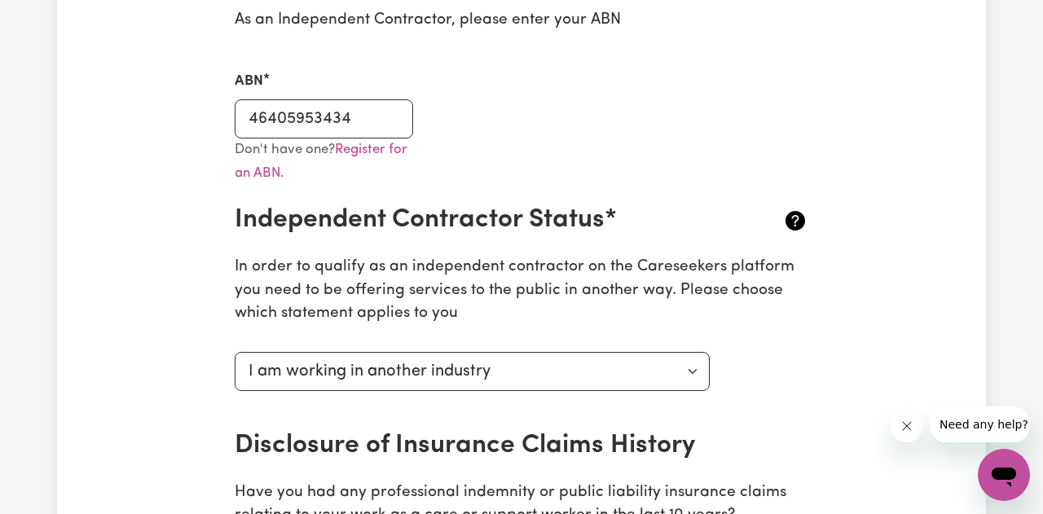
click at [780, 414] on div "Select your independent contractor status... I am providing services through an…" at bounding box center [521, 387] width 593 height 85
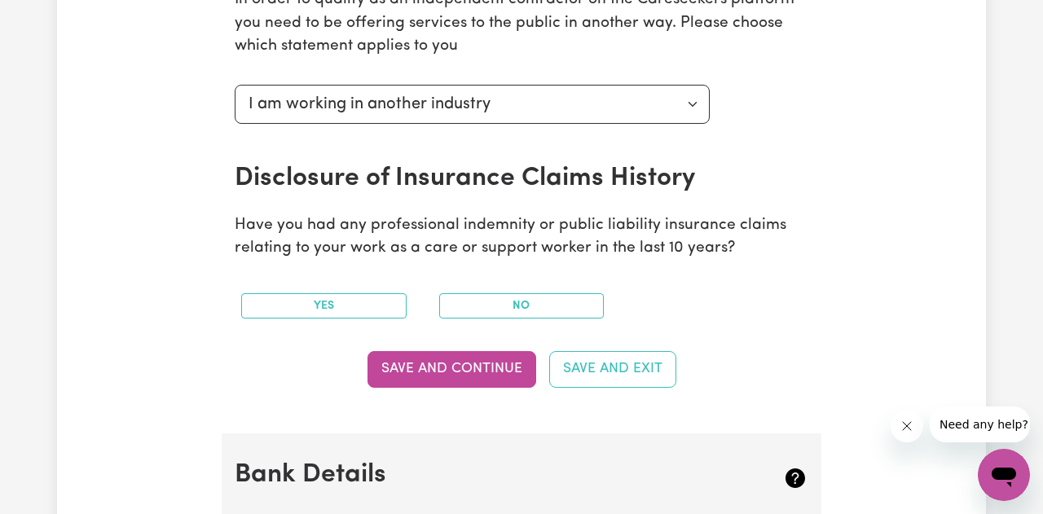
scroll to position [726, 0]
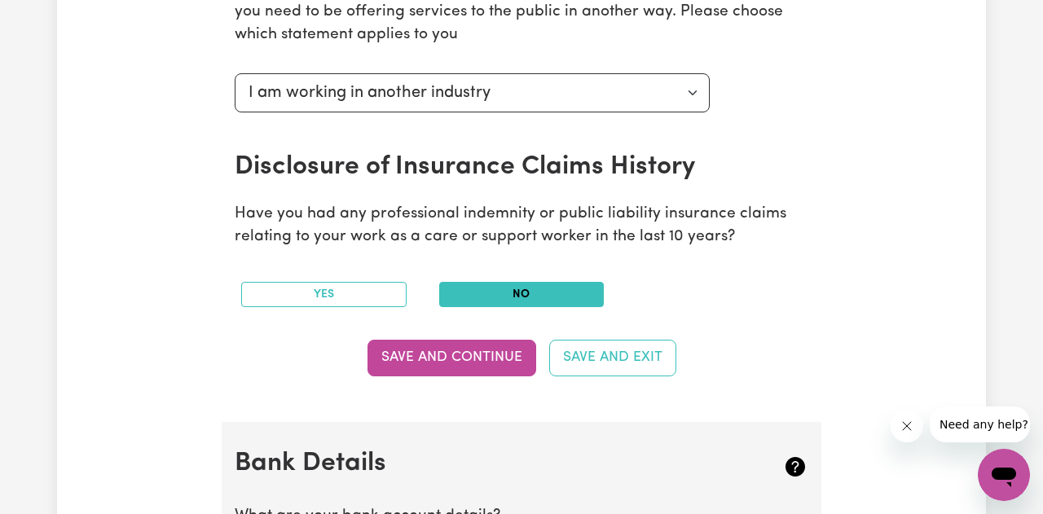
click at [563, 290] on button "No" at bounding box center [521, 294] width 165 height 25
click at [507, 358] on button "Save and Continue" at bounding box center [451, 358] width 169 height 36
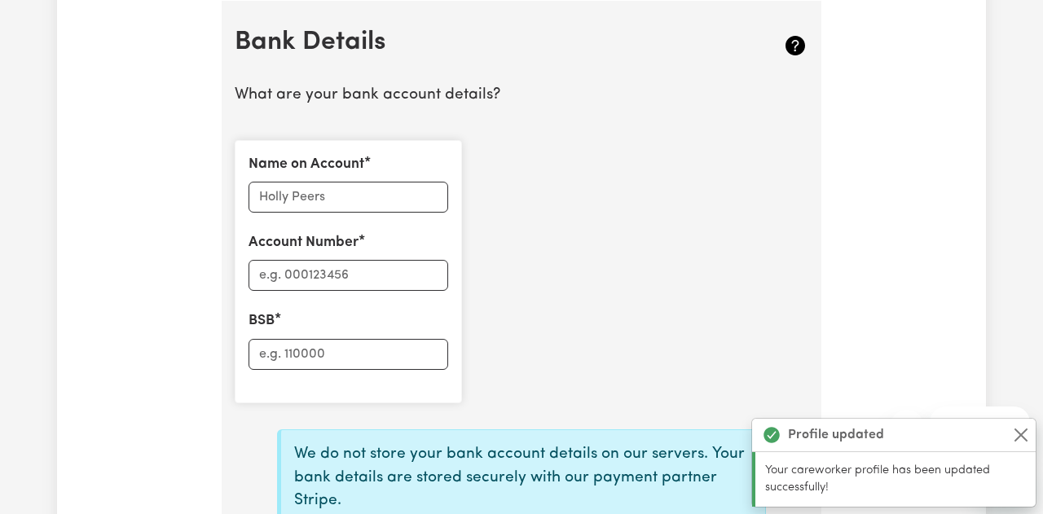
scroll to position [1148, 0]
click at [364, 193] on input "Name on Account" at bounding box center [348, 196] width 200 height 31
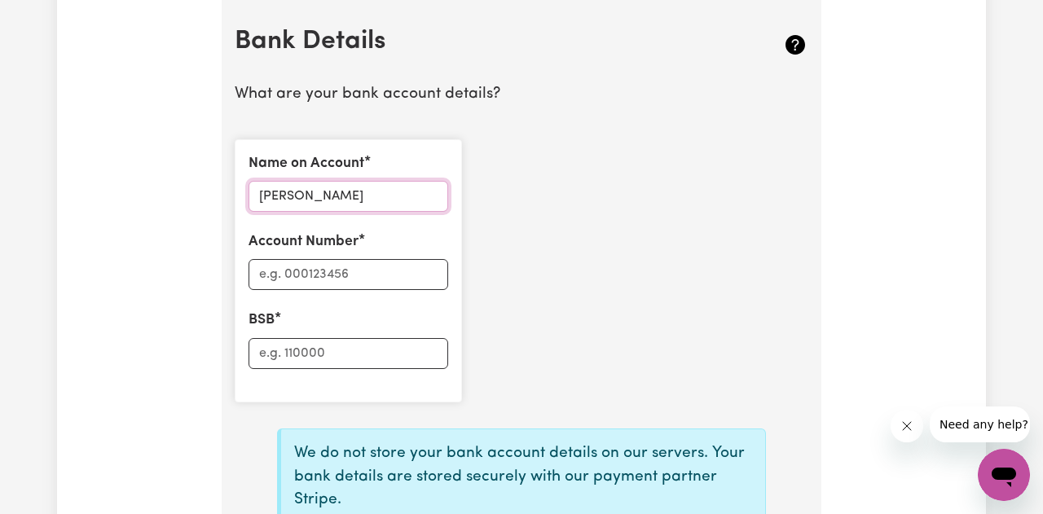
type input "[PERSON_NAME]"
click at [340, 272] on input "Account Number" at bounding box center [348, 274] width 200 height 31
type input "0"
type input "770919101"
click at [308, 357] on input "BSB" at bounding box center [348, 353] width 200 height 31
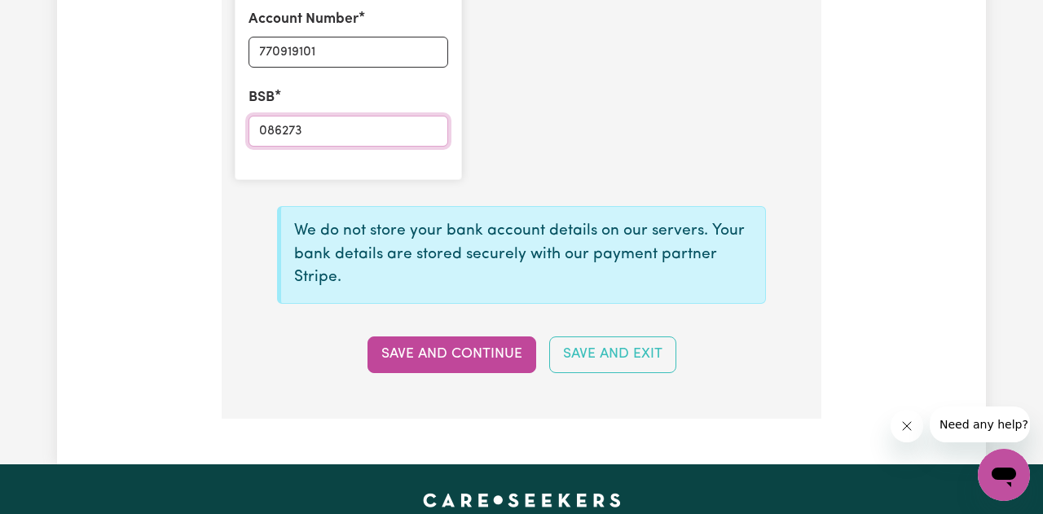
scroll to position [1386, 0]
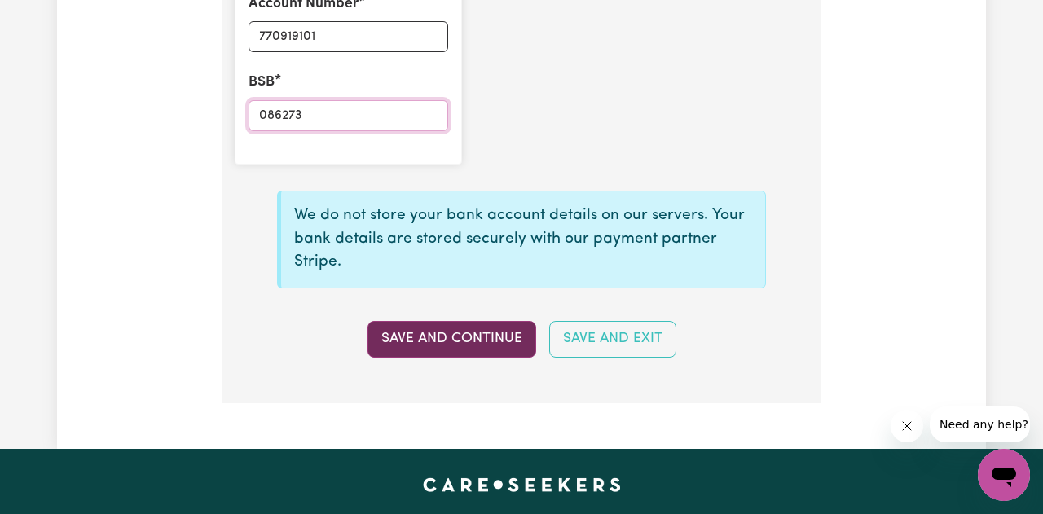
type input "086273"
click at [475, 340] on button "Save and Continue" at bounding box center [451, 339] width 169 height 36
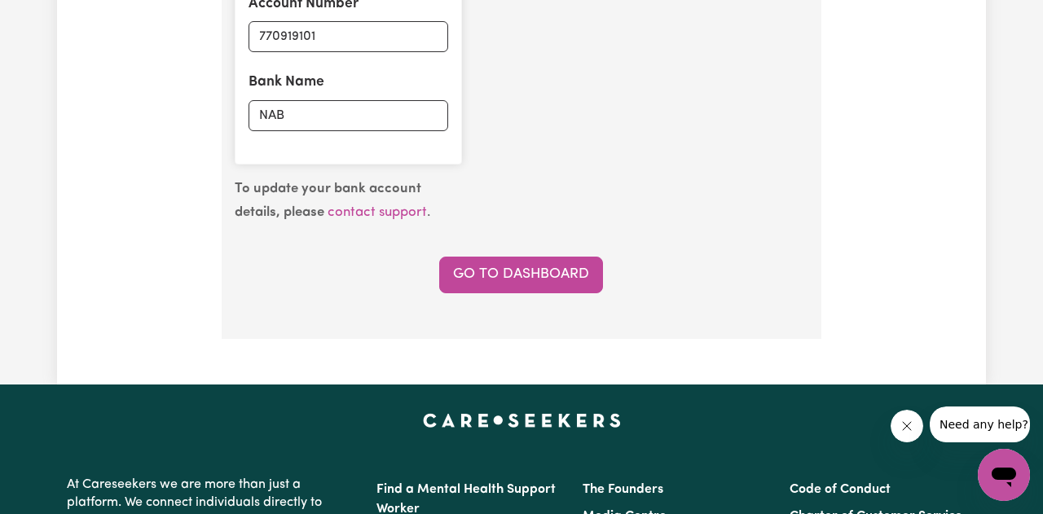
type input "****9101"
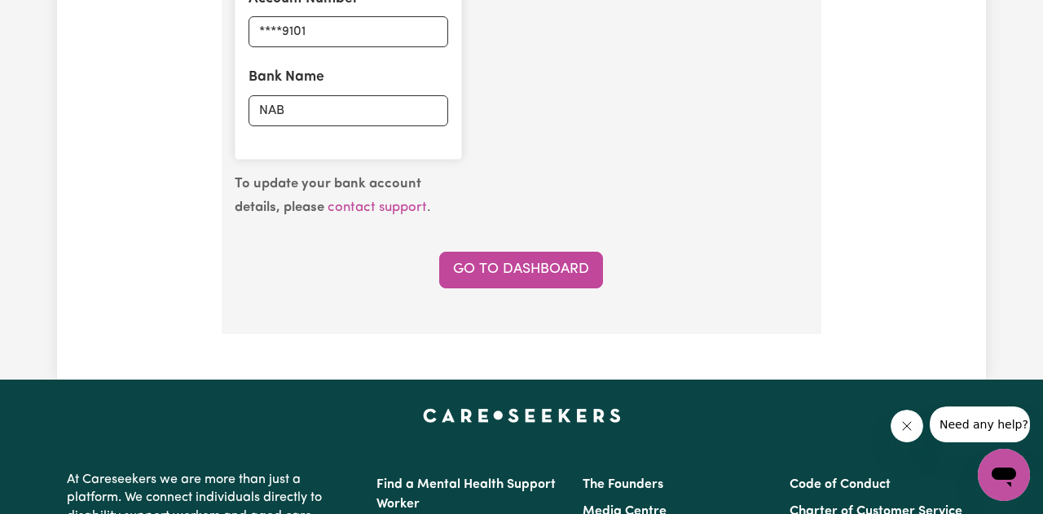
scroll to position [1366, 0]
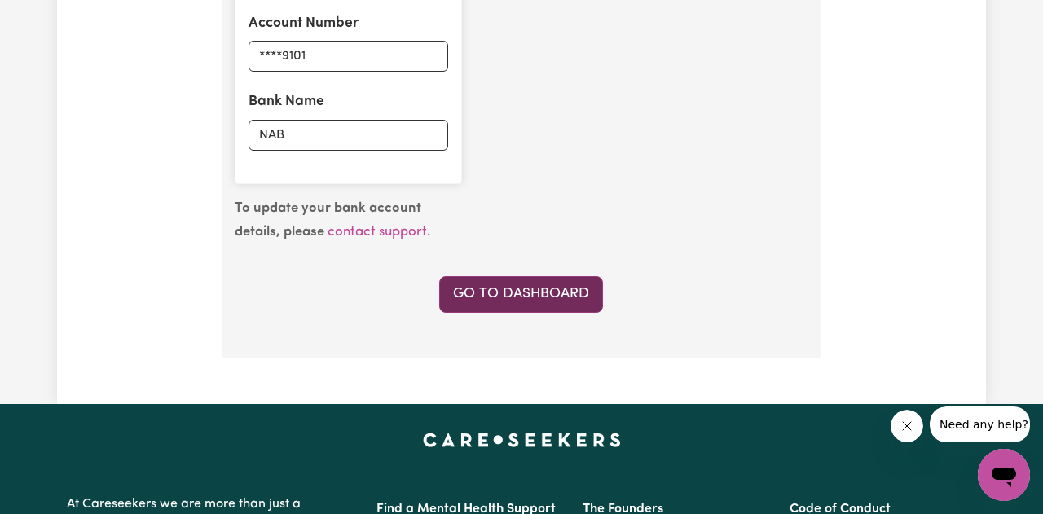
click at [561, 292] on link "Go to Dashboard" at bounding box center [521, 294] width 164 height 36
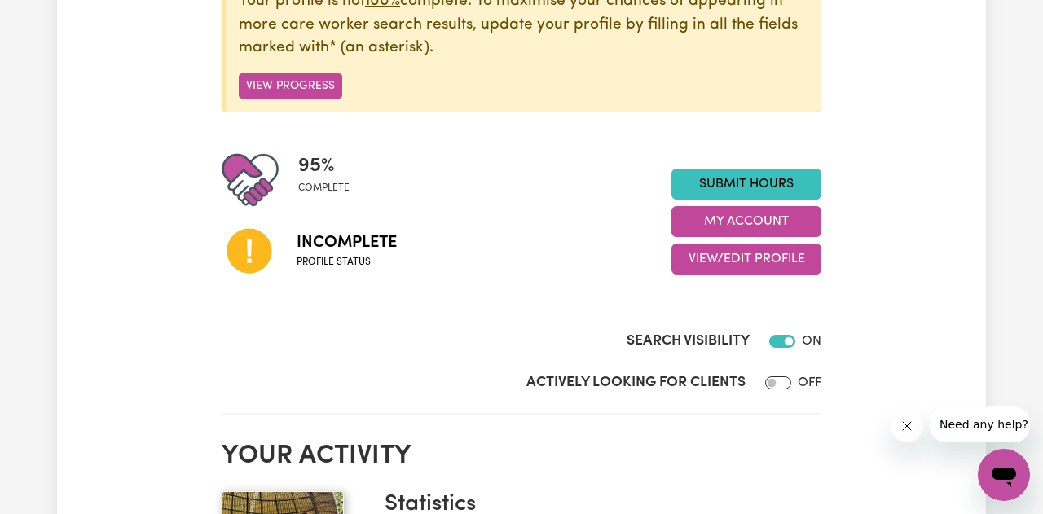
scroll to position [279, 0]
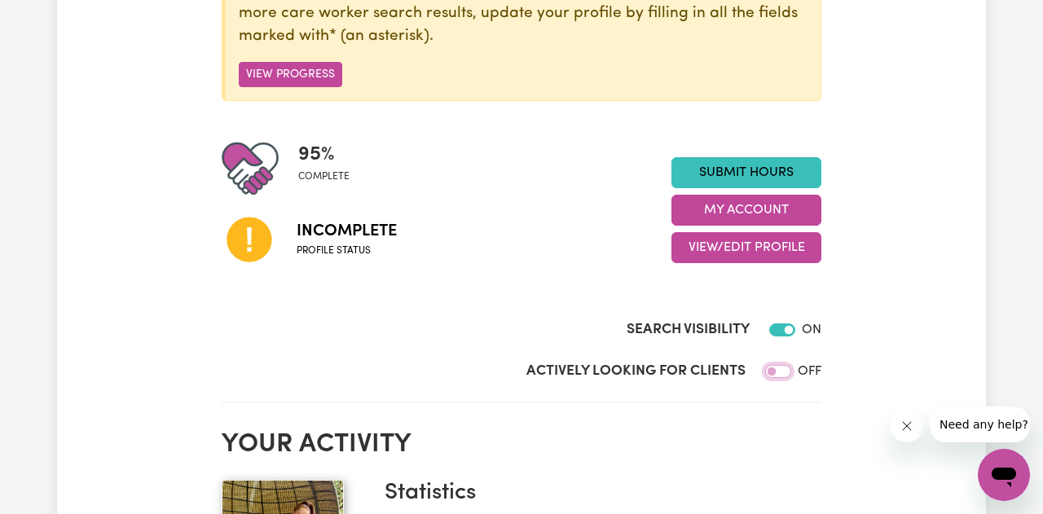
click at [779, 373] on input "Actively Looking for Clients" at bounding box center [778, 371] width 26 height 13
checkbox input "true"
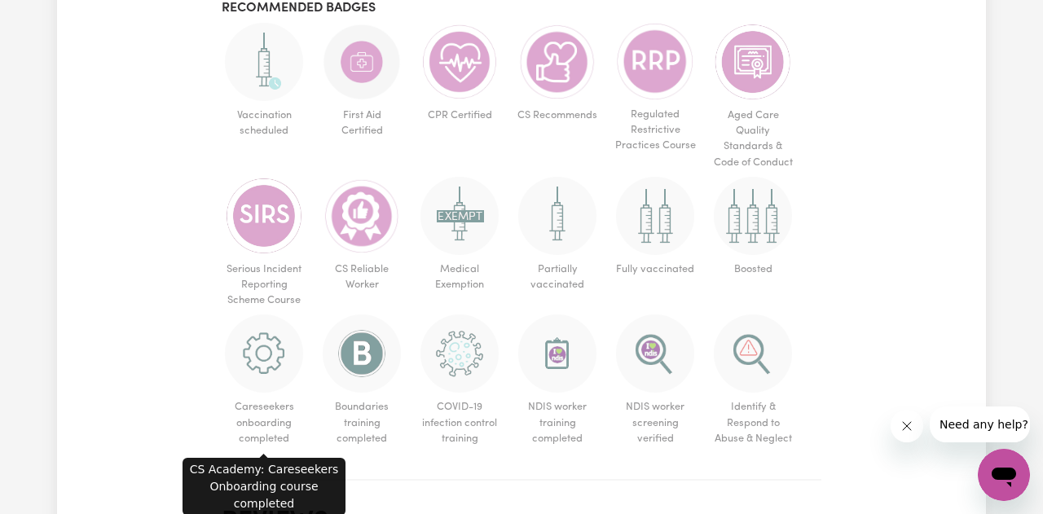
scroll to position [1078, 0]
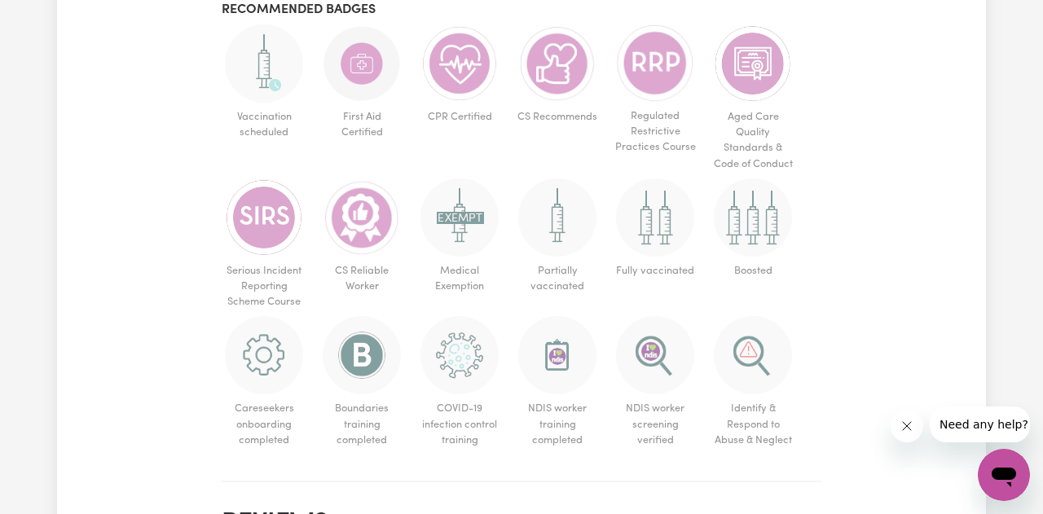
click at [663, 222] on img at bounding box center [655, 217] width 78 height 78
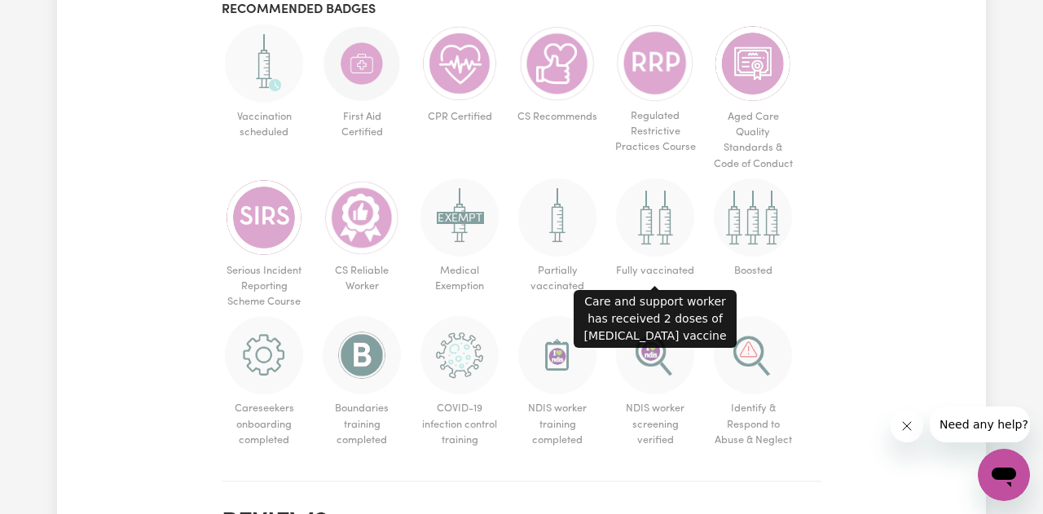
click at [663, 222] on img at bounding box center [655, 217] width 78 height 78
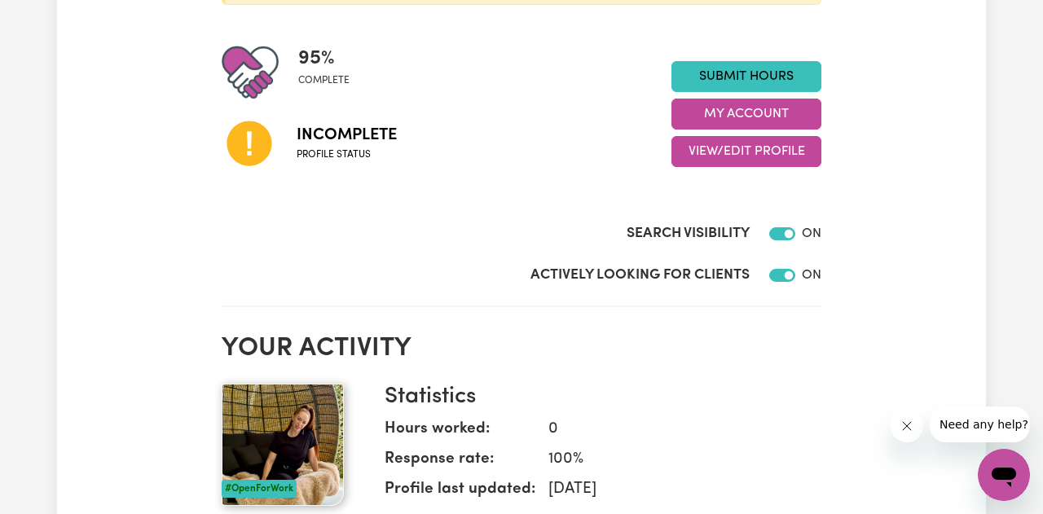
scroll to position [373, 0]
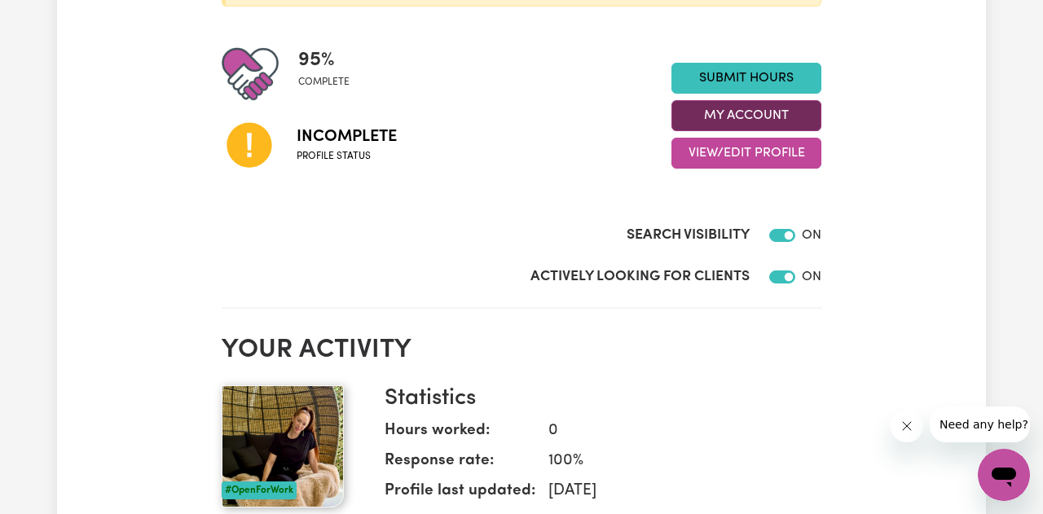
click at [769, 124] on button "My Account" at bounding box center [746, 115] width 150 height 31
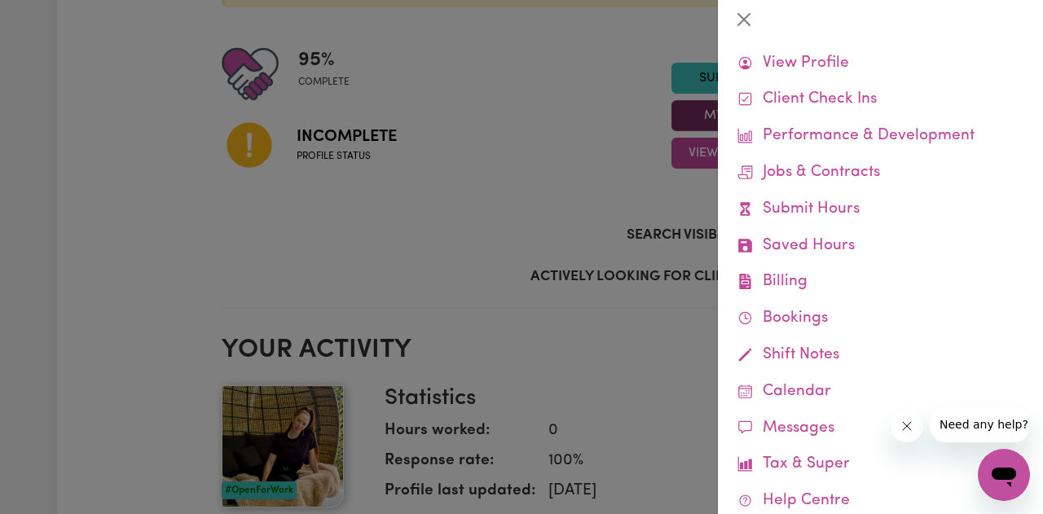
scroll to position [37, 0]
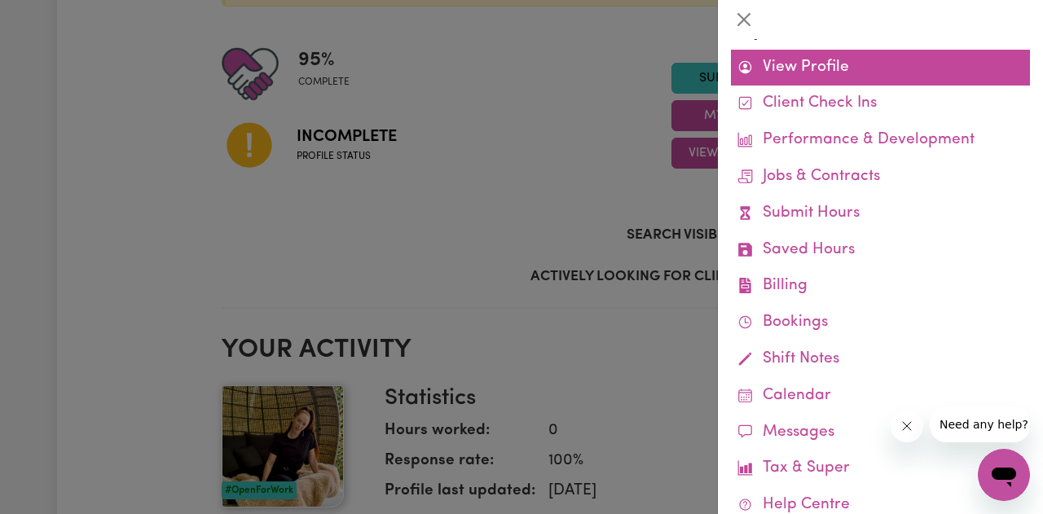
click at [787, 59] on link "View Profile" at bounding box center [880, 68] width 299 height 37
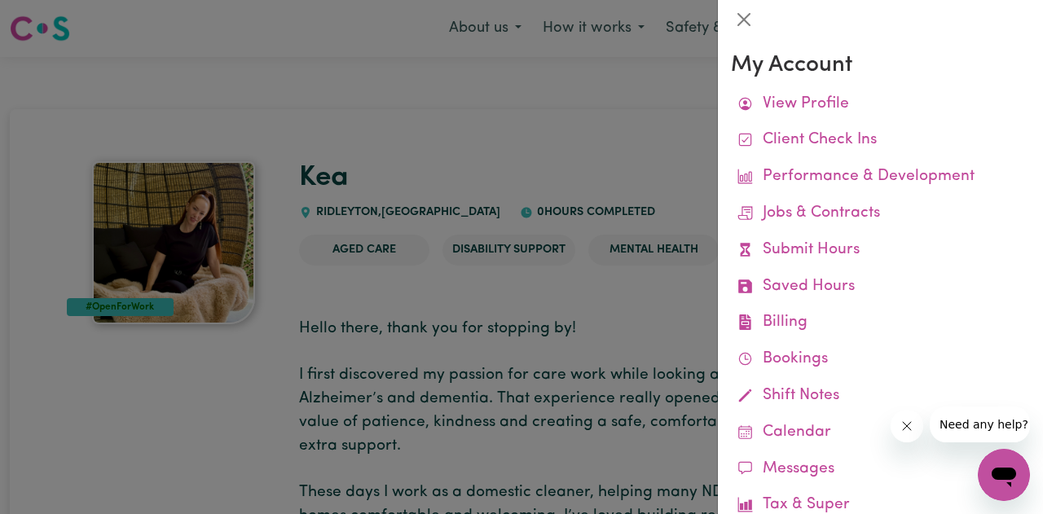
click at [564, 147] on div at bounding box center [521, 257] width 1043 height 514
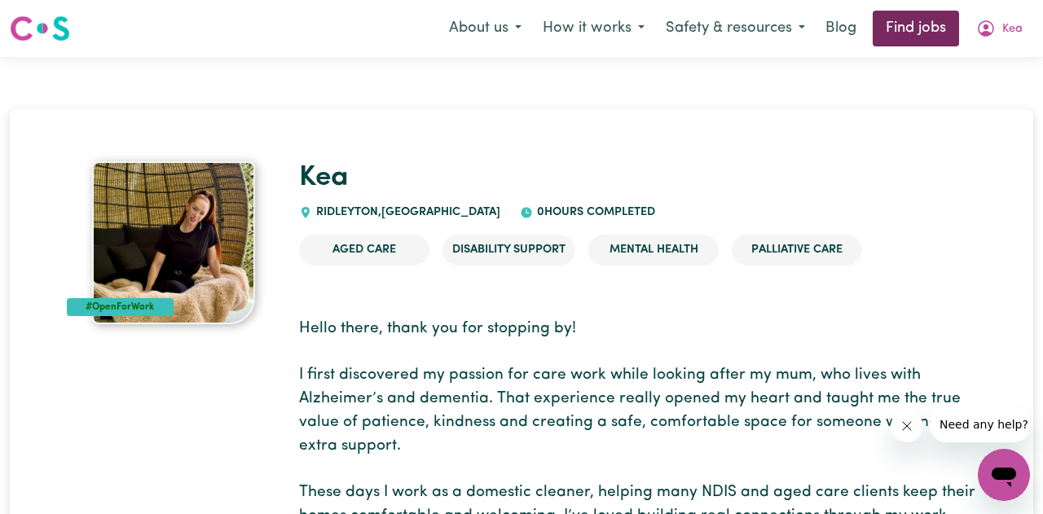
click at [917, 29] on link "Find jobs" at bounding box center [915, 29] width 86 height 36
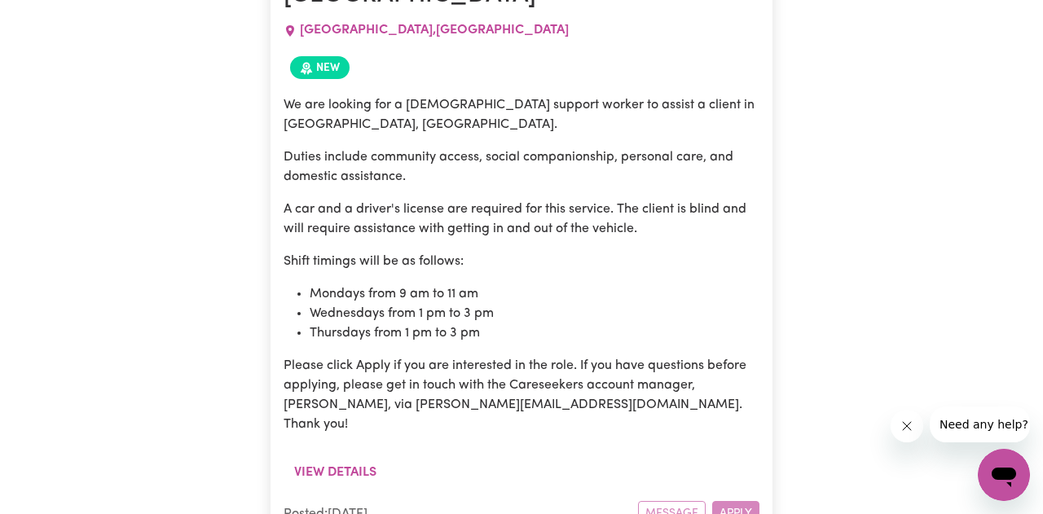
scroll to position [1012, 0]
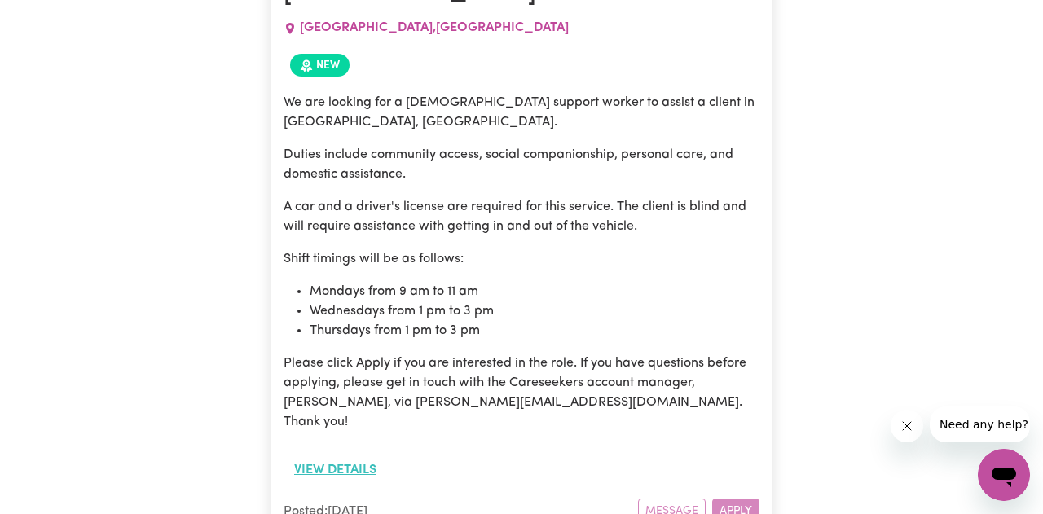
click at [357, 455] on button "View details" at bounding box center [334, 470] width 103 height 31
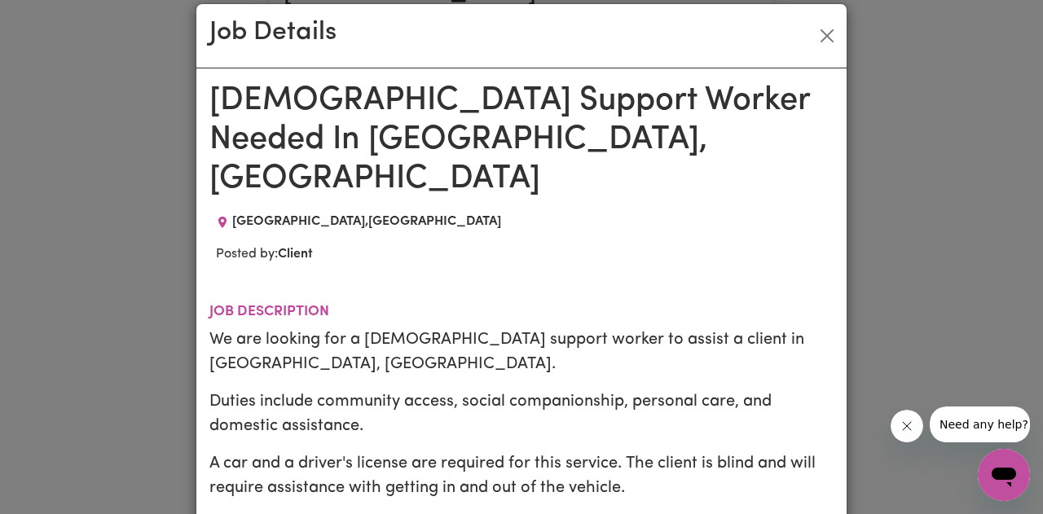
scroll to position [0, 0]
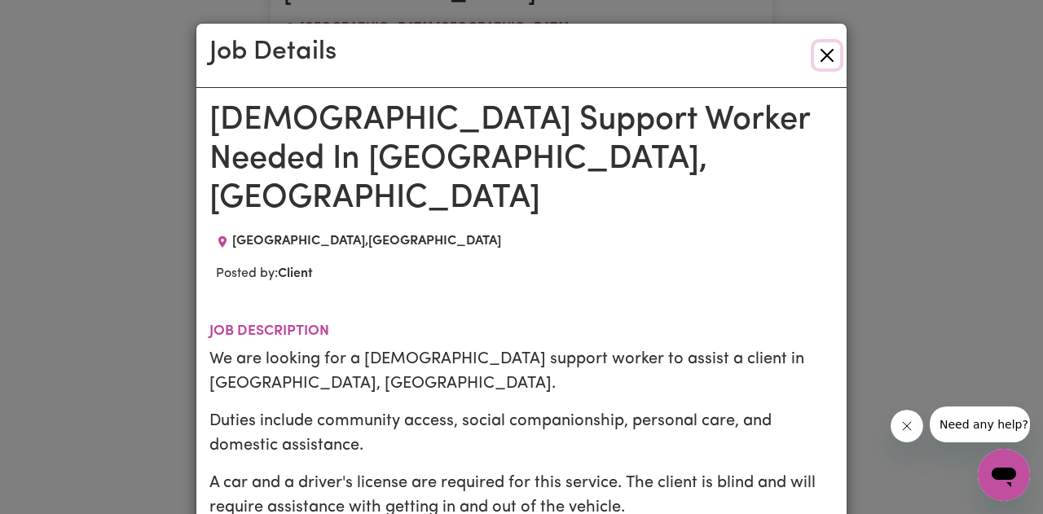
click at [820, 58] on button "Close" at bounding box center [827, 55] width 26 height 26
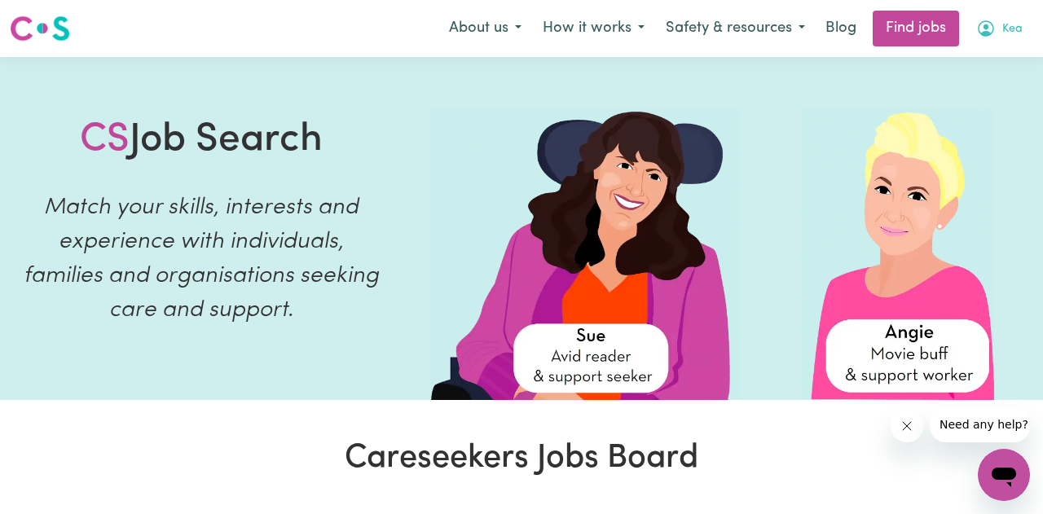
click at [1008, 29] on span "Kea" at bounding box center [1012, 29] width 20 height 18
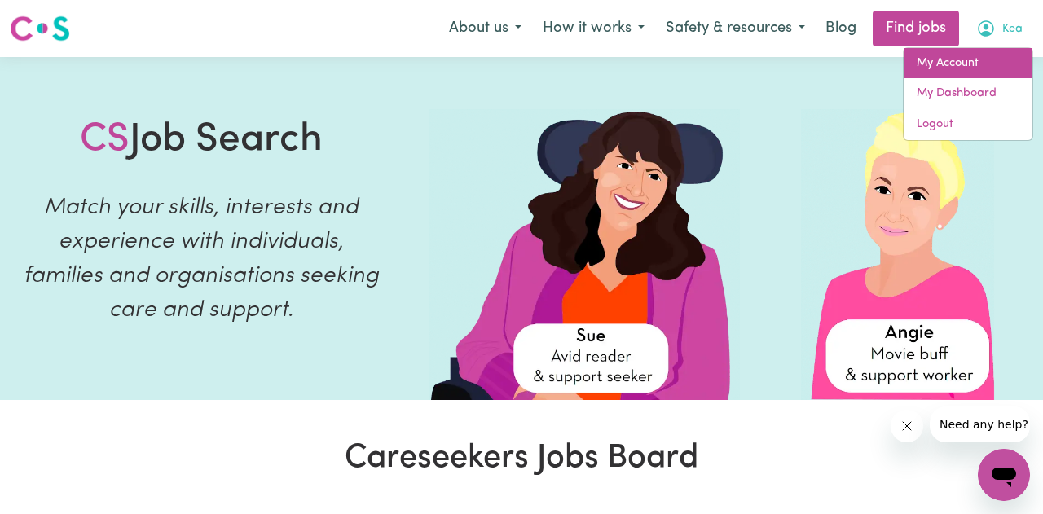
click at [968, 67] on link "My Account" at bounding box center [967, 63] width 129 height 31
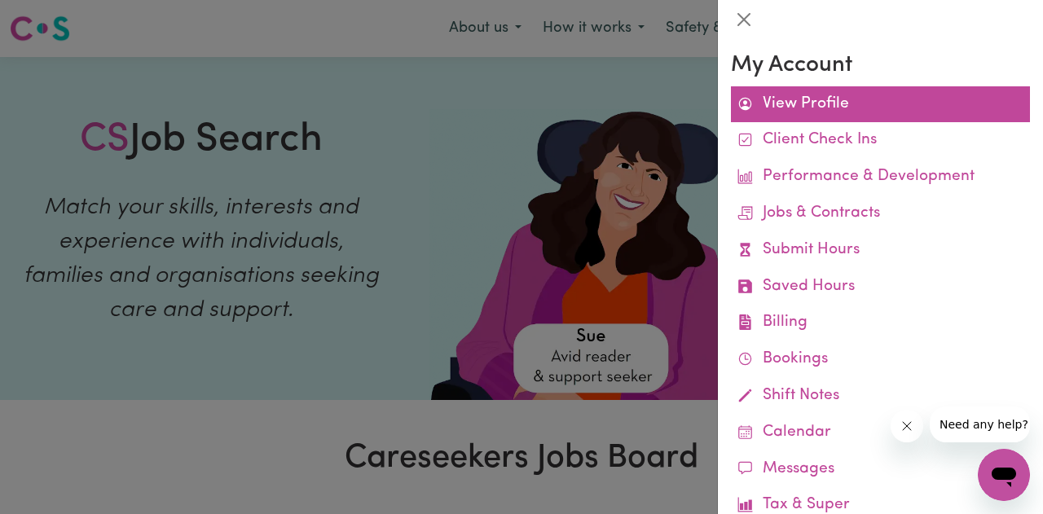
click at [798, 112] on link "View Profile" at bounding box center [880, 104] width 299 height 37
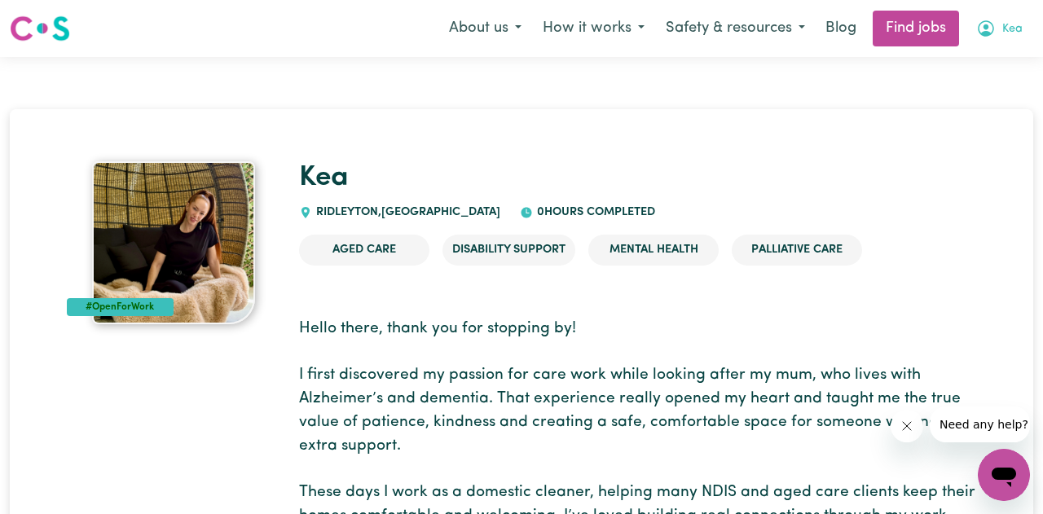
click at [1005, 29] on span "Kea" at bounding box center [1012, 29] width 20 height 18
click at [944, 57] on link "My Account" at bounding box center [967, 63] width 129 height 31
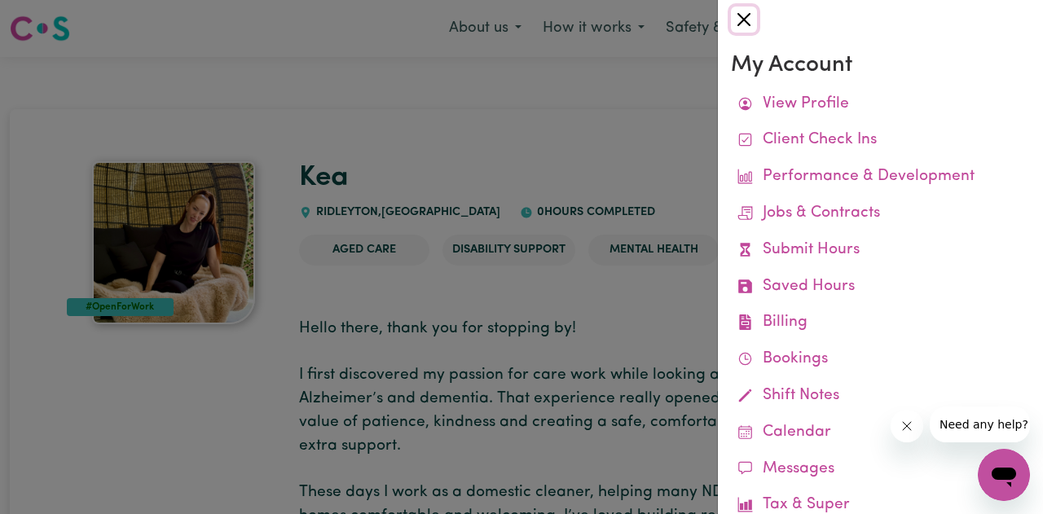
click at [744, 13] on button "Close" at bounding box center [744, 20] width 26 height 26
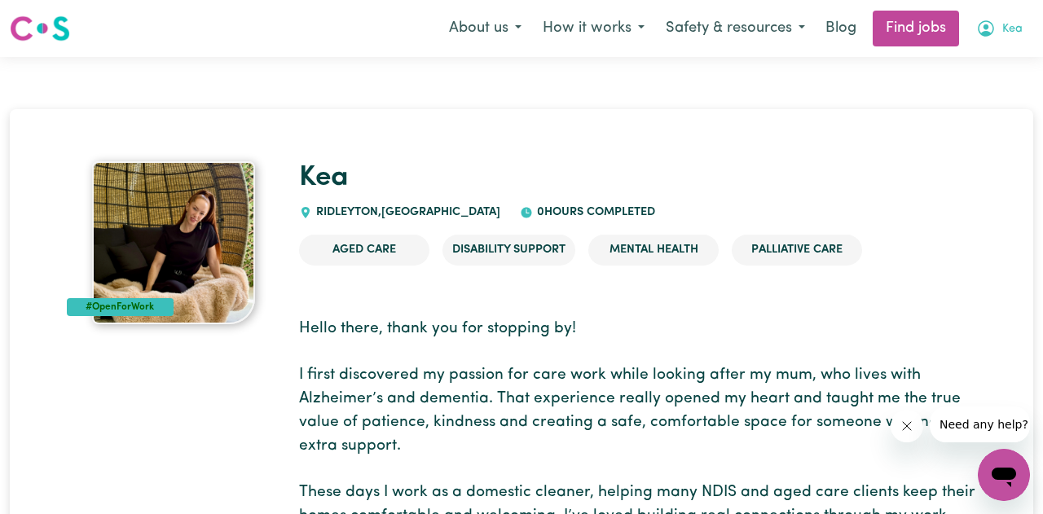
click at [997, 28] on button "Kea" at bounding box center [999, 28] width 68 height 34
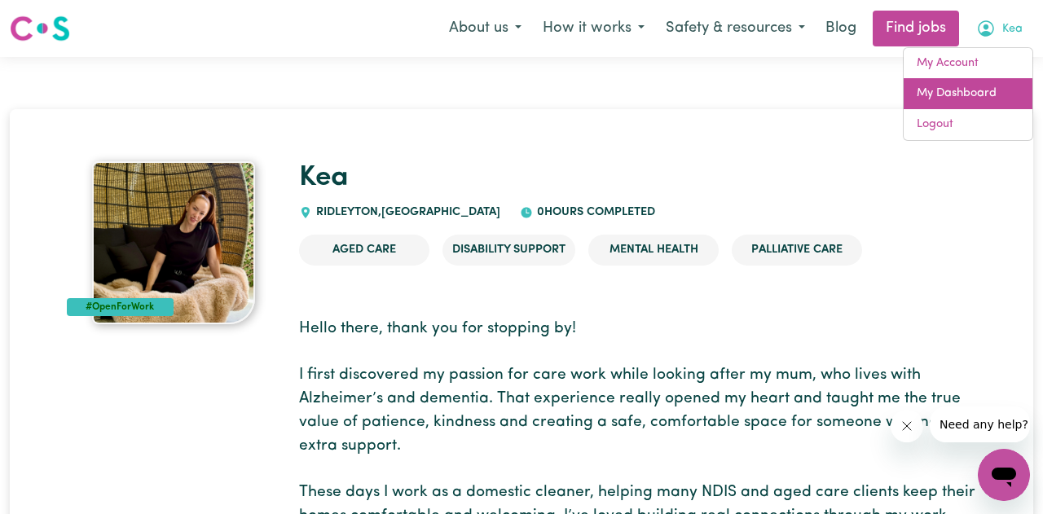
click at [944, 97] on link "My Dashboard" at bounding box center [967, 93] width 129 height 31
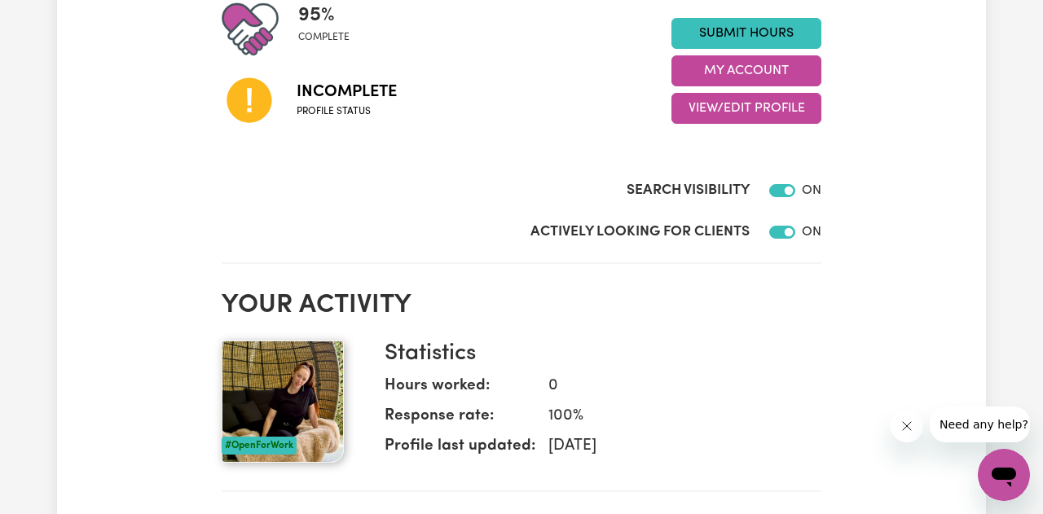
scroll to position [417, 0]
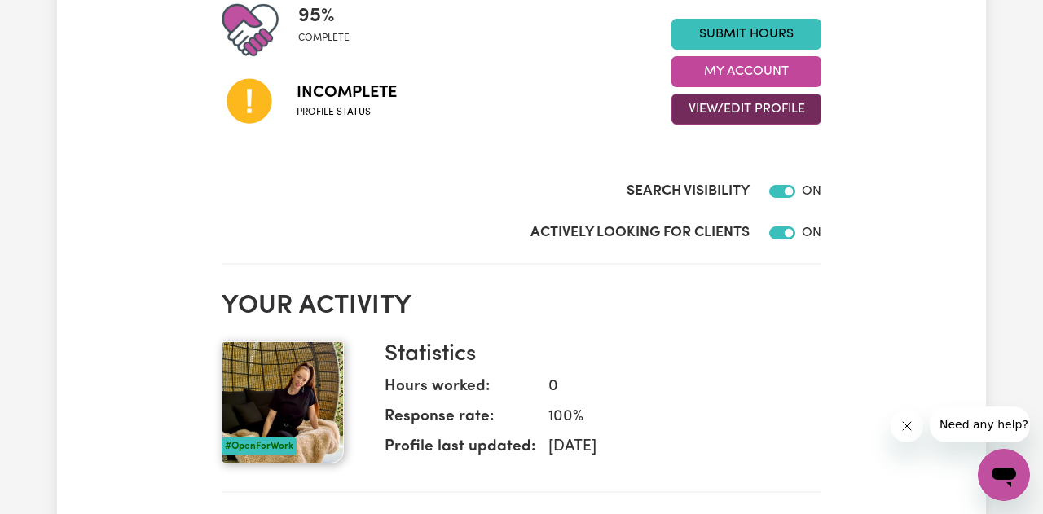
click at [738, 108] on button "View/Edit Profile" at bounding box center [746, 109] width 150 height 31
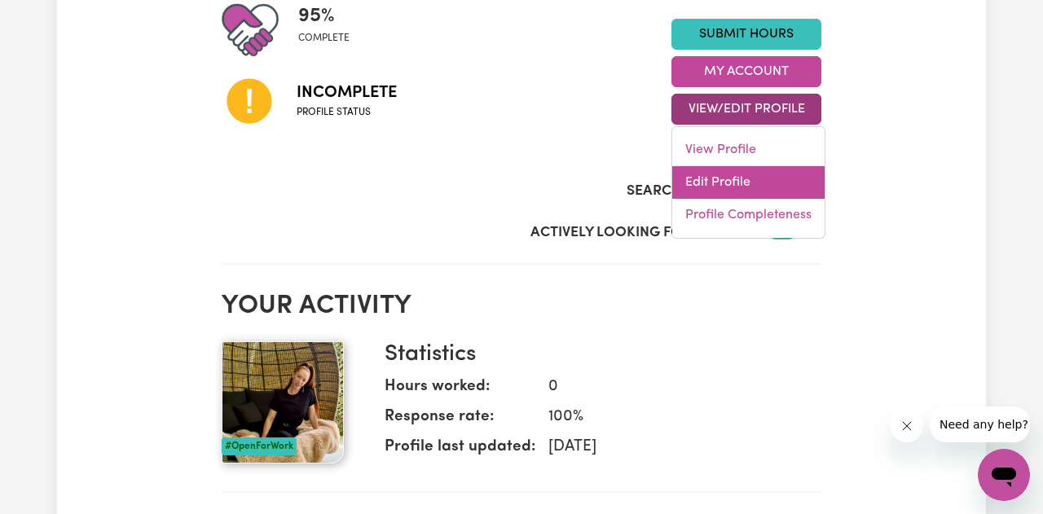
click at [742, 187] on link "Edit Profile" at bounding box center [748, 182] width 152 height 33
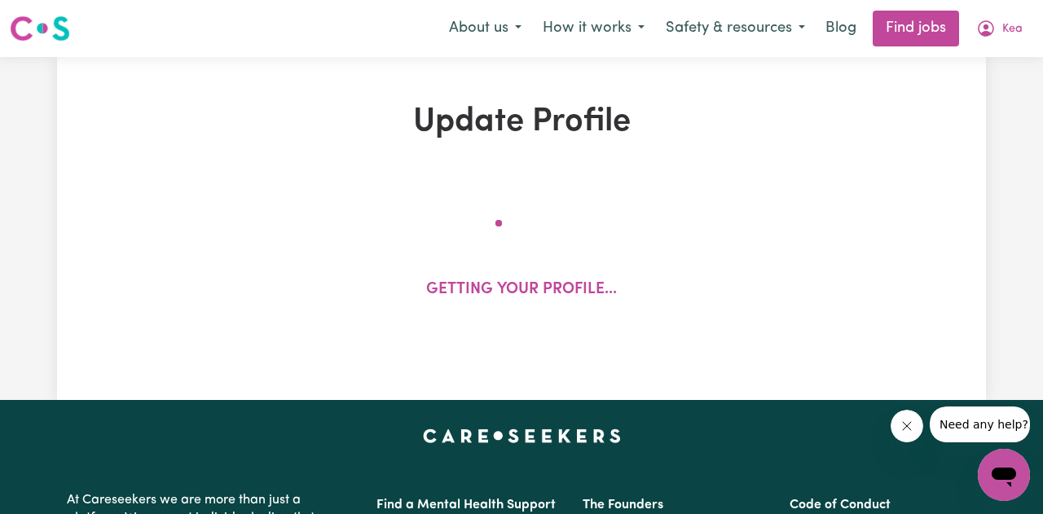
select select "[DEMOGRAPHIC_DATA]"
select select "[DEMOGRAPHIC_DATA] Citizen"
select select "Studying a healthcare related degree or qualification"
select select "60"
select select "85"
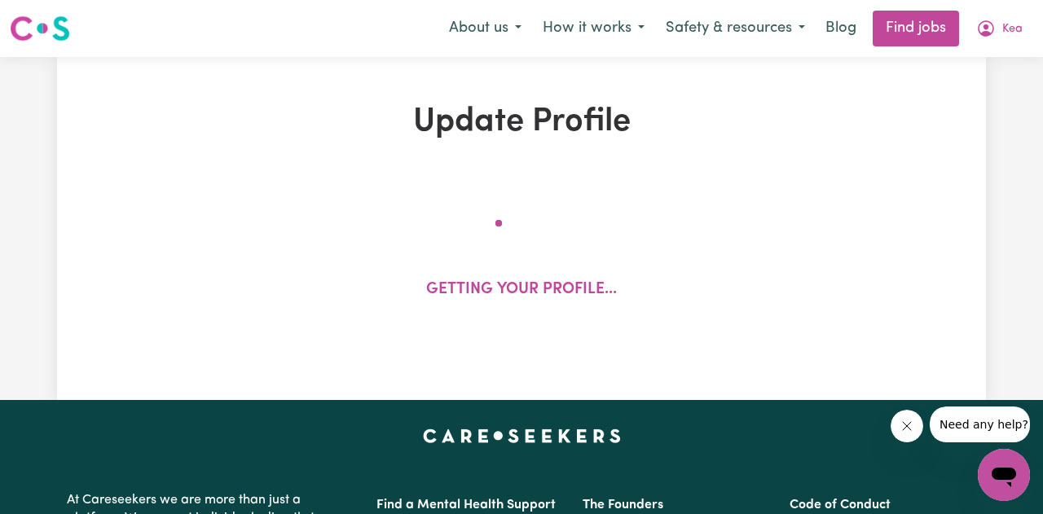
select select "110"
select select "140"
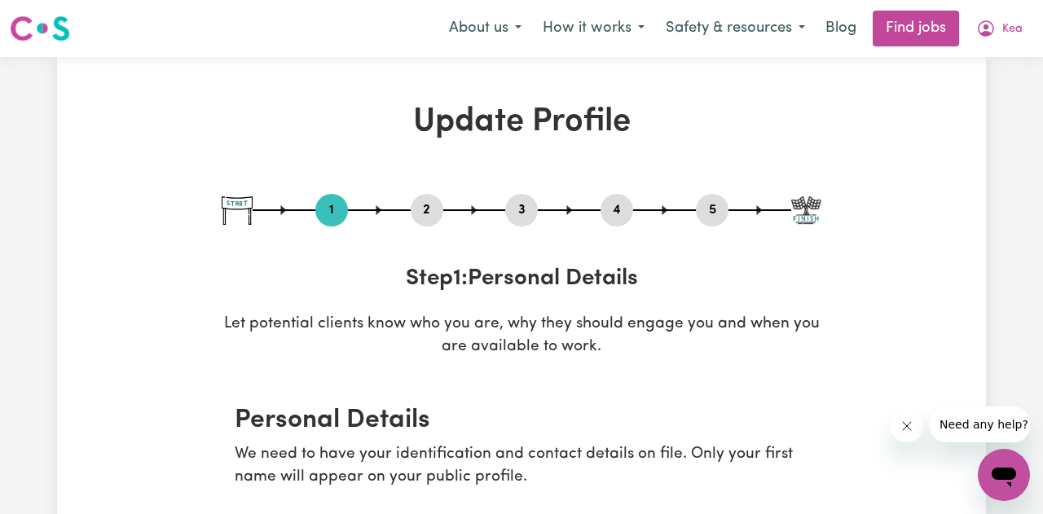
click at [423, 211] on button "2" at bounding box center [427, 210] width 33 height 21
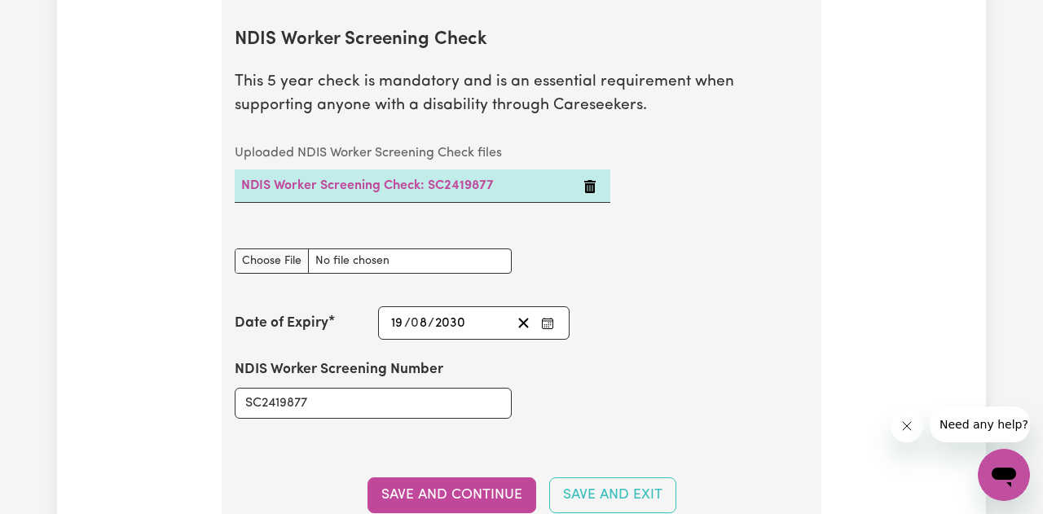
scroll to position [2166, 0]
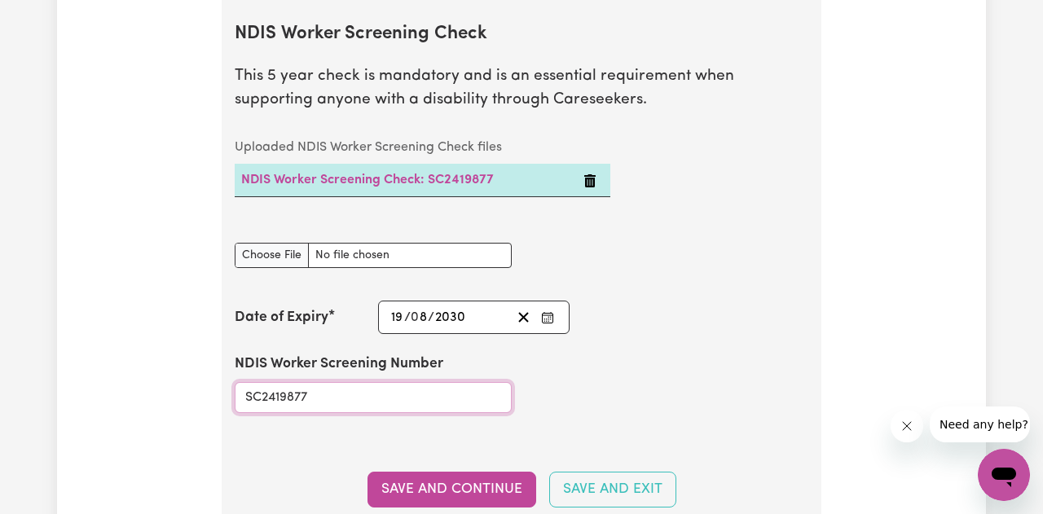
drag, startPoint x: 336, startPoint y: 401, endPoint x: 227, endPoint y: 397, distance: 109.2
click at [226, 397] on div "NDIS Worker Screening Number SC2419877" at bounding box center [373, 383] width 296 height 98
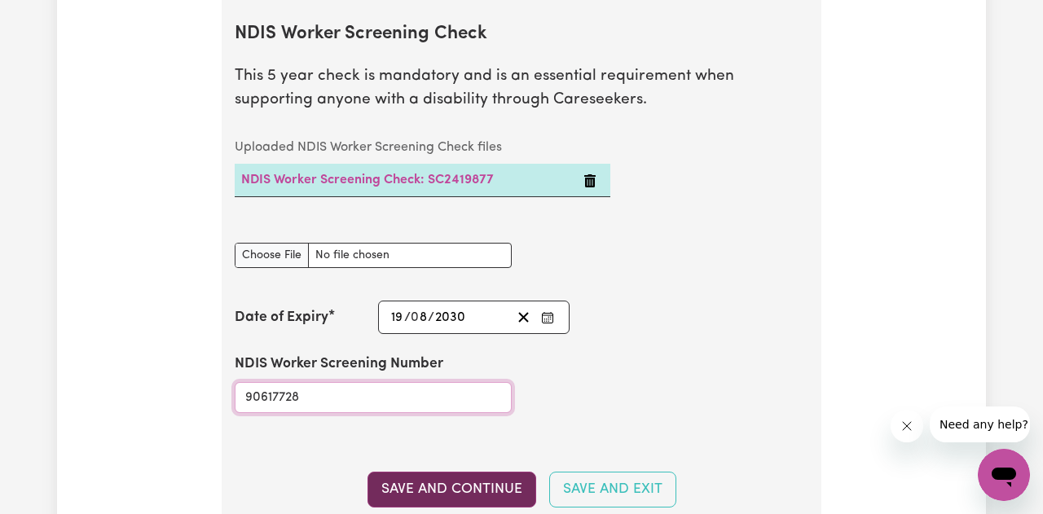
type input "90617728"
click at [456, 485] on button "Save and Continue" at bounding box center [451, 490] width 169 height 36
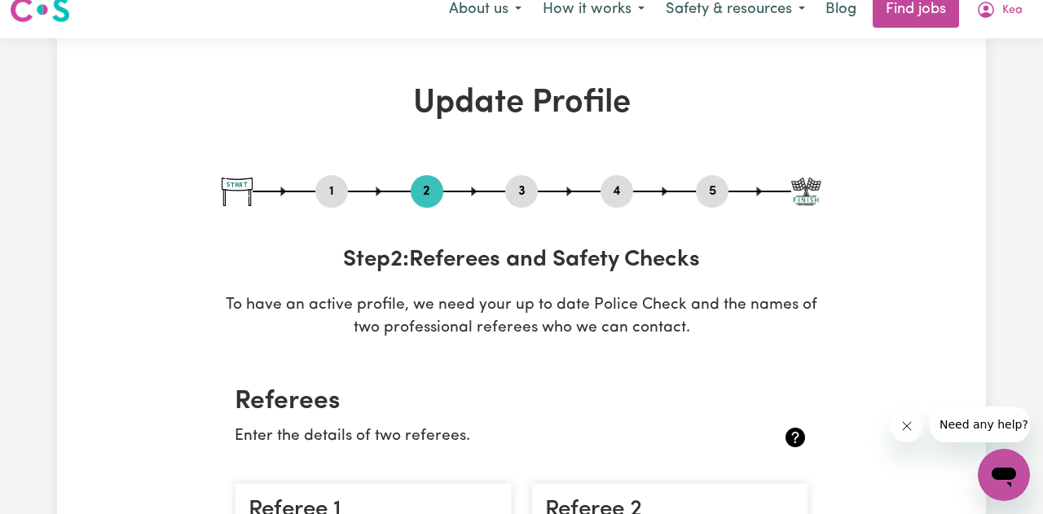
scroll to position [0, 0]
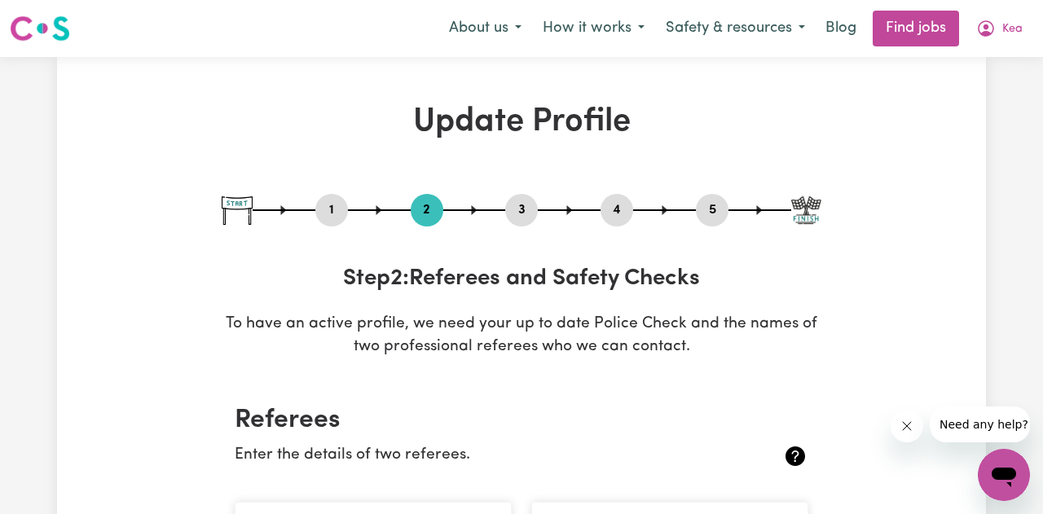
click at [332, 209] on button "1" at bounding box center [331, 210] width 33 height 21
select select "[DEMOGRAPHIC_DATA]"
select select "[DEMOGRAPHIC_DATA] Citizen"
select select "Studying a healthcare related degree or qualification"
select select "60"
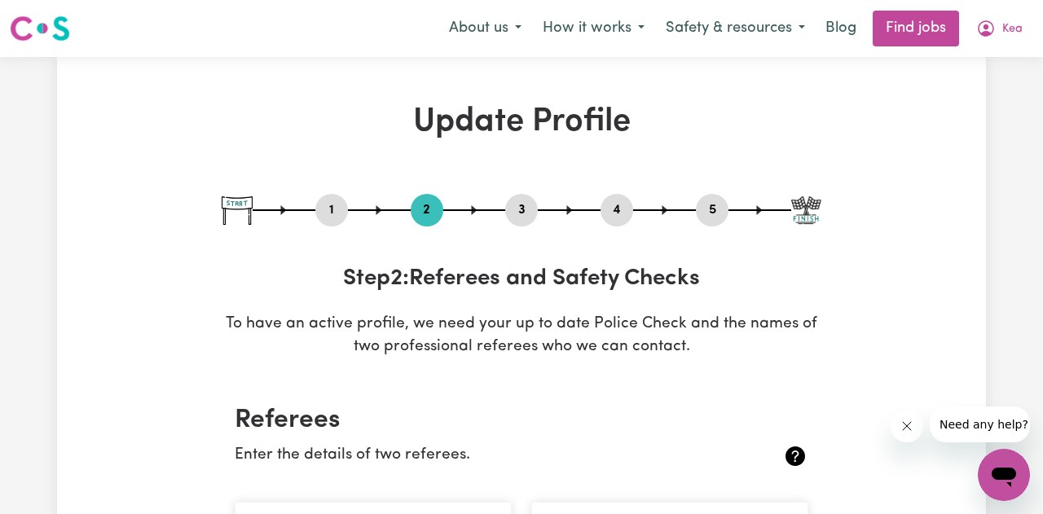
select select "85"
select select "110"
select select "140"
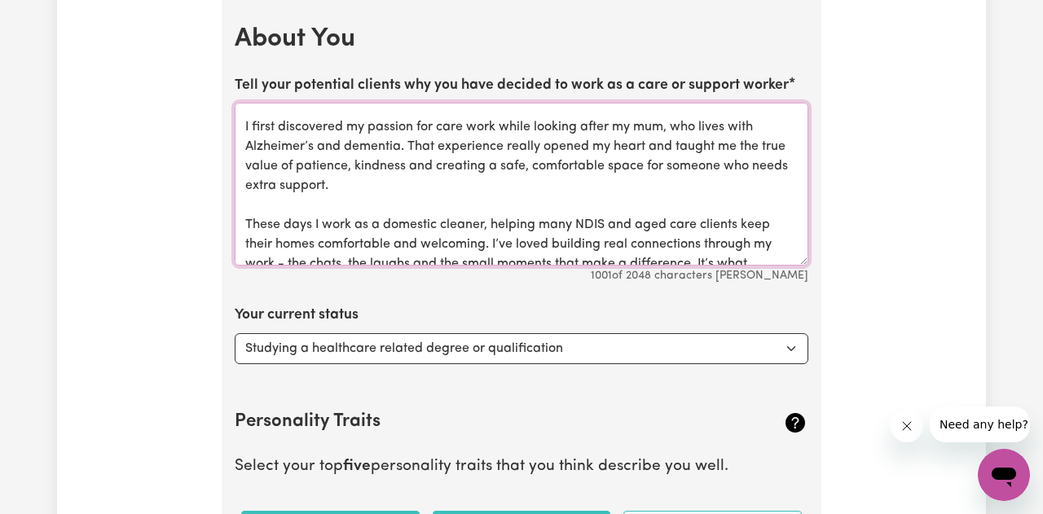
scroll to position [181, 0]
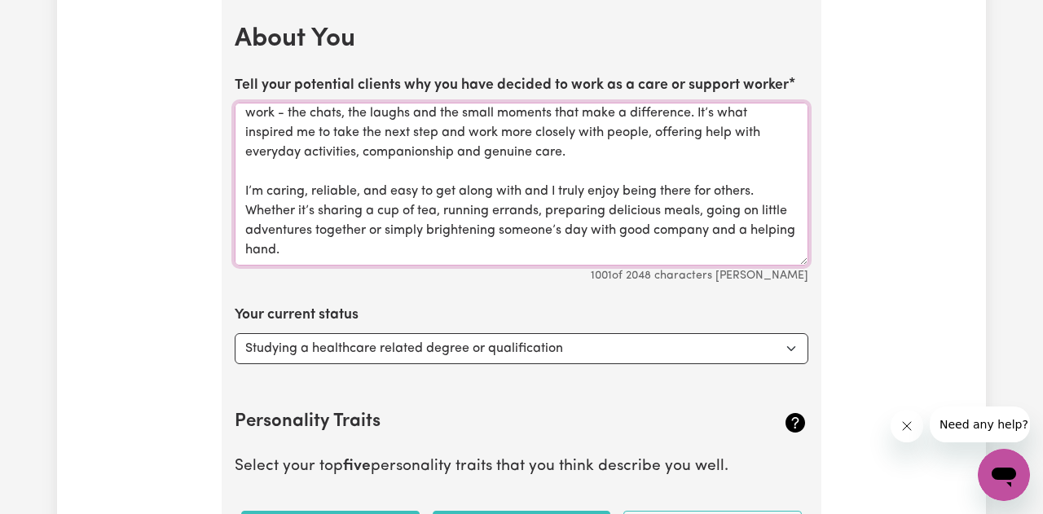
drag, startPoint x: 244, startPoint y: 116, endPoint x: 389, endPoint y: 274, distance: 213.9
click at [389, 276] on div "Tell your potential clients why you have decided to work as a care or support w…" at bounding box center [521, 180] width 573 height 210
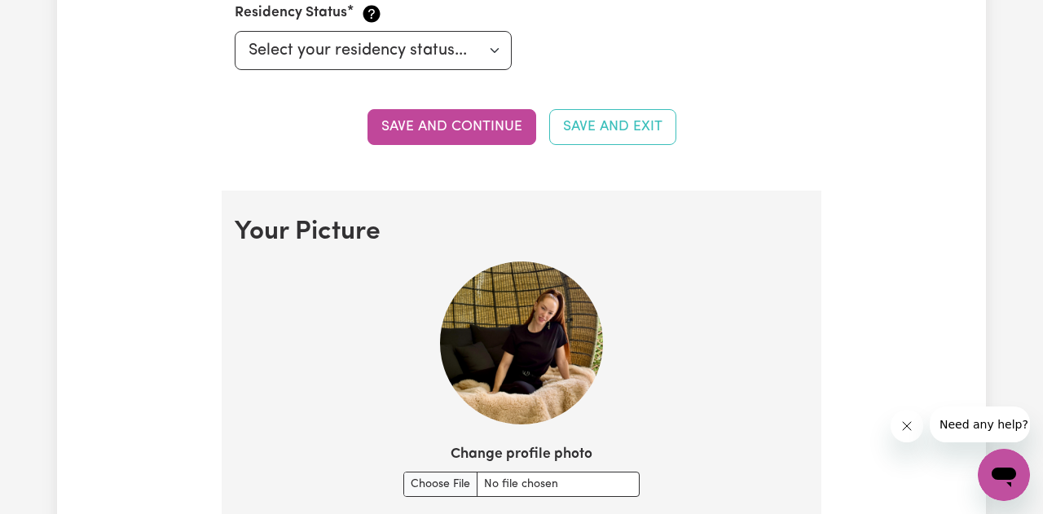
scroll to position [986, 0]
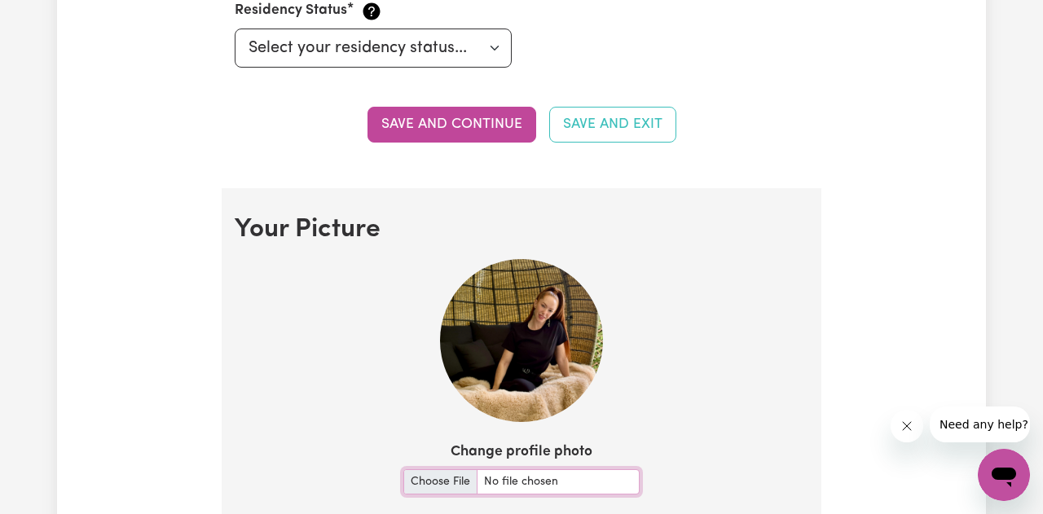
click at [449, 479] on input "Change profile photo" at bounding box center [521, 481] width 236 height 25
type input "C:\fakepath\FCB10E4C-9EB1-4006-9822-F41D0B5F89B8.jpg"
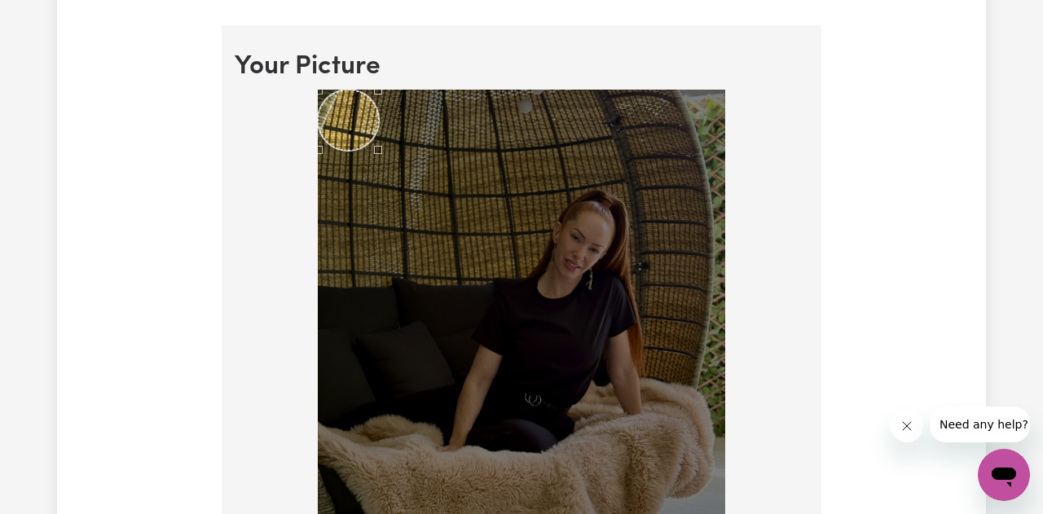
scroll to position [1156, 0]
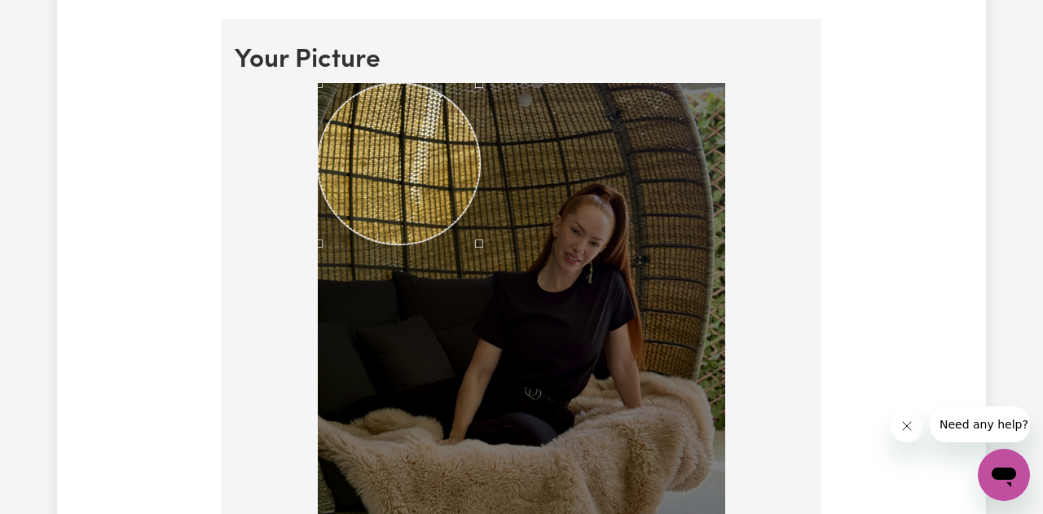
click at [478, 234] on div at bounding box center [521, 354] width 407 height 543
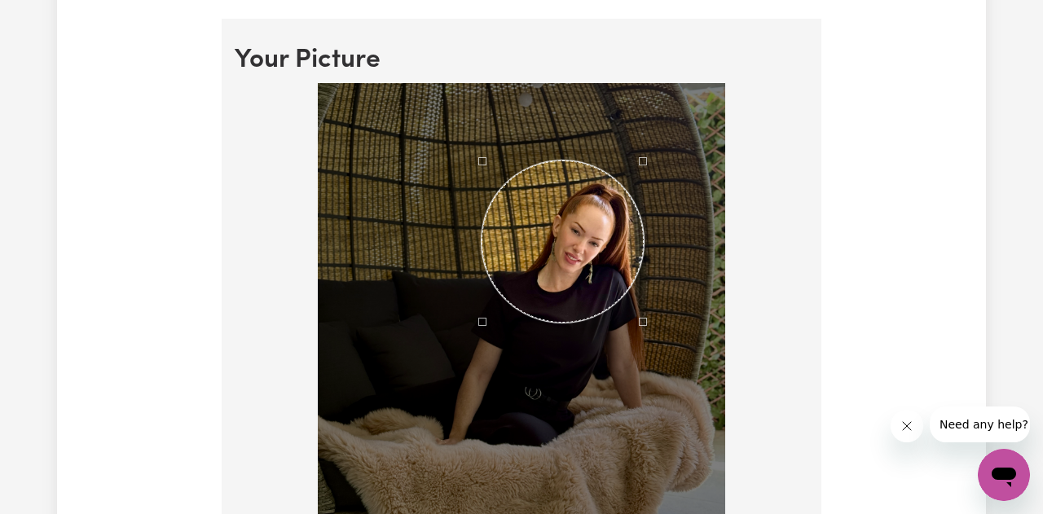
click at [560, 240] on div "Use the arrow keys to move the crop selection area" at bounding box center [562, 241] width 162 height 162
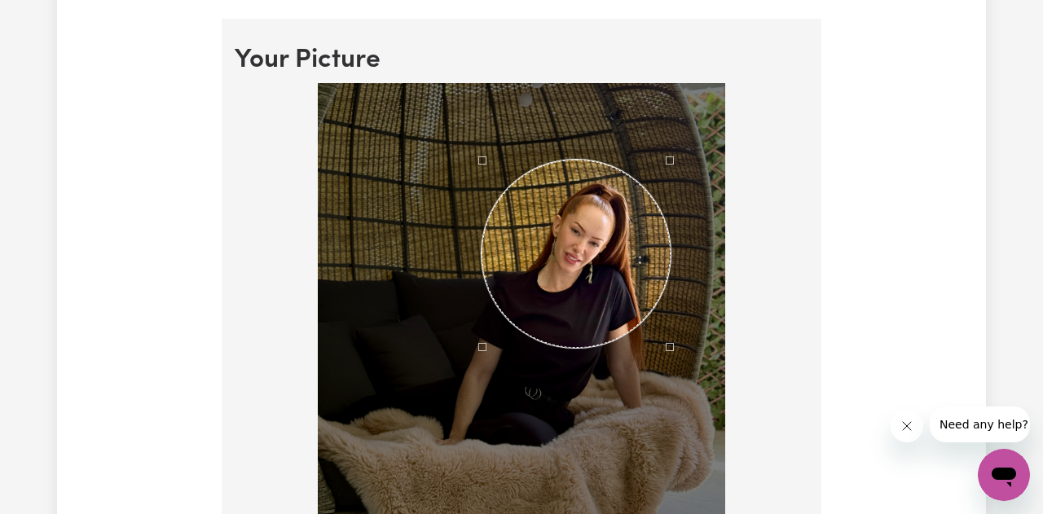
click at [674, 351] on div "Use the arrow keys to move the south east drag handle to change the crop select…" at bounding box center [674, 351] width 0 height 0
click at [618, 314] on div "Use the arrow keys to move the crop selection area" at bounding box center [574, 253] width 188 height 188
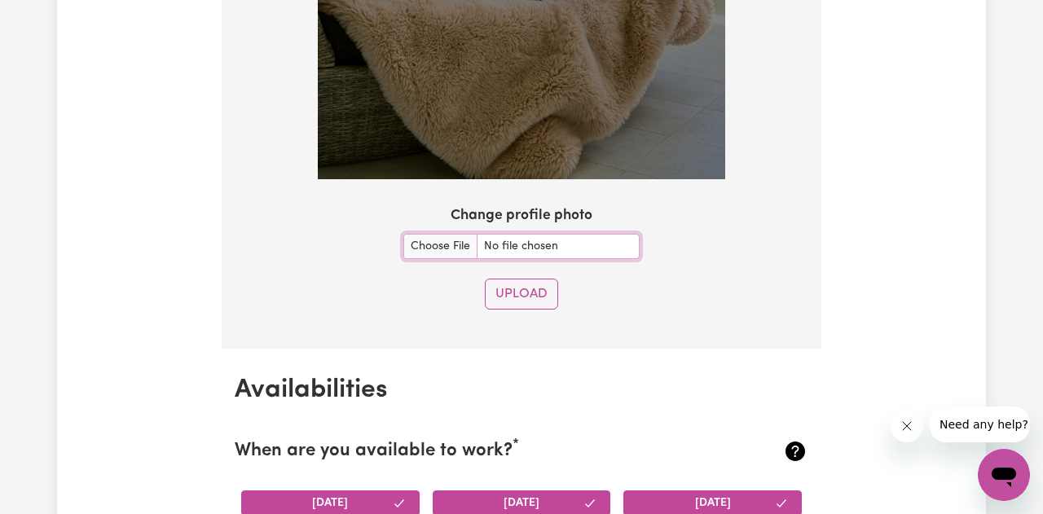
scroll to position [1604, 0]
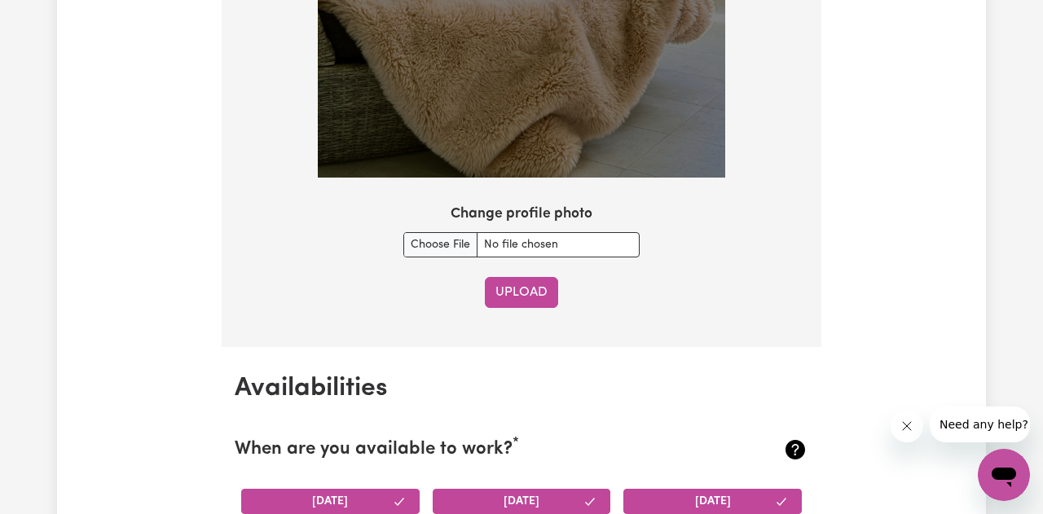
click at [538, 299] on button "Upload" at bounding box center [521, 292] width 73 height 31
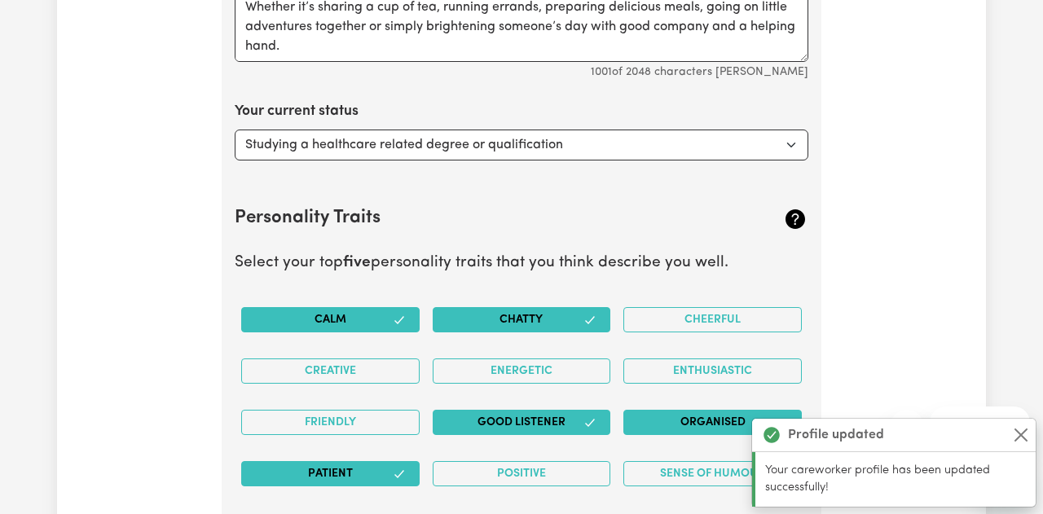
scroll to position [2418, 0]
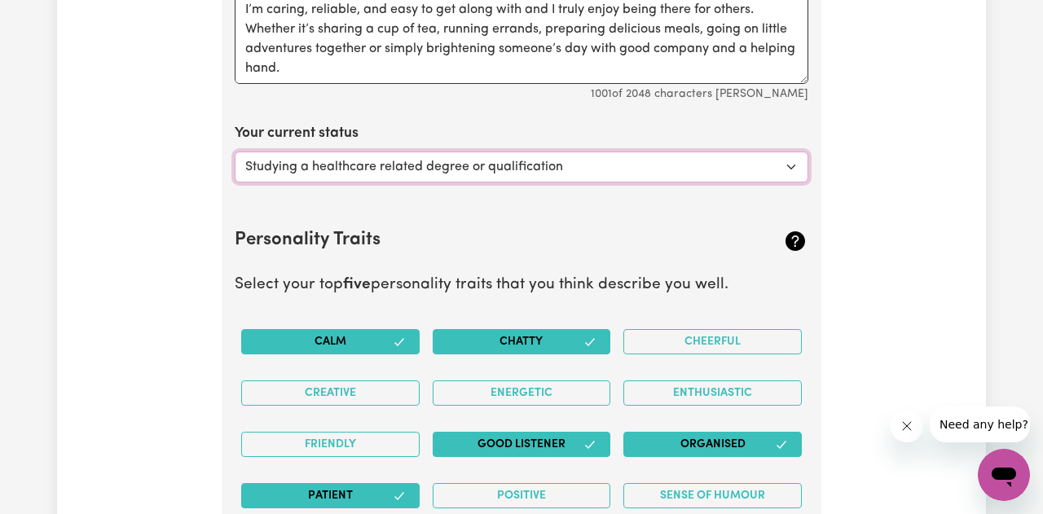
click at [675, 167] on select "Select... Studying a healthcare related degree or qualification Studying a non-…" at bounding box center [521, 167] width 573 height 31
select select "Embarking on a career change into the care industry"
click at [235, 152] on select "Select... Studying a healthcare related degree or qualification Studying a non-…" at bounding box center [521, 167] width 573 height 31
click at [685, 204] on section "Personality Traits Select your top five personality traits that you think descr…" at bounding box center [521, 362] width 573 height 320
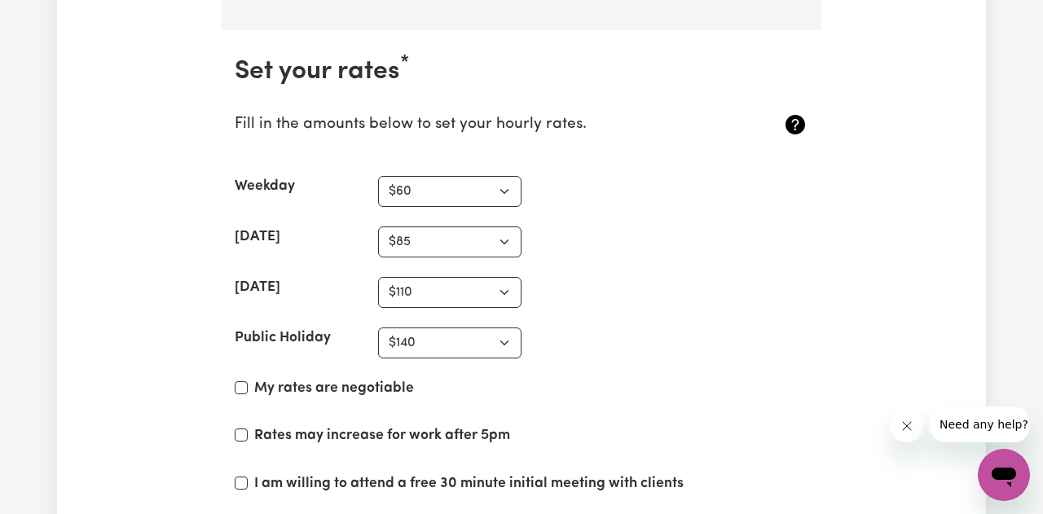
scroll to position [3581, 0]
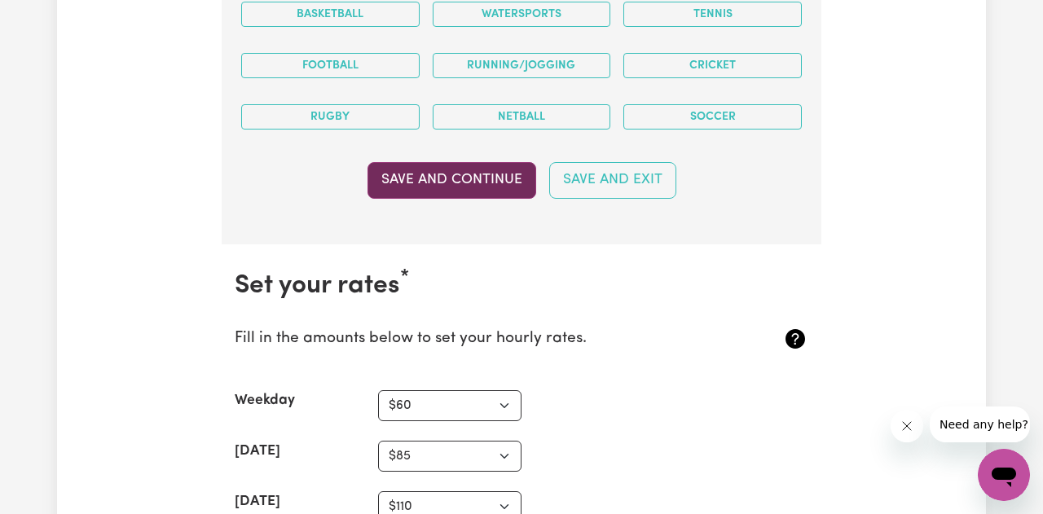
click at [442, 176] on button "Save and Continue" at bounding box center [451, 180] width 169 height 36
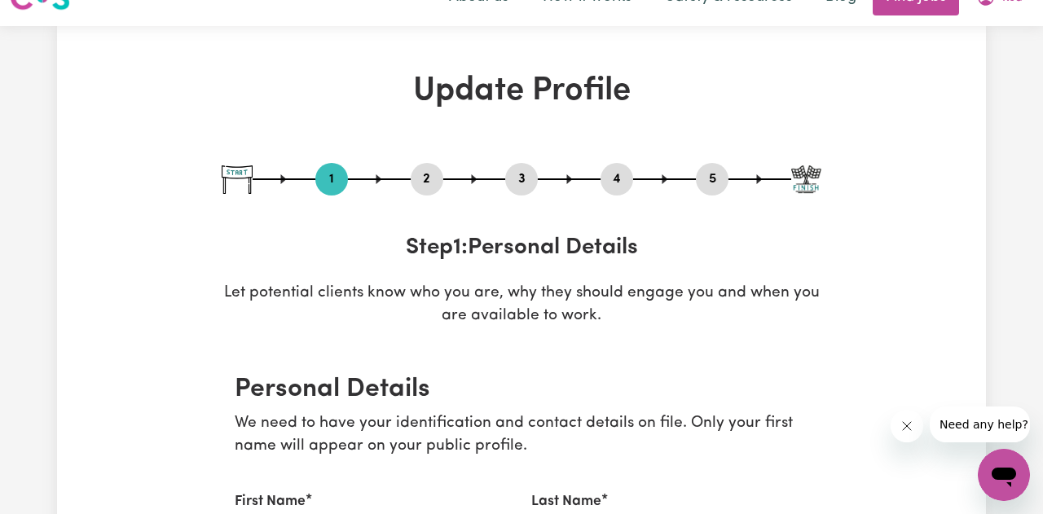
scroll to position [0, 0]
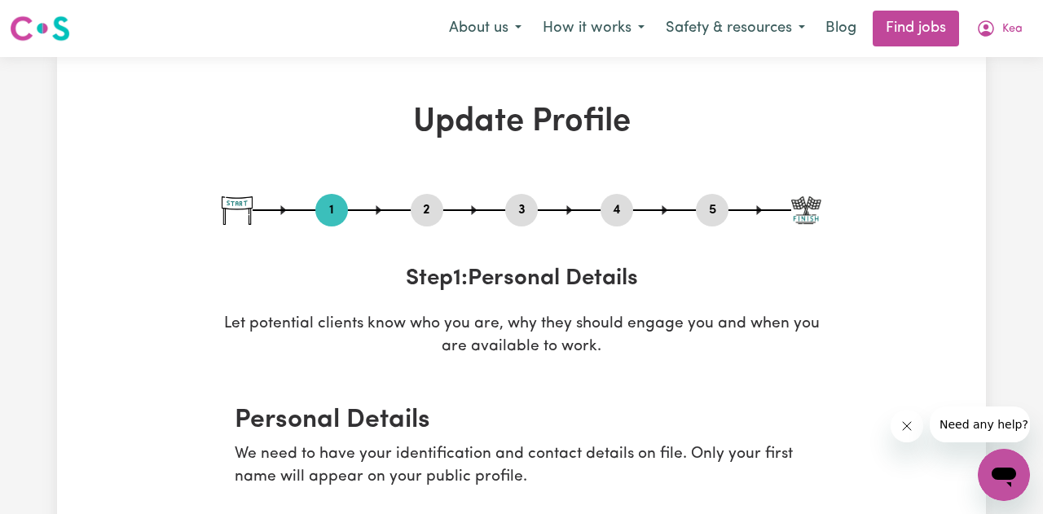
click at [427, 211] on button "2" at bounding box center [427, 210] width 33 height 21
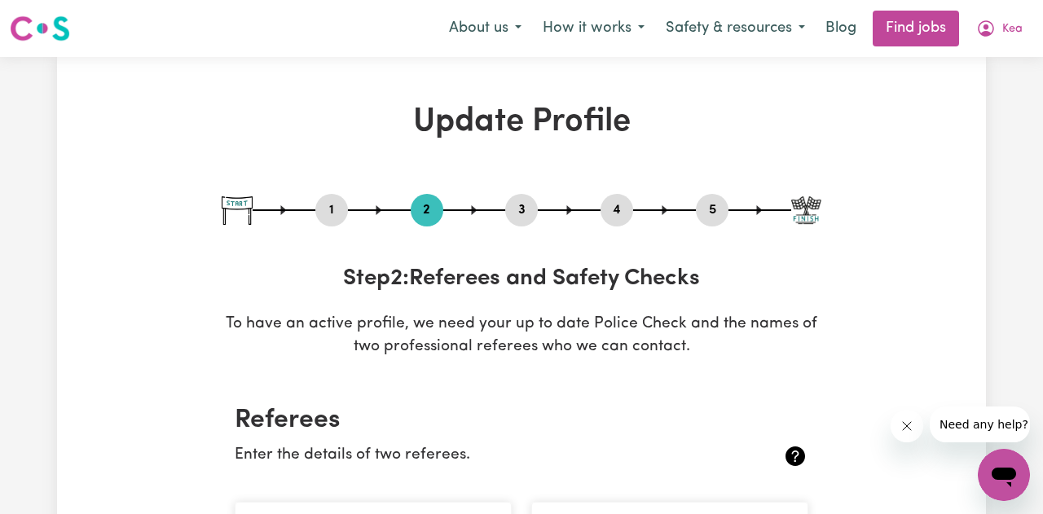
click at [519, 213] on button "3" at bounding box center [521, 210] width 33 height 21
select select "2017"
select select "2025"
select select "Certificate III (Individual Support)"
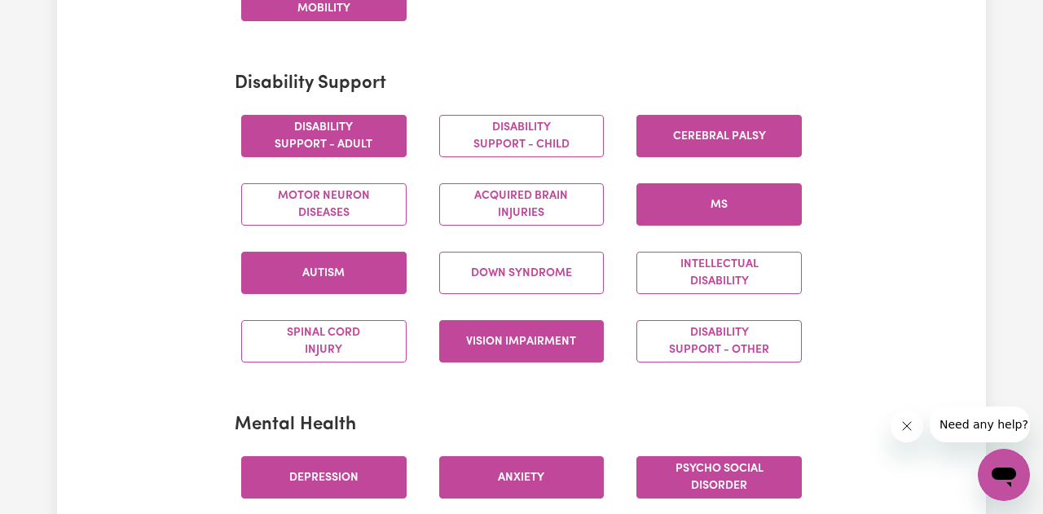
scroll to position [664, 0]
